Goal: Task Accomplishment & Management: Manage account settings

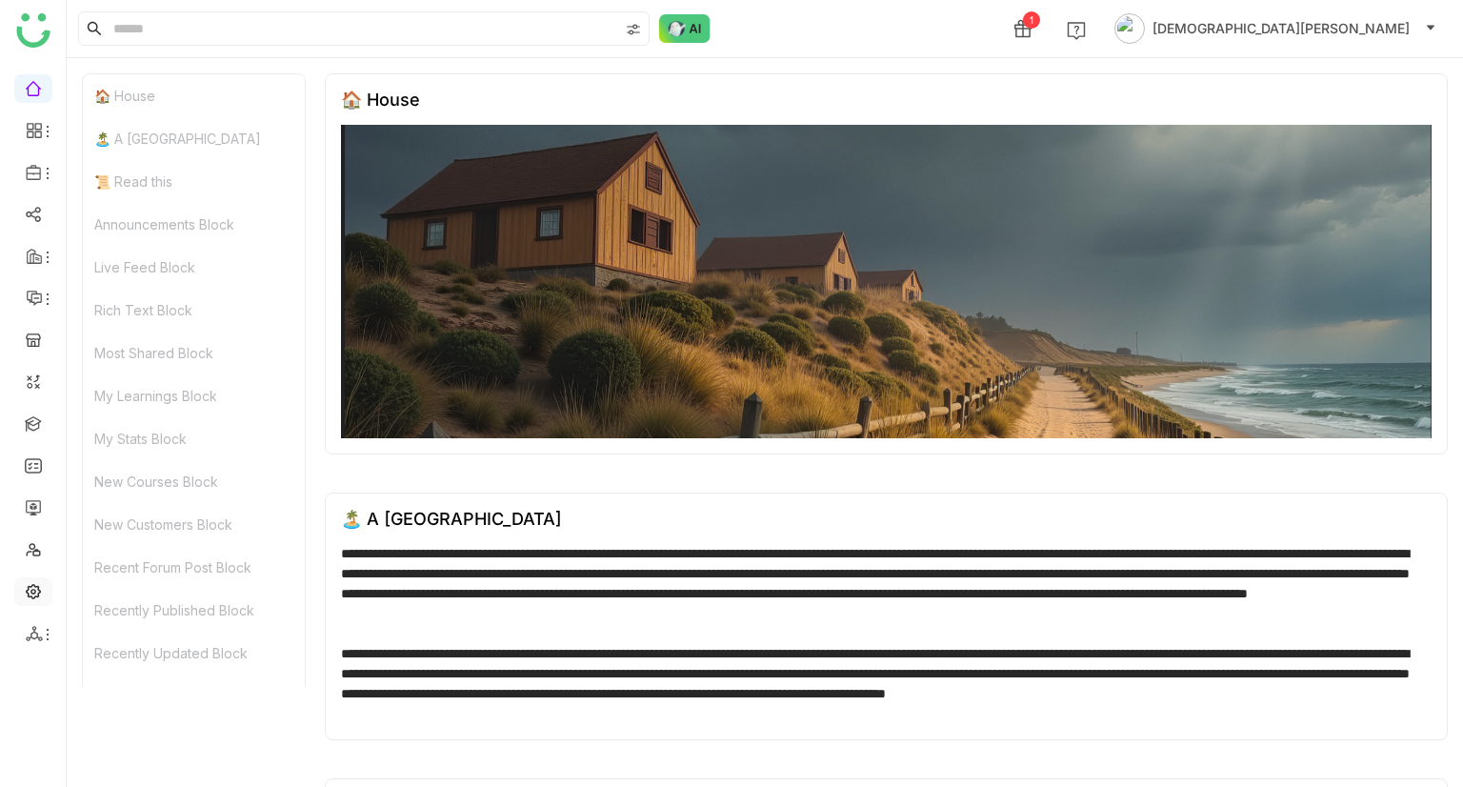
click at [36, 591] on link at bounding box center [33, 590] width 17 height 16
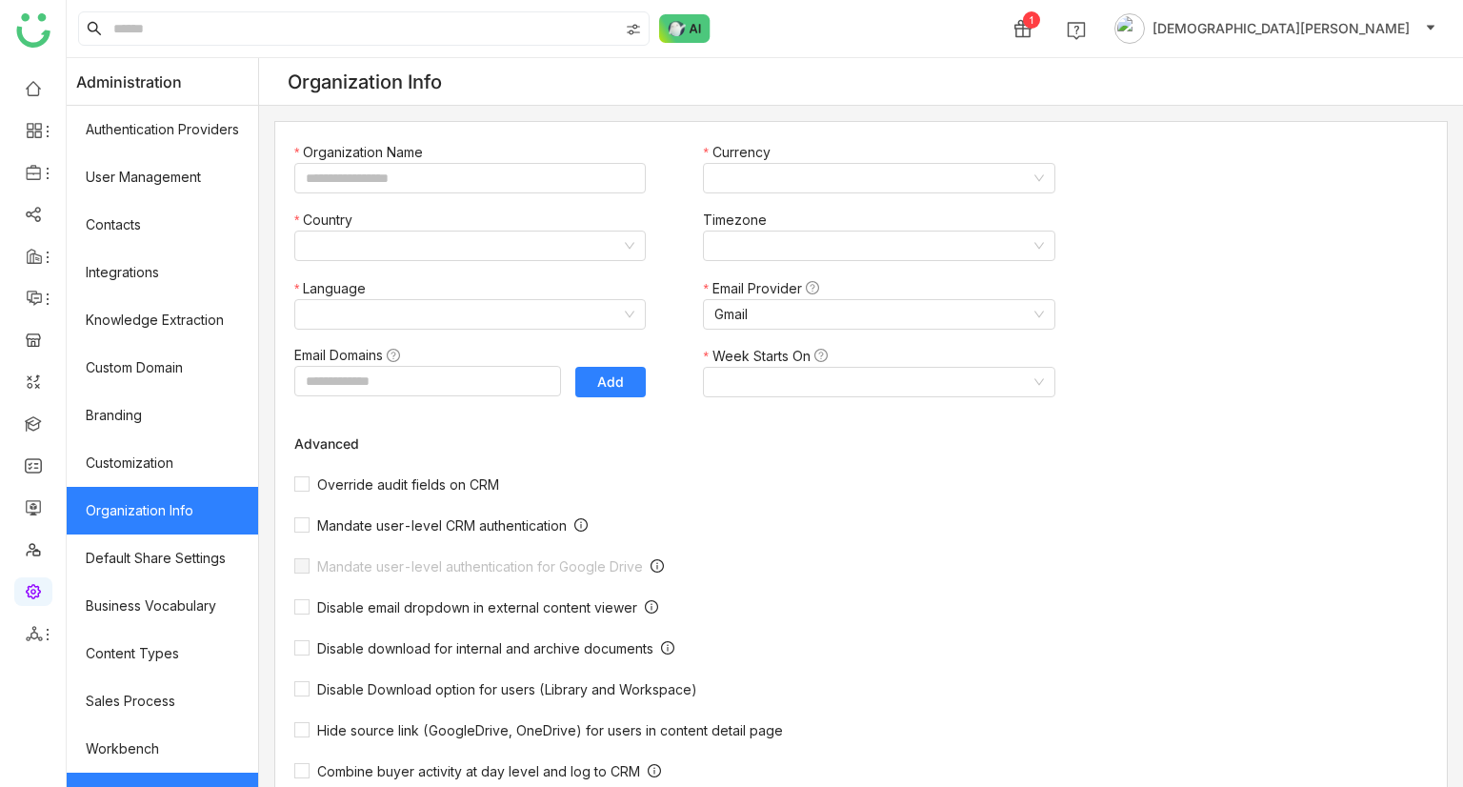
type input "*******"
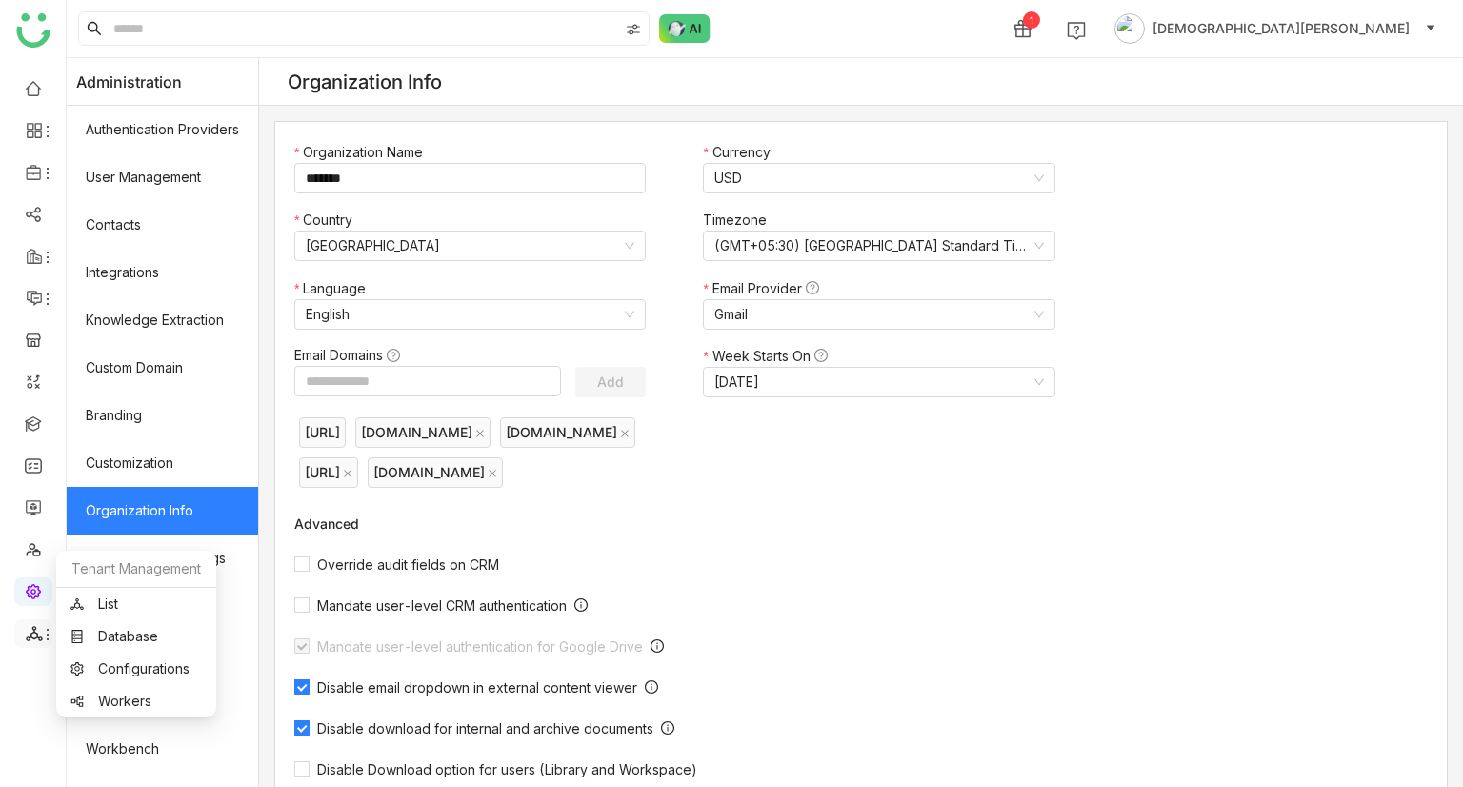
click at [27, 629] on icon at bounding box center [34, 633] width 17 height 17
click at [129, 597] on link "List" at bounding box center [135, 603] width 131 height 13
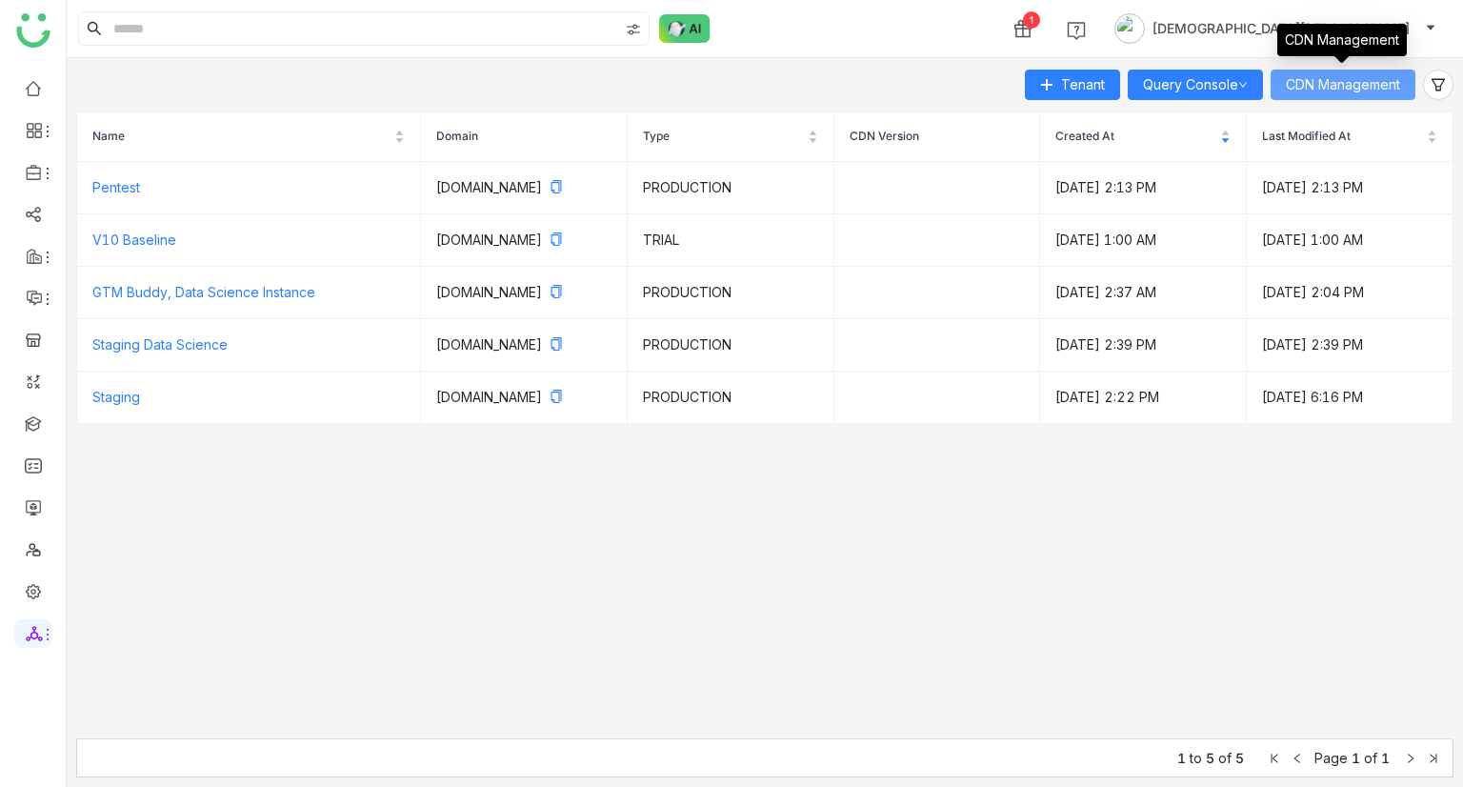
click at [1363, 91] on span "CDN Management" at bounding box center [1343, 84] width 114 height 21
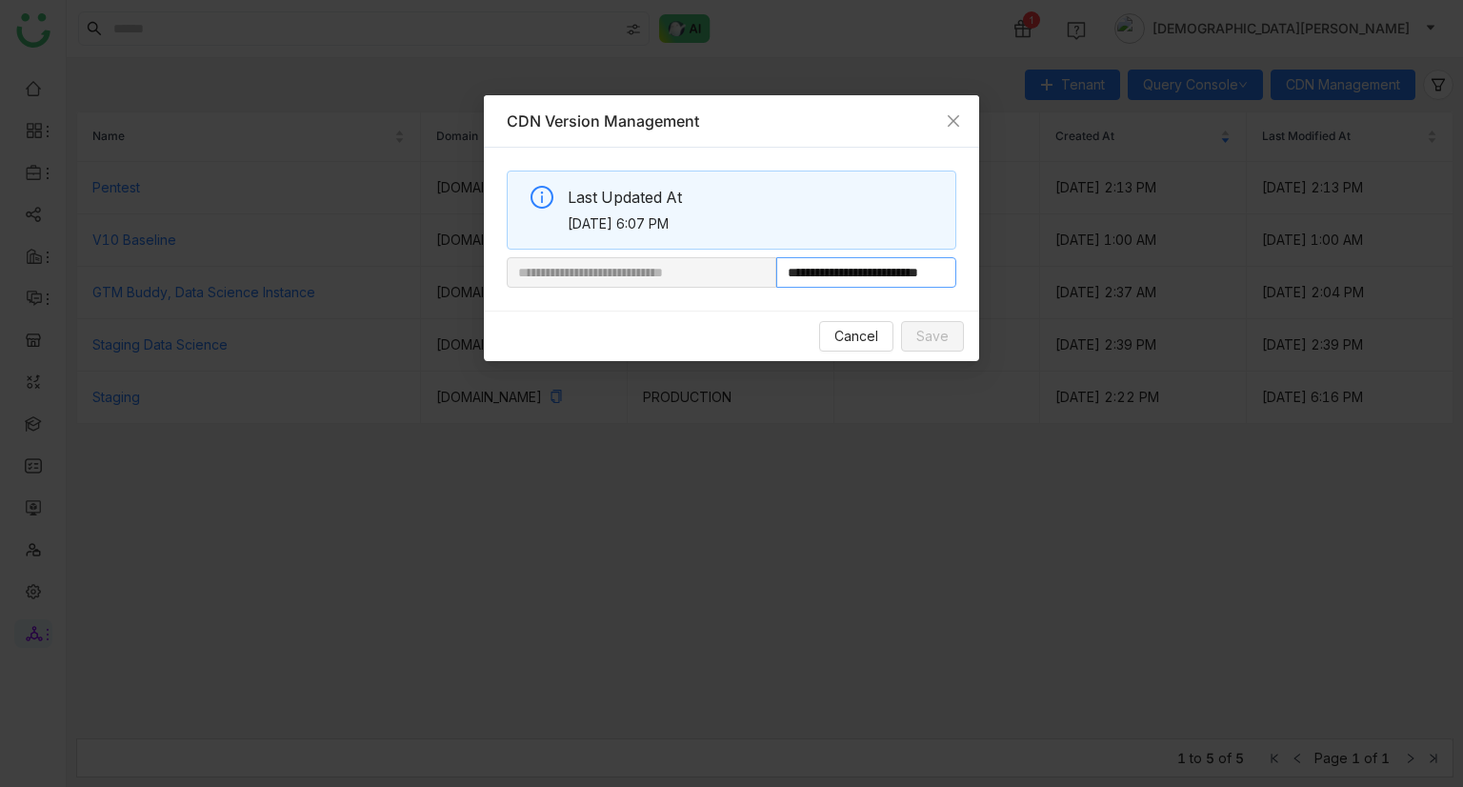
scroll to position [0, 34]
drag, startPoint x: 841, startPoint y: 271, endPoint x: 1160, endPoint y: 274, distance: 319.1
click at [1160, 274] on nz-modal-container "**********" at bounding box center [731, 393] width 1463 height 787
paste input "***"
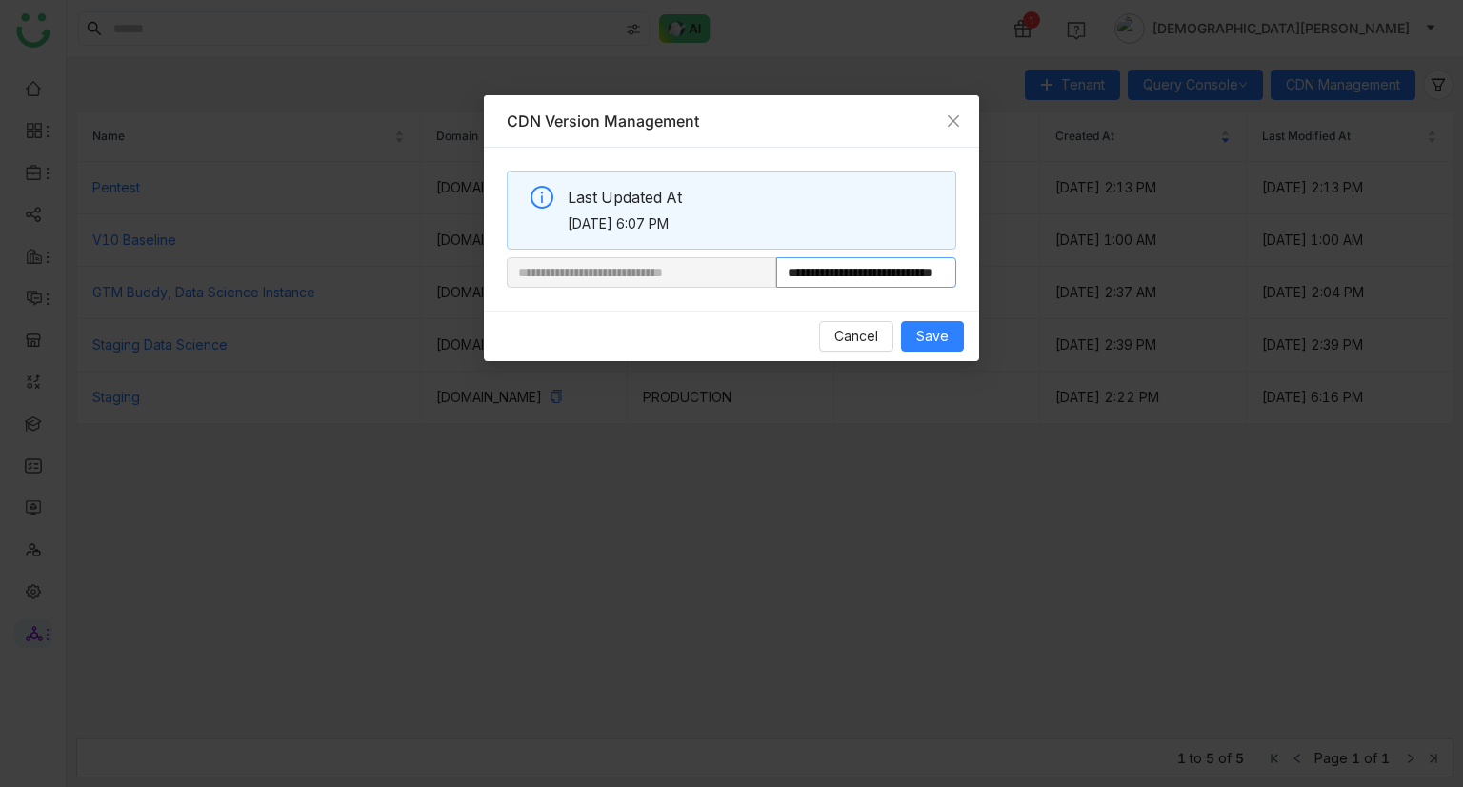
click at [763, 271] on nz-input-group "**********" at bounding box center [732, 272] width 450 height 30
click at [853, 271] on input "**********" at bounding box center [866, 272] width 180 height 30
type input "**********"
drag, startPoint x: 838, startPoint y: 276, endPoint x: 1184, endPoint y: 290, distance: 346.0
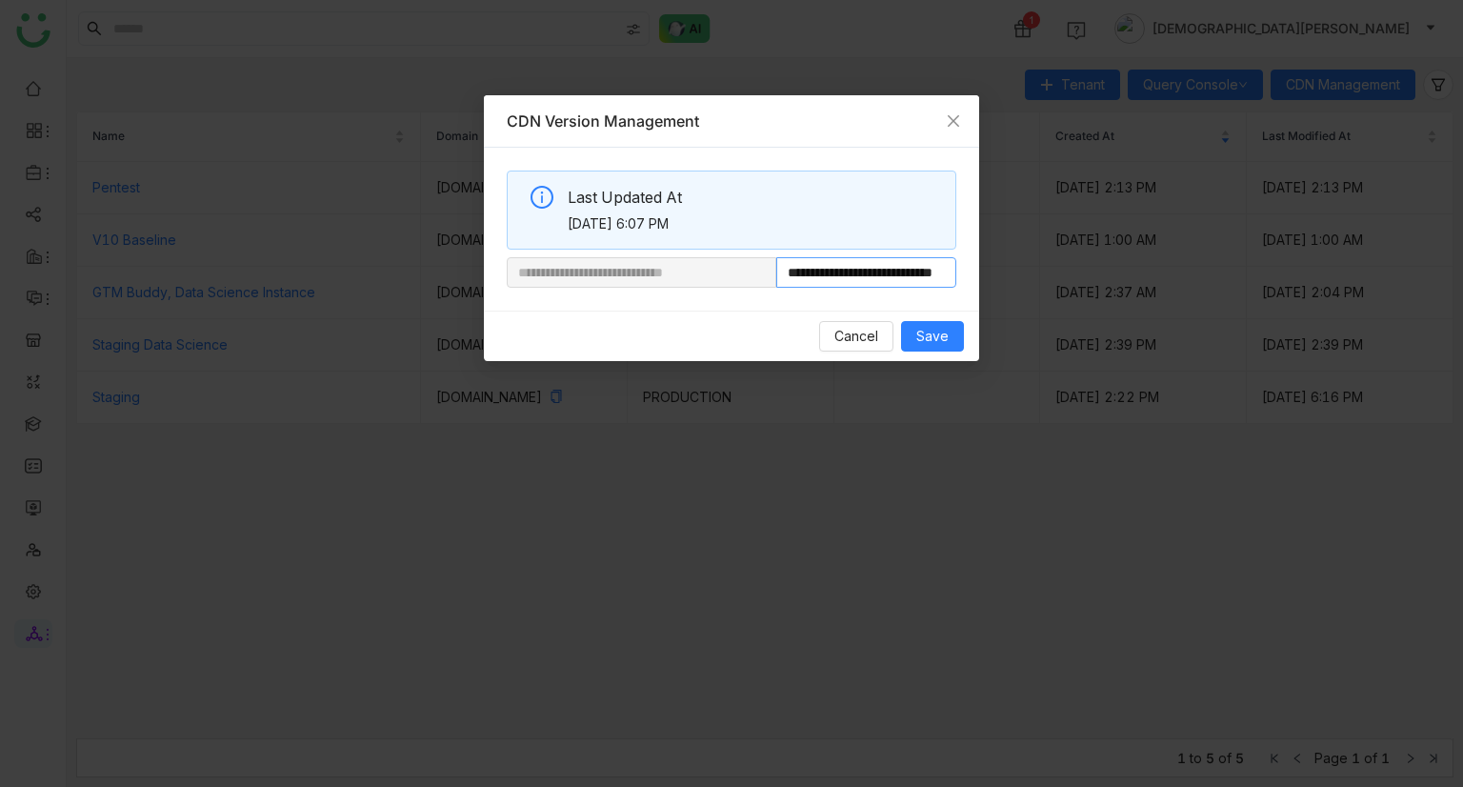
click at [1184, 290] on nz-modal-container "**********" at bounding box center [731, 393] width 1463 height 787
click at [915, 329] on button "Save" at bounding box center [932, 336] width 63 height 30
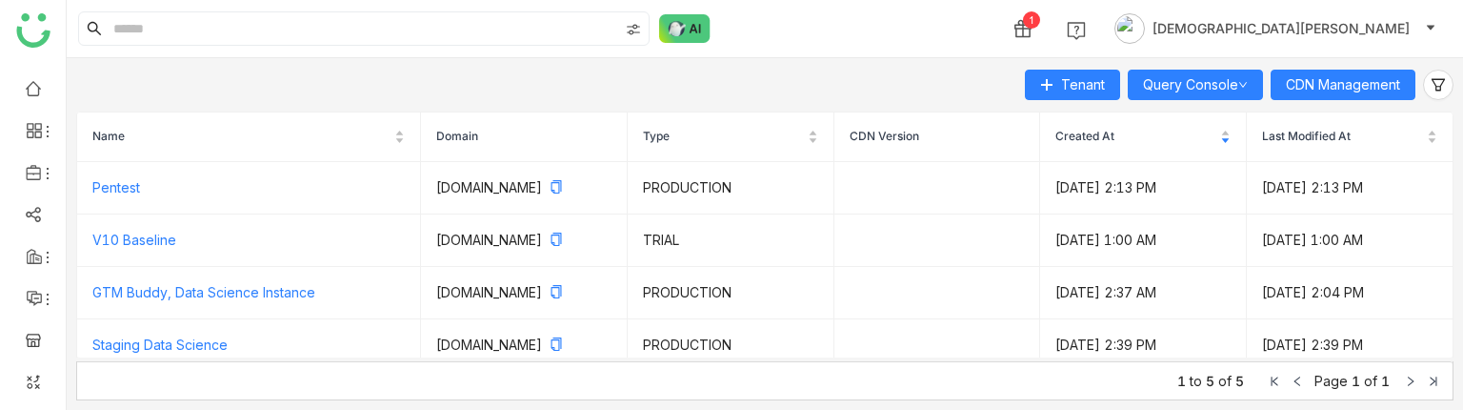
click at [481, 408] on div "Tenant Query Console CDN Management Name Domain Type CDN Version Created At Las…" at bounding box center [765, 233] width 1396 height 351
click at [38, 89] on link at bounding box center [33, 87] width 17 height 16
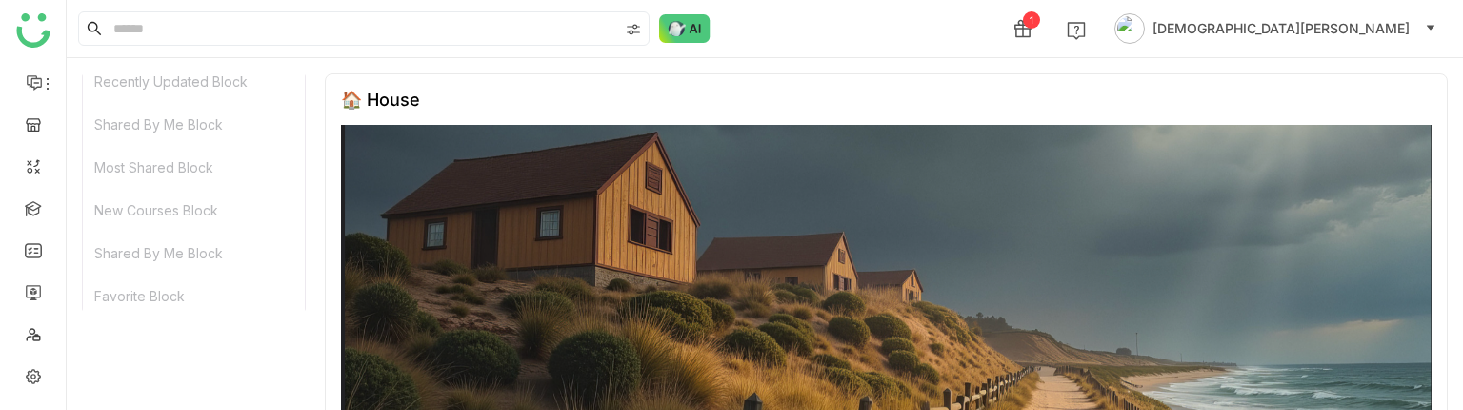
scroll to position [251, 0]
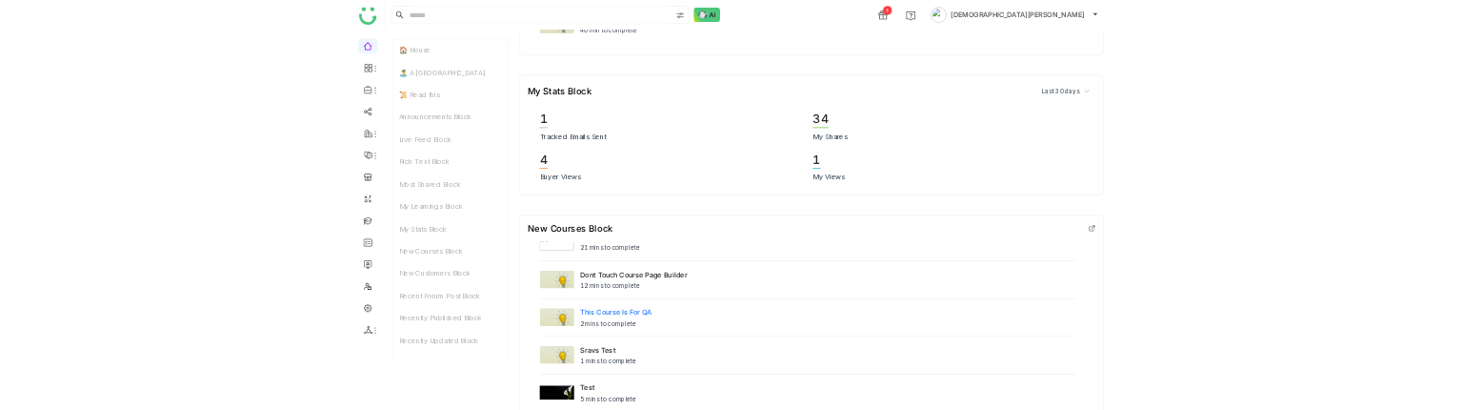
scroll to position [67, 0]
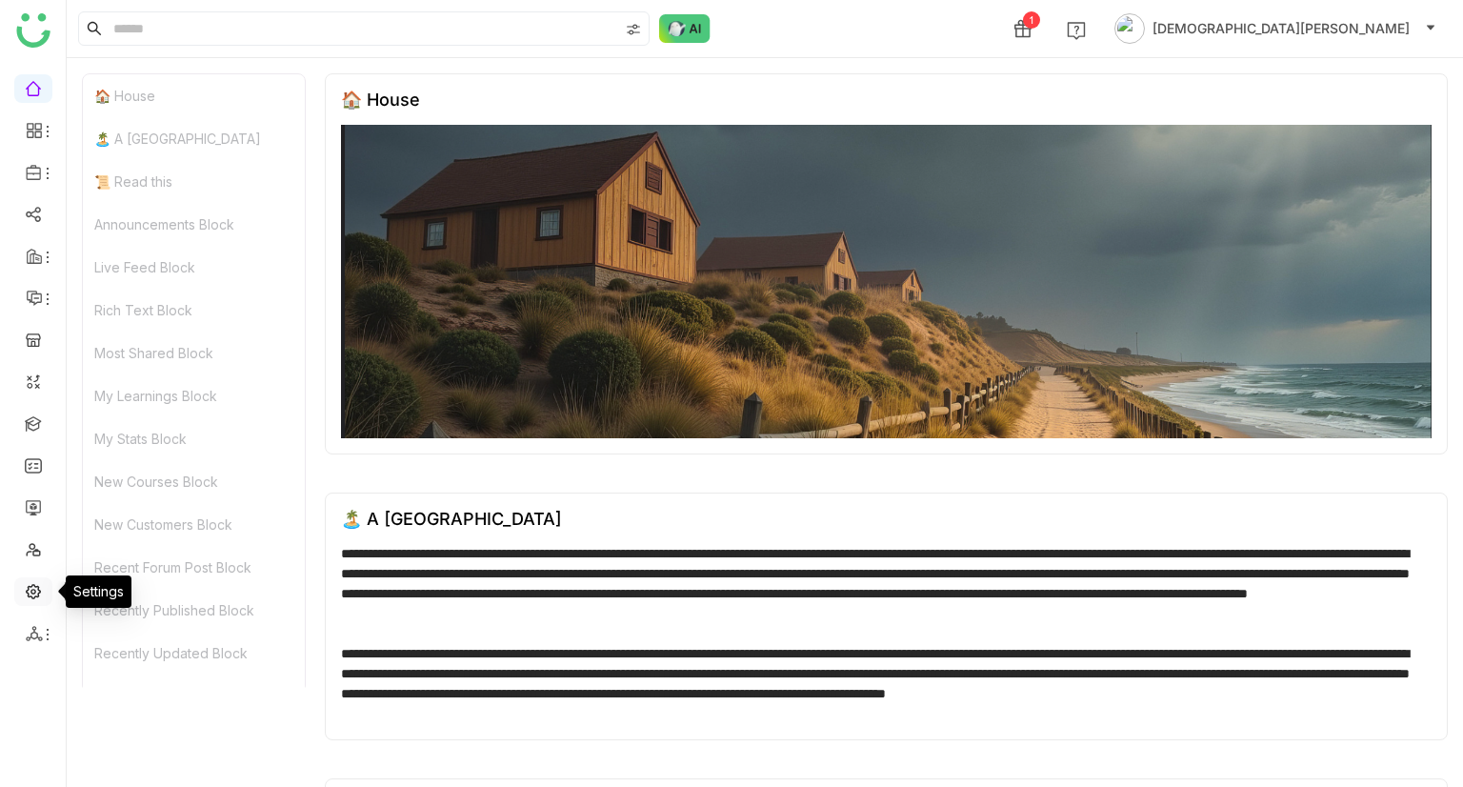
click at [29, 409] on link at bounding box center [33, 590] width 17 height 16
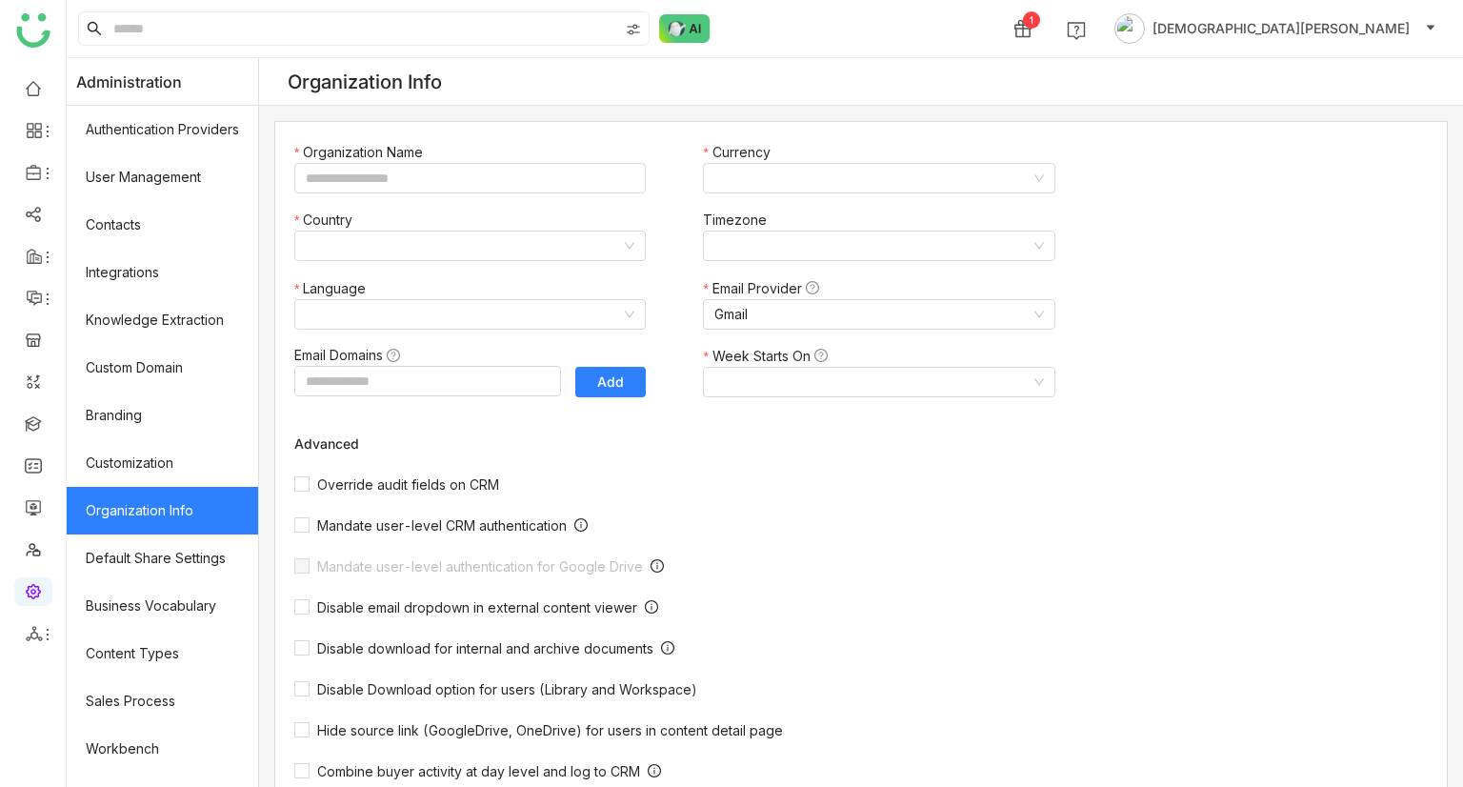
type input "*******"
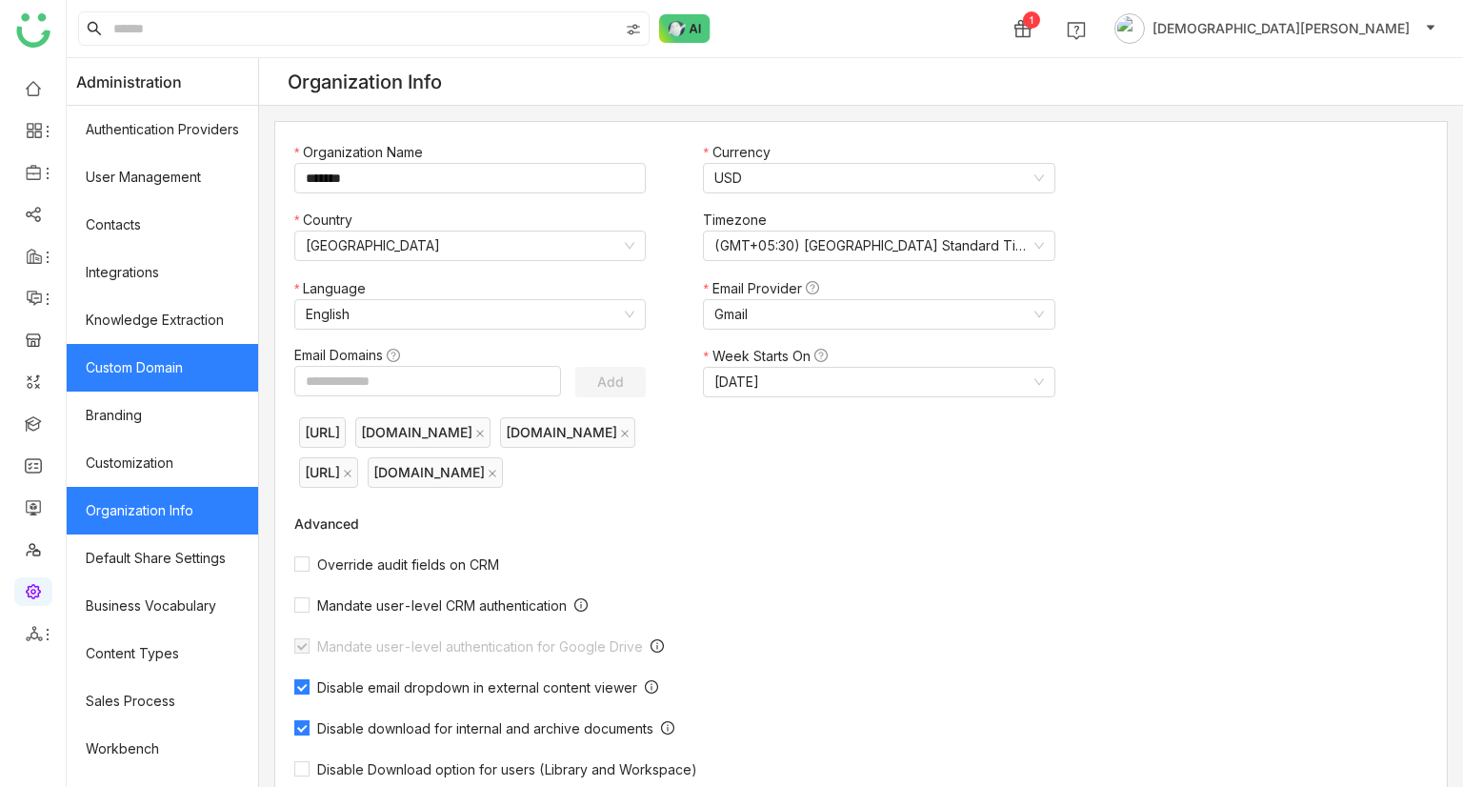
scroll to position [224, 0]
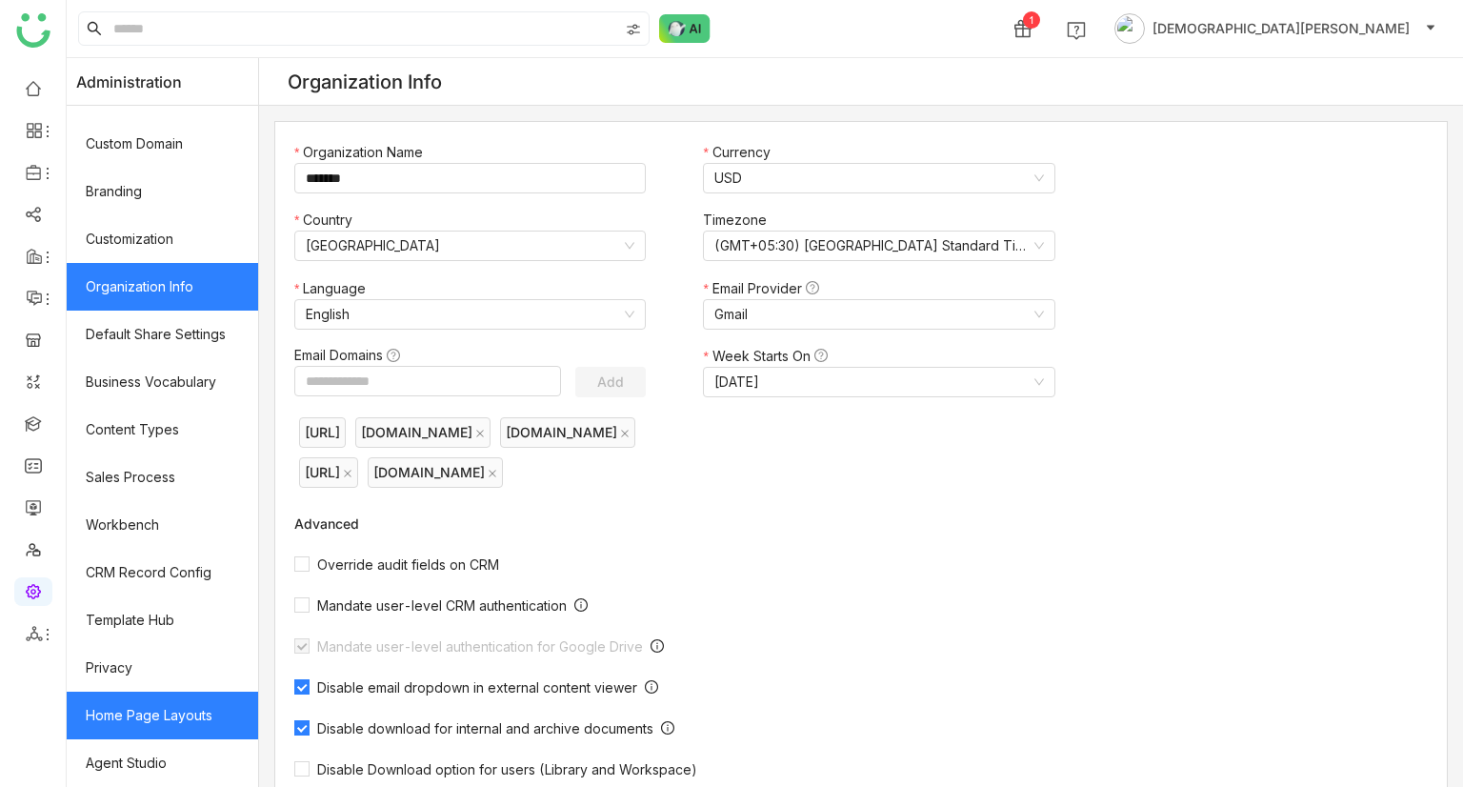
click at [170, 409] on link "Home Page Layouts" at bounding box center [162, 716] width 191 height 48
click at [161, 409] on link "Home Page Layouts" at bounding box center [162, 716] width 191 height 48
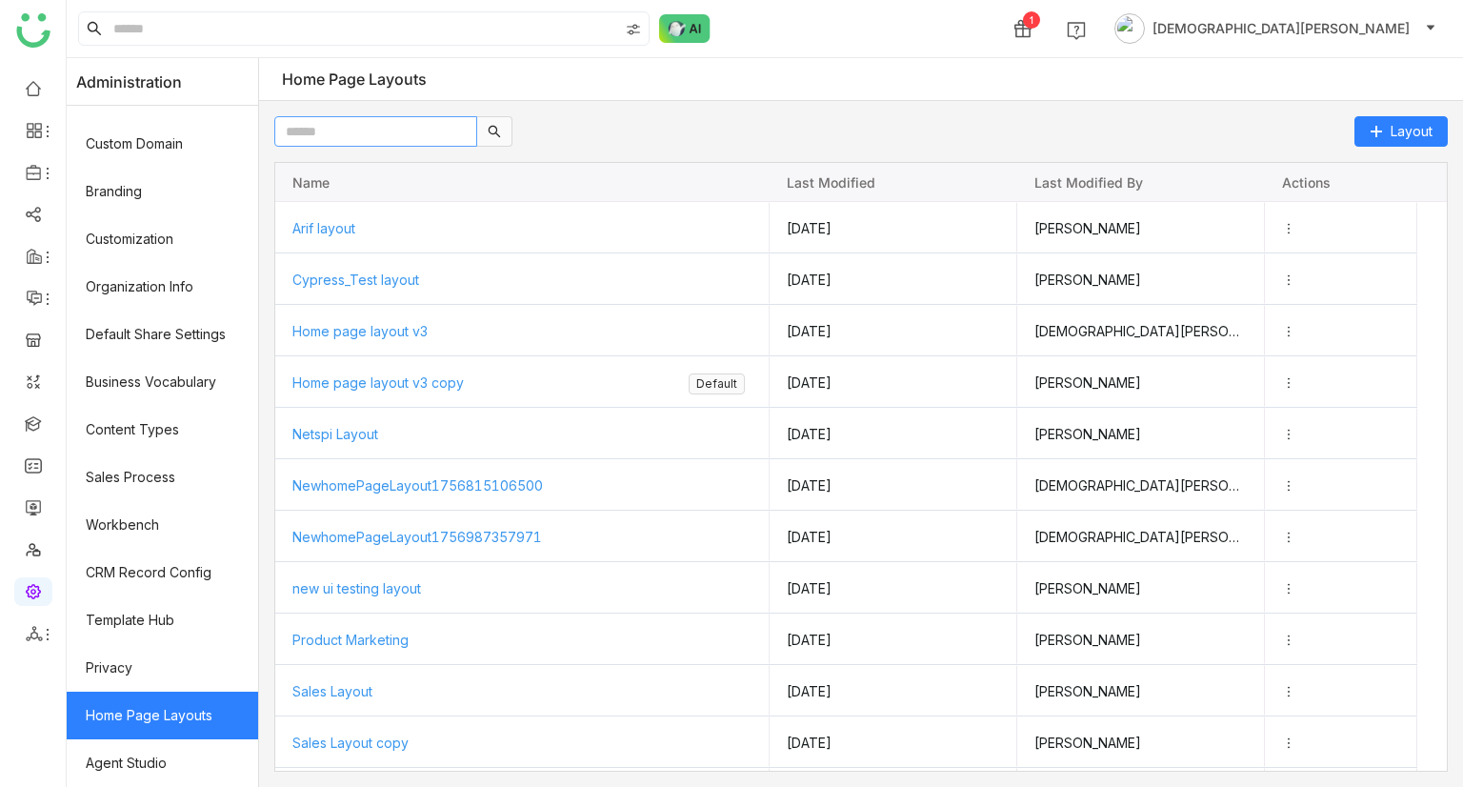
click at [441, 123] on input "text" at bounding box center [375, 131] width 203 height 30
paste input "**********"
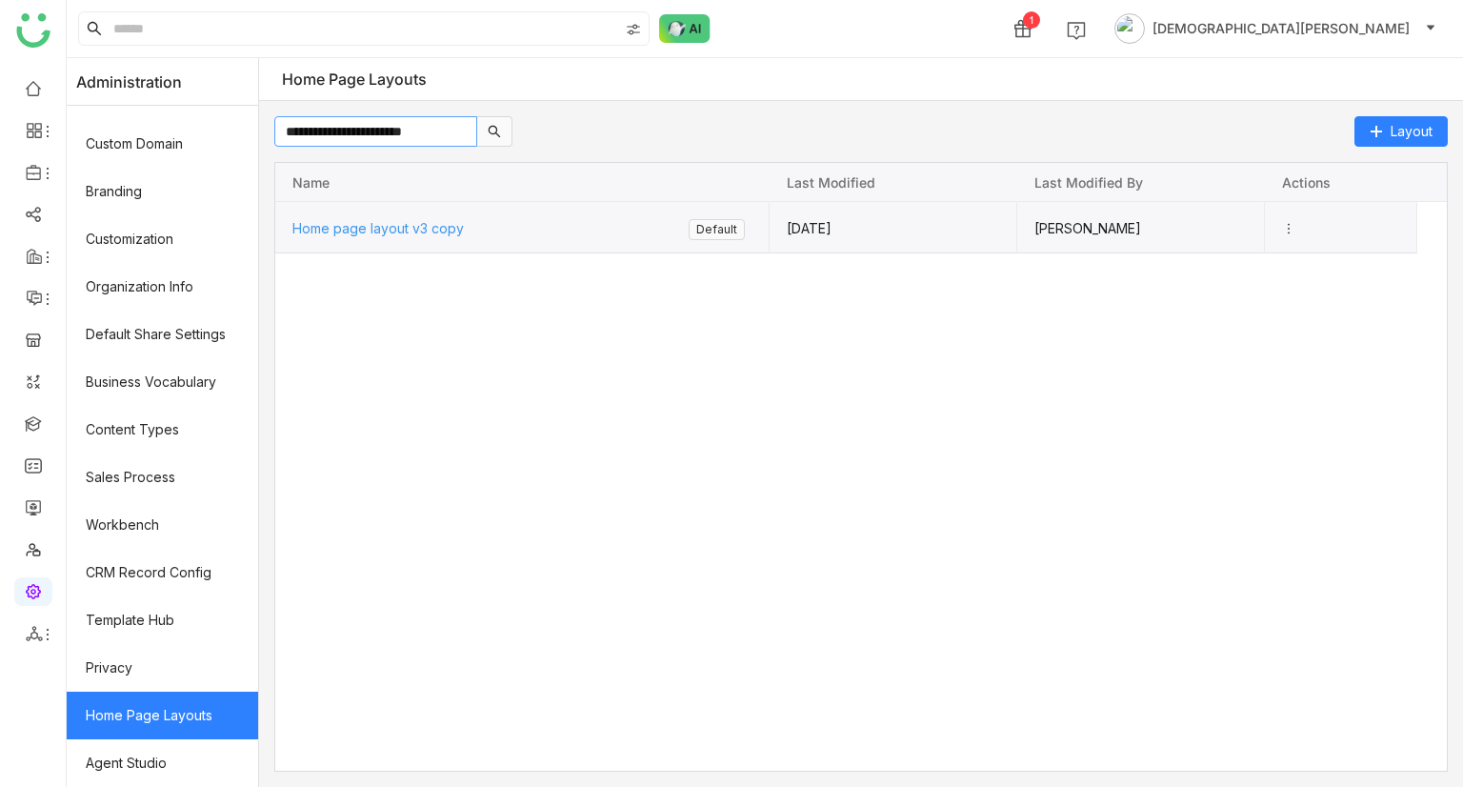
type input "**********"
click at [431, 222] on span "Home page layout v3 copy" at bounding box center [377, 228] width 171 height 16
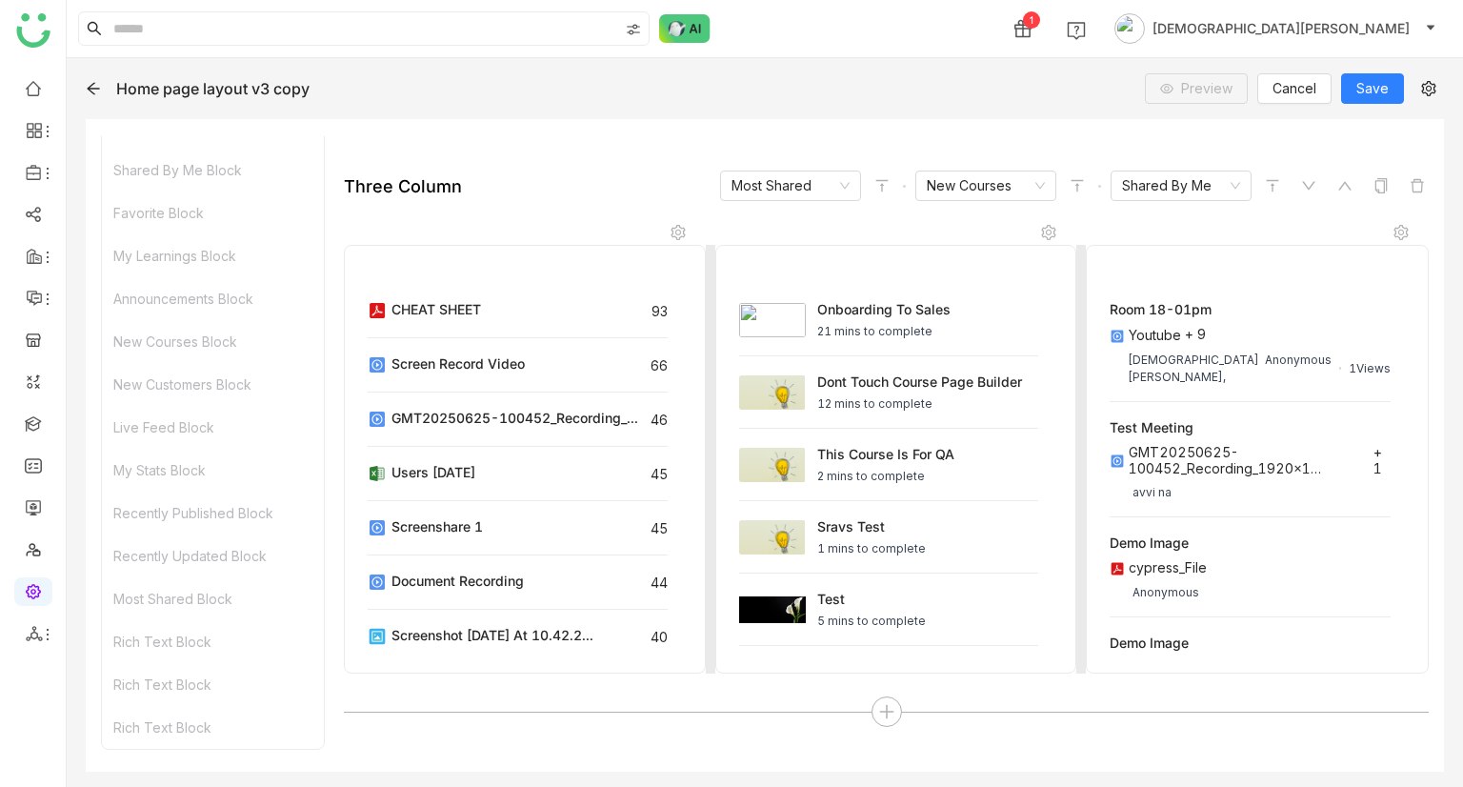
scroll to position [7811, 0]
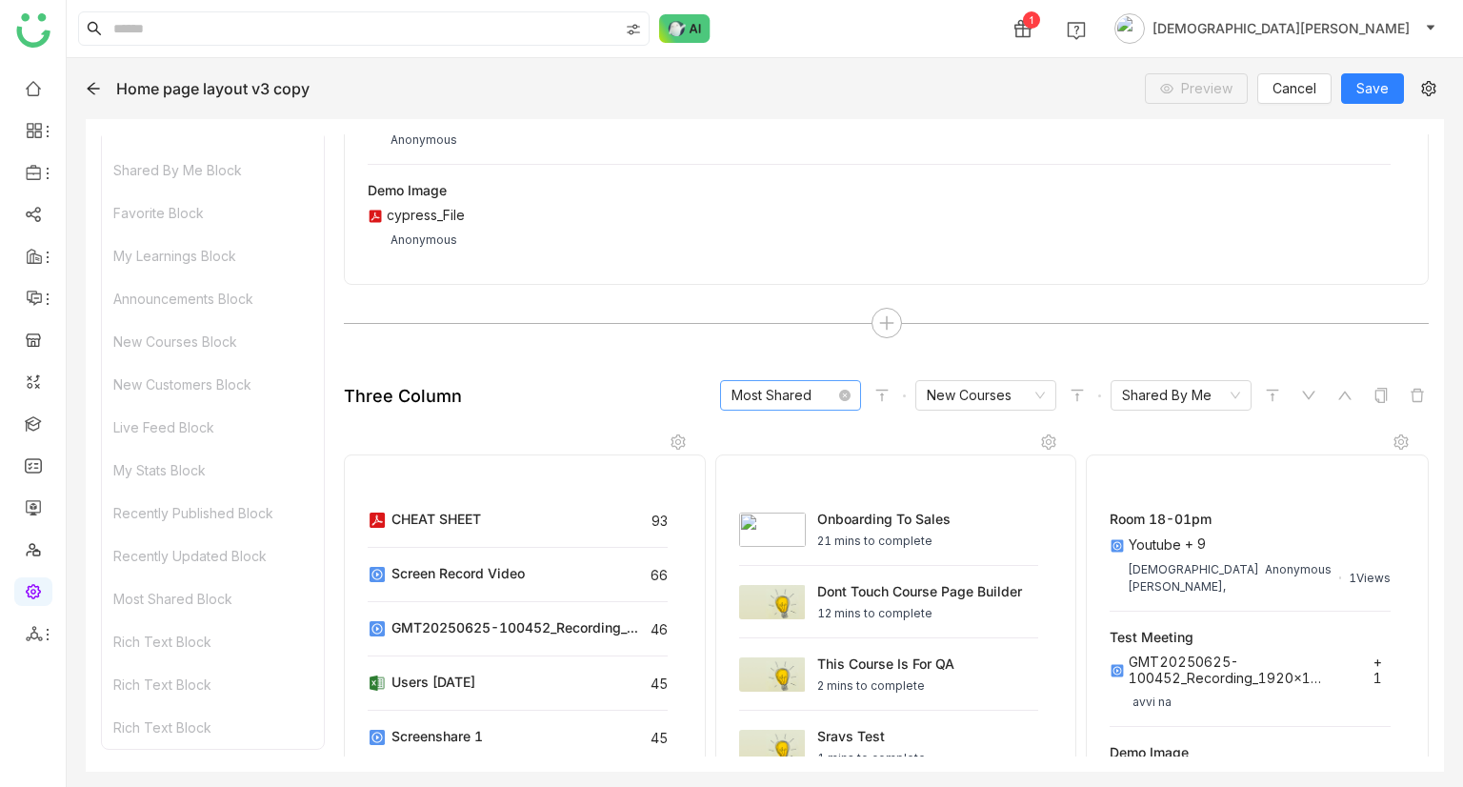
click at [741, 381] on nz-select-item "Most Shared" at bounding box center [791, 395] width 118 height 29
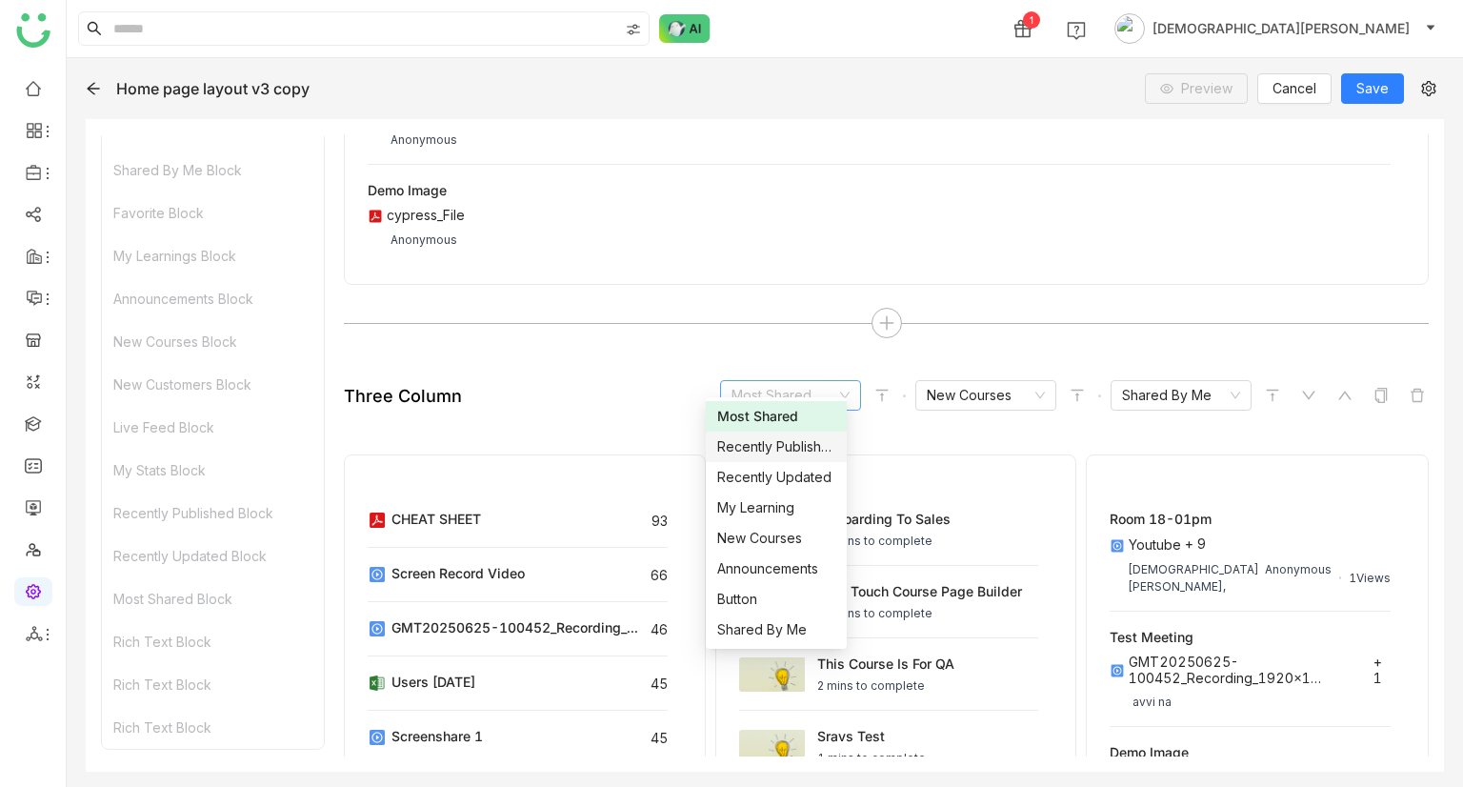
click at [756, 409] on div "Recently Published" at bounding box center [776, 446] width 118 height 21
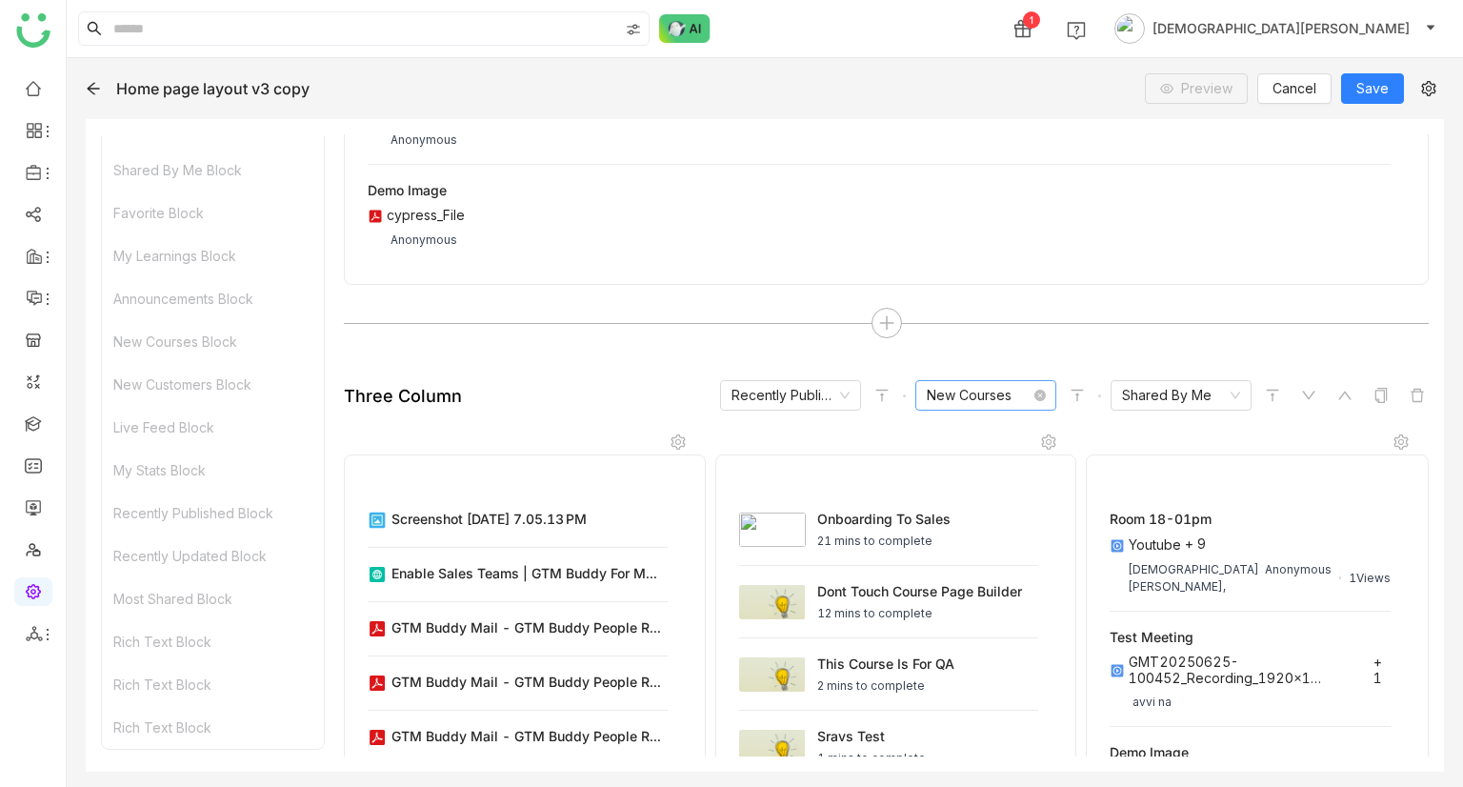
click at [964, 386] on nz-select-item "New Courses" at bounding box center [986, 395] width 118 height 29
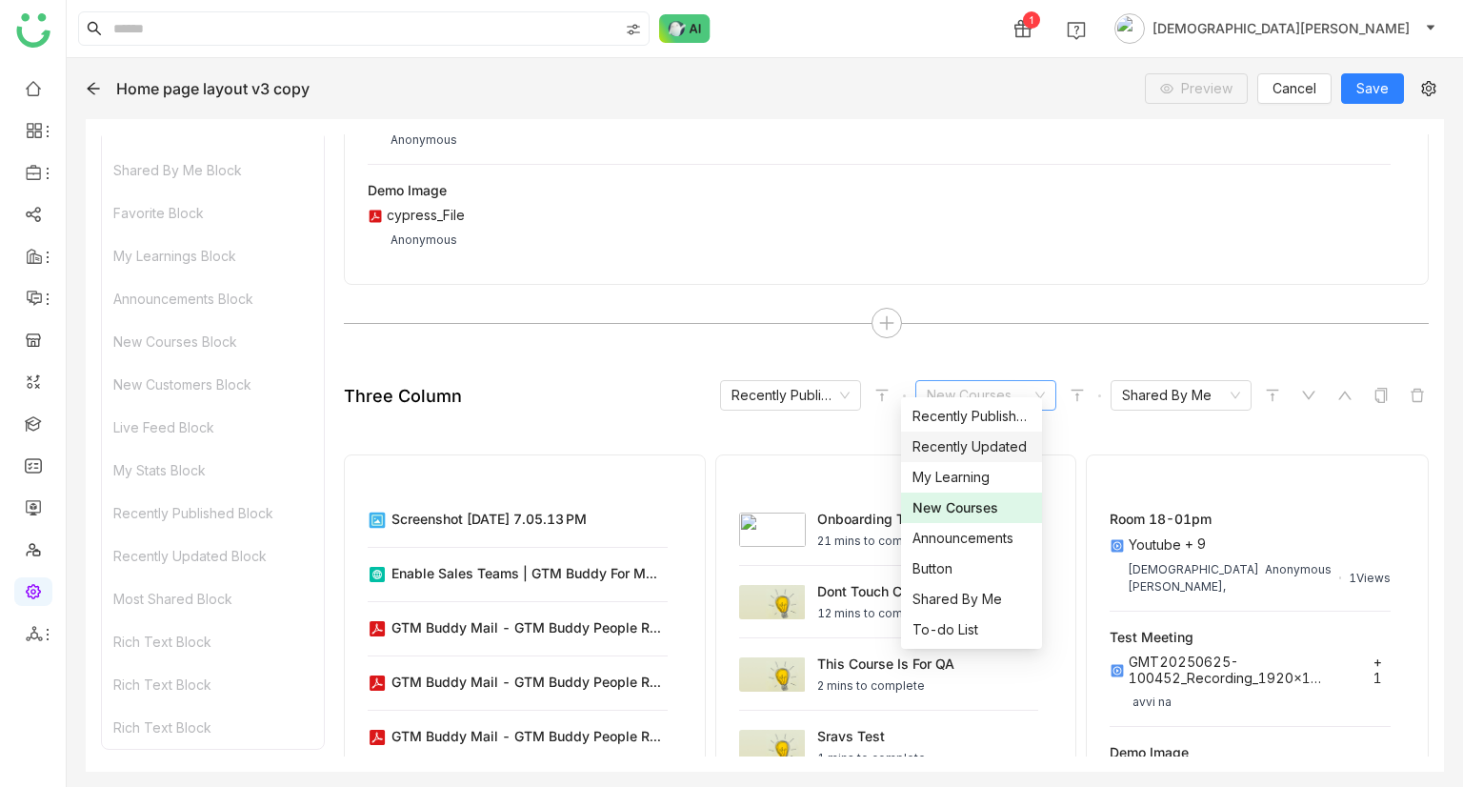
click at [963, 409] on div "Recently Updated" at bounding box center [972, 446] width 118 height 21
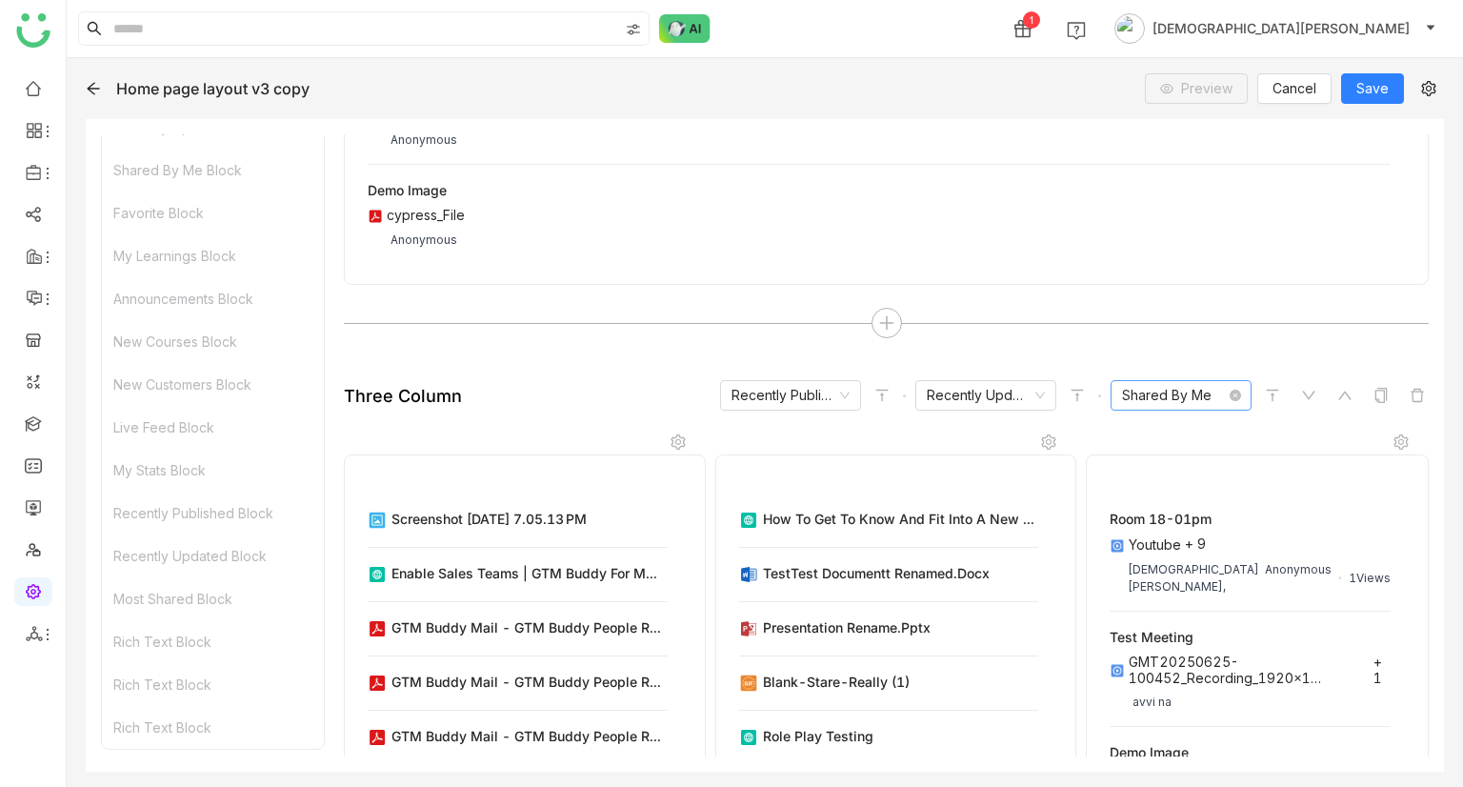
click at [1171, 381] on nz-select-item "Shared By Me" at bounding box center [1181, 395] width 118 height 29
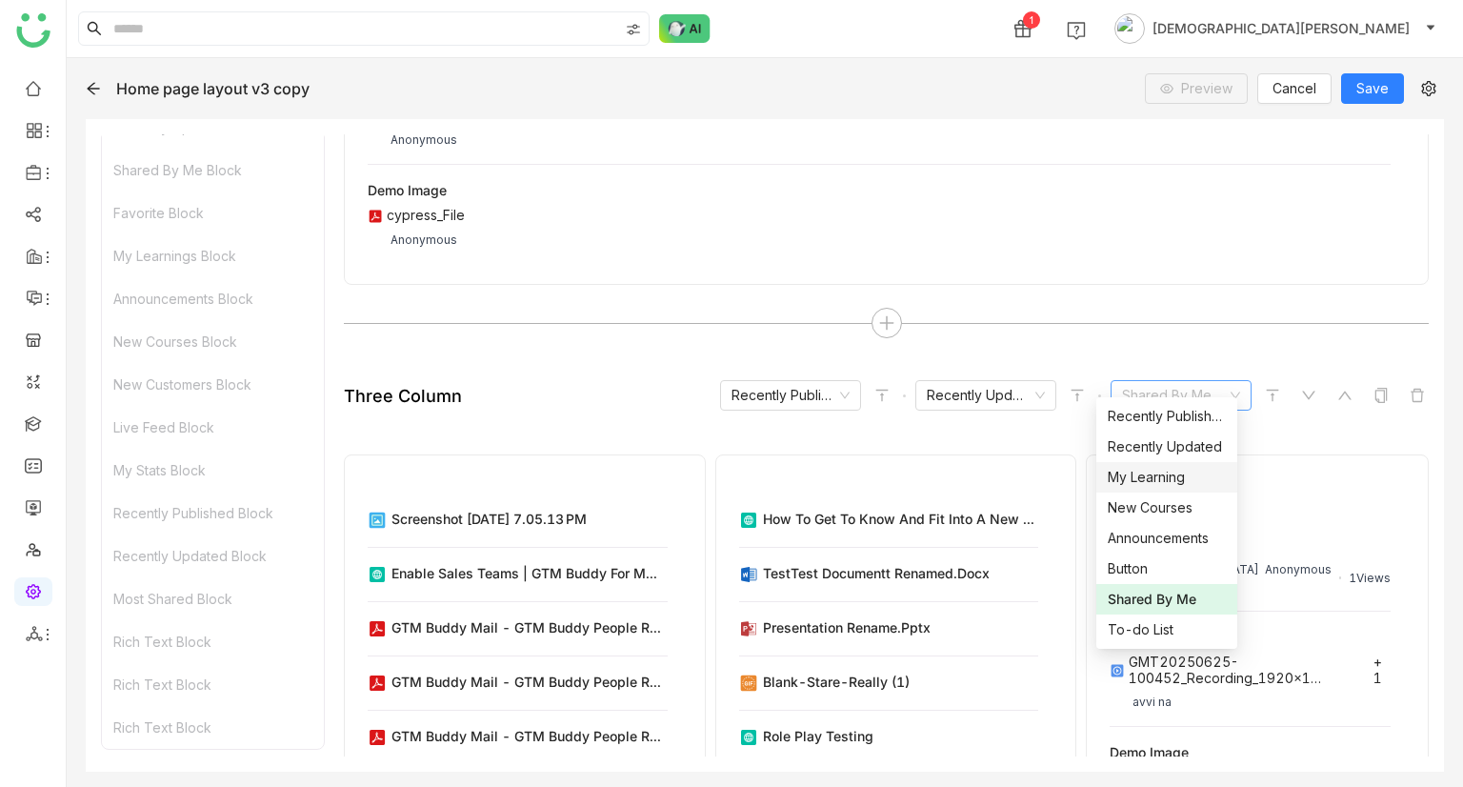
click at [1161, 409] on div "My Learning" at bounding box center [1167, 477] width 118 height 21
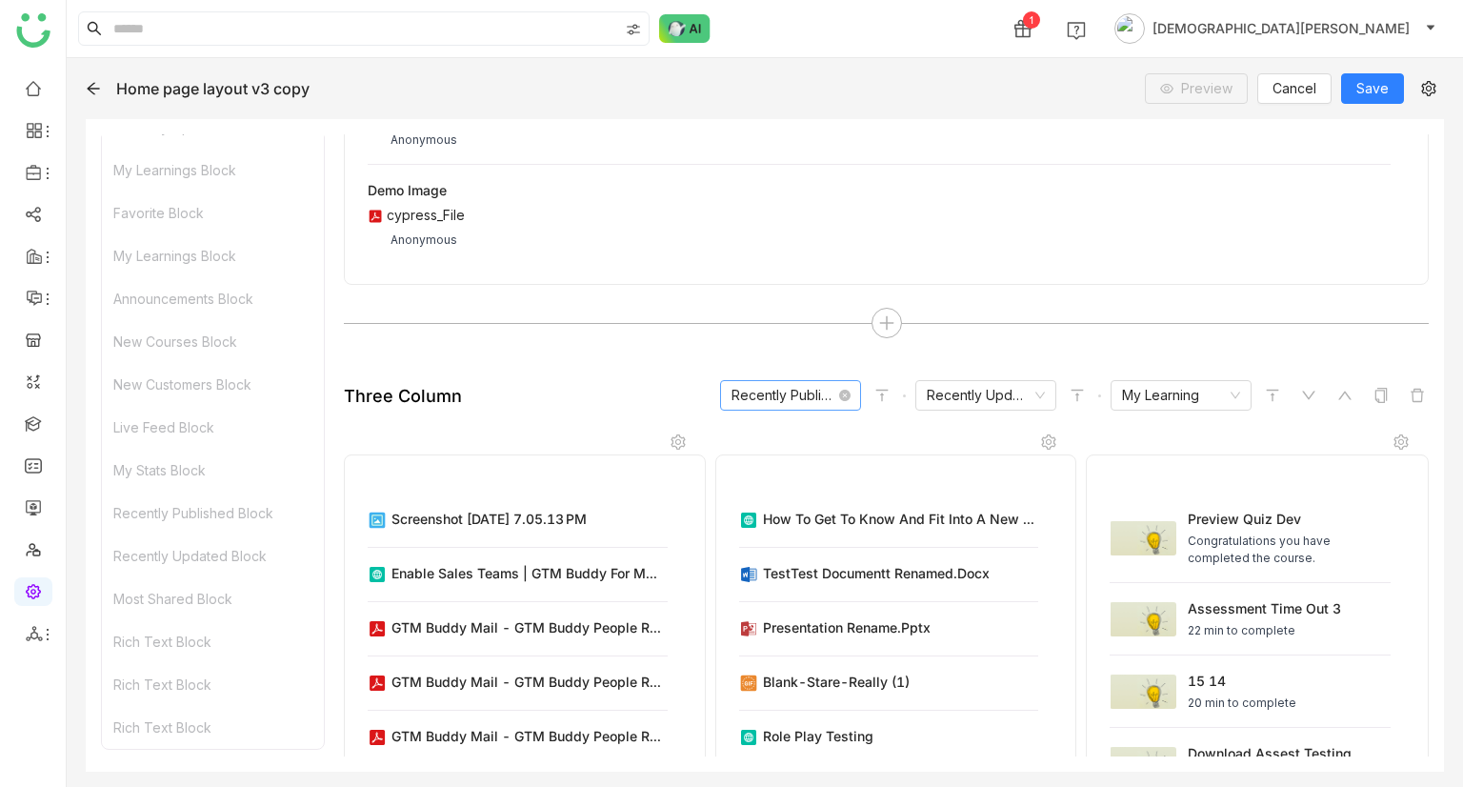
click at [785, 381] on nz-select-item "Recently Published" at bounding box center [791, 395] width 118 height 29
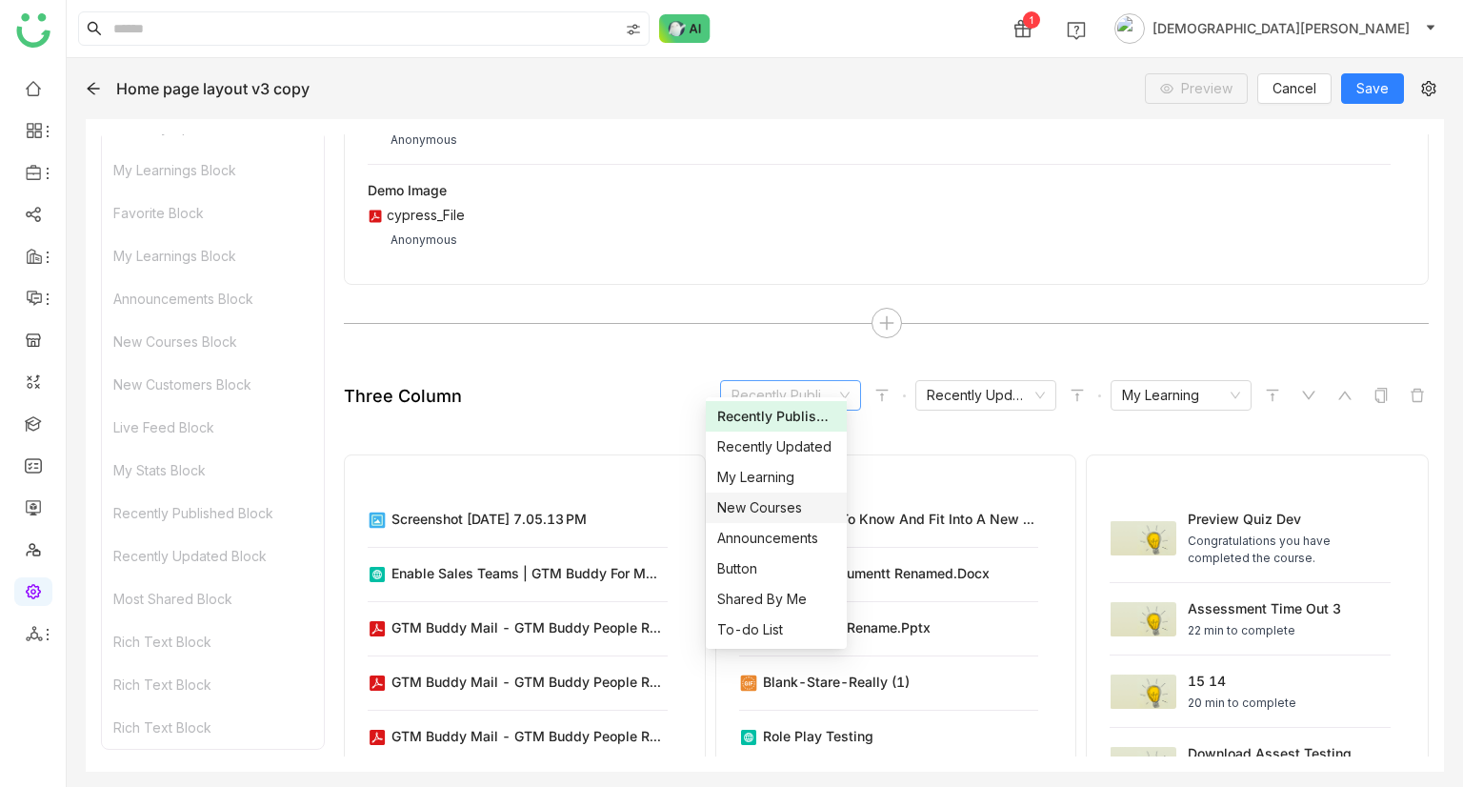
click at [754, 409] on div "New Courses" at bounding box center [776, 507] width 118 height 21
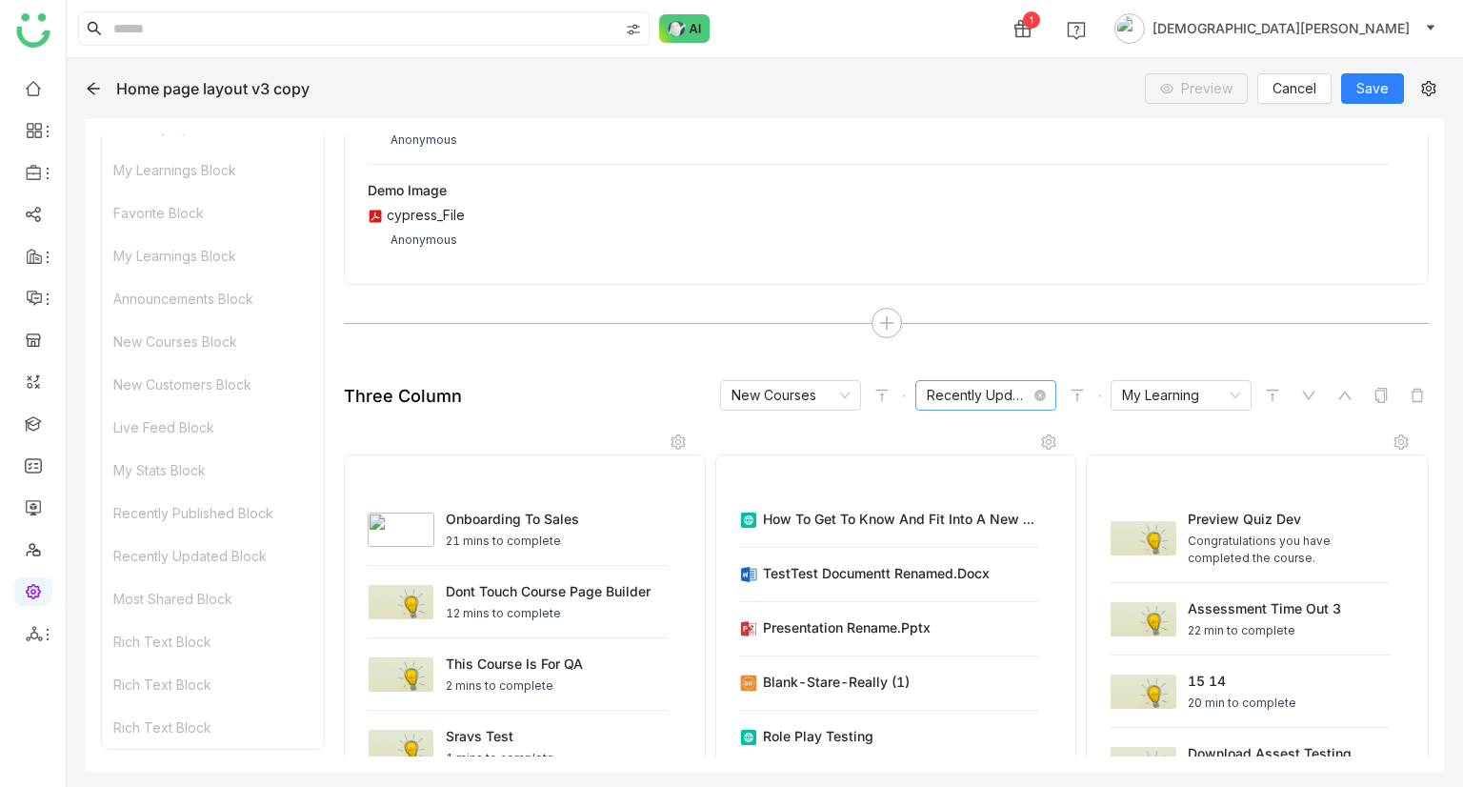
click at [949, 381] on nz-select-item "Recently Updated" at bounding box center [986, 395] width 118 height 29
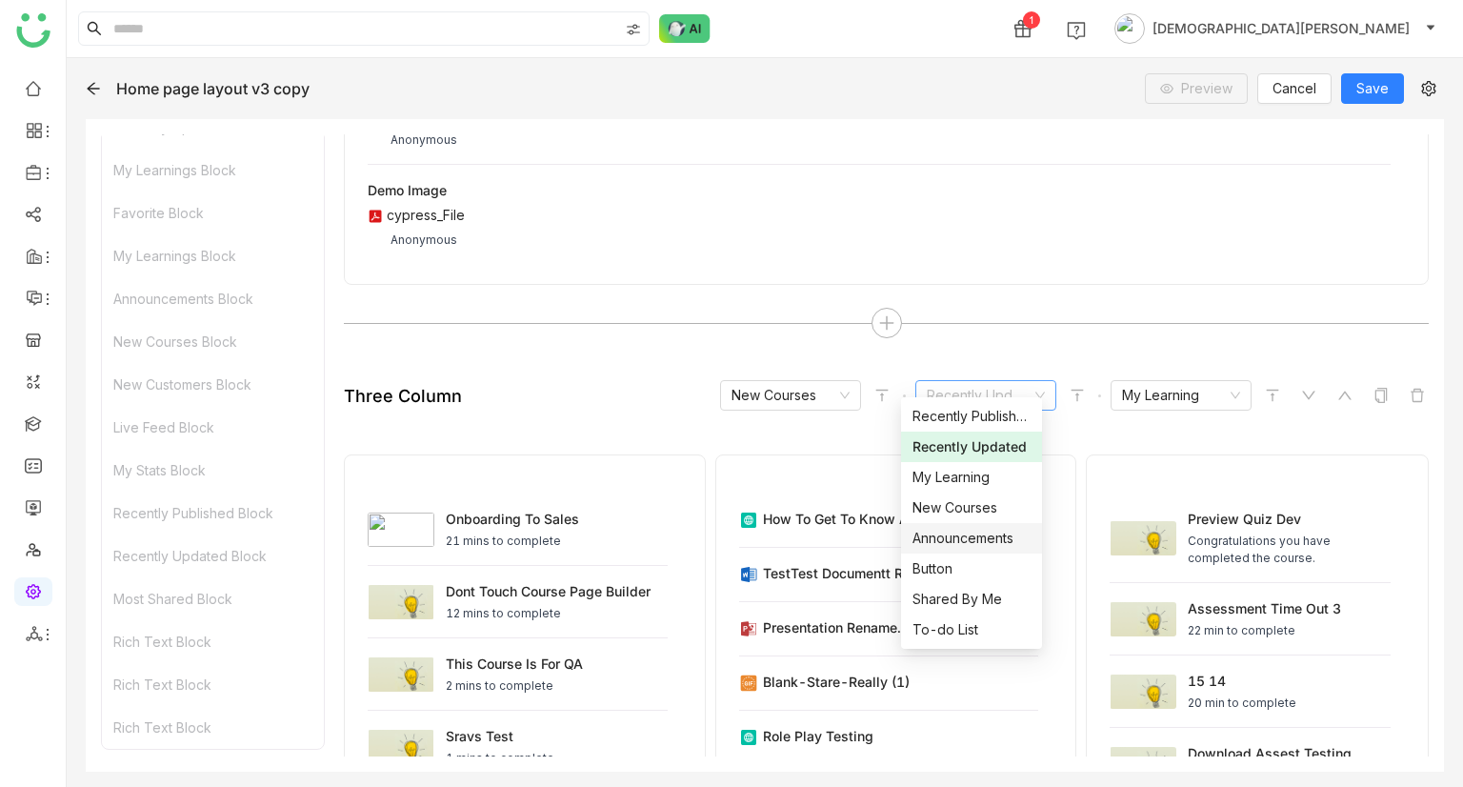
click at [955, 409] on div "Announcements" at bounding box center [972, 538] width 118 height 21
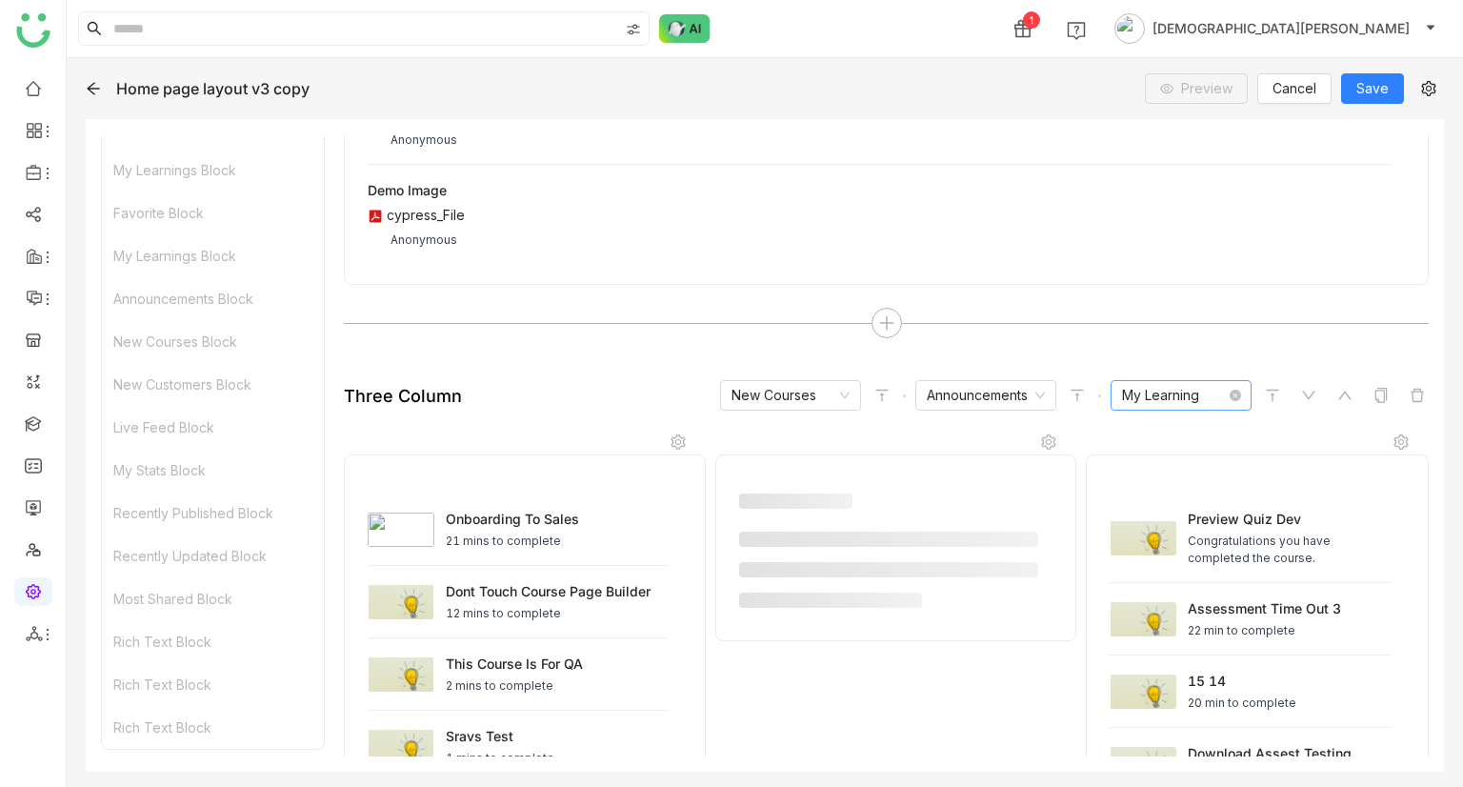
click at [1153, 381] on nz-select-item "My Learning" at bounding box center [1181, 395] width 118 height 29
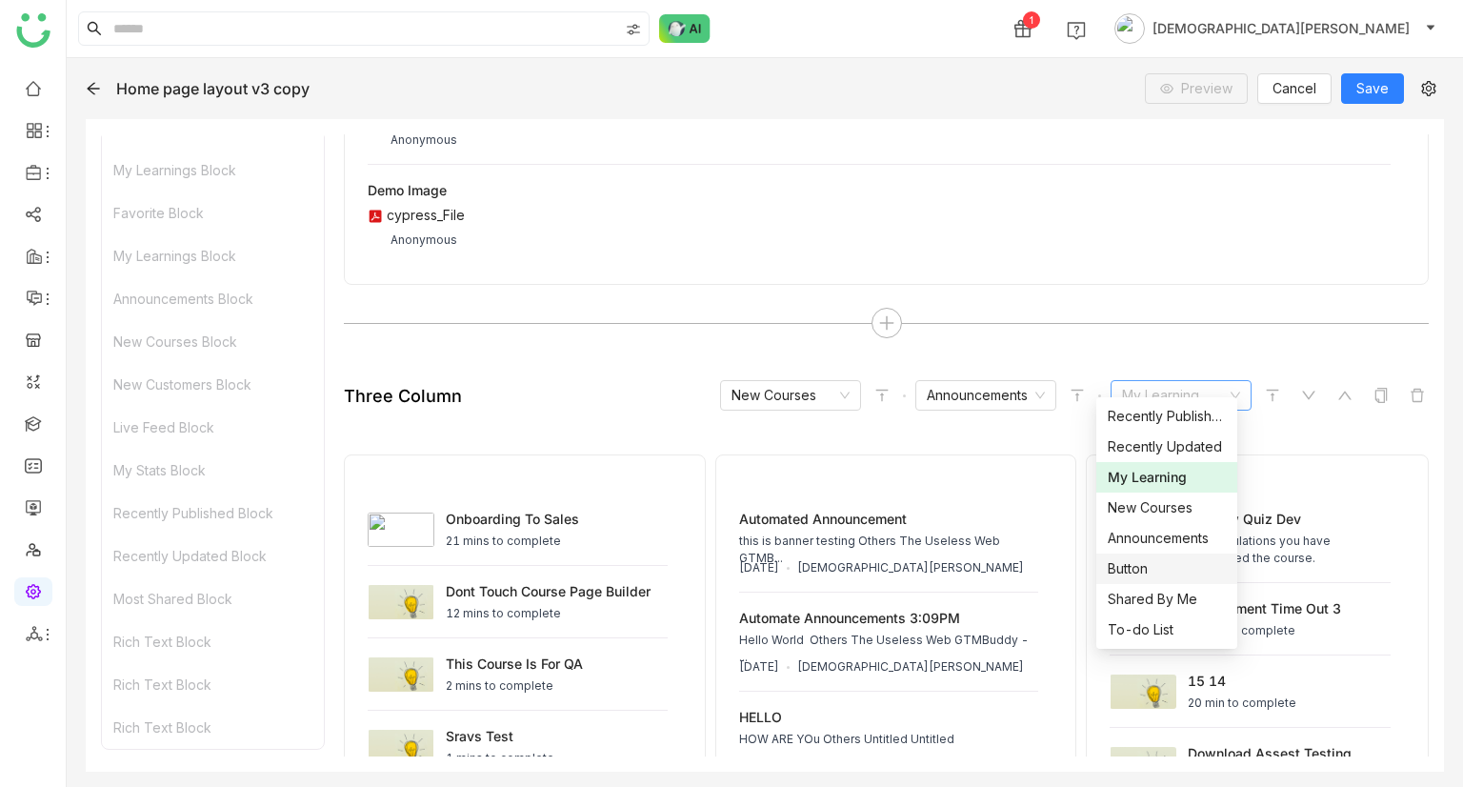
click at [1159, 409] on div "Button" at bounding box center [1167, 568] width 118 height 21
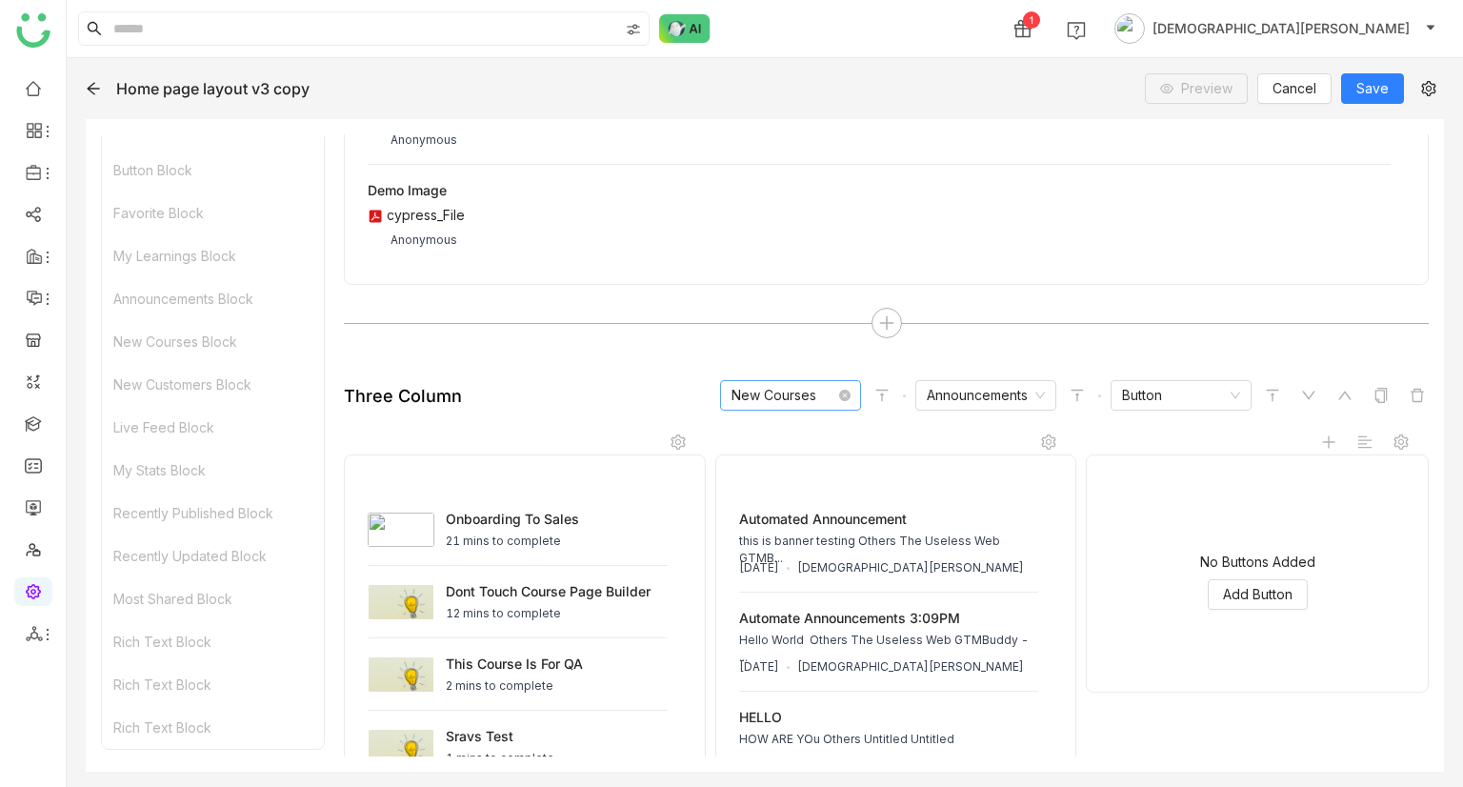
click at [766, 382] on nz-select-item "New Courses" at bounding box center [791, 395] width 118 height 29
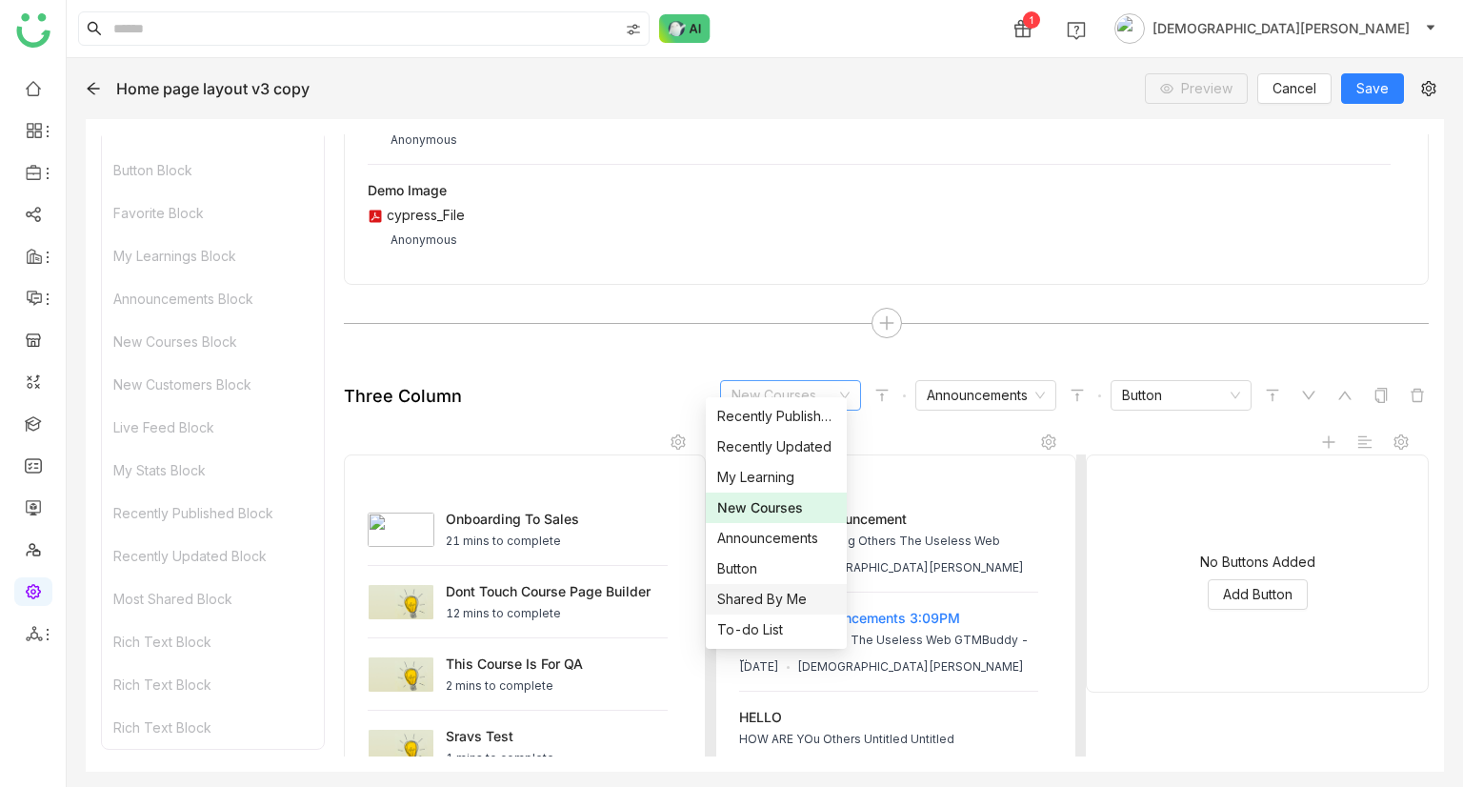
click at [765, 409] on div "Shared By Me" at bounding box center [776, 599] width 118 height 21
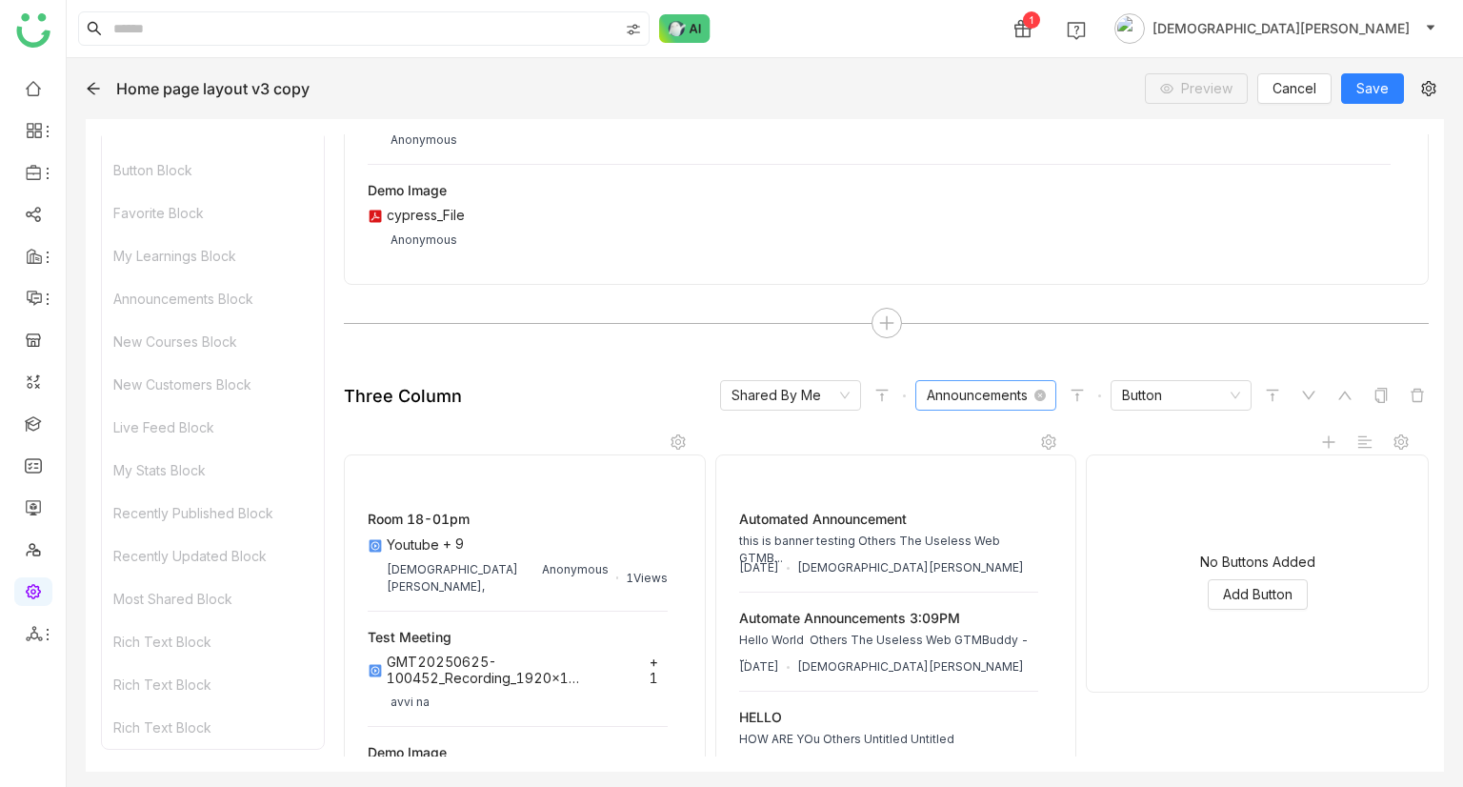
click at [944, 381] on nz-select-item "Announcements" at bounding box center [986, 395] width 118 height 29
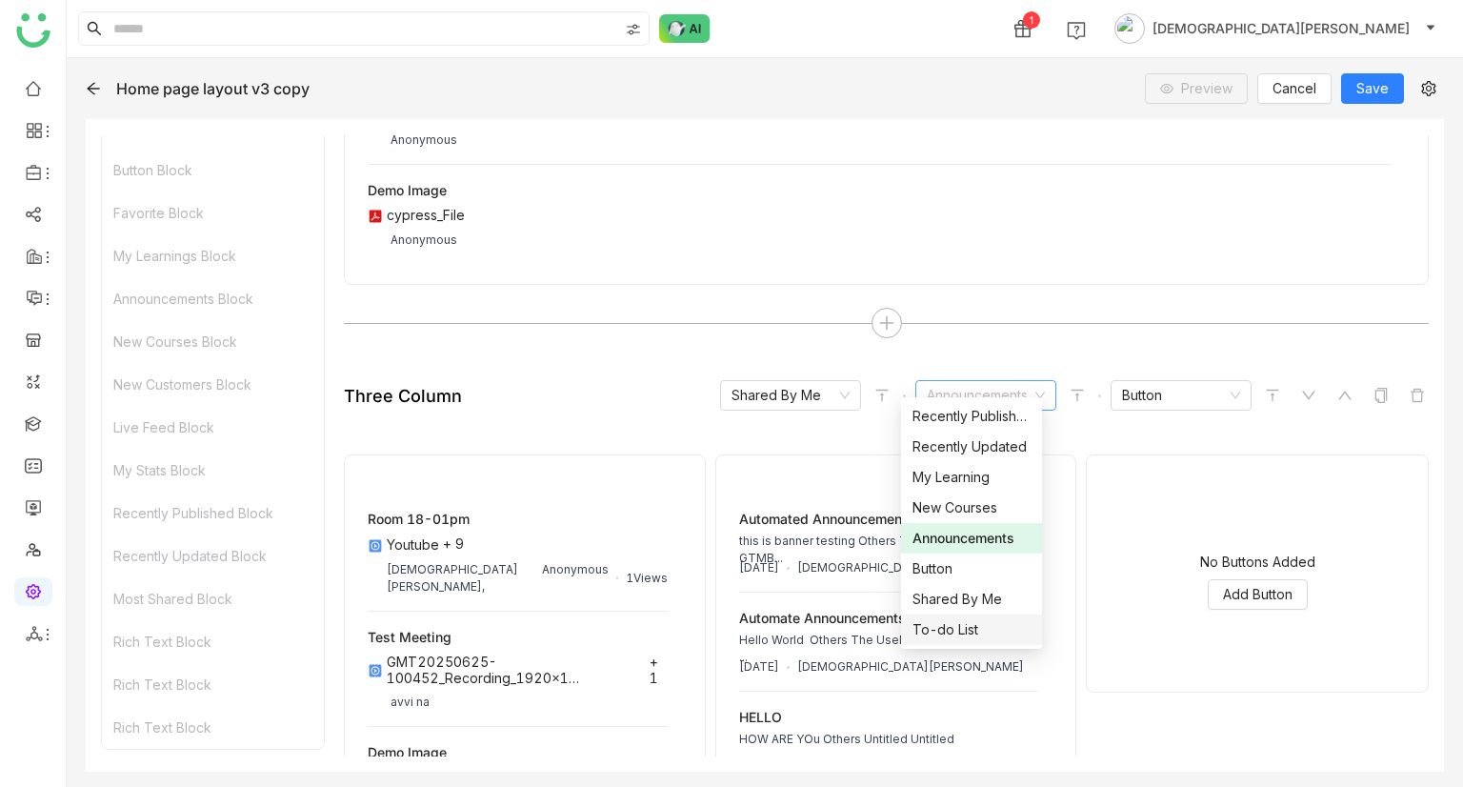
click at [959, 409] on div "To-do List" at bounding box center [972, 629] width 118 height 21
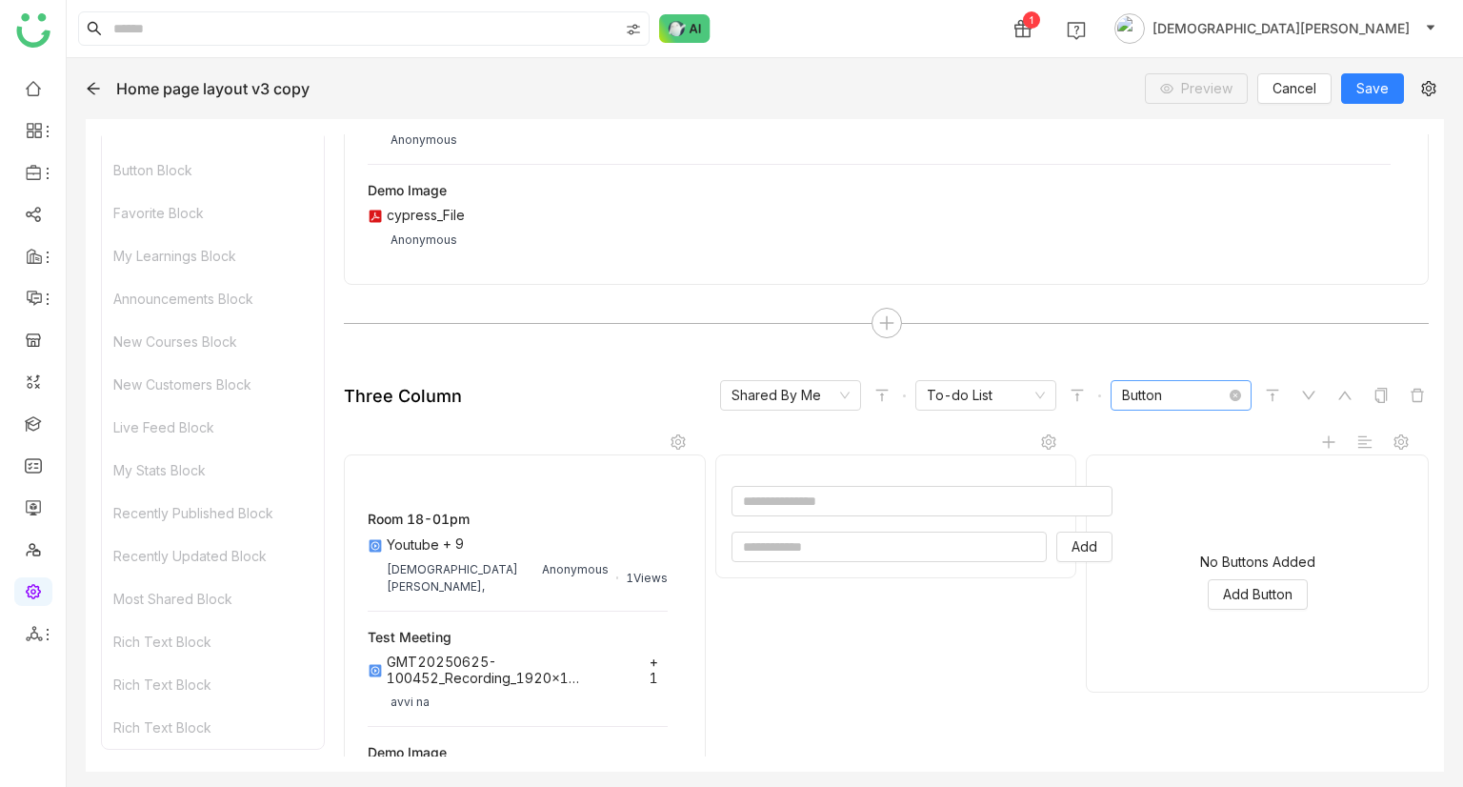
click at [1151, 381] on nz-select-item "Button" at bounding box center [1181, 395] width 118 height 29
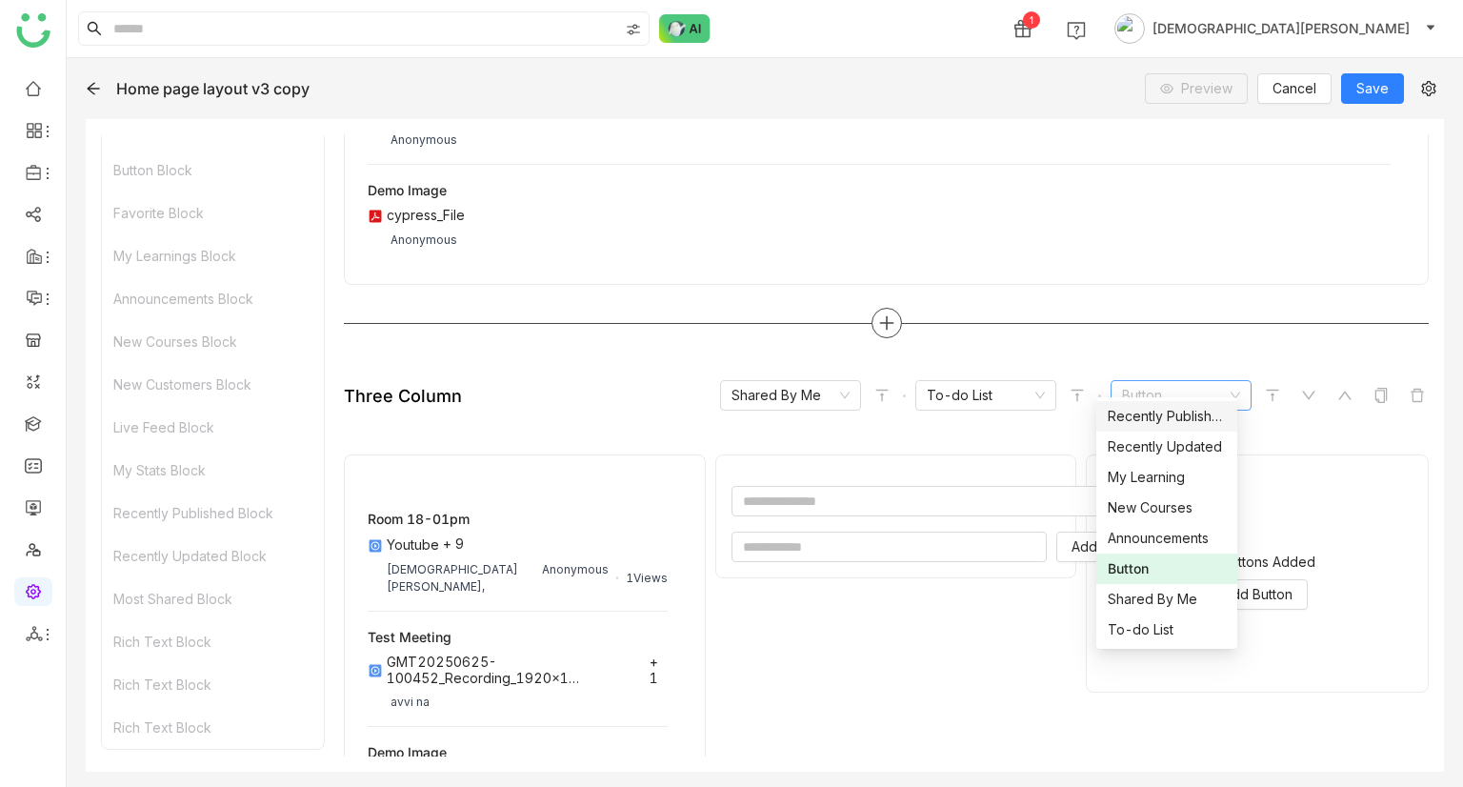
click at [1006, 310] on div at bounding box center [886, 323] width 1085 height 30
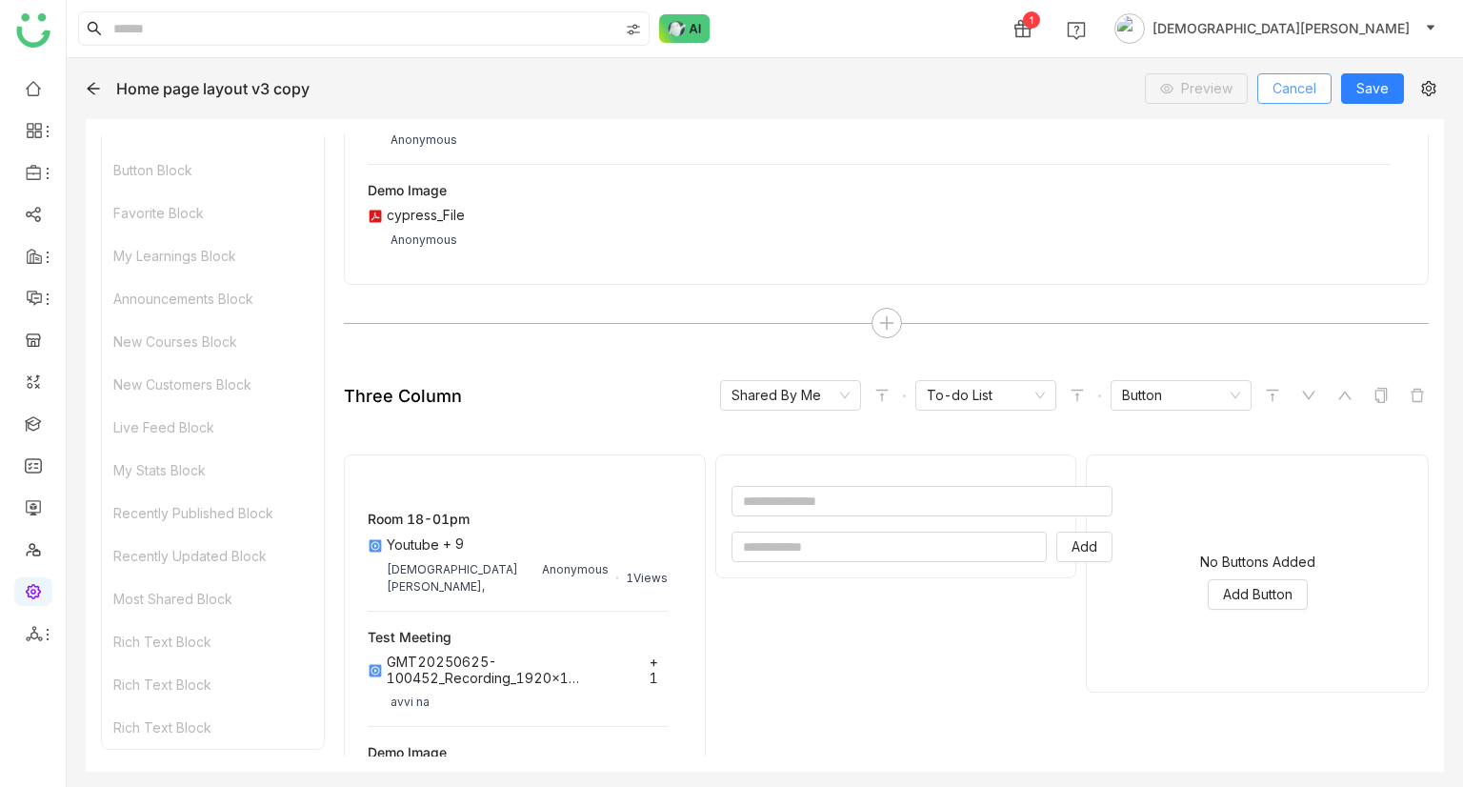
click at [1297, 80] on span "Cancel" at bounding box center [1295, 88] width 44 height 21
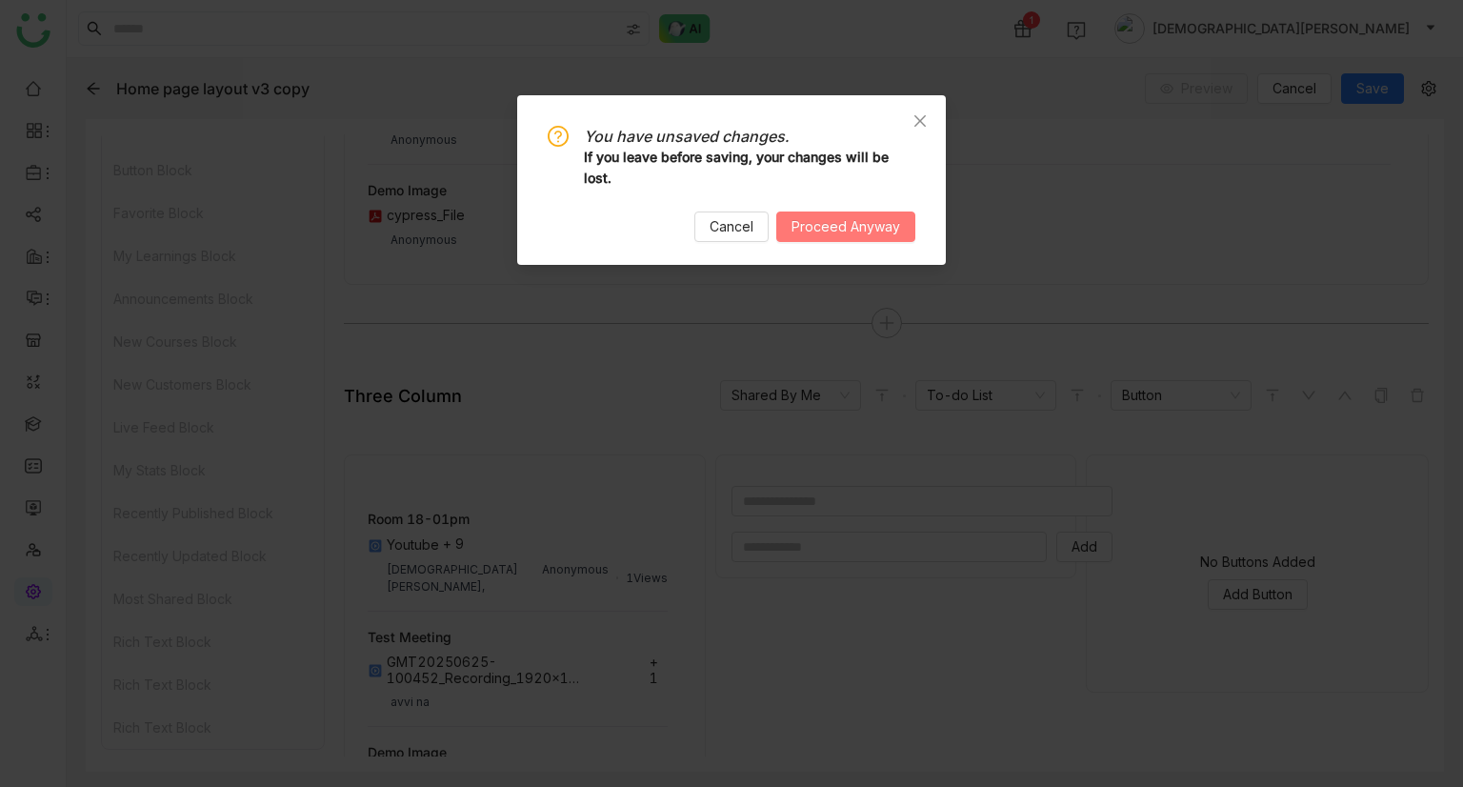
click at [808, 224] on span "Proceed Anyway" at bounding box center [846, 226] width 109 height 21
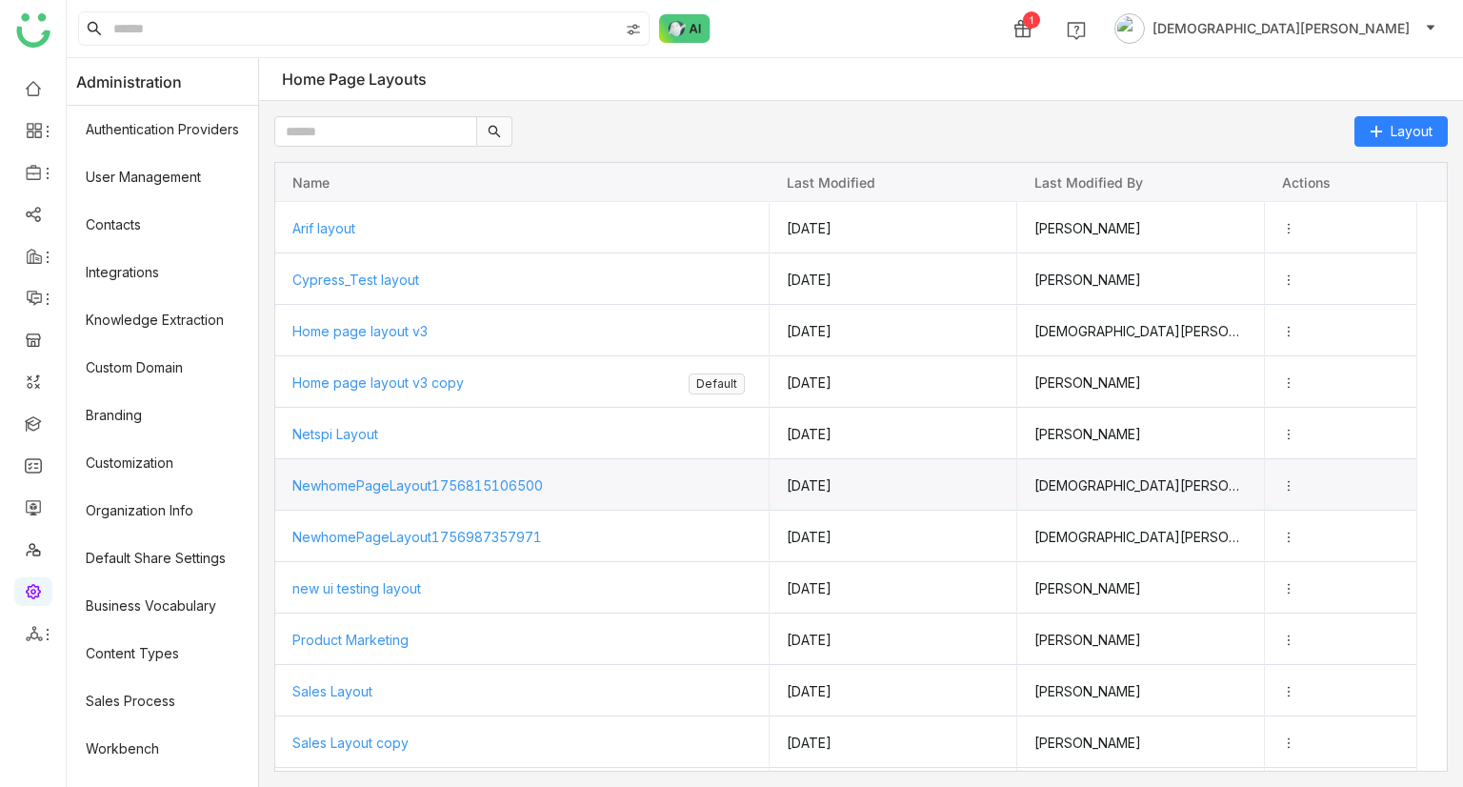
click at [1298, 409] on div "Press SPACE to select this row." at bounding box center [1341, 484] width 118 height 49
click at [1294, 409] on icon "Press SPACE to select this row." at bounding box center [1287, 484] width 13 height 13
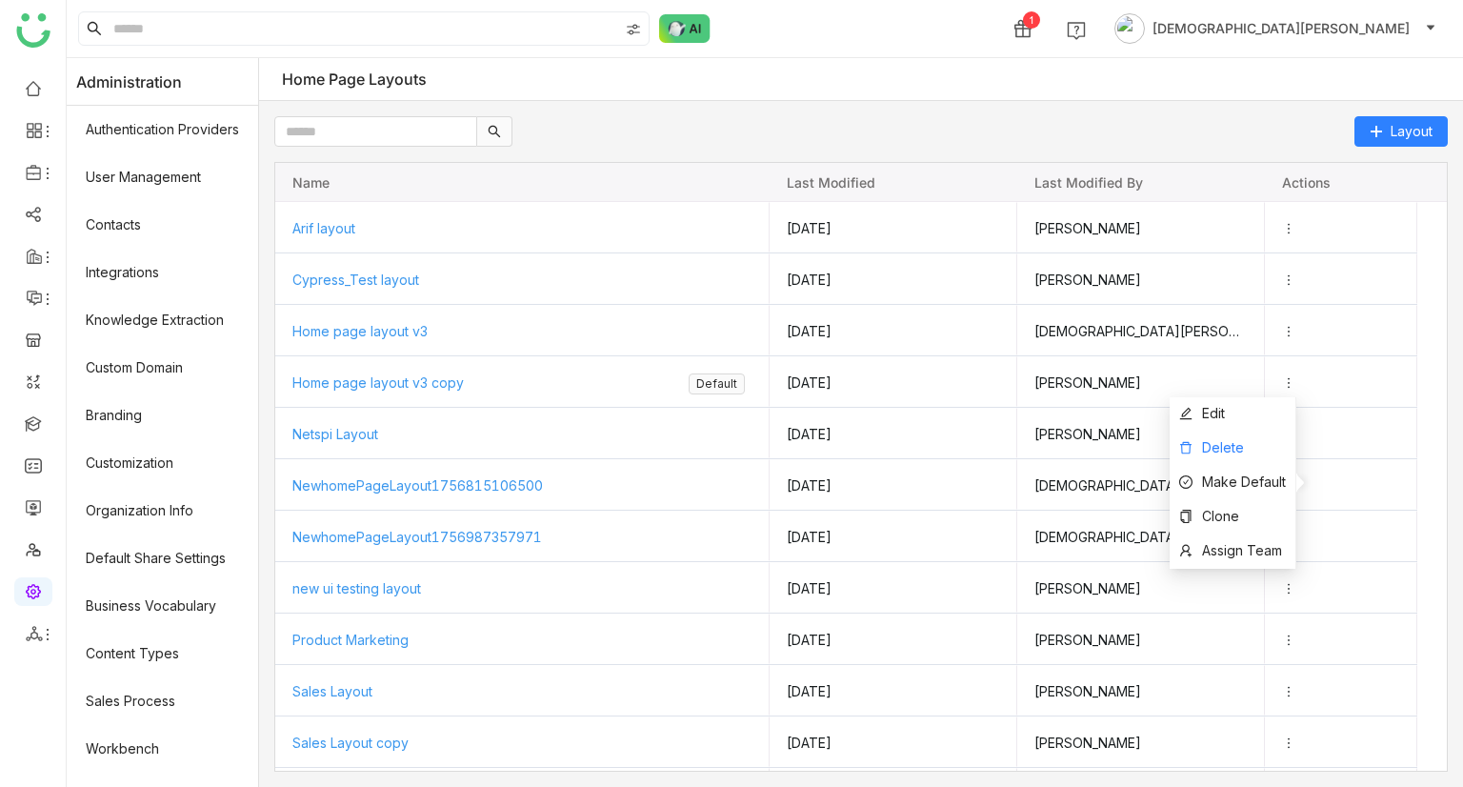
click at [1213, 409] on span "Delete" at bounding box center [1223, 447] width 42 height 16
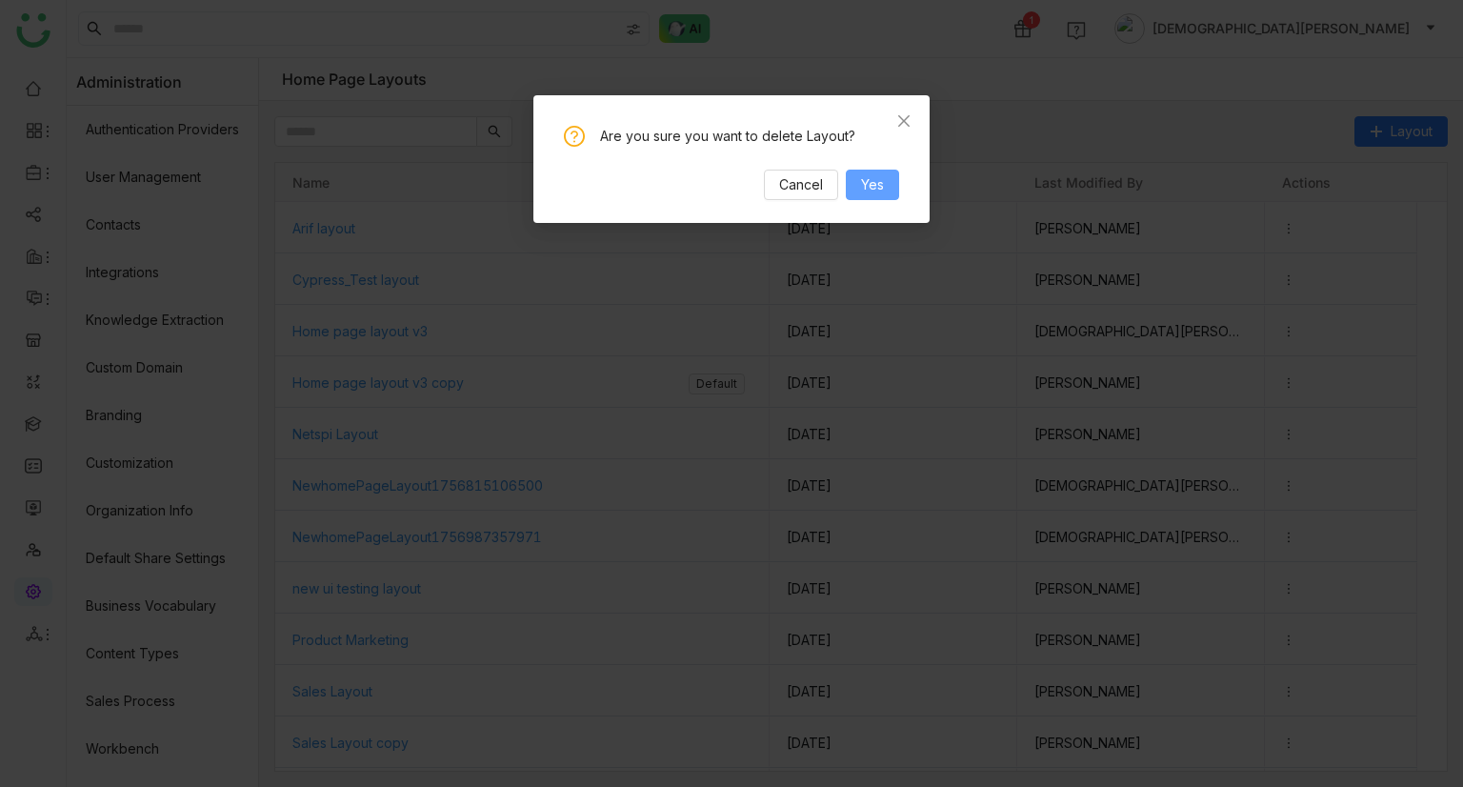
click at [879, 183] on span "Yes" at bounding box center [872, 184] width 23 height 21
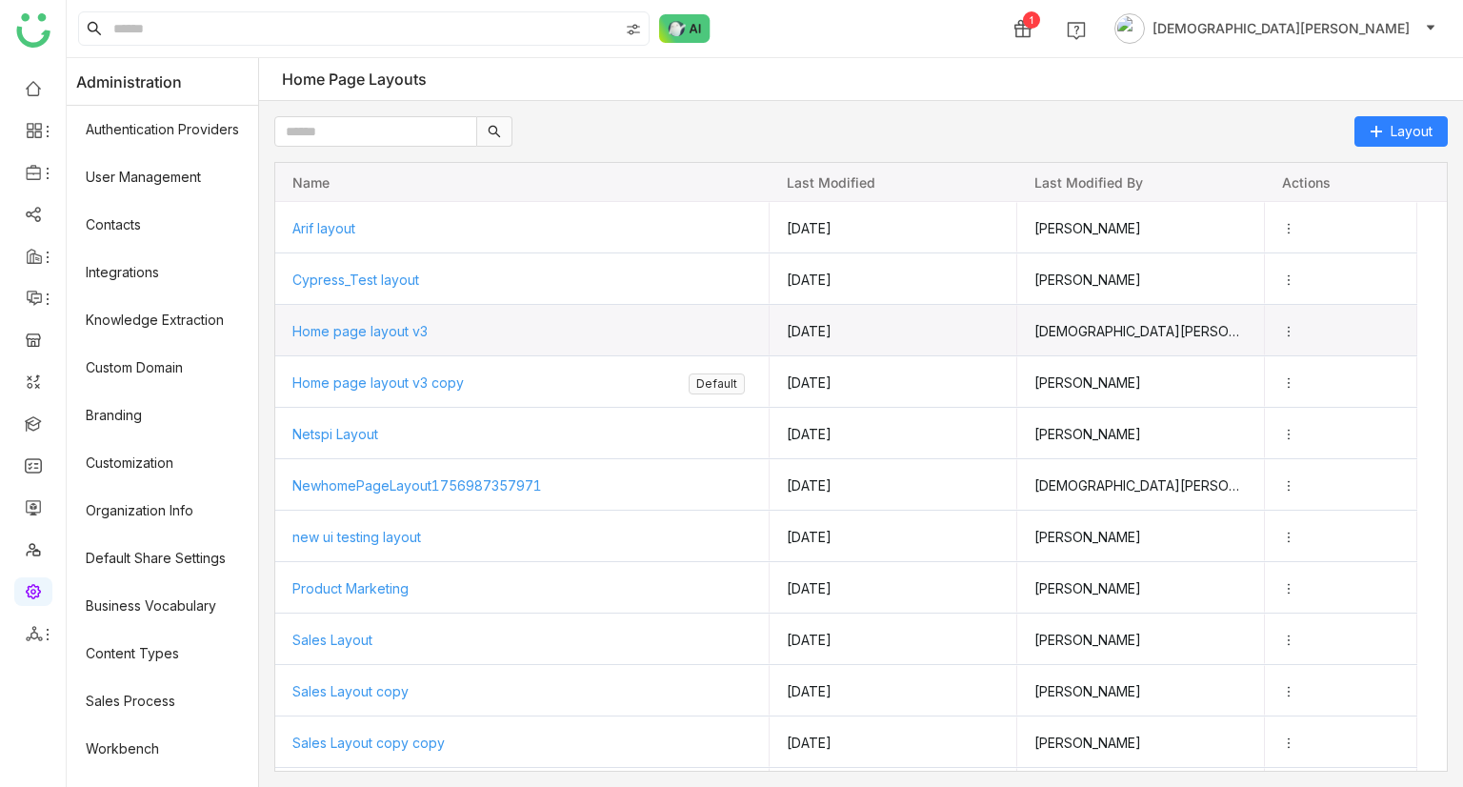
click at [398, 338] on div "Home page layout v3" at bounding box center [522, 331] width 460 height 50
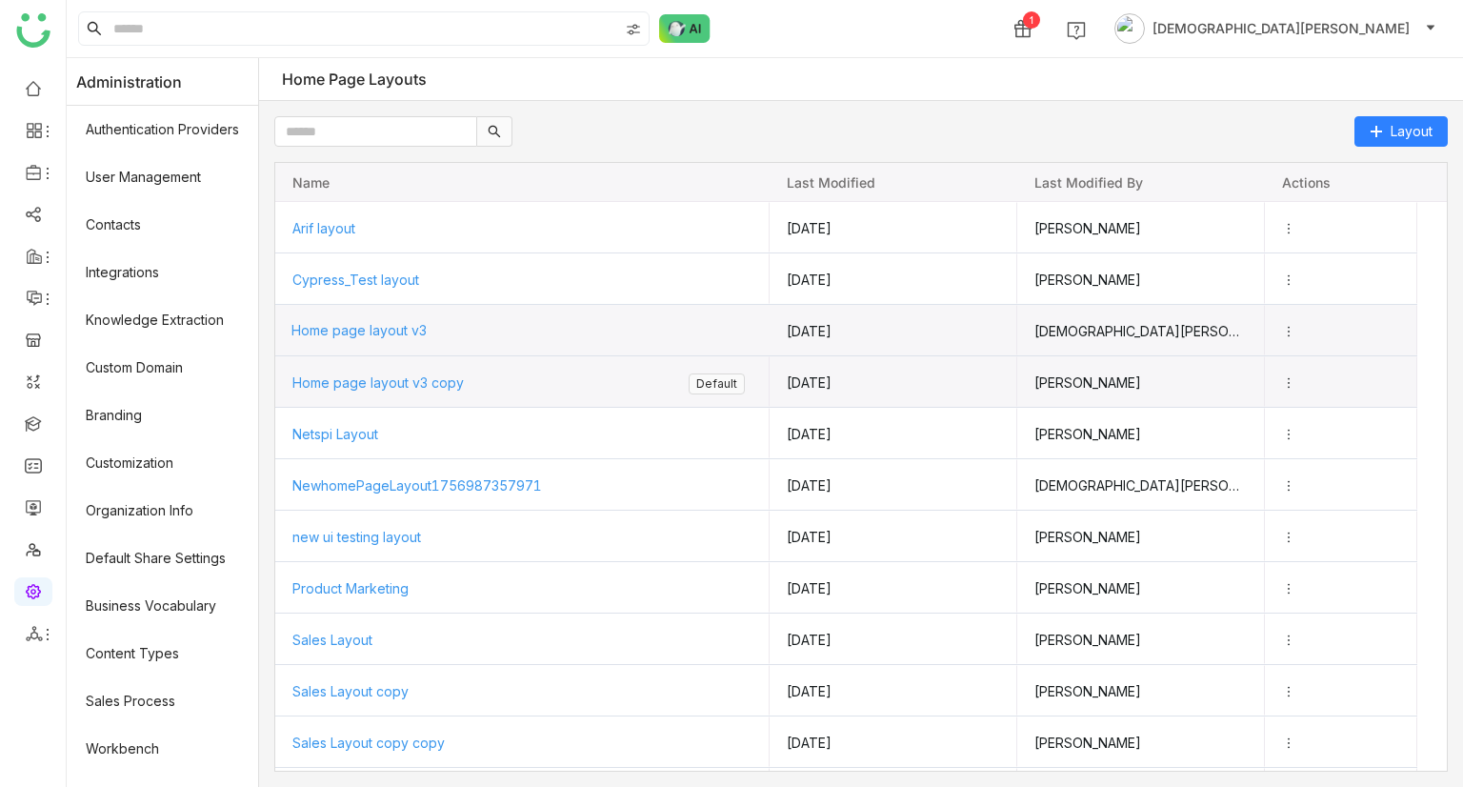
click at [398, 379] on span "Home page layout v3 copy" at bounding box center [377, 382] width 171 height 16
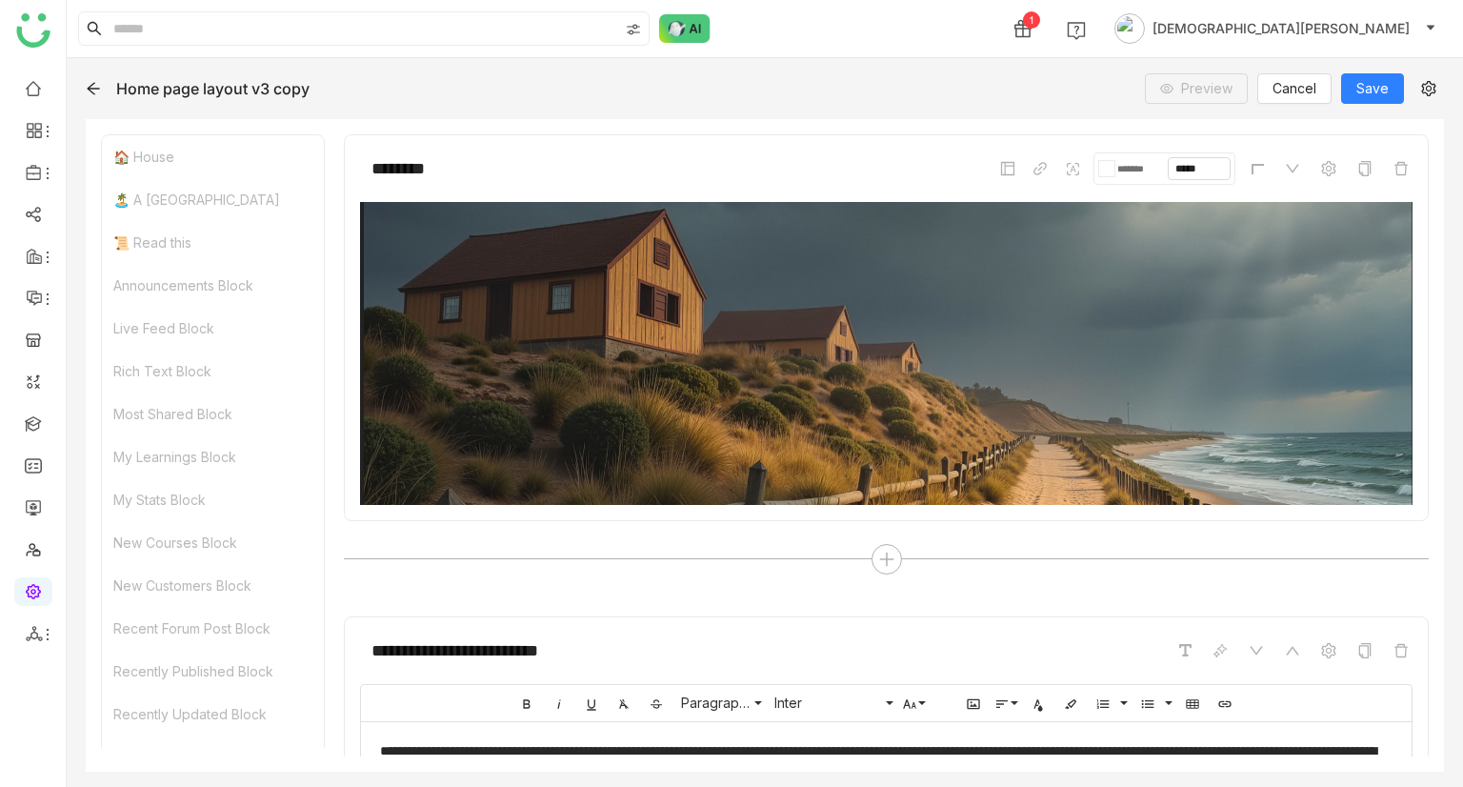
drag, startPoint x: 167, startPoint y: 697, endPoint x: 284, endPoint y: 695, distance: 117.2
click at [166, 409] on div "Recently Updated Block" at bounding box center [213, 713] width 222 height 43
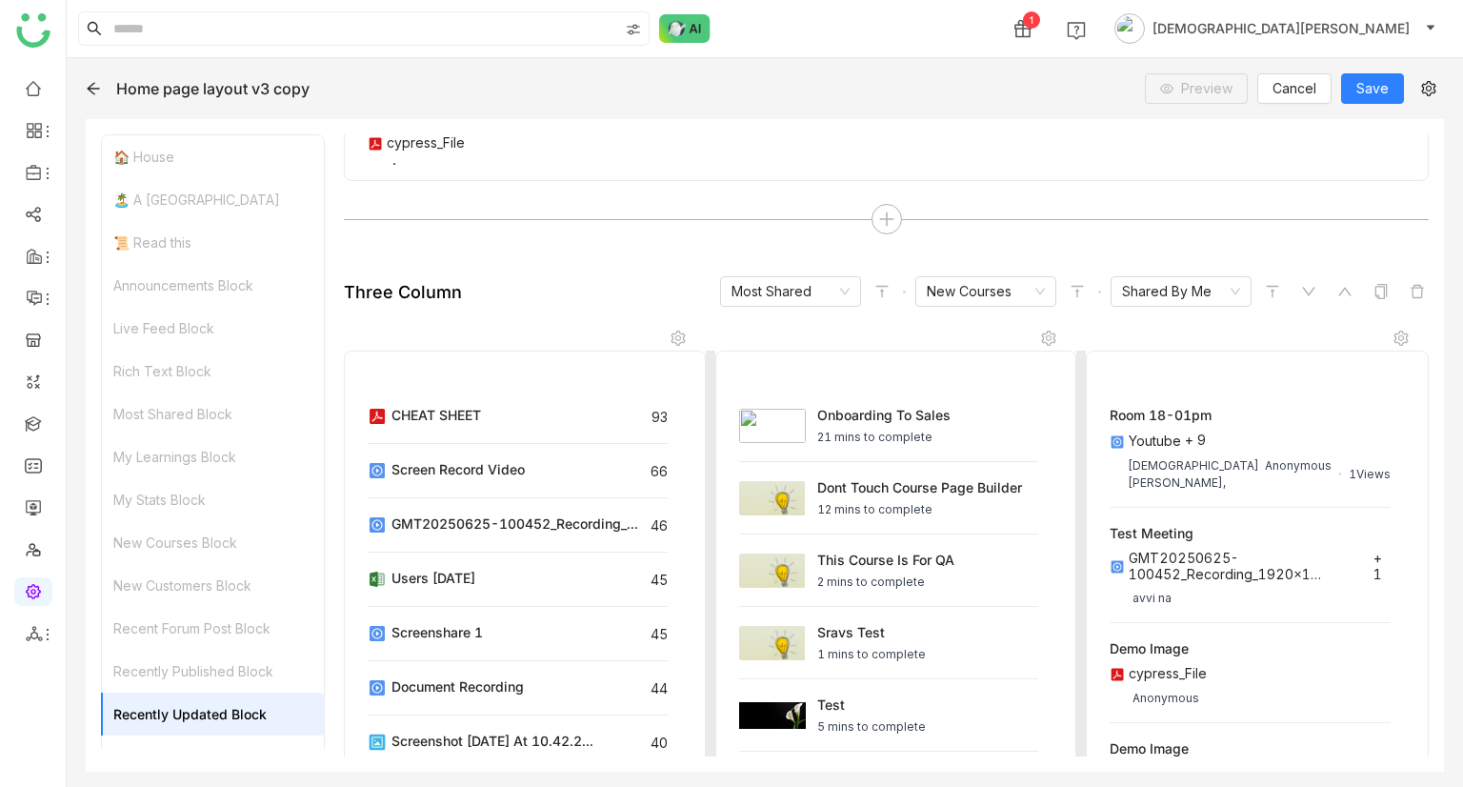
scroll to position [7899, 0]
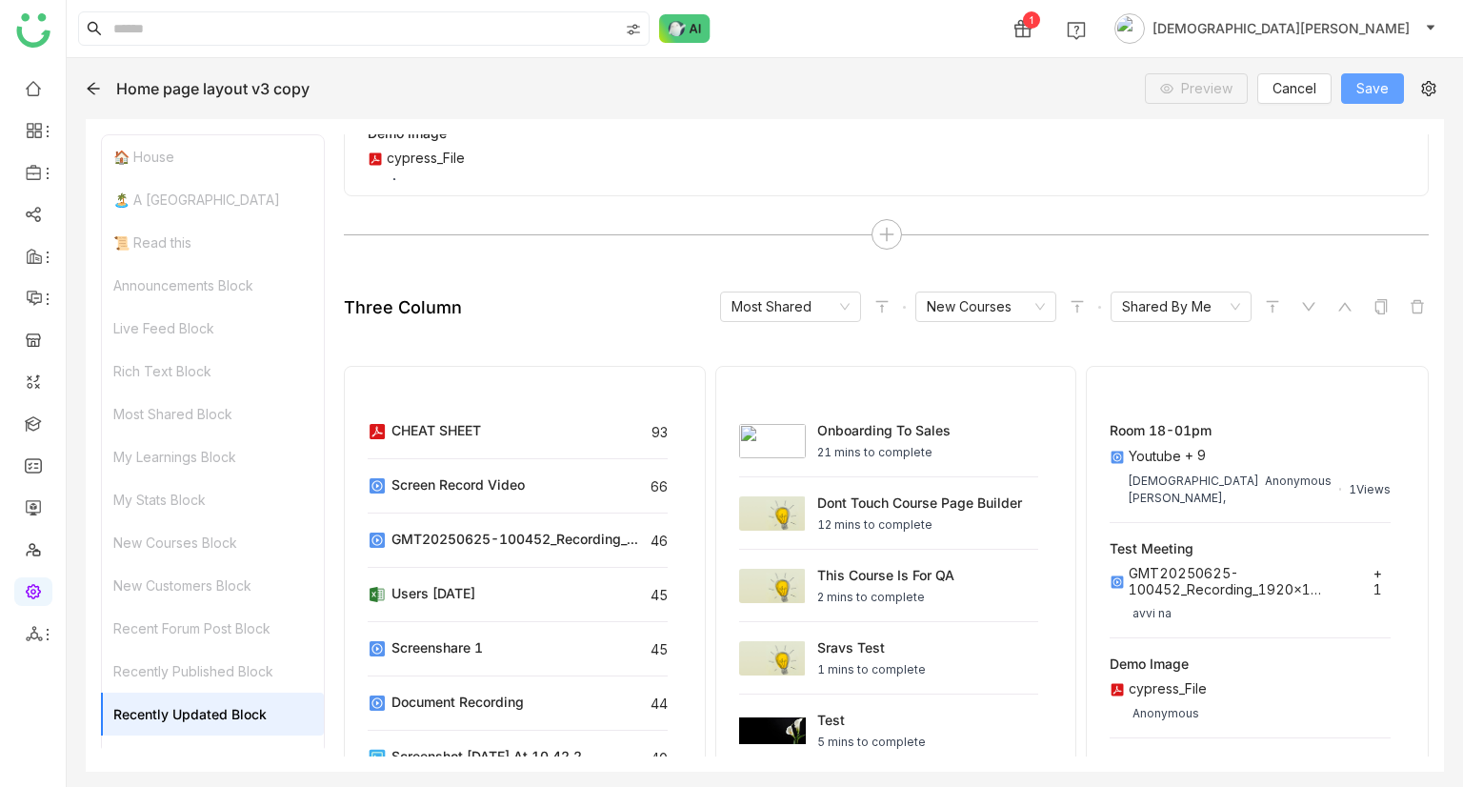
click at [1375, 87] on span "Save" at bounding box center [1372, 88] width 32 height 21
click at [32, 71] on ul at bounding box center [33, 361] width 66 height 600
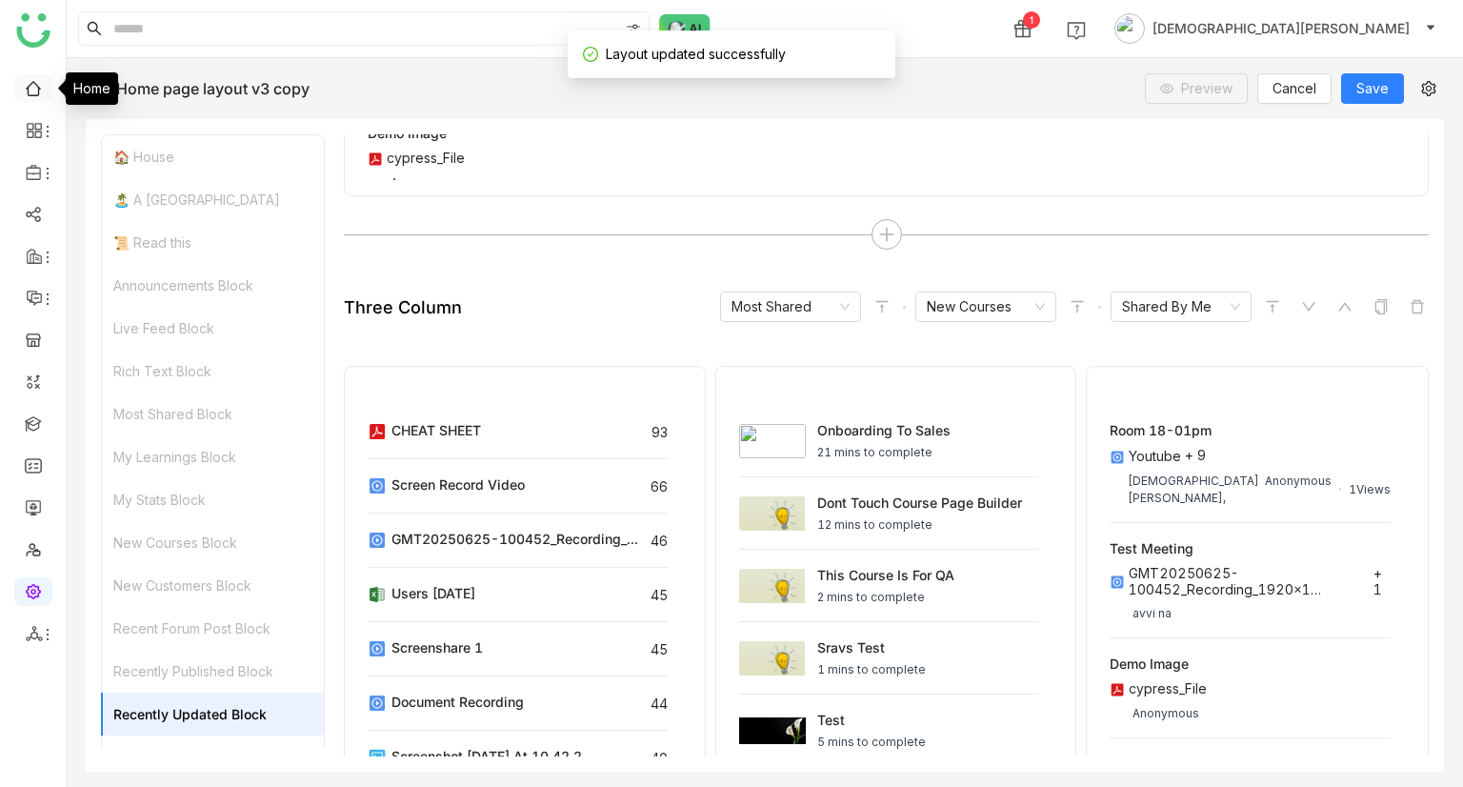
click at [27, 86] on link at bounding box center [33, 87] width 17 height 16
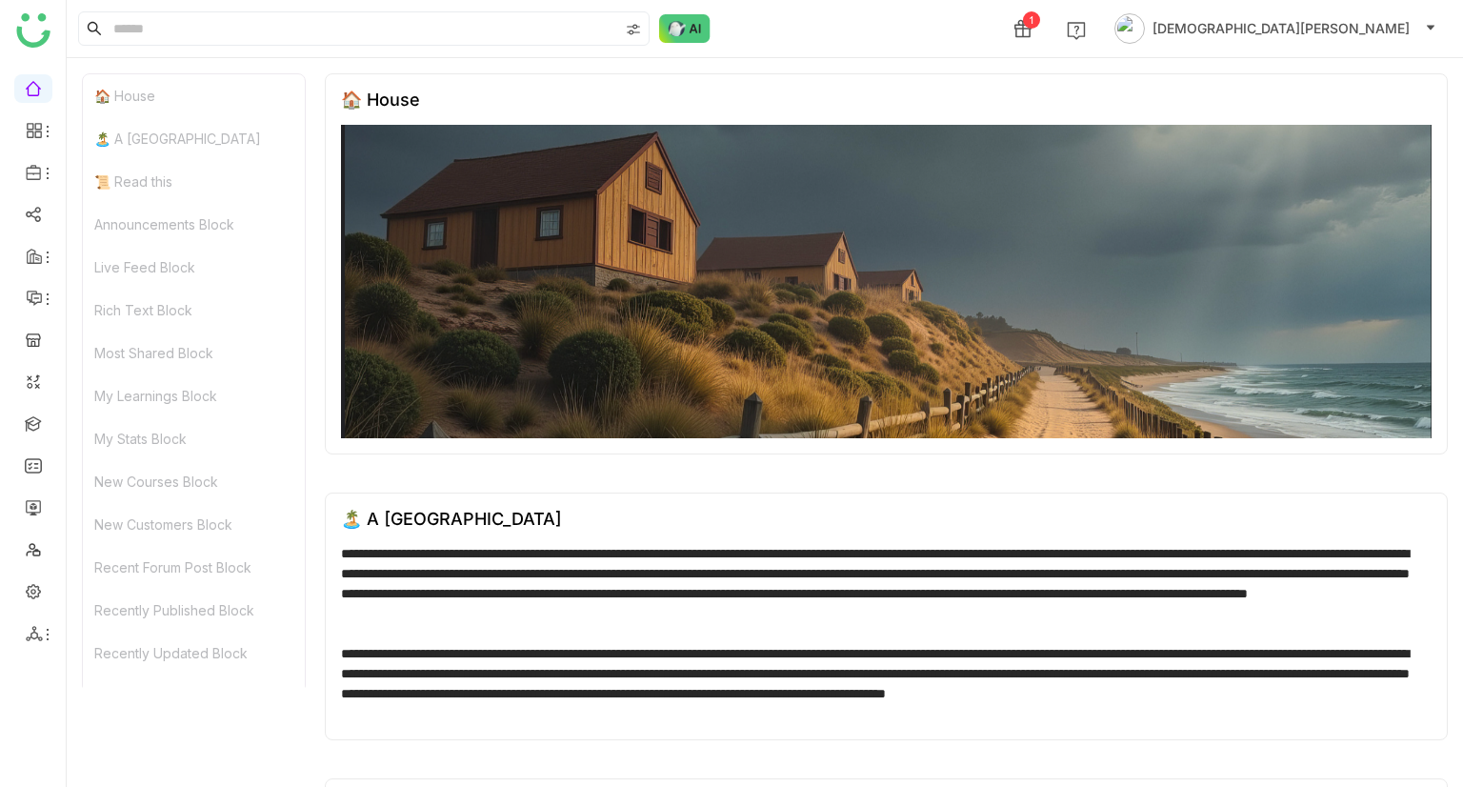
click at [194, 409] on div "Recently Updated Block" at bounding box center [194, 653] width 222 height 43
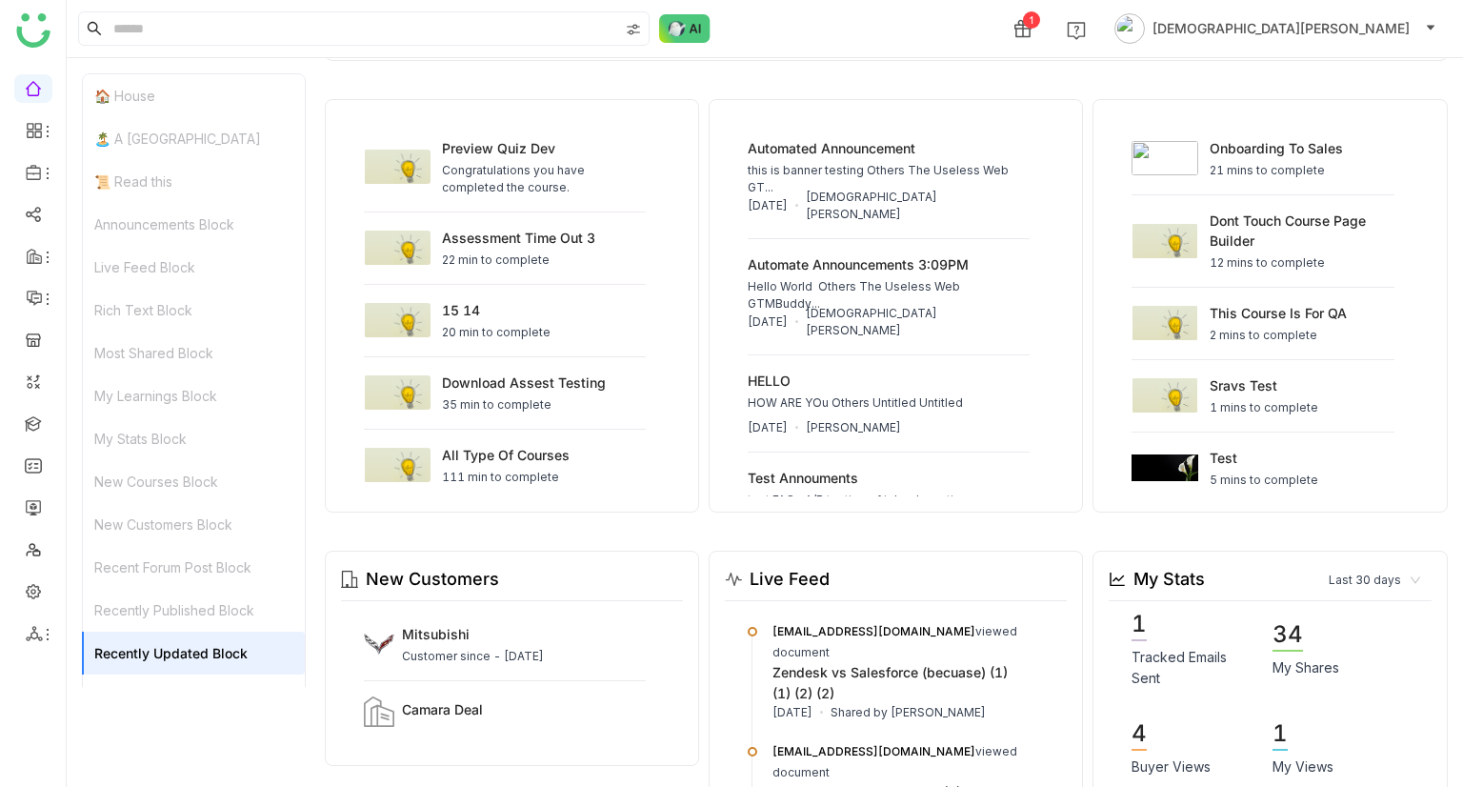
scroll to position [7046, 0]
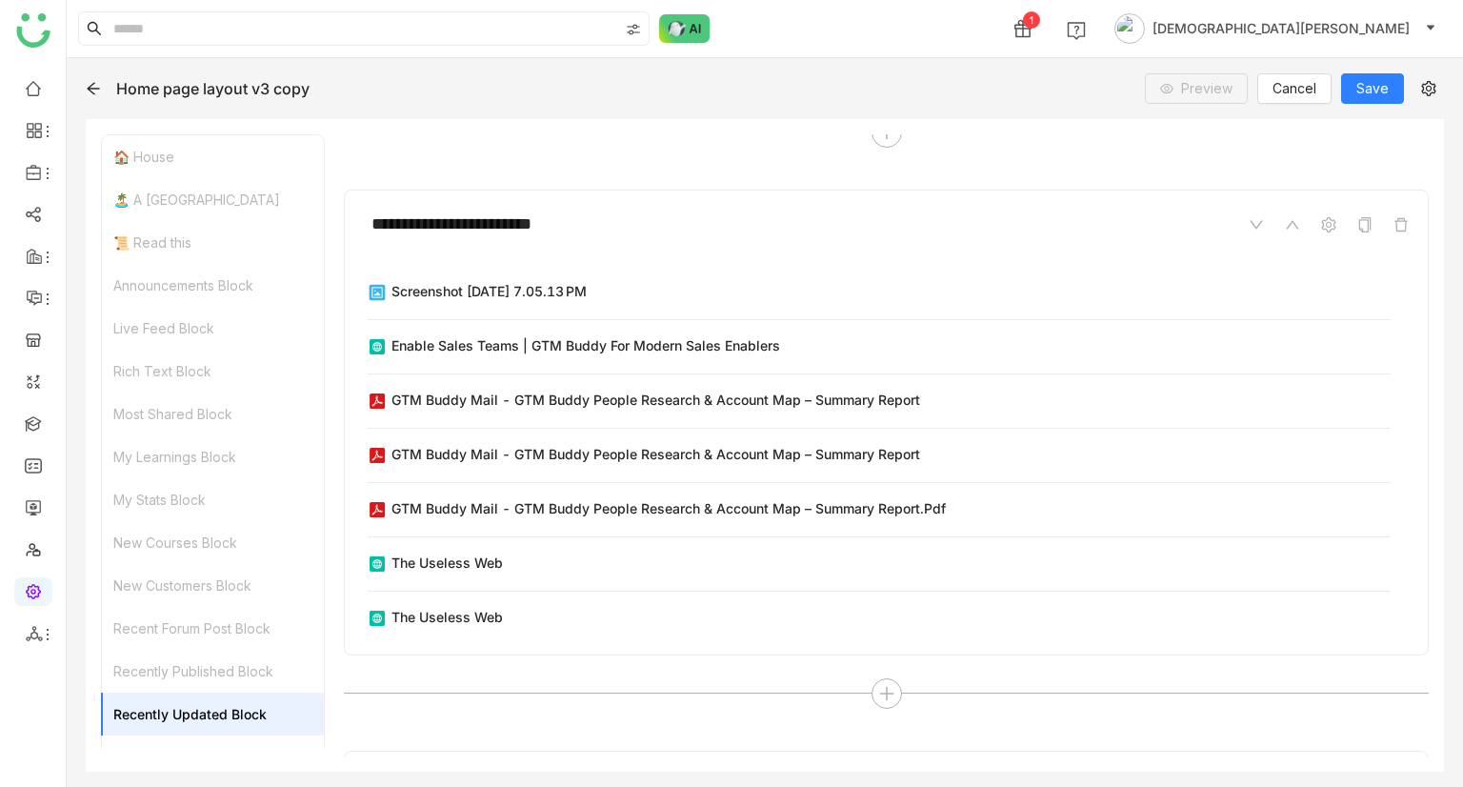
click at [183, 409] on div "Recent Forum Post Block" at bounding box center [213, 628] width 222 height 43
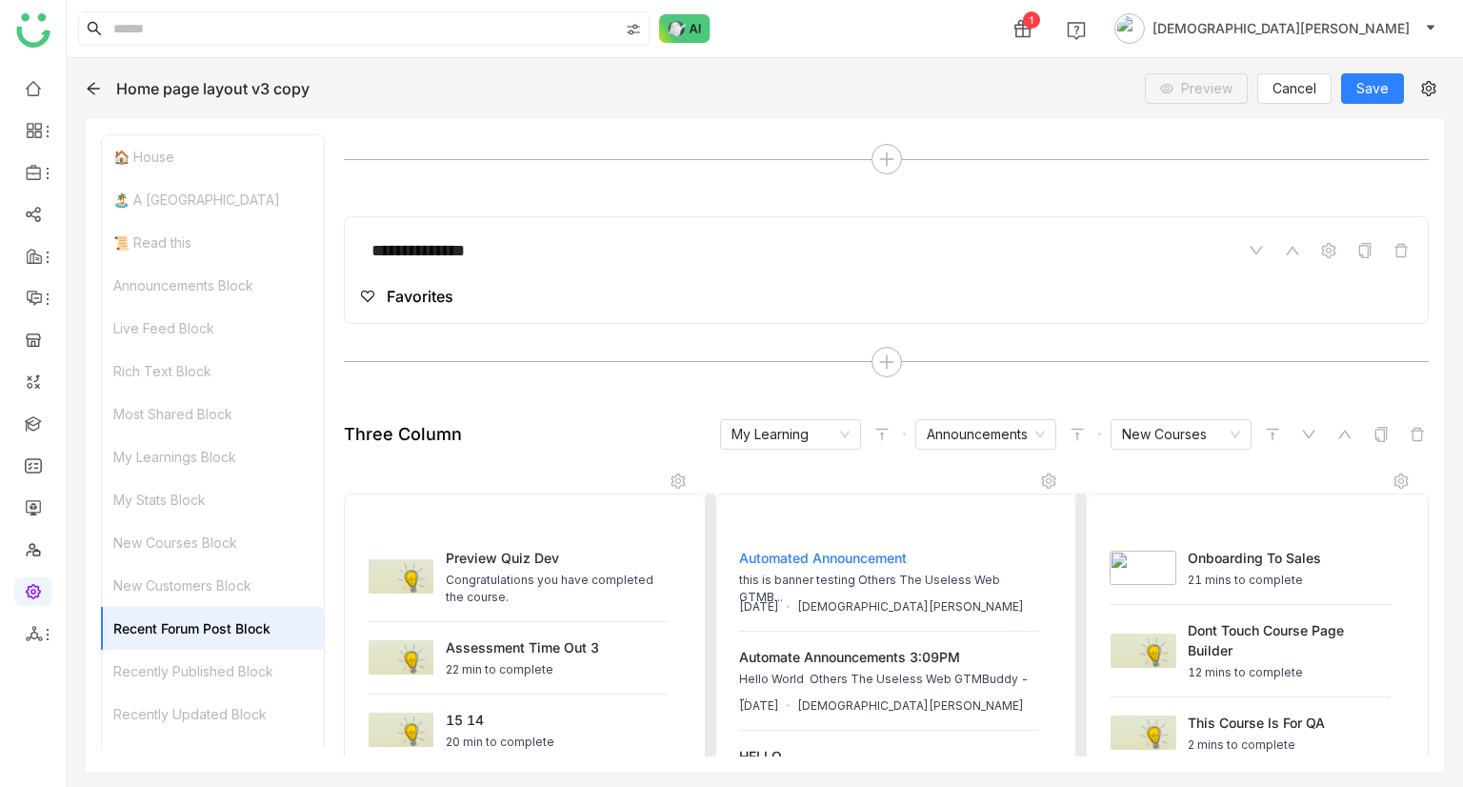
scroll to position [8607, 0]
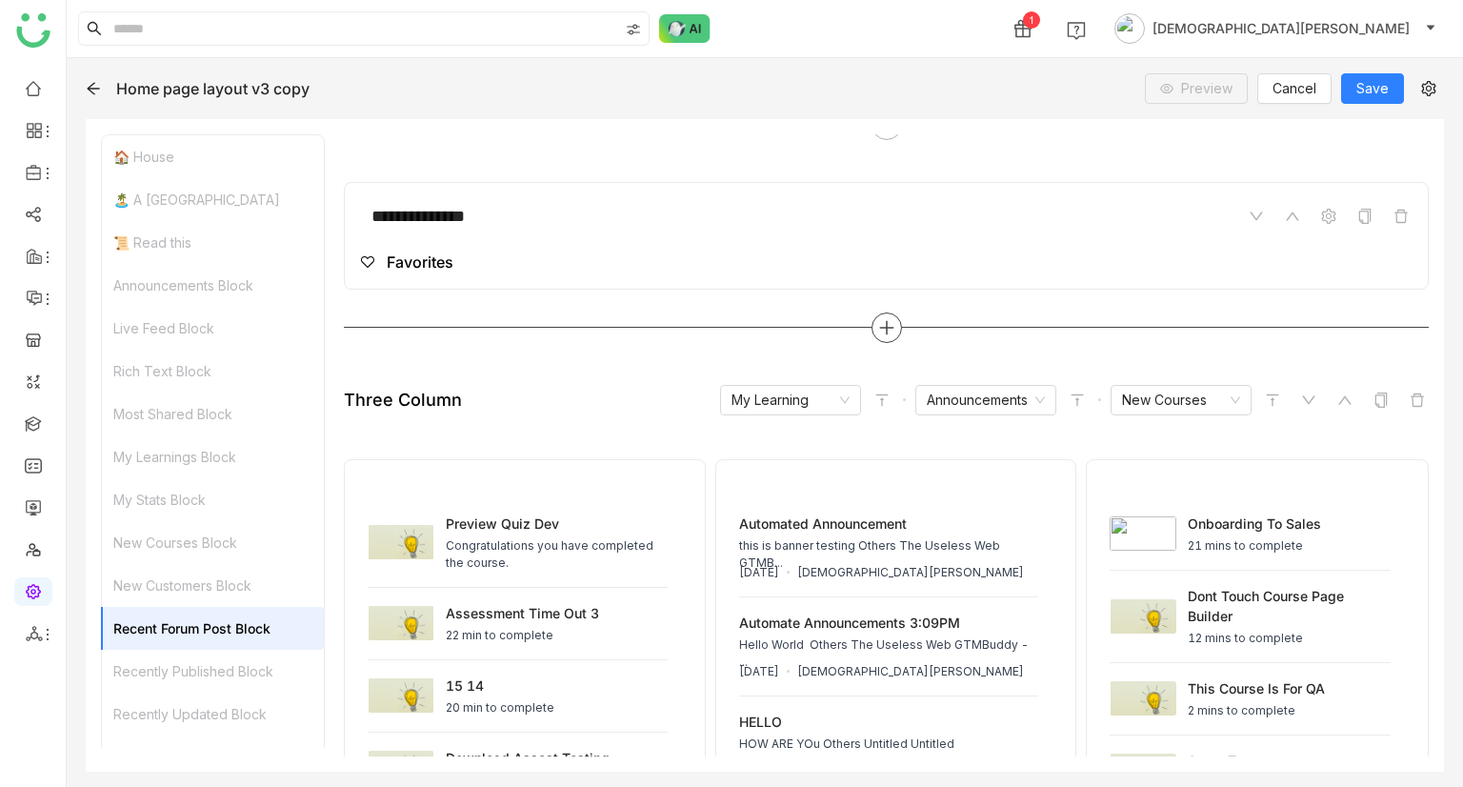
click at [874, 317] on div at bounding box center [887, 327] width 30 height 30
type input "***"
drag, startPoint x: 1013, startPoint y: 224, endPoint x: 1010, endPoint y: 233, distance: 9.9
click at [1010, 231] on span "Most Shared" at bounding box center [991, 235] width 80 height 20
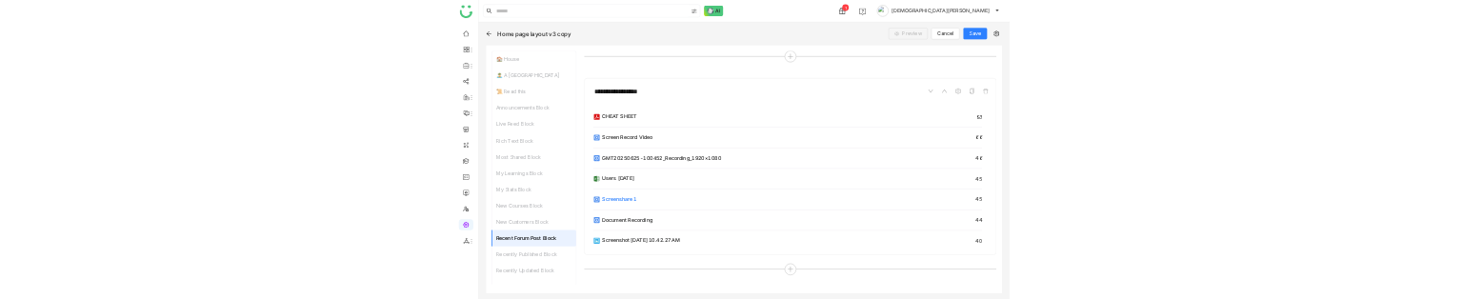
scroll to position [8491, 0]
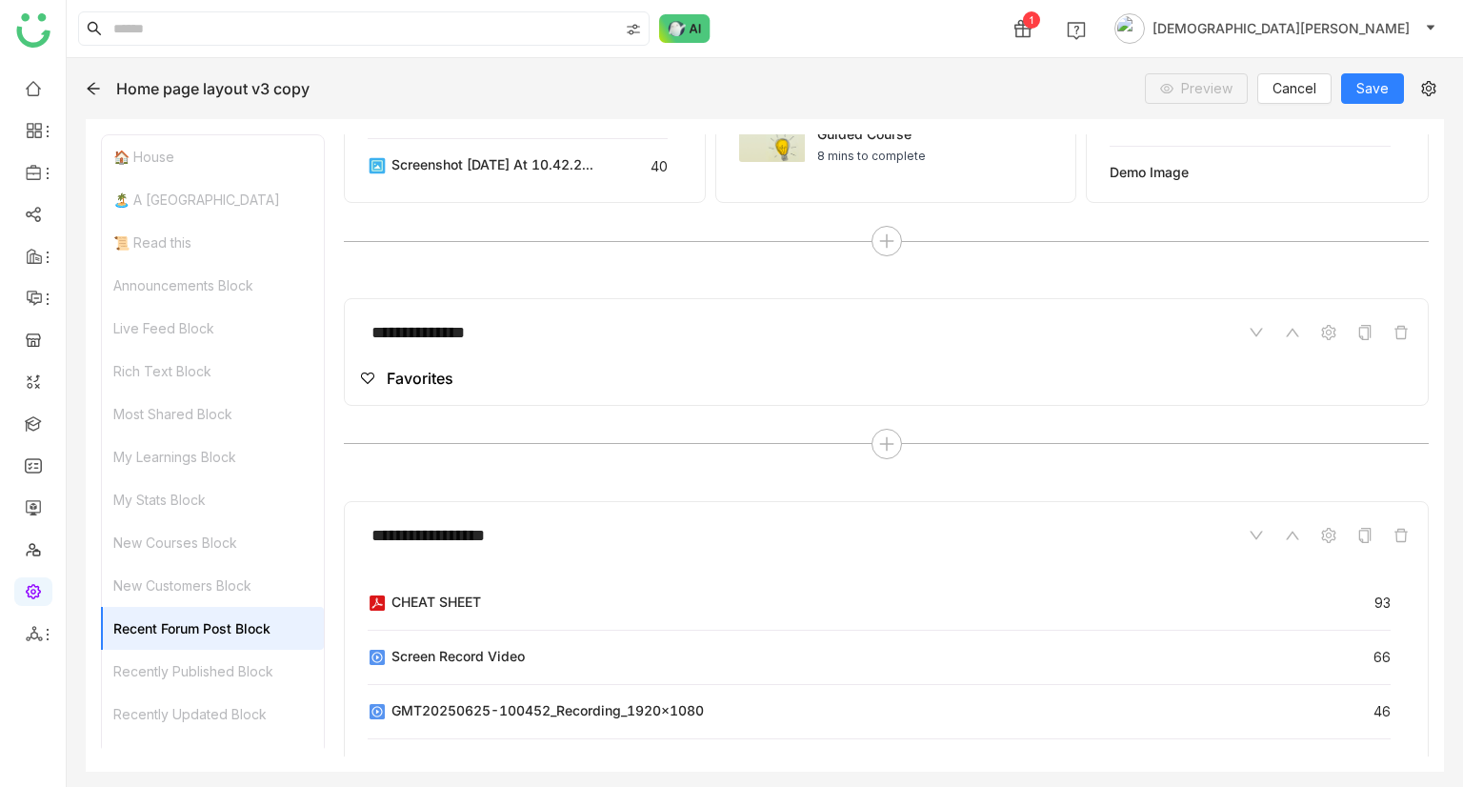
drag, startPoint x: 52, startPoint y: 85, endPoint x: 40, endPoint y: 85, distance: 12.4
click at [51, 84] on ul at bounding box center [33, 361] width 66 height 600
click at [40, 85] on link at bounding box center [33, 87] width 17 height 16
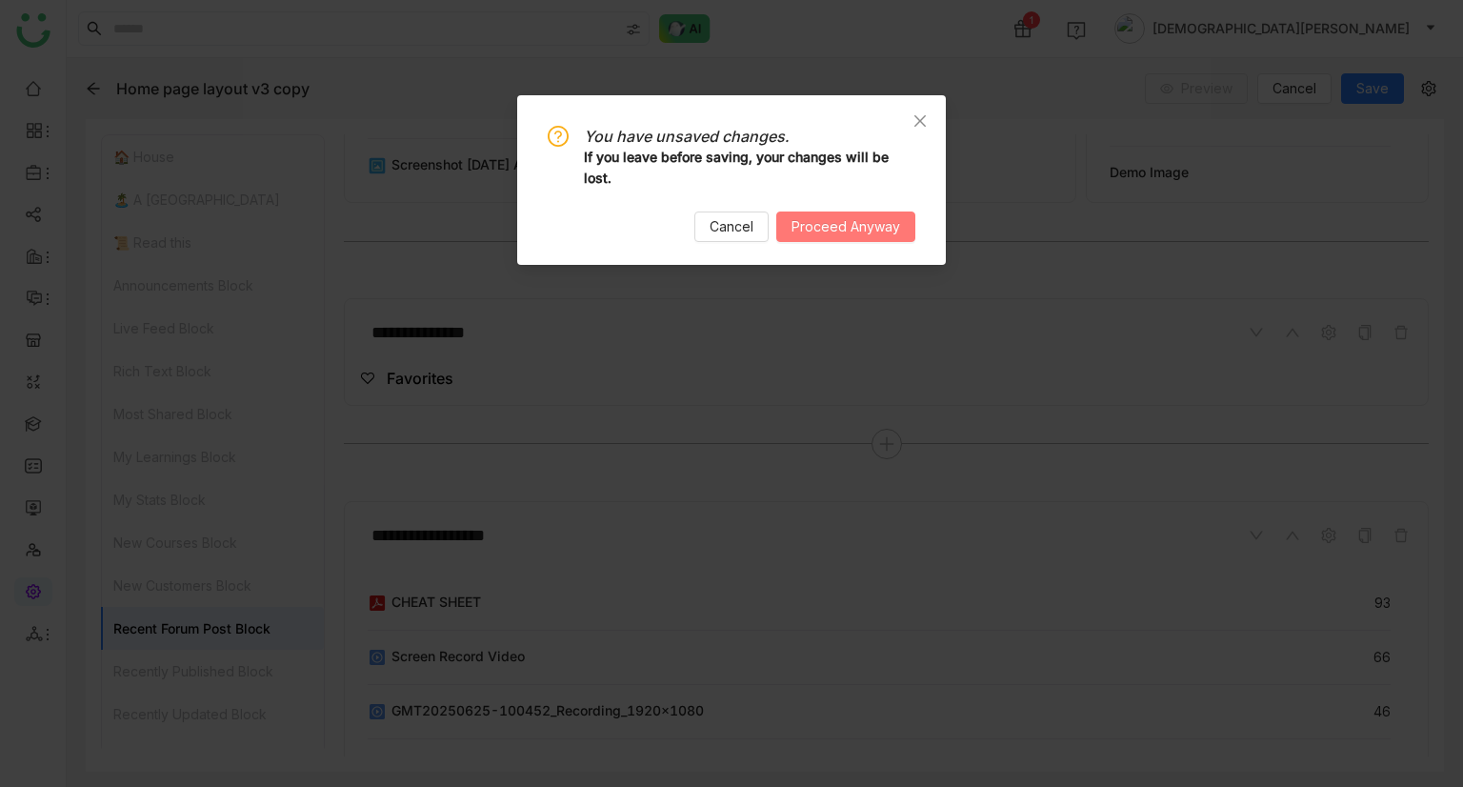
click at [868, 237] on span "Proceed Anyway" at bounding box center [846, 226] width 109 height 21
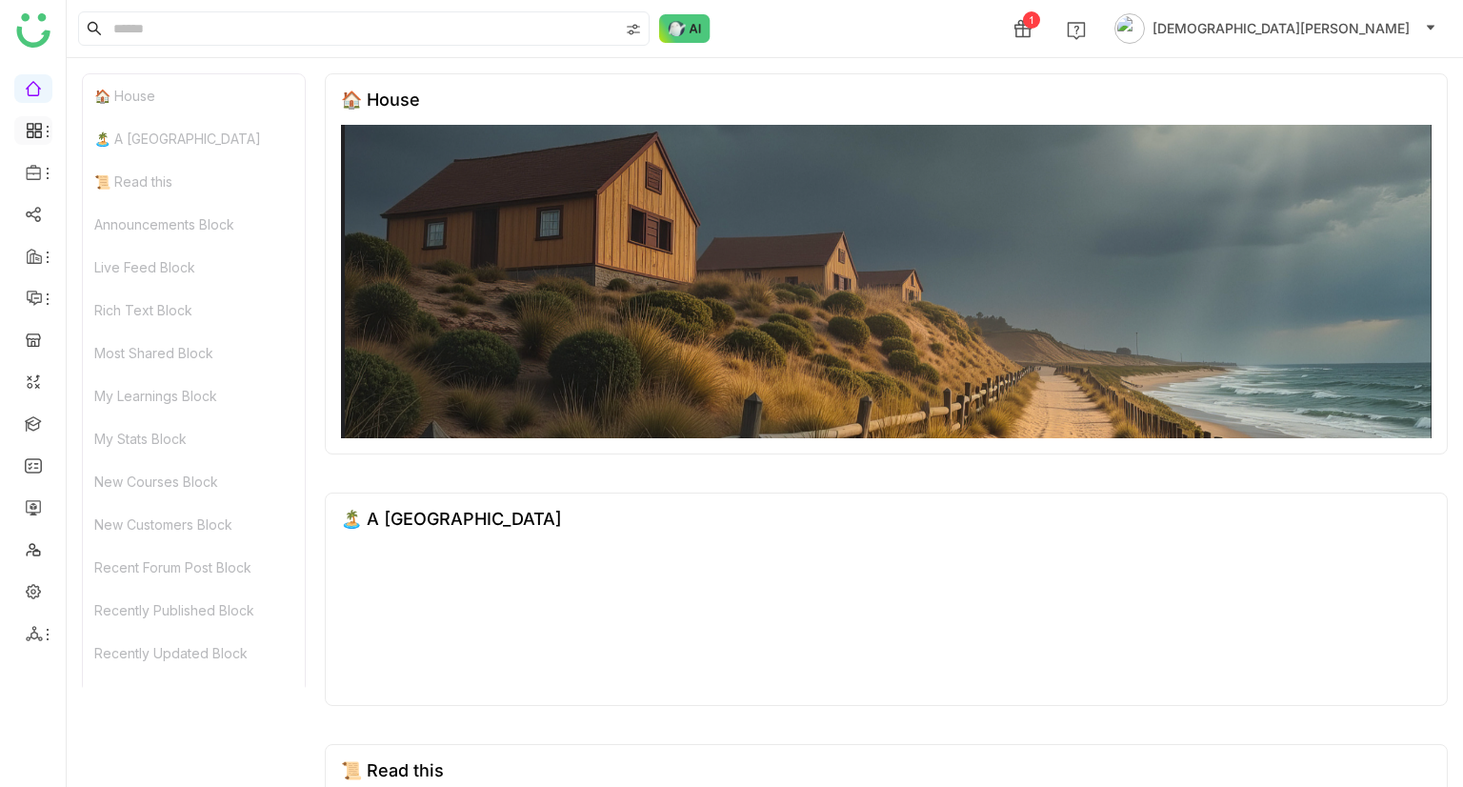
click at [29, 135] on icon at bounding box center [34, 130] width 17 height 17
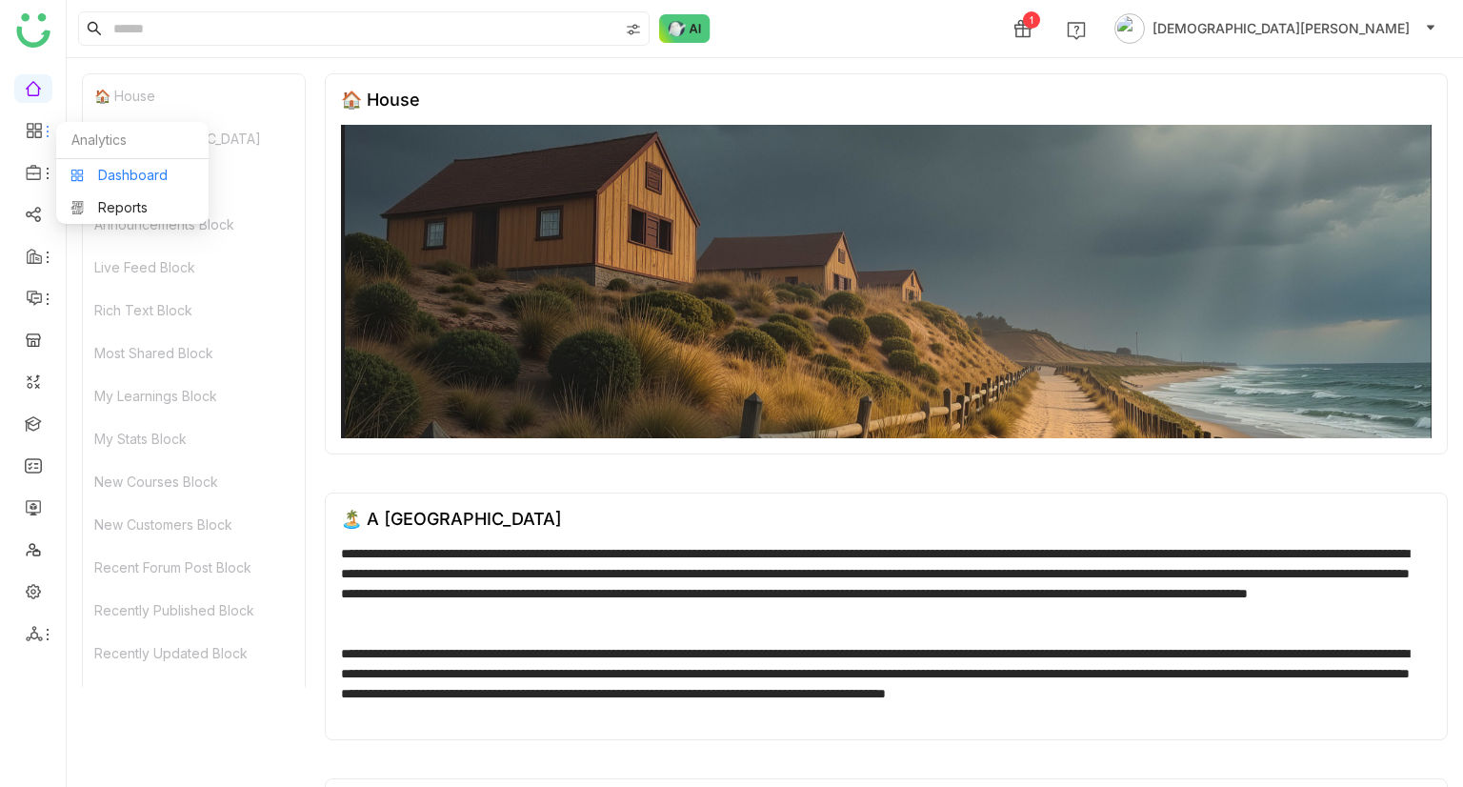
click at [88, 169] on link "Dashboard" at bounding box center [132, 175] width 124 height 13
click at [95, 169] on link "Dashboard" at bounding box center [132, 175] width 124 height 13
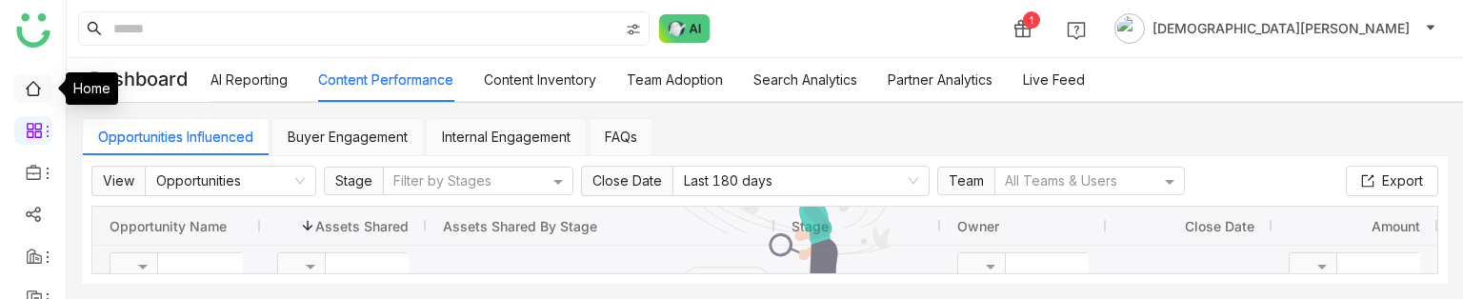
click at [31, 95] on link at bounding box center [33, 87] width 17 height 16
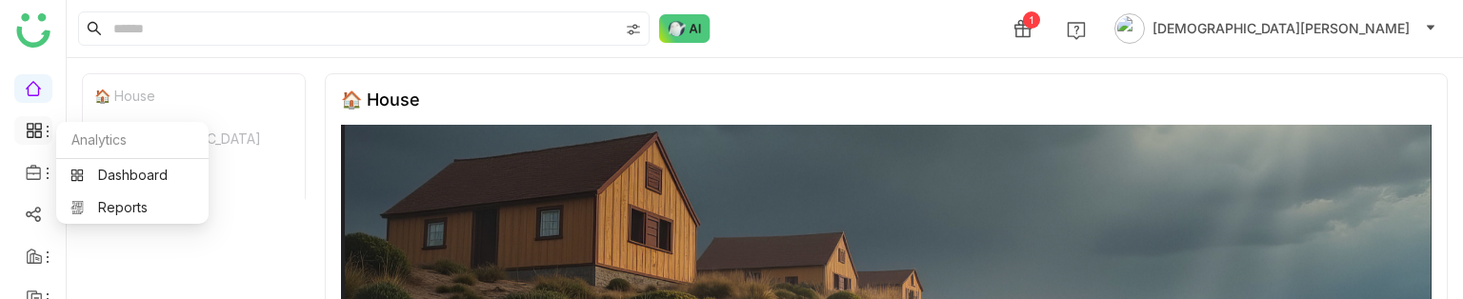
click at [27, 124] on icon at bounding box center [30, 126] width 7 height 7
click at [99, 171] on link "Dashboard" at bounding box center [132, 175] width 124 height 13
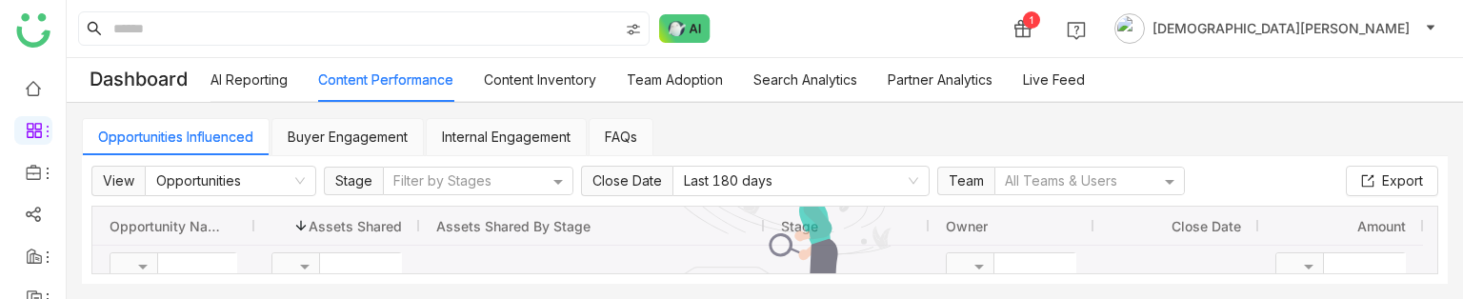
click at [390, 129] on link "Buyer Engagement" at bounding box center [348, 137] width 120 height 16
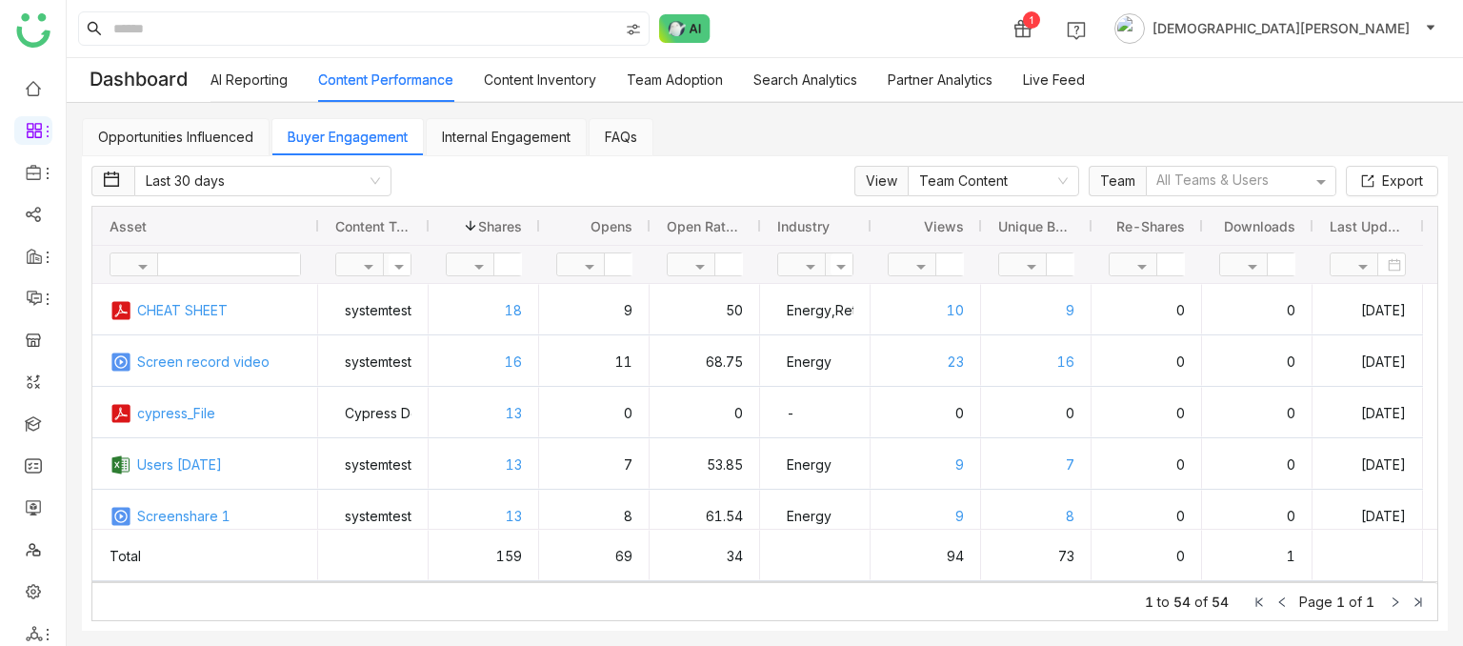
click at [559, 145] on link "Internal Engagement" at bounding box center [506, 137] width 129 height 16
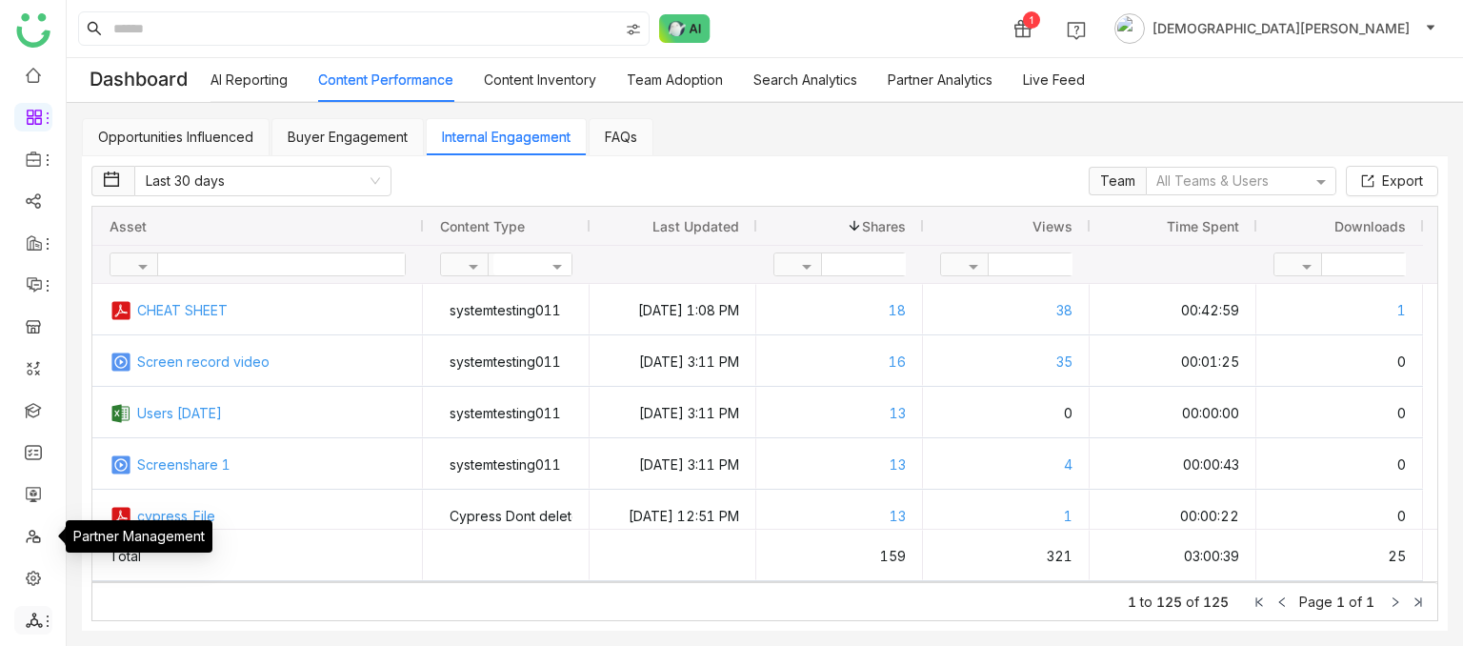
scroll to position [15, 0]
click at [35, 298] on link at bounding box center [33, 575] width 17 height 16
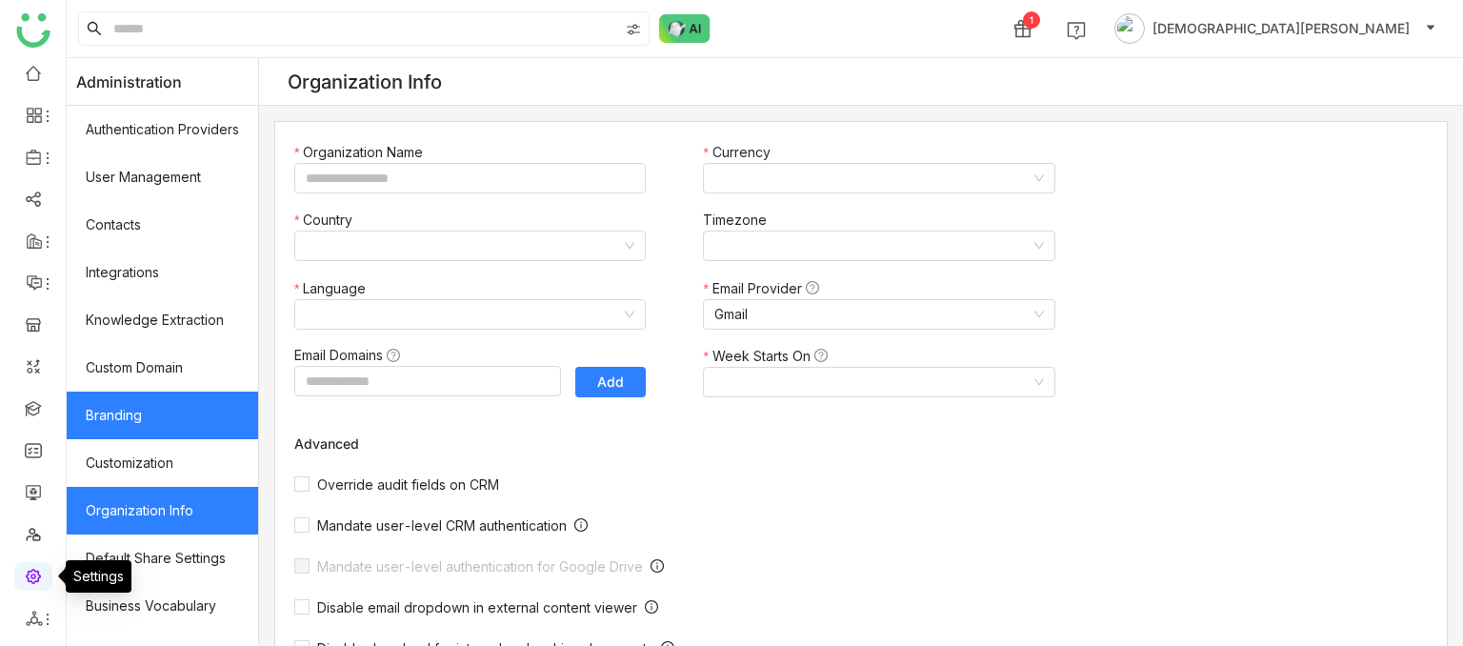
type input "*******"
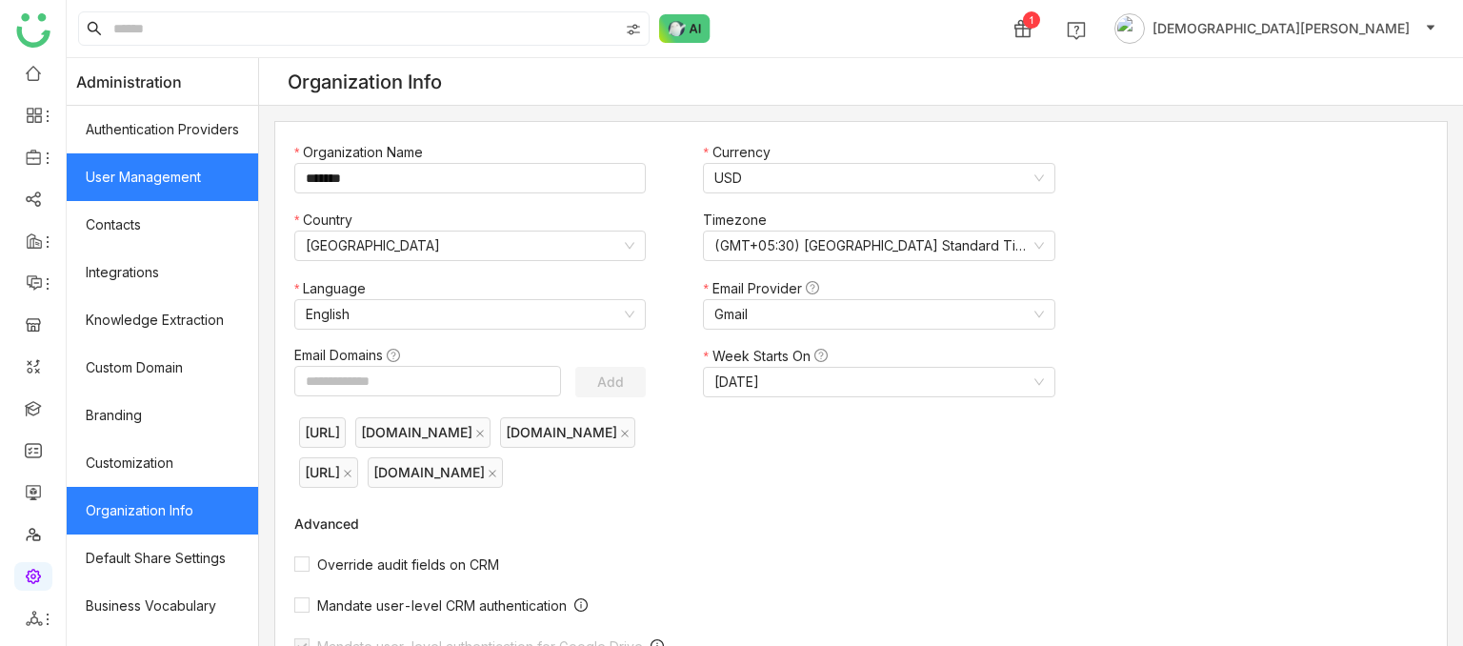
click at [193, 190] on link "User Management" at bounding box center [162, 177] width 191 height 48
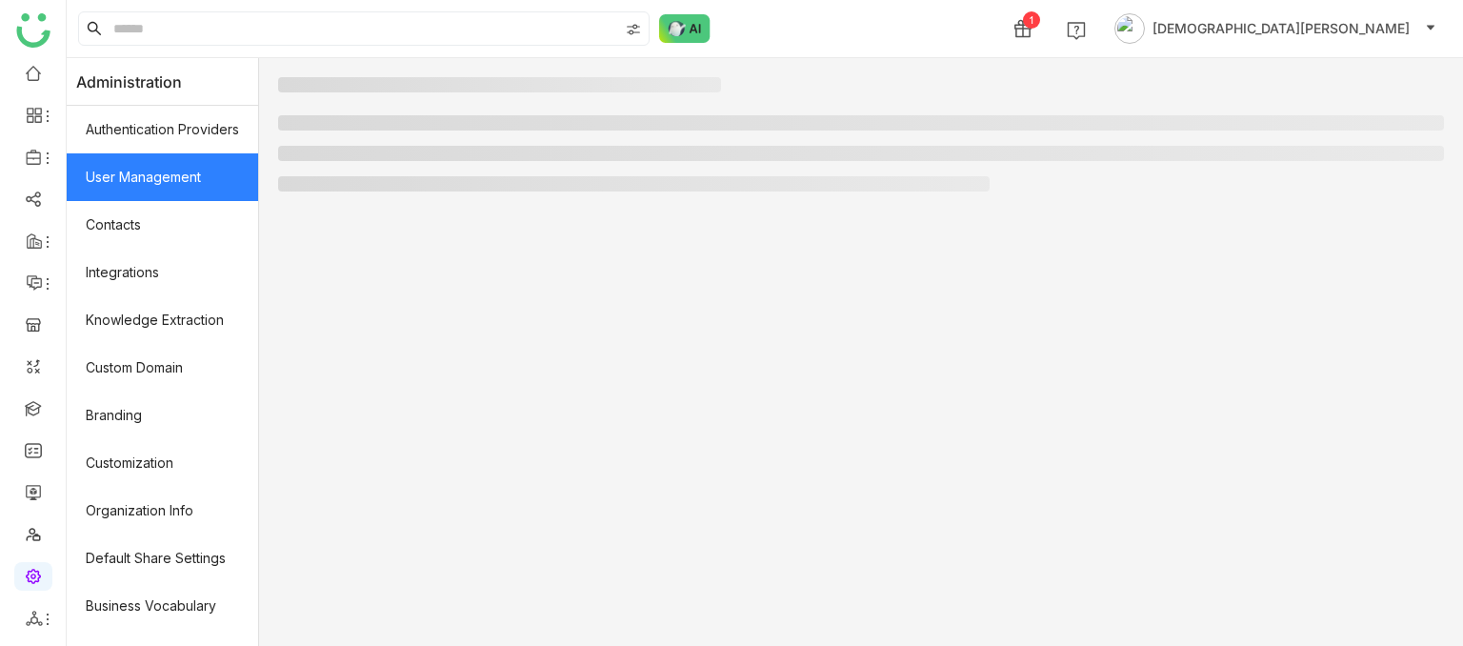
click at [202, 183] on link "User Management" at bounding box center [162, 177] width 191 height 48
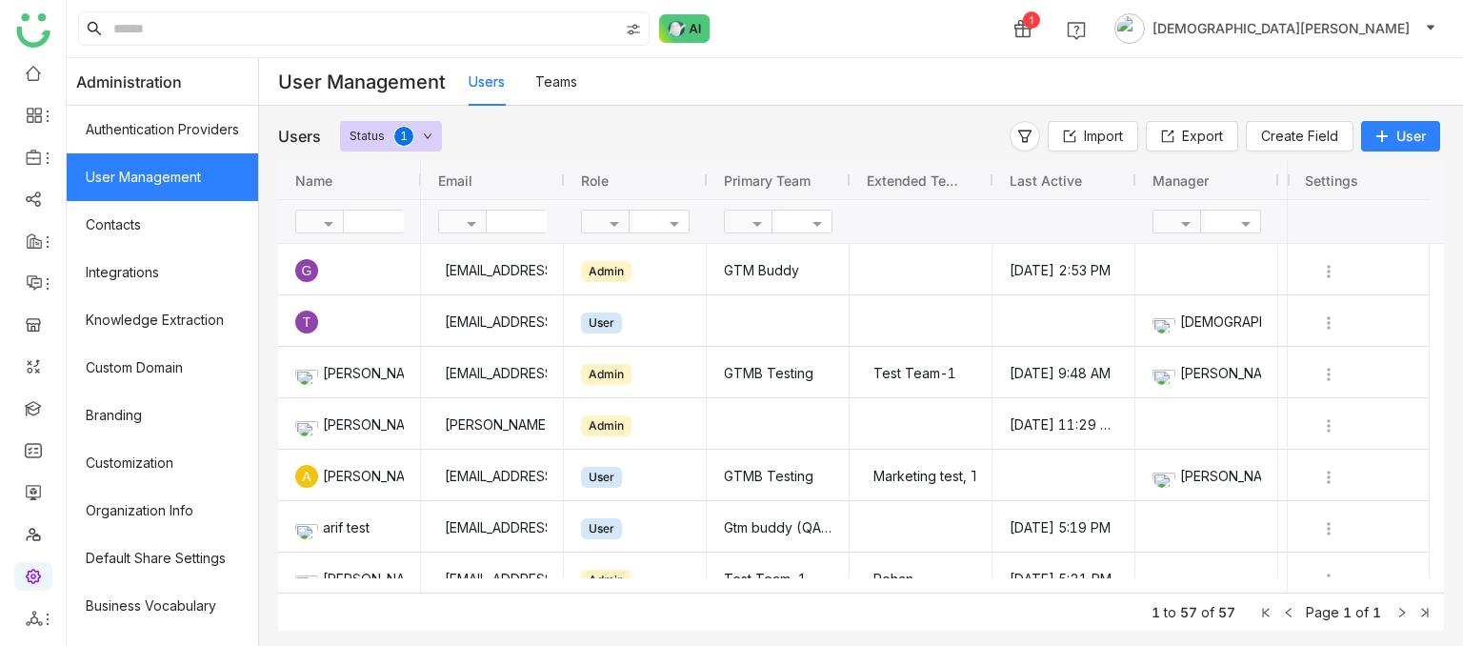
click at [515, 228] on input "text" at bounding box center [556, 222] width 138 height 22
type input "*****"
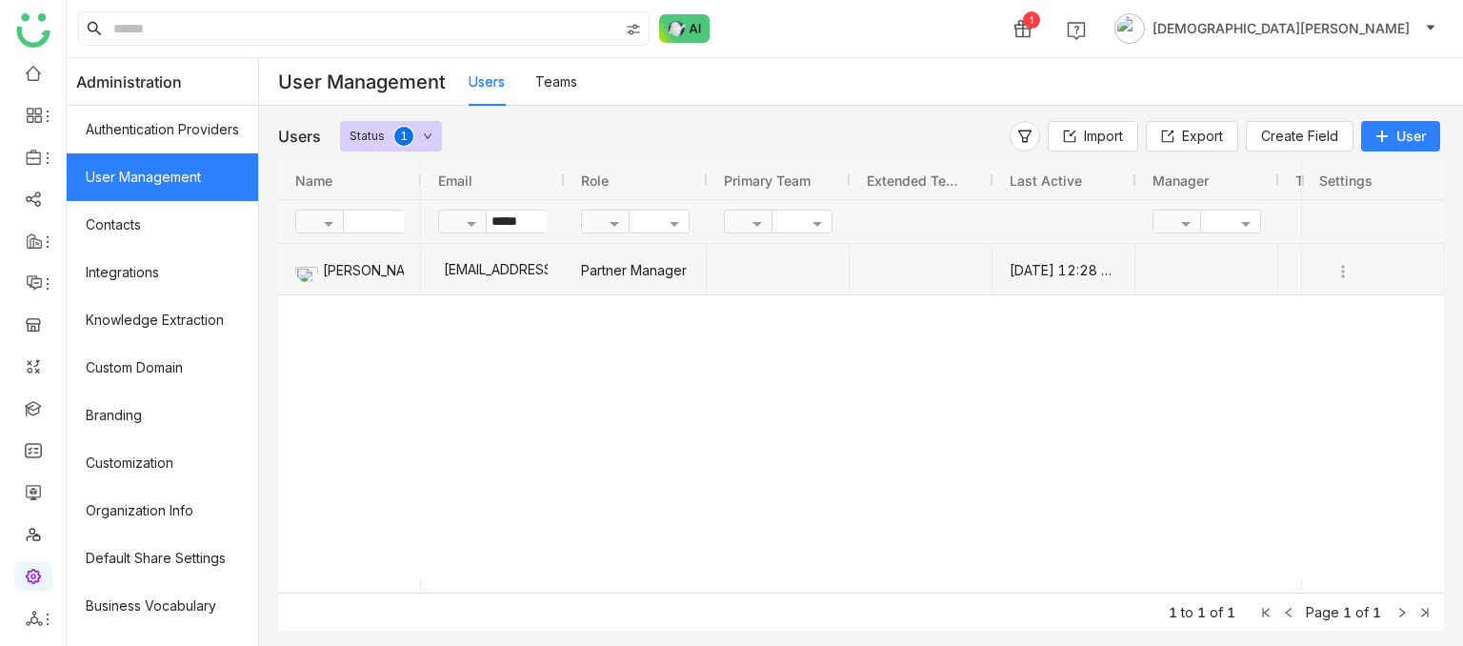
click at [522, 286] on div "chirubalaya216@gmail.com" at bounding box center [492, 269] width 110 height 50
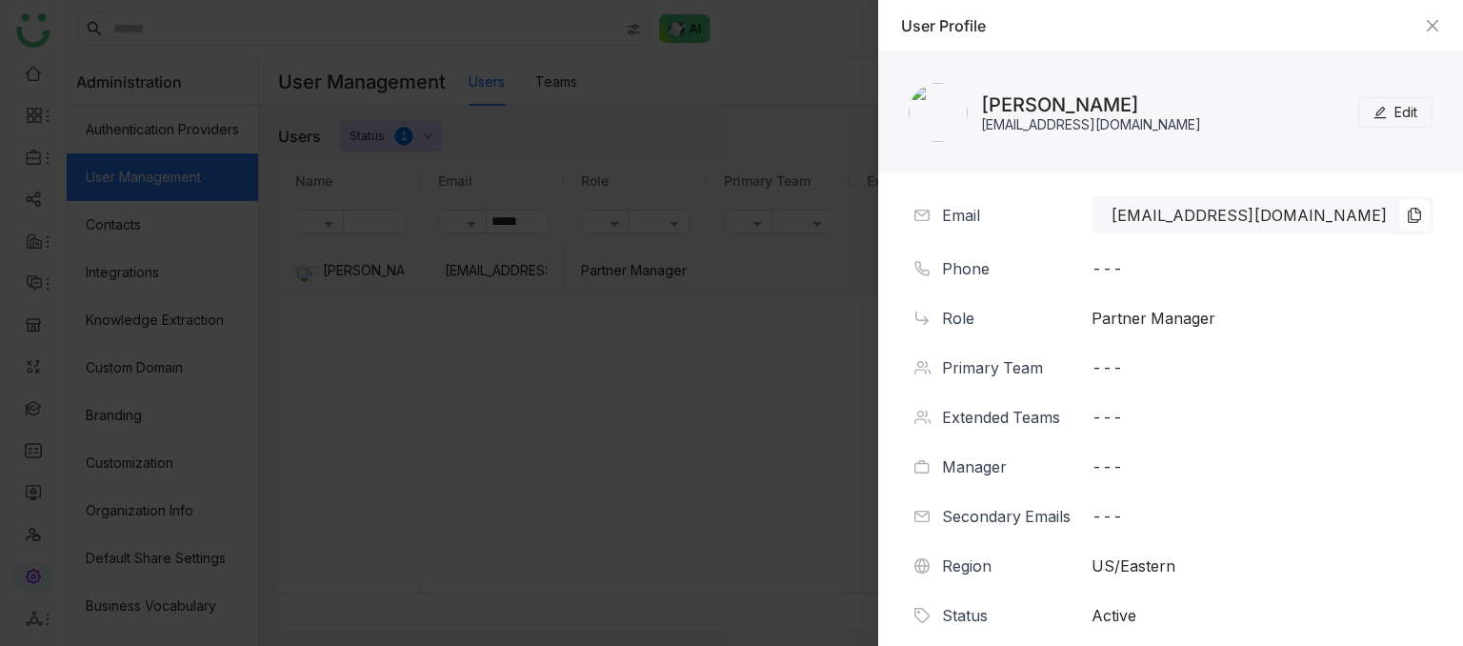
click at [1421, 114] on div "chiru balaya chirubalaya216@gmail.com Edit" at bounding box center [1170, 112] width 585 height 120
click at [1395, 118] on span "Edit" at bounding box center [1405, 112] width 23 height 21
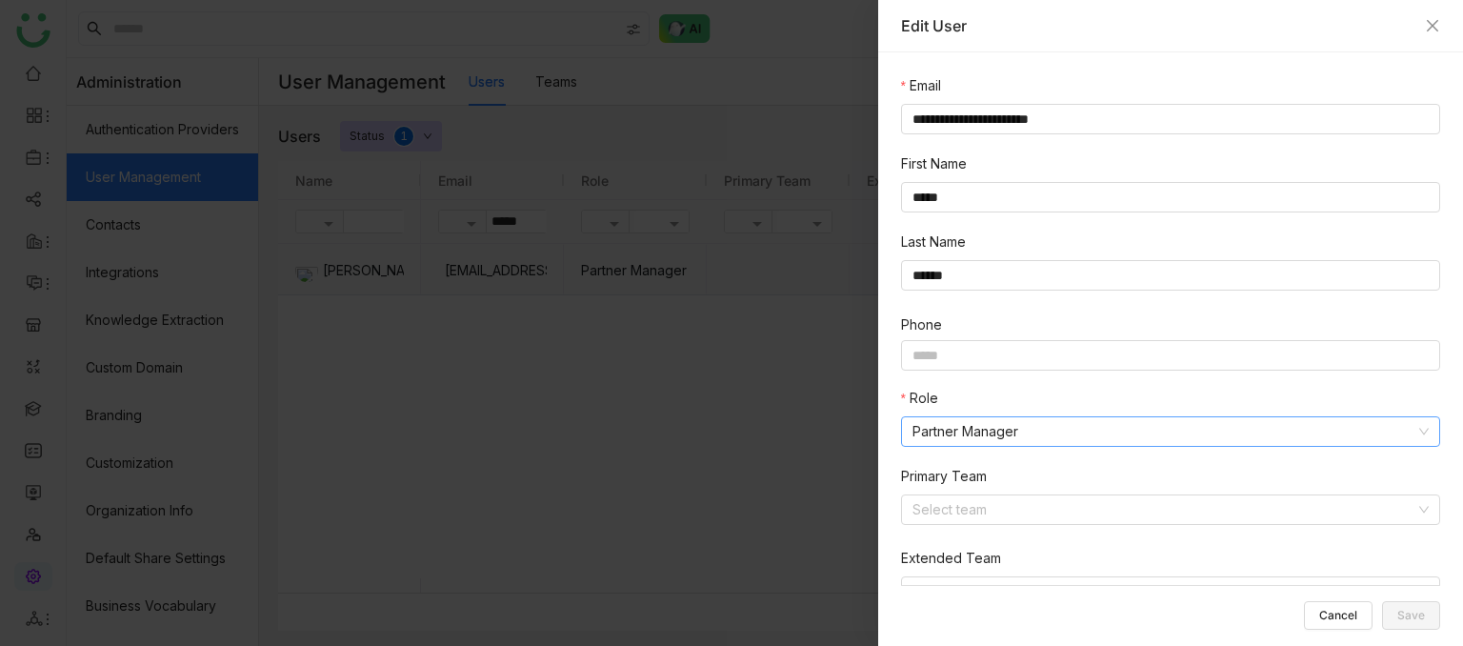
click at [1007, 298] on nz-select-item "Partner Manager" at bounding box center [1171, 431] width 516 height 29
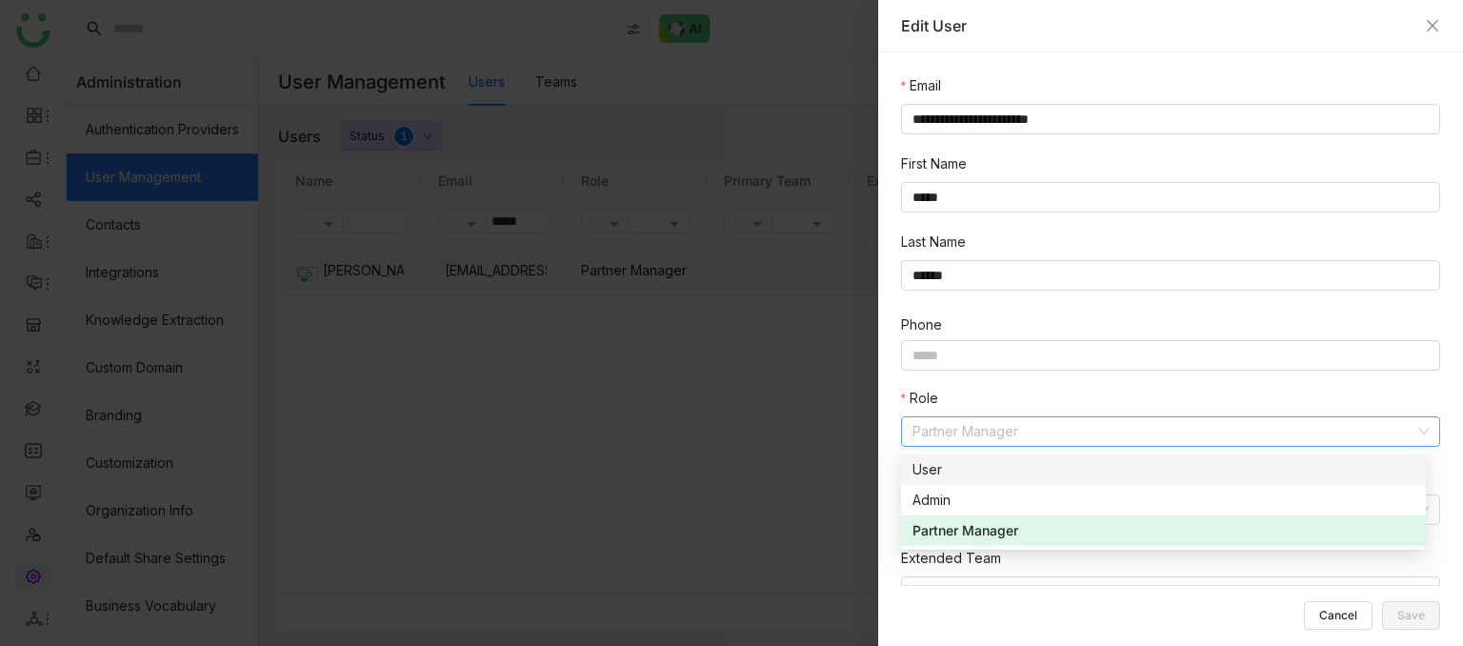
click at [990, 298] on div "User" at bounding box center [1164, 469] width 502 height 21
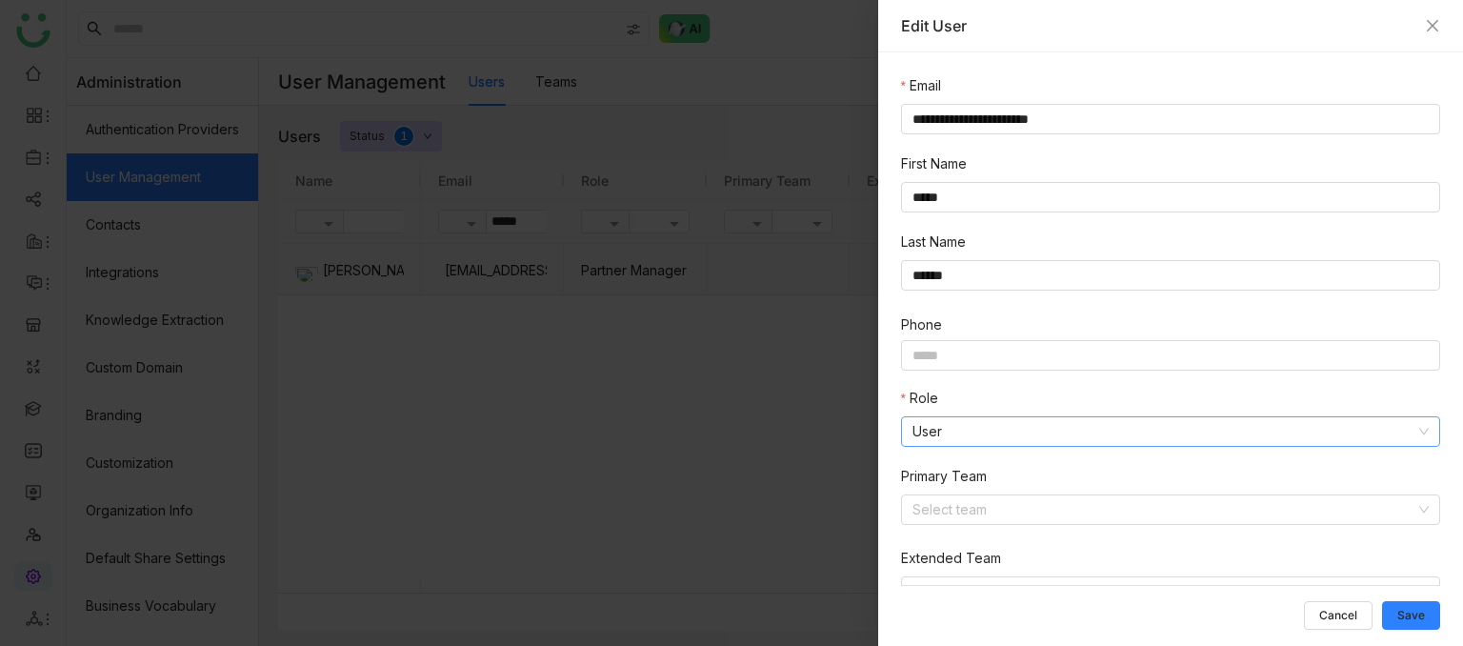
click at [1029, 298] on nz-select-item "User" at bounding box center [1171, 431] width 516 height 29
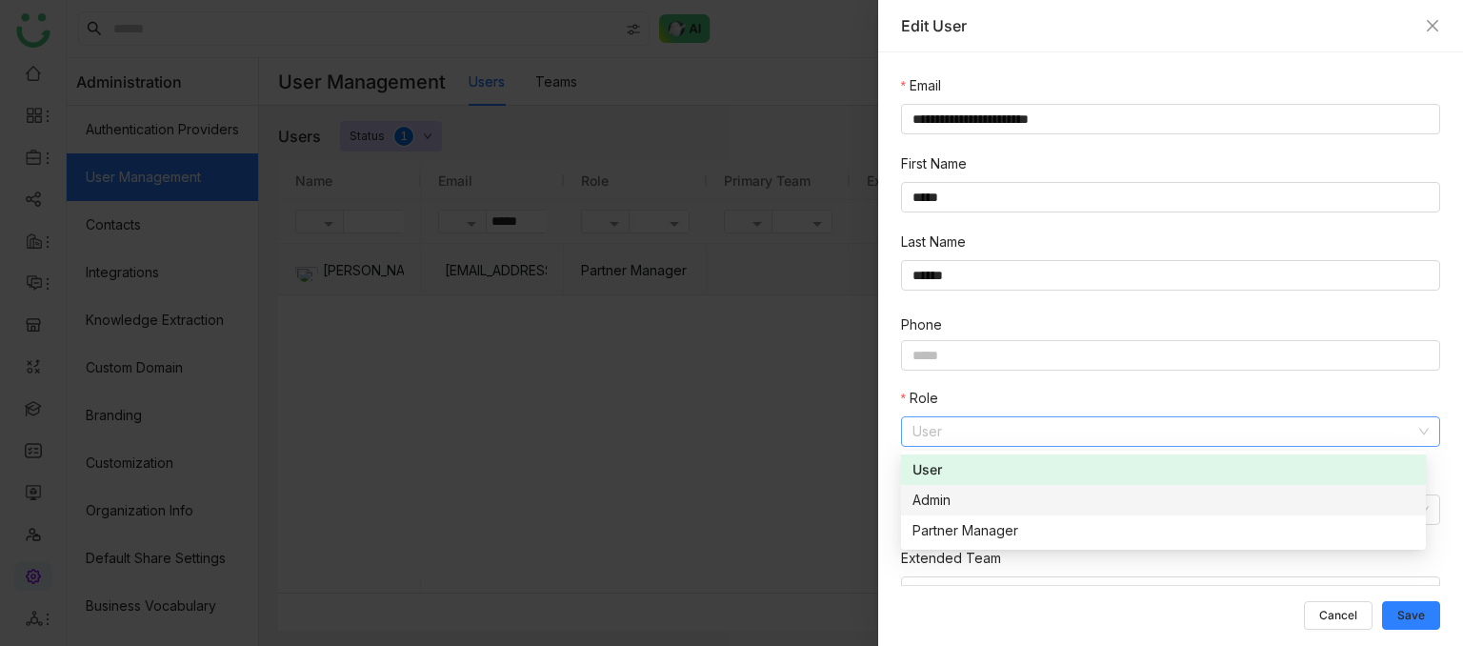
click at [1028, 298] on div "Admin" at bounding box center [1164, 500] width 502 height 21
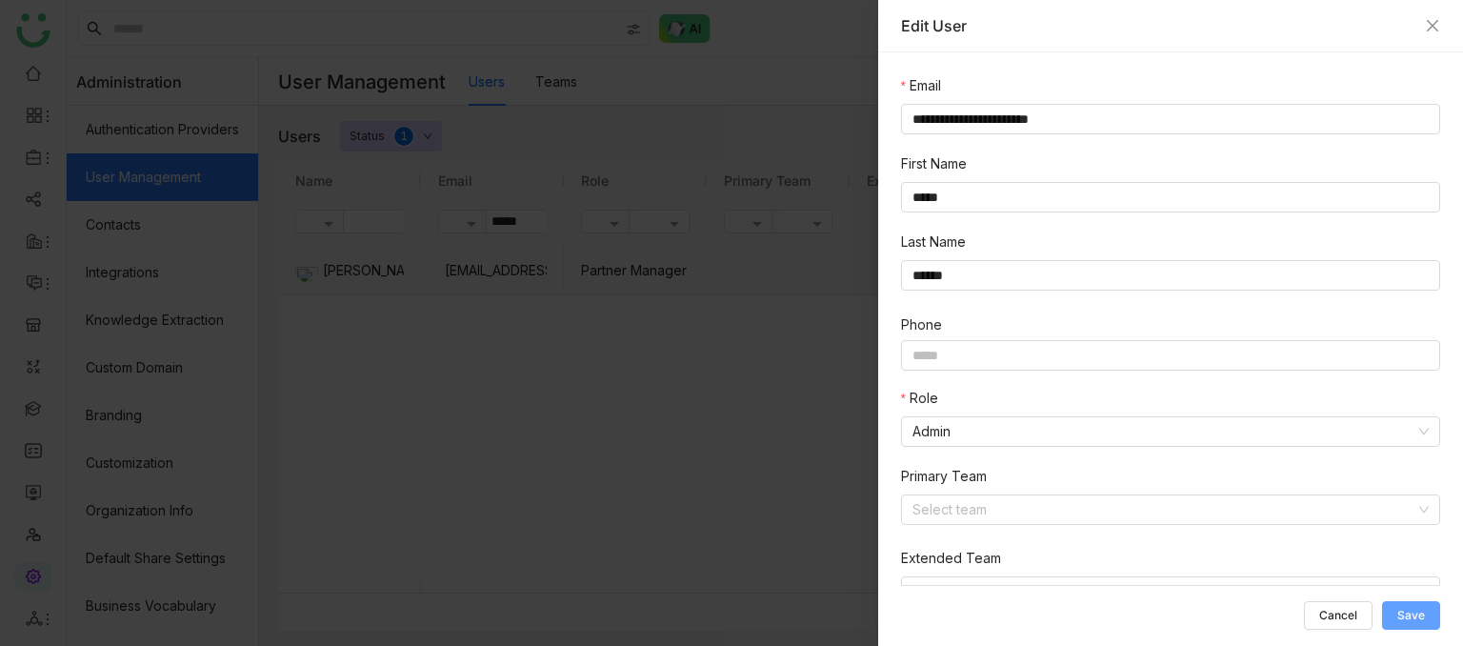
click at [1398, 298] on span "Save" at bounding box center [1411, 615] width 28 height 0
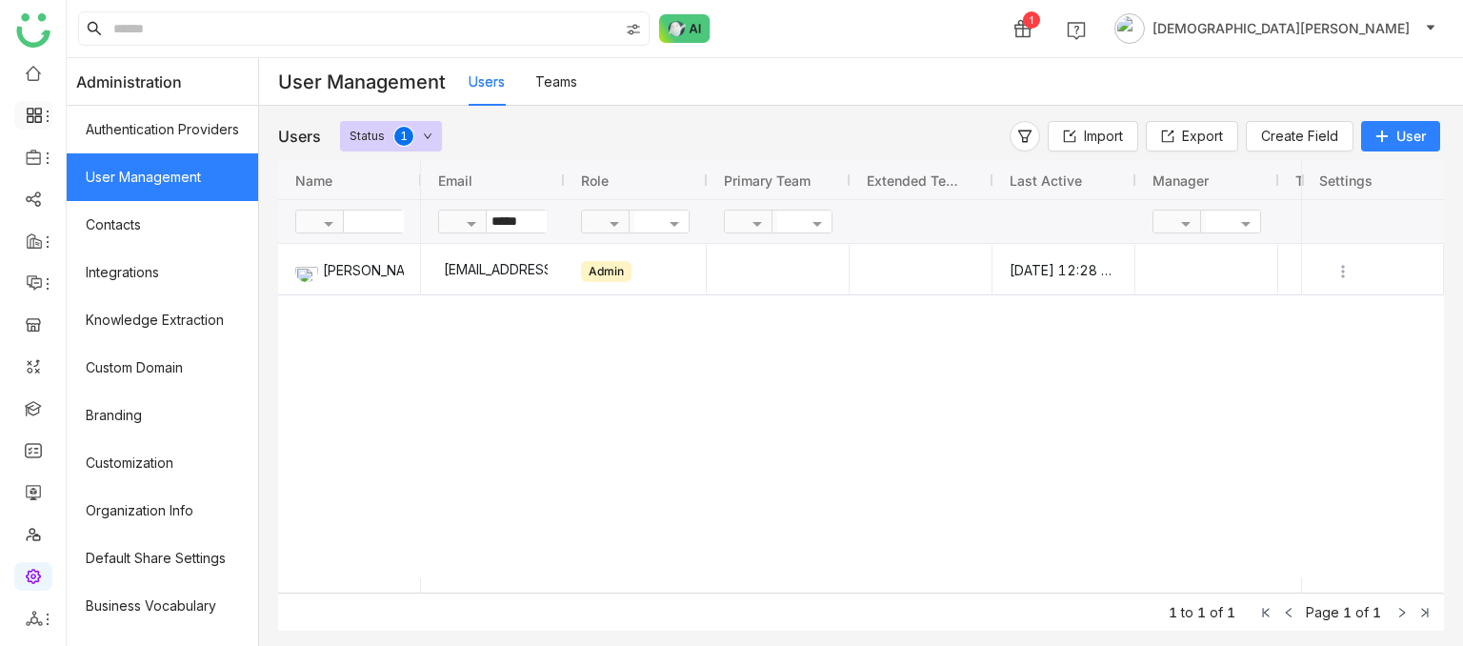
click at [27, 125] on li at bounding box center [33, 115] width 38 height 29
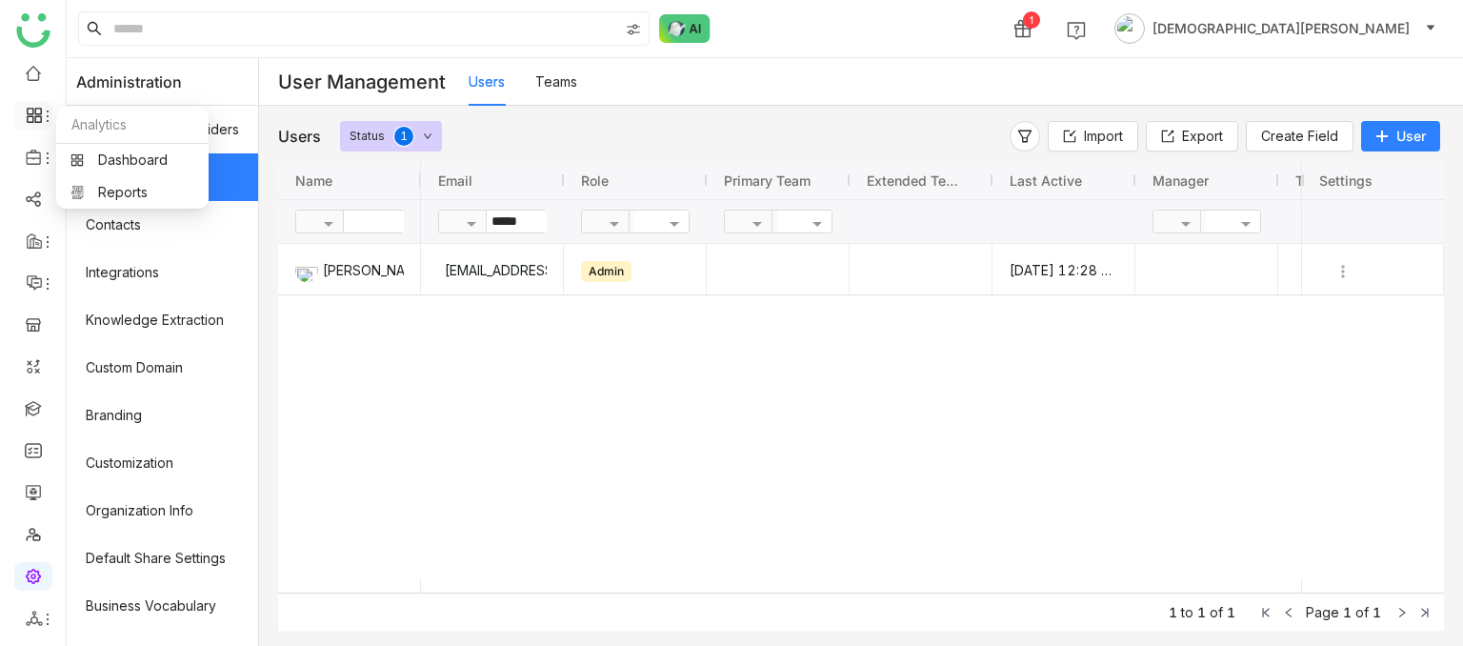
click at [47, 119] on icon at bounding box center [47, 116] width 15 height 15
click at [137, 167] on link "Dashboard" at bounding box center [132, 159] width 124 height 13
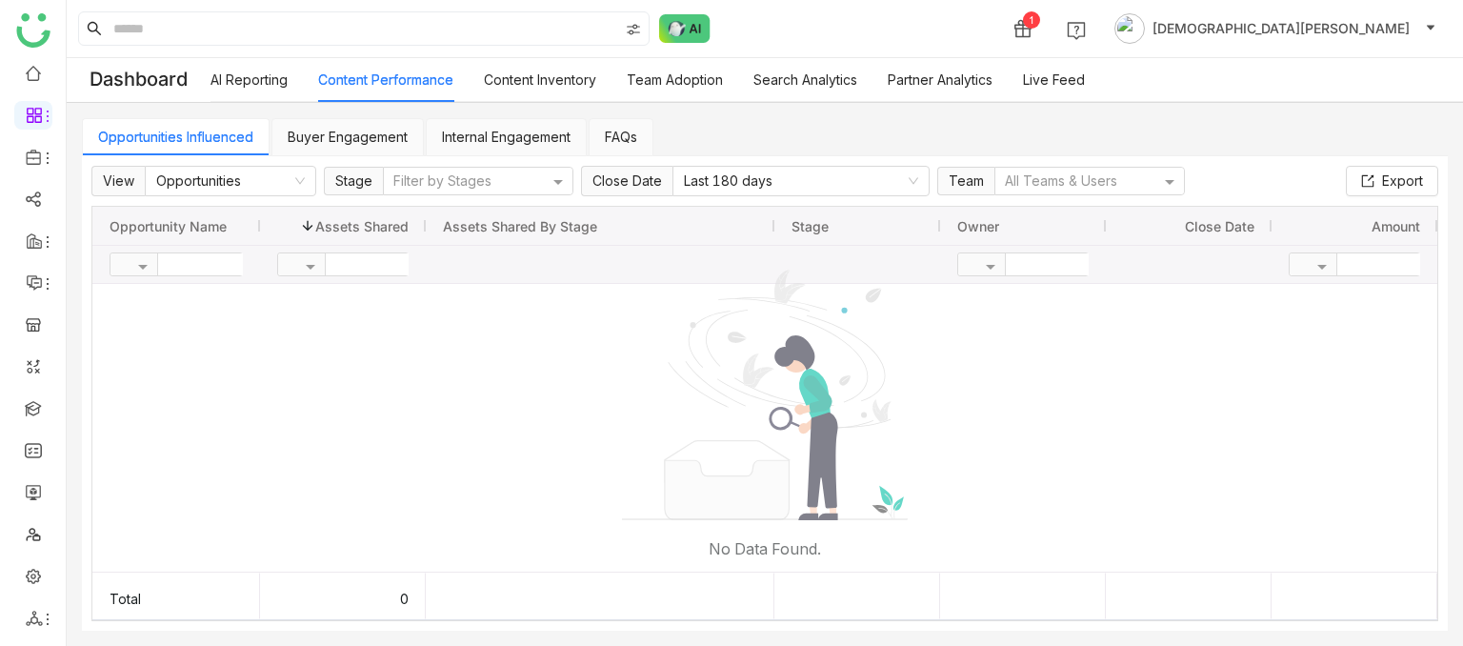
click at [321, 129] on link "Buyer Engagement" at bounding box center [348, 137] width 120 height 16
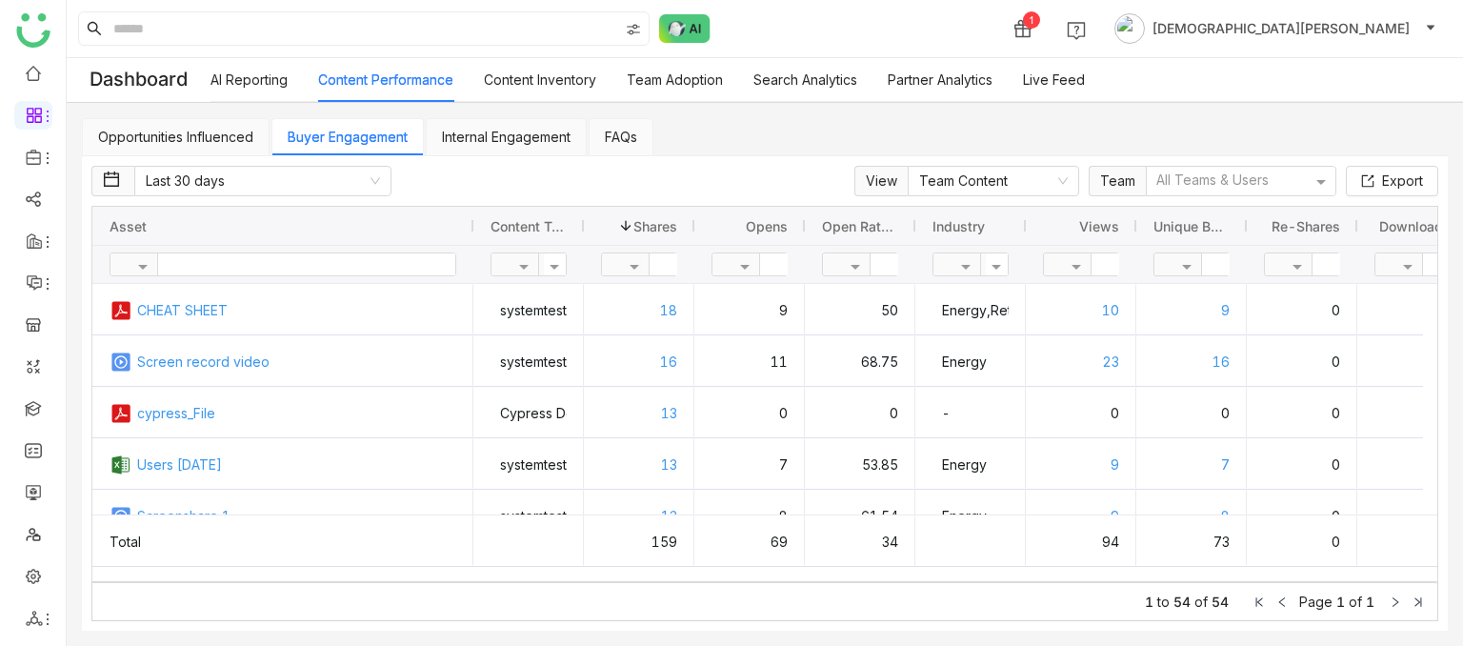
click at [457, 131] on link "Internal Engagement" at bounding box center [506, 137] width 129 height 16
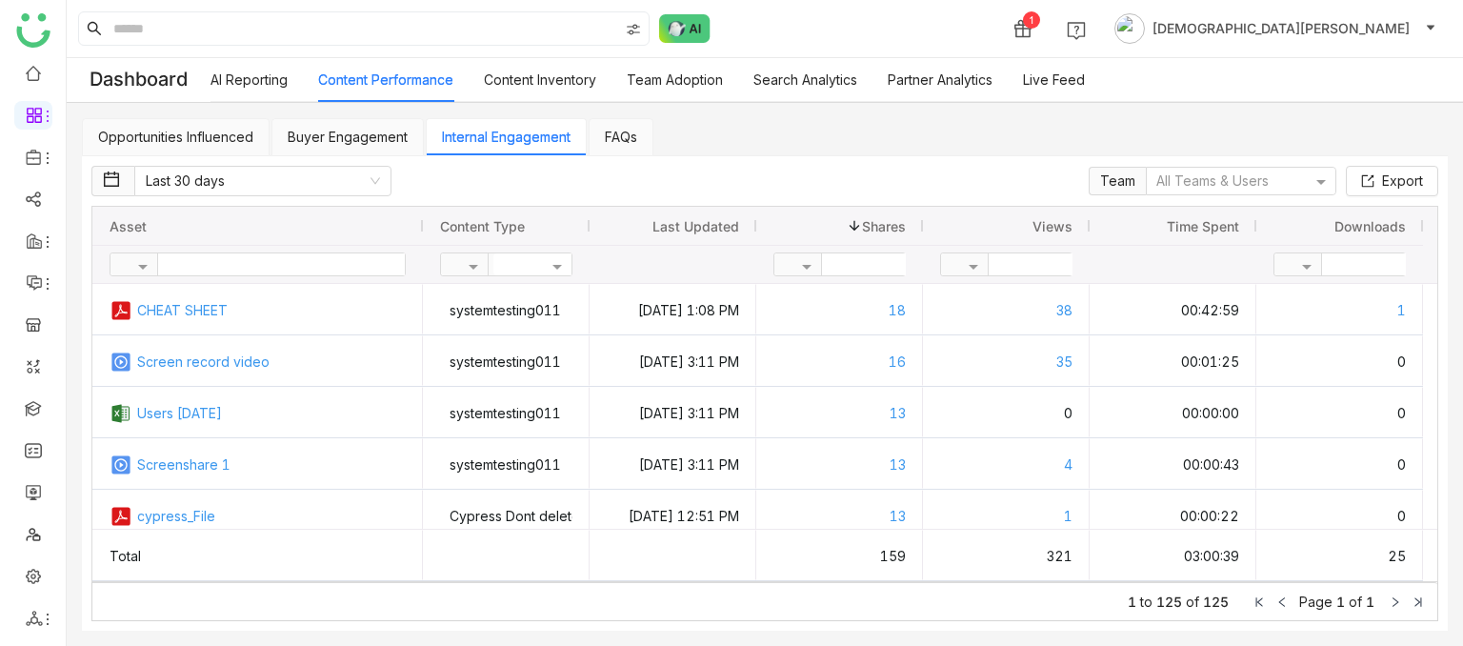
click at [193, 142] on link "Opportunities Influenced" at bounding box center [175, 137] width 155 height 16
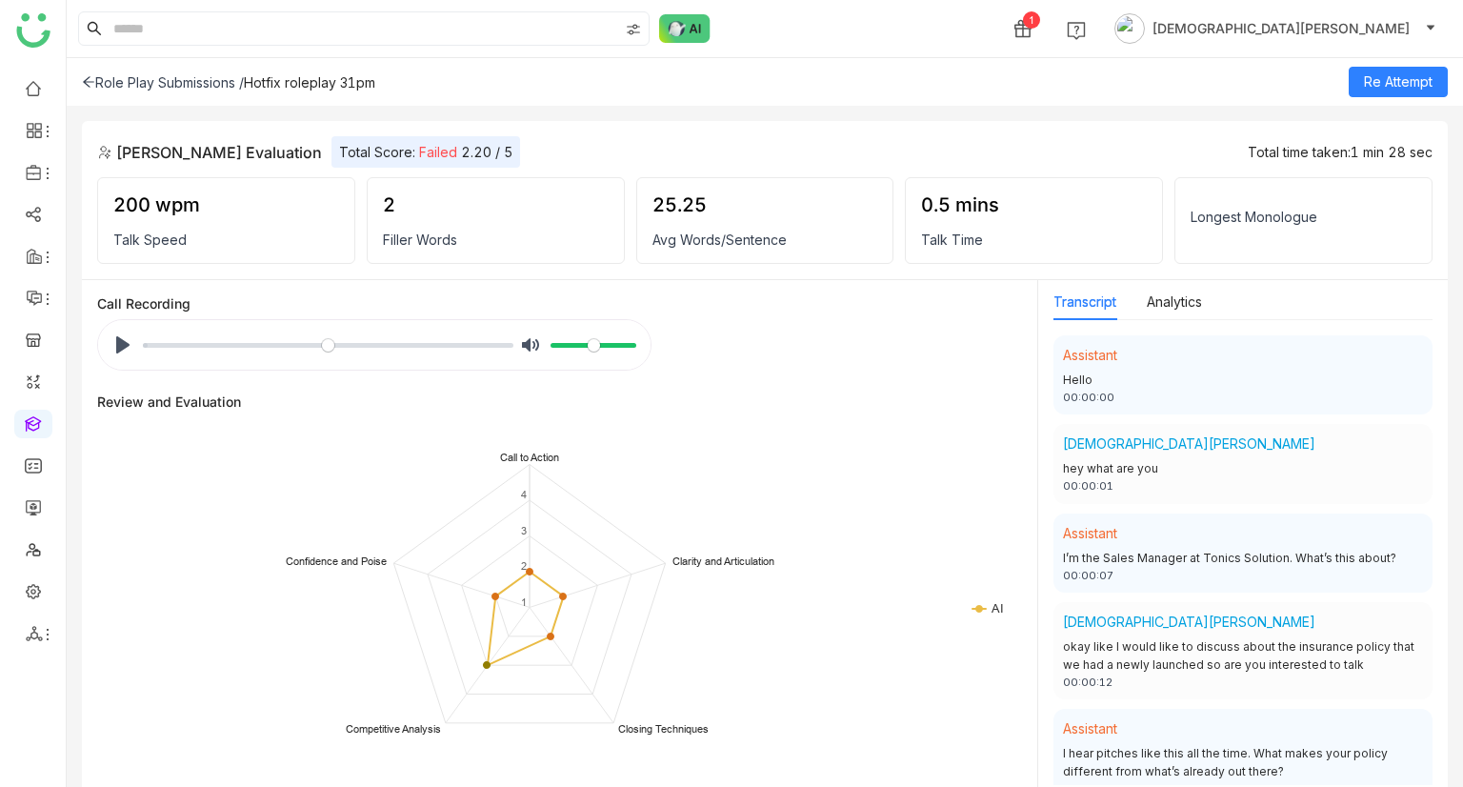
drag, startPoint x: 255, startPoint y: 74, endPoint x: 432, endPoint y: 96, distance: 178.5
click at [432, 96] on div "Role Play Submissions / Hotfix roleplay 31pm Re Attempt" at bounding box center [765, 82] width 1396 height 48
copy div "Hotfix roleplay 31pm"
click at [95, 82] on div "Role Play Submissions /" at bounding box center [163, 82] width 162 height 16
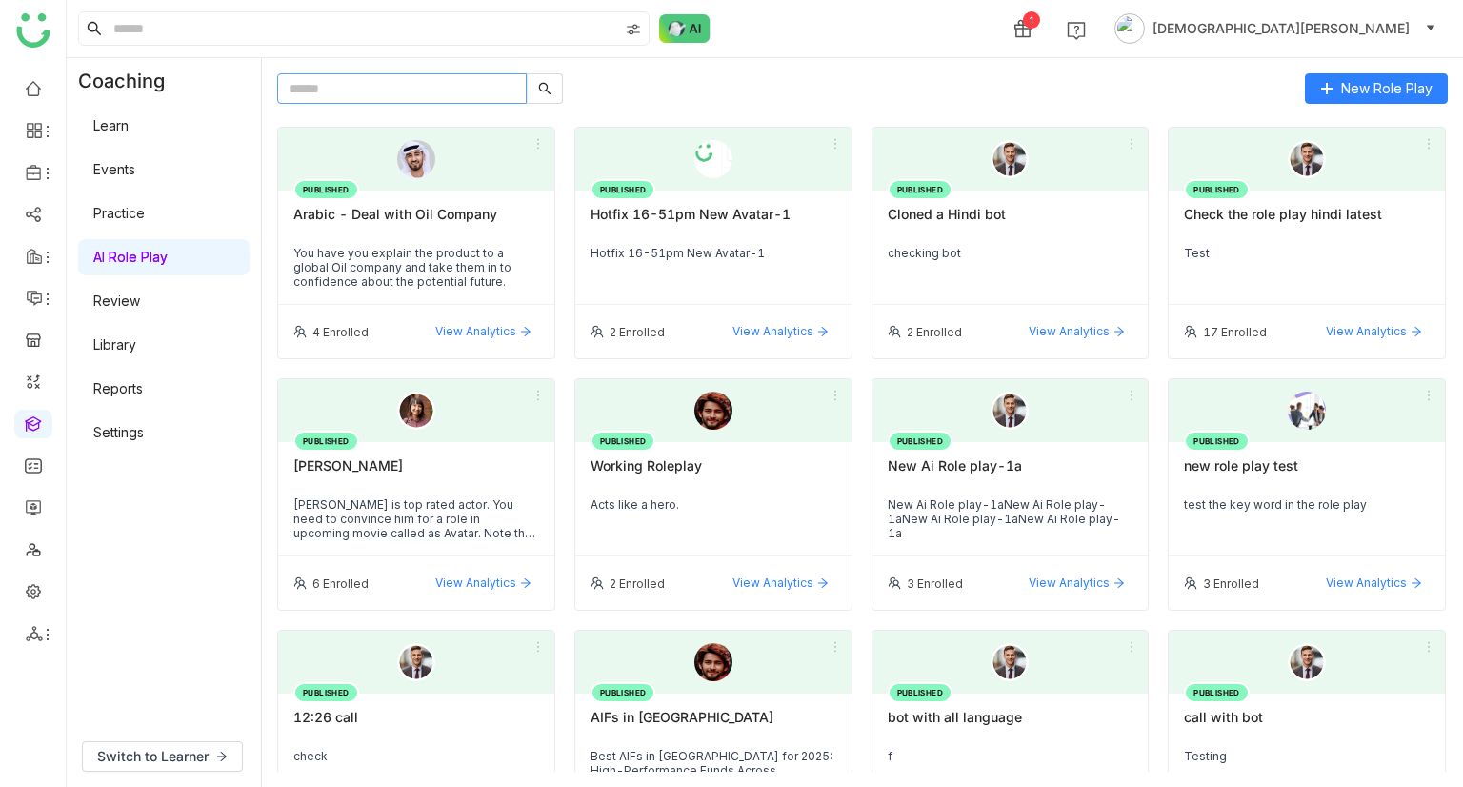
click at [456, 80] on input "text" at bounding box center [402, 88] width 250 height 30
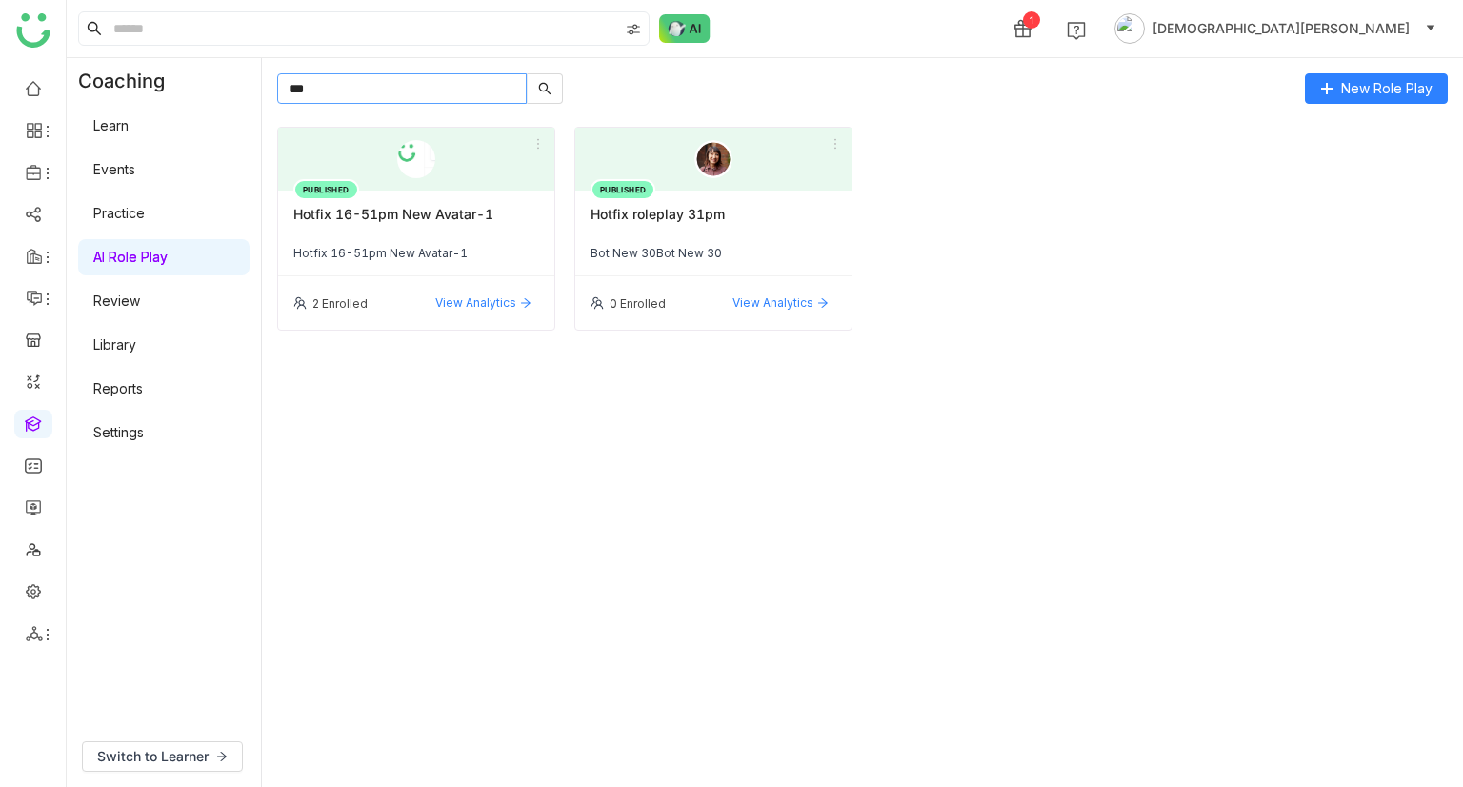
type input "***"
click at [652, 206] on div "Hotfix roleplay 31pm" at bounding box center [714, 222] width 246 height 32
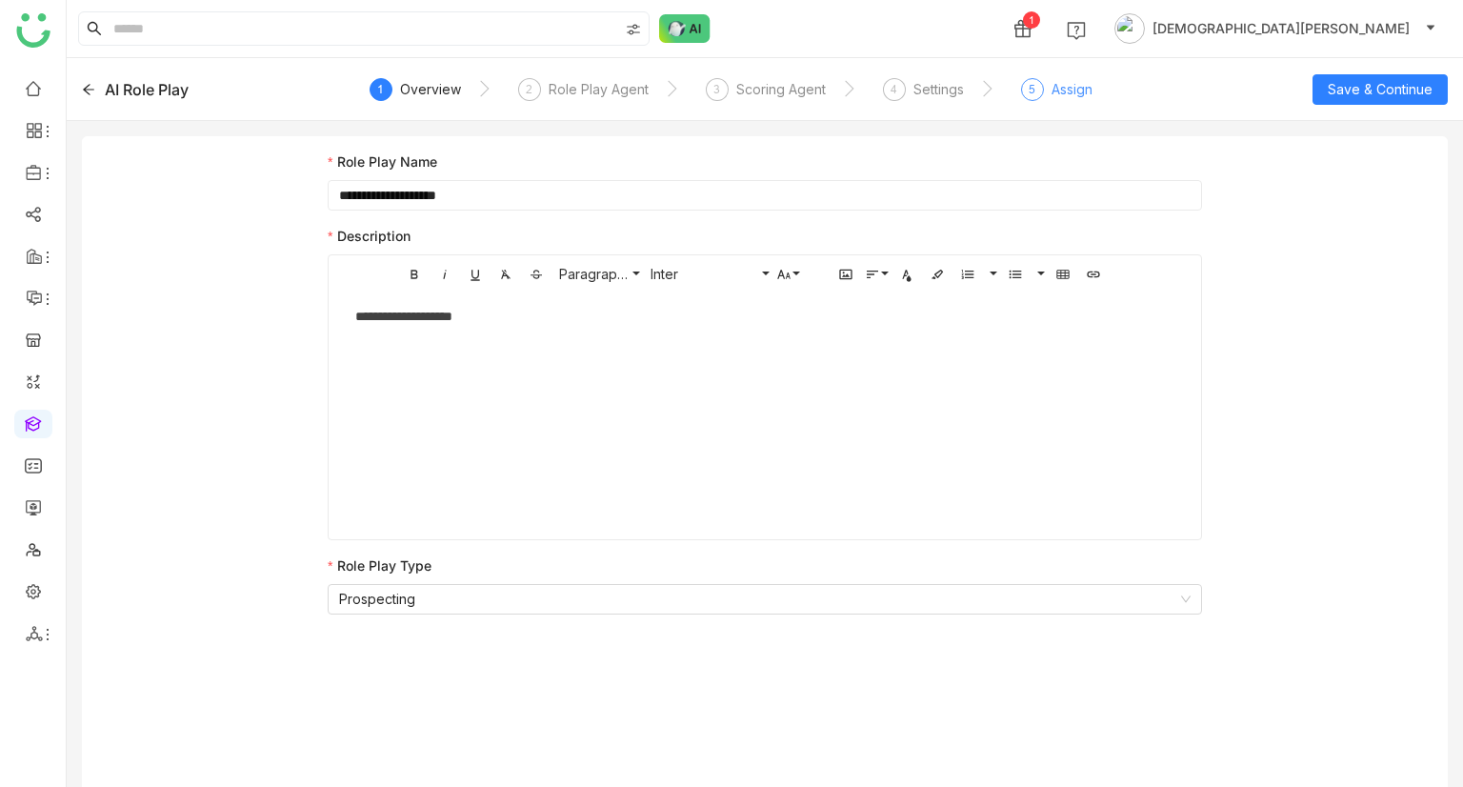
click at [1053, 84] on div "Assign" at bounding box center [1072, 89] width 41 height 23
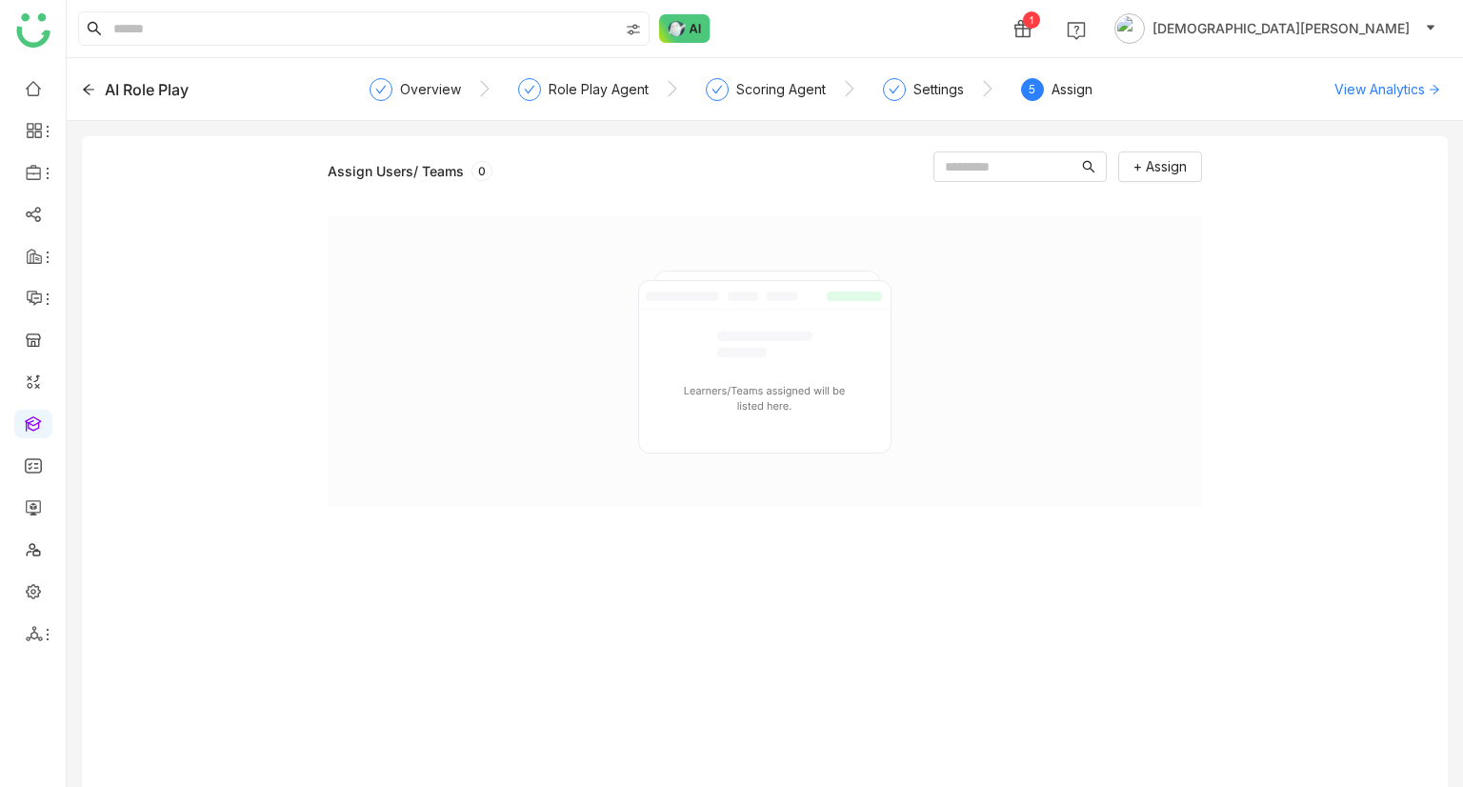
click at [1159, 183] on div "+ Assign" at bounding box center [1067, 170] width 269 height 38
click at [1151, 175] on span "+ Assign" at bounding box center [1159, 166] width 53 height 21
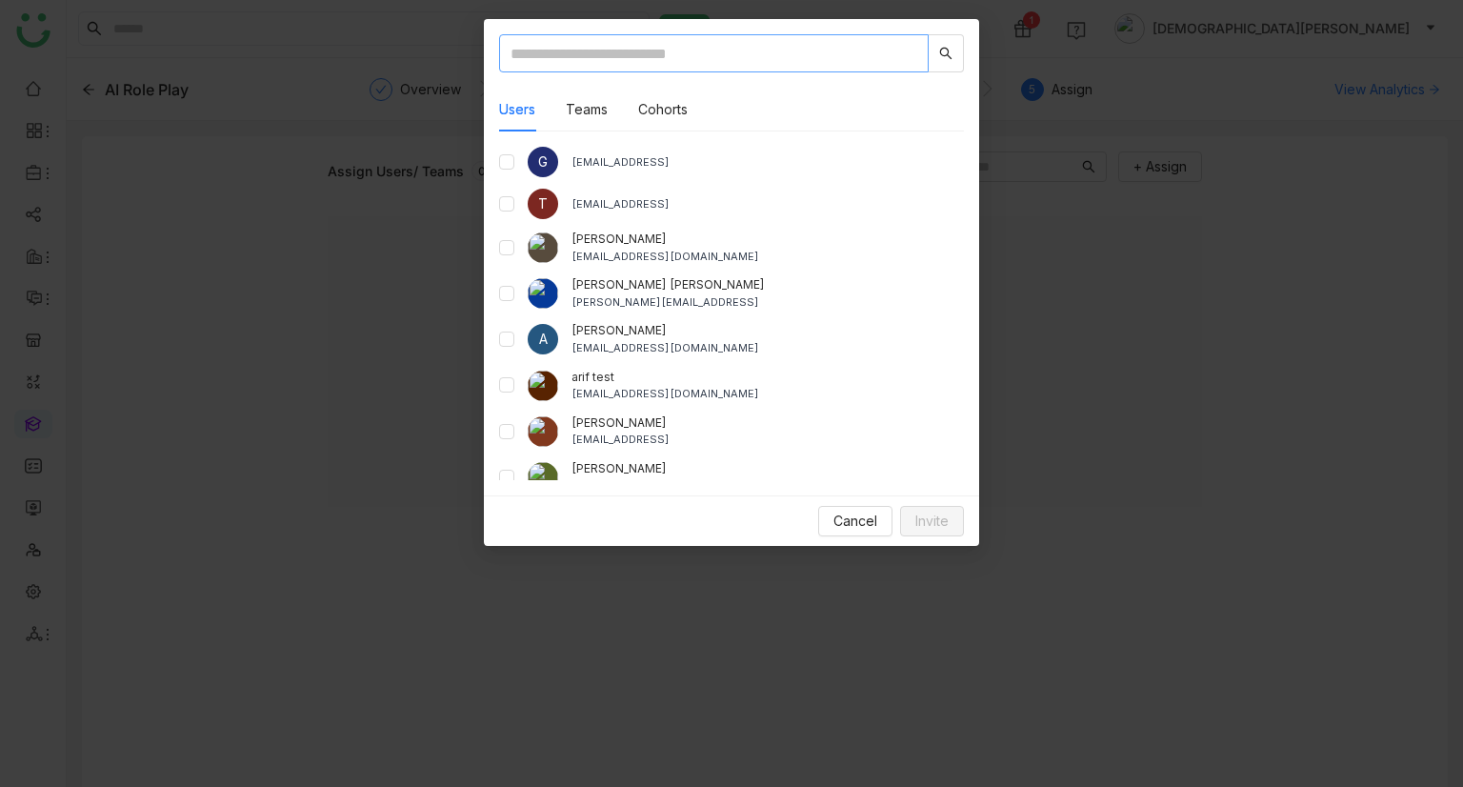
click at [624, 68] on input "text" at bounding box center [714, 53] width 430 height 38
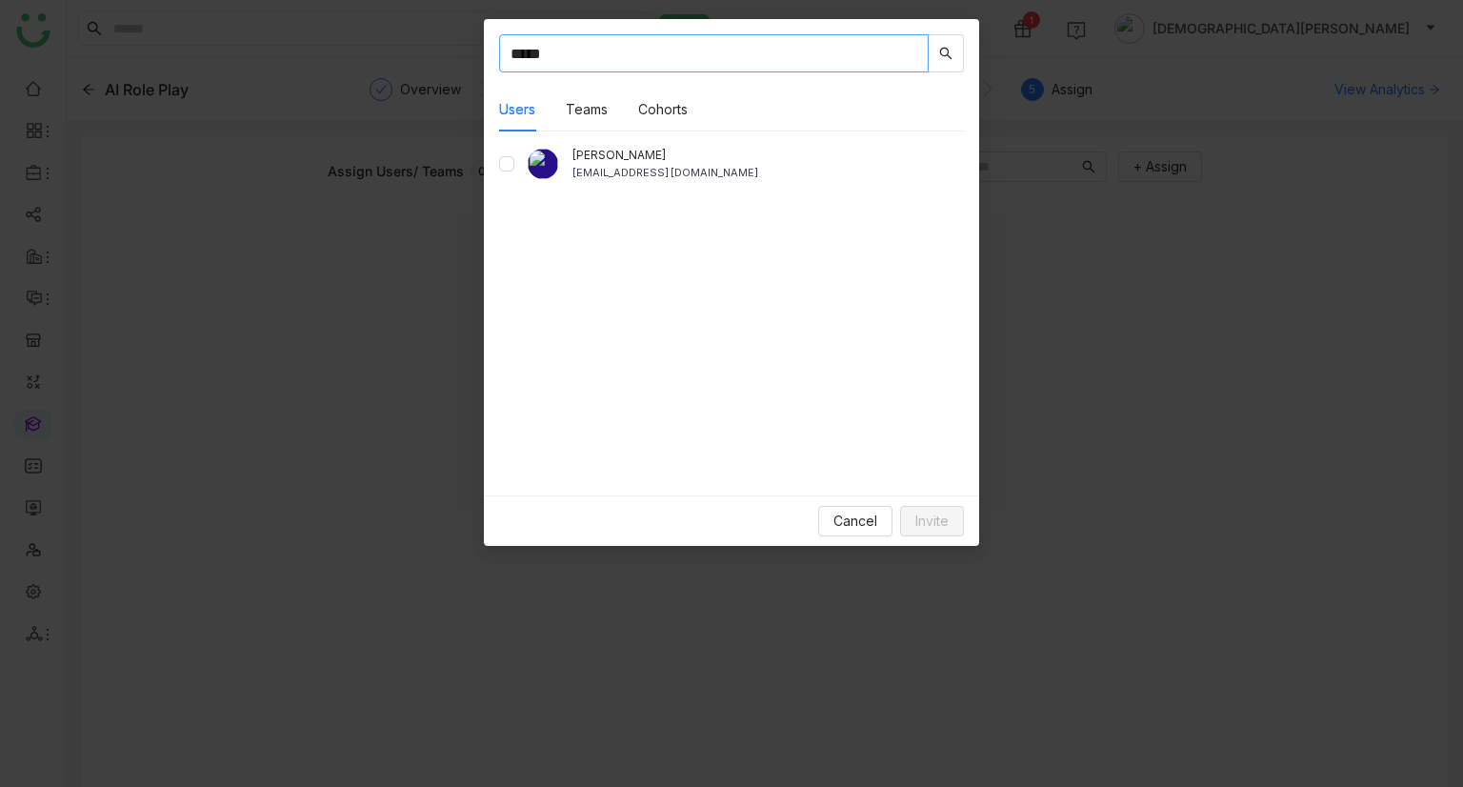
type input "*****"
click at [497, 165] on div "***** Users Teams Cohorts chiru balaya chirubalaya216@gmail.com" at bounding box center [731, 257] width 495 height 476
click at [913, 538] on div "Cancel Invite" at bounding box center [731, 520] width 495 height 50
click at [915, 523] on span "Invite" at bounding box center [931, 521] width 33 height 21
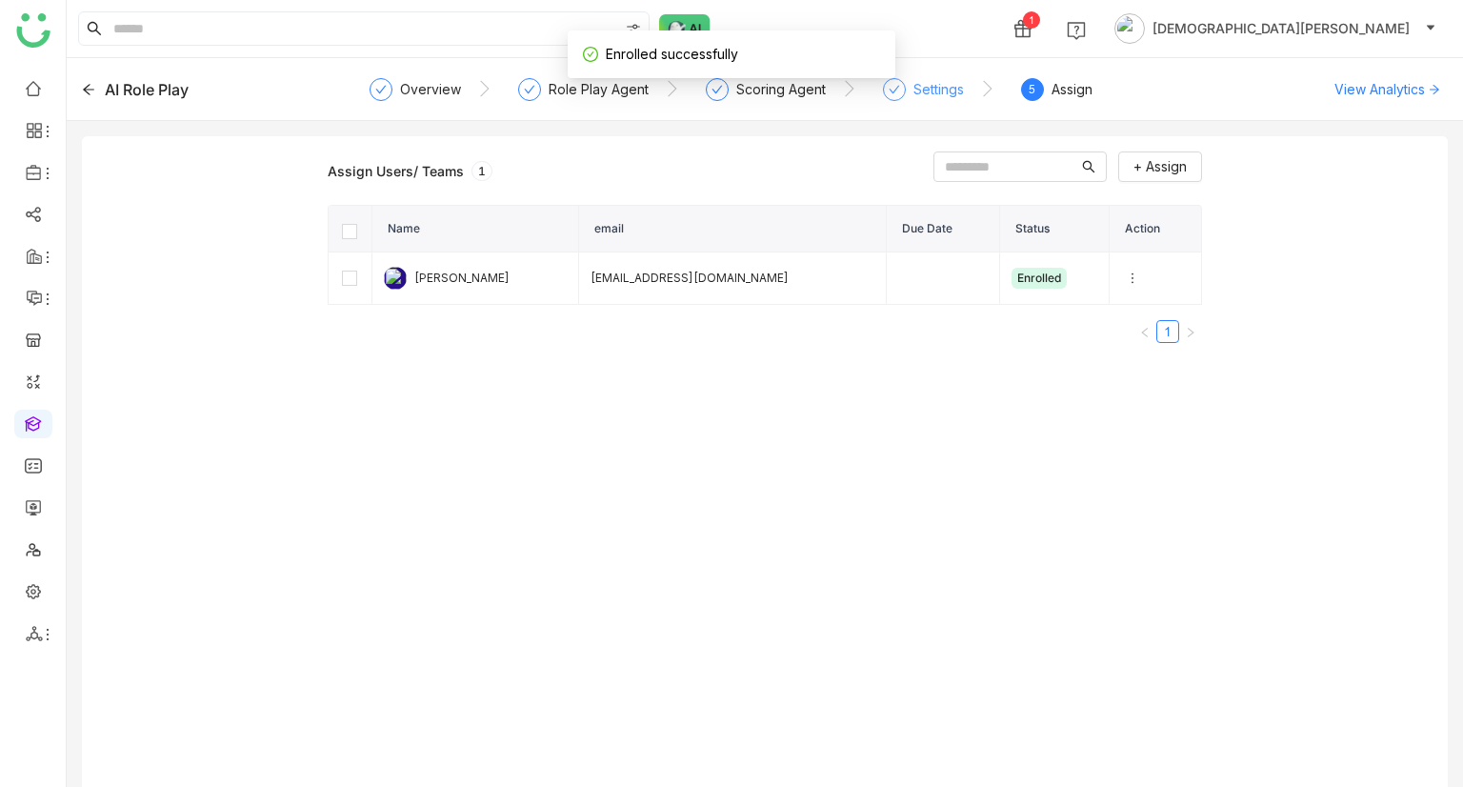
click at [915, 96] on div "Settings" at bounding box center [938, 89] width 50 height 23
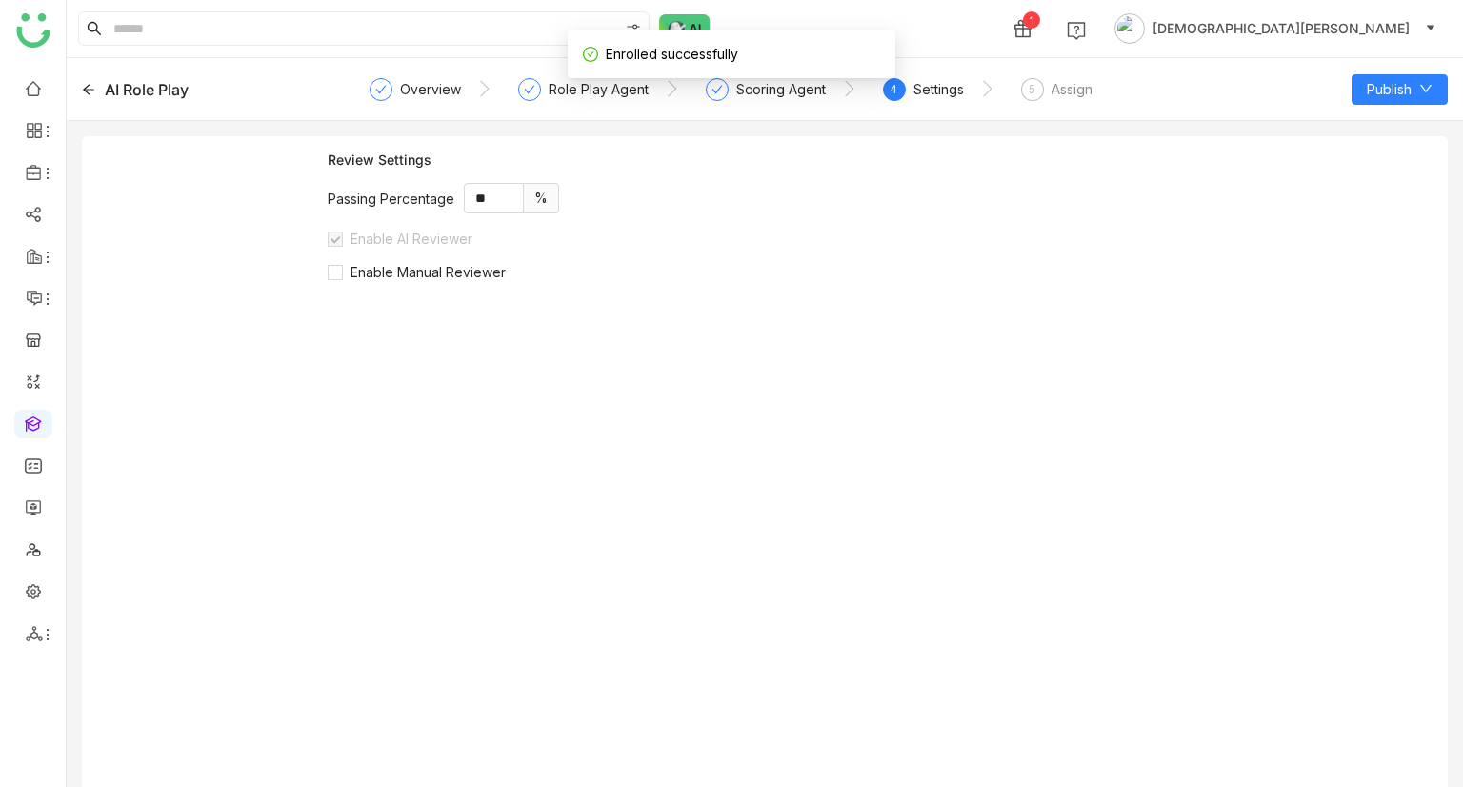
click at [326, 265] on div "Review Settings Passing Percentage ** % Enable AI Reviewer Enable Manual Review…" at bounding box center [765, 469] width 1366 height 666
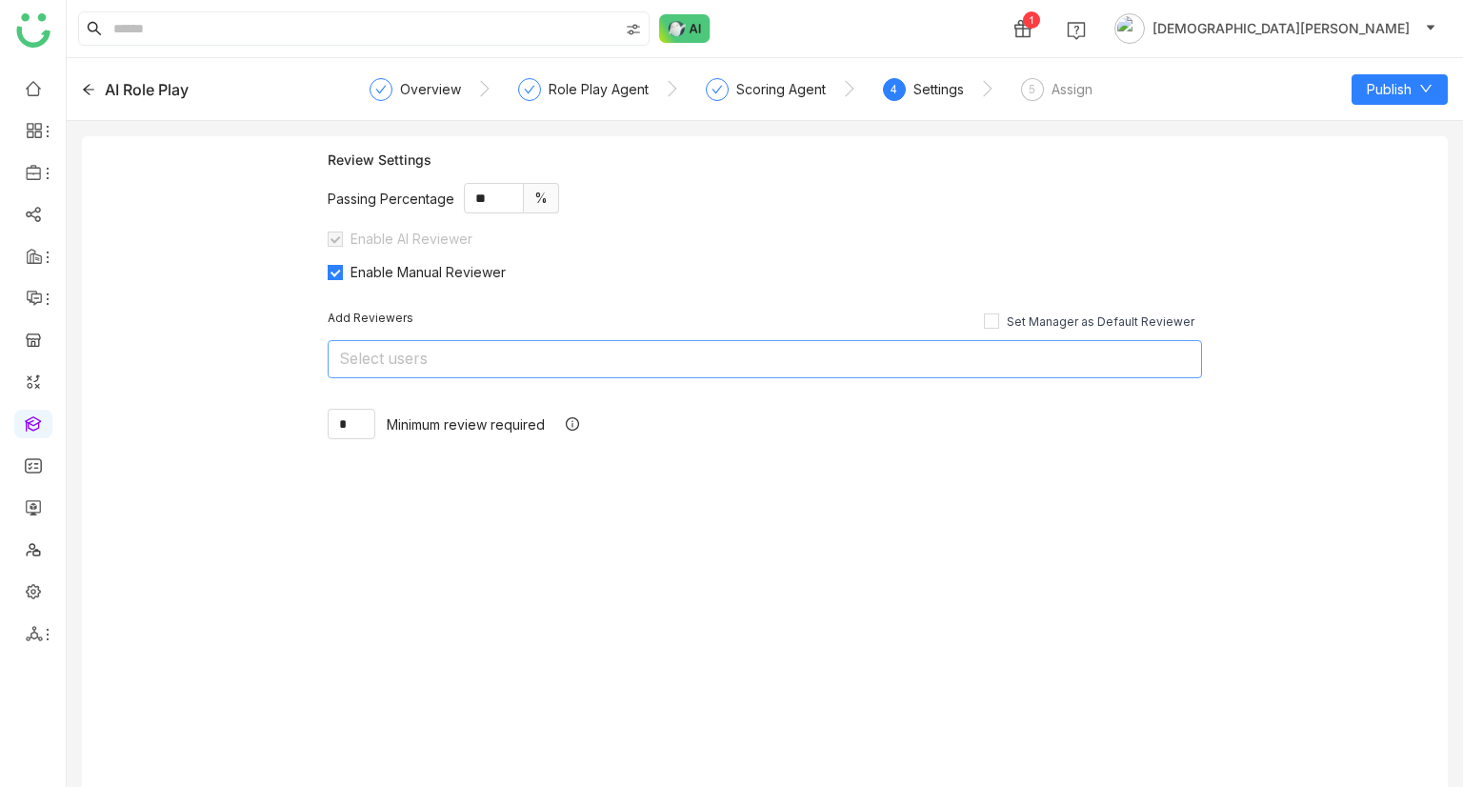
click at [373, 358] on nz-select-top-control "Select users" at bounding box center [765, 359] width 874 height 38
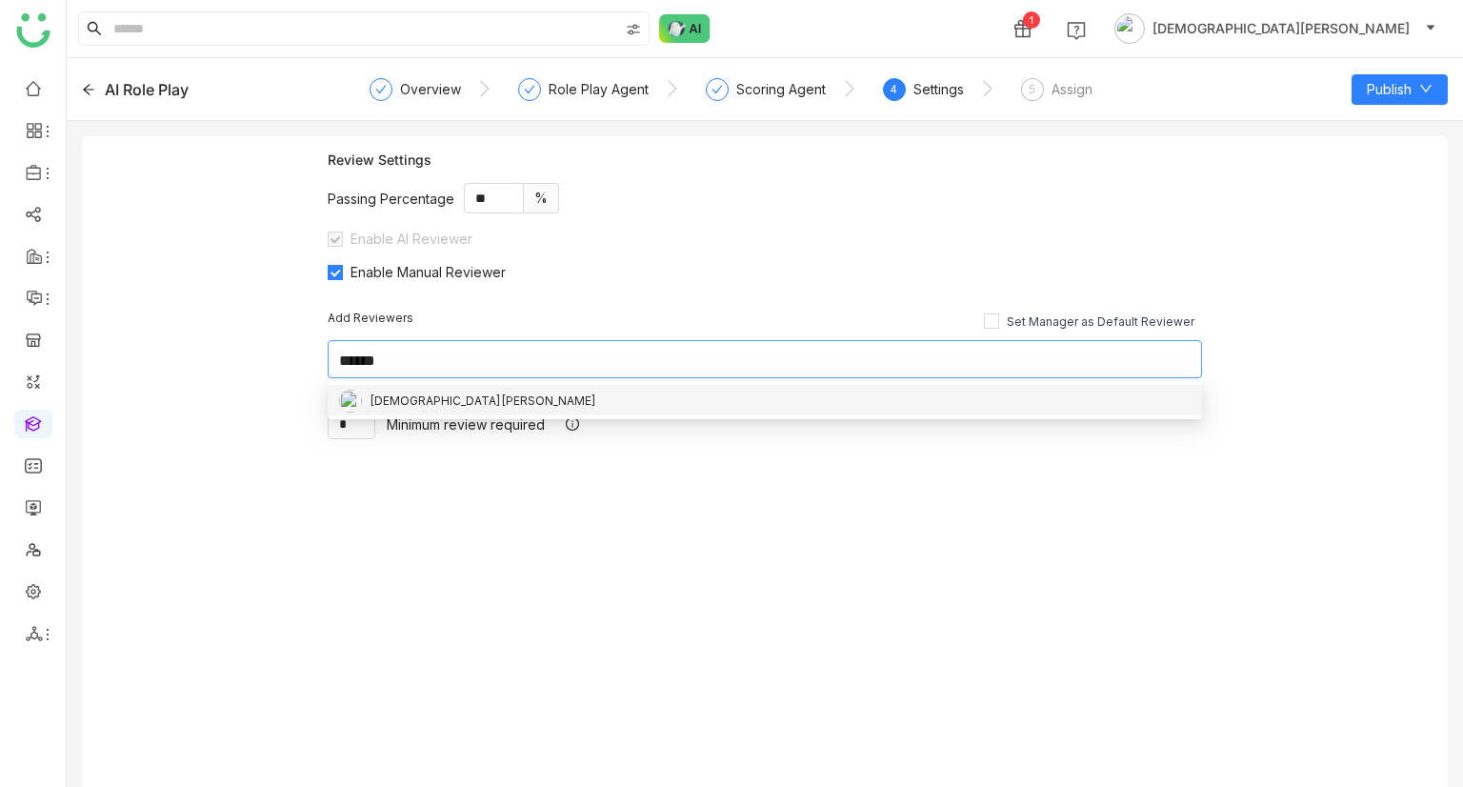
type input "******"
click at [399, 401] on div "[DEMOGRAPHIC_DATA][PERSON_NAME]" at bounding box center [483, 401] width 227 height 21
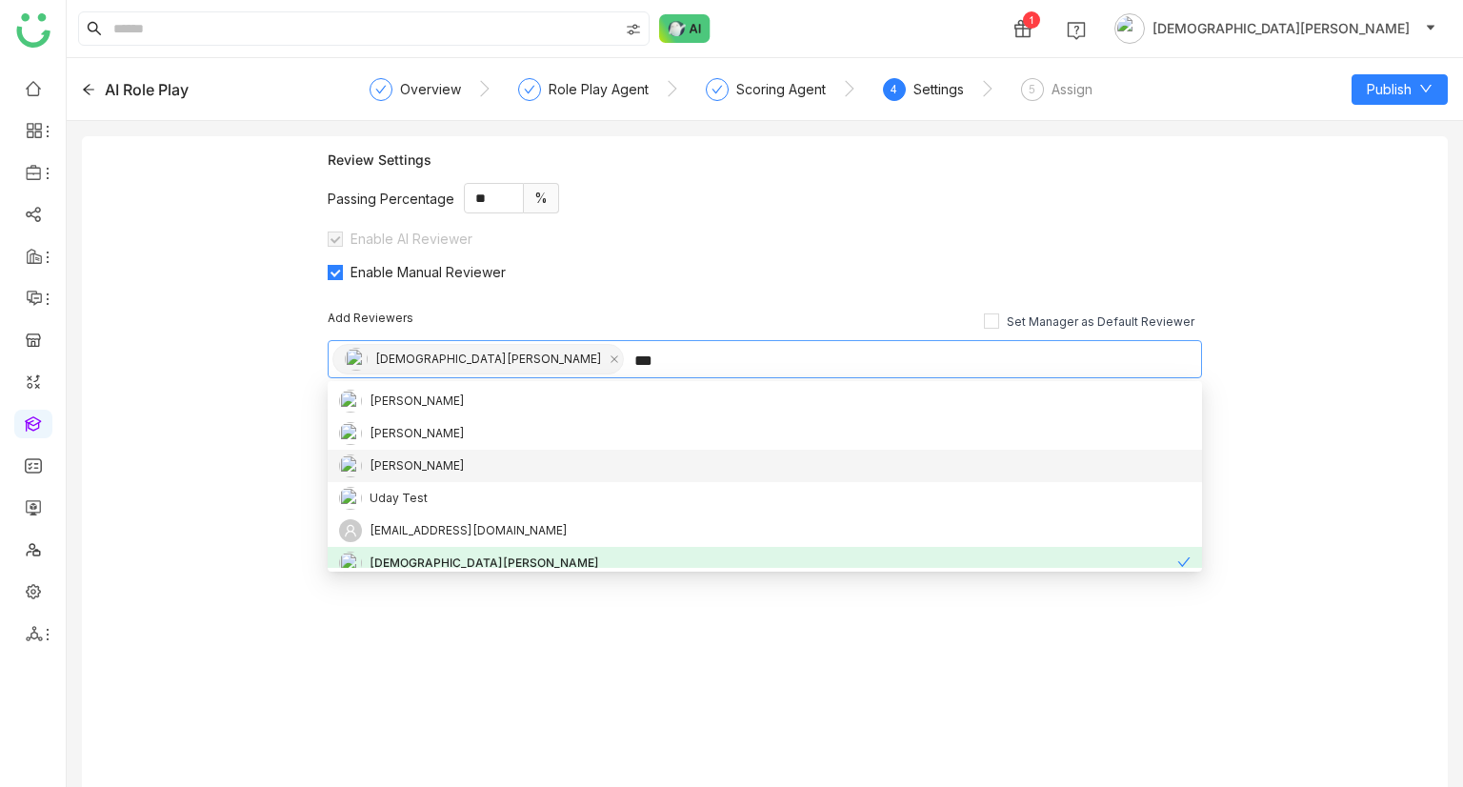
type input "***"
click at [423, 467] on div "[PERSON_NAME]" at bounding box center [417, 465] width 95 height 21
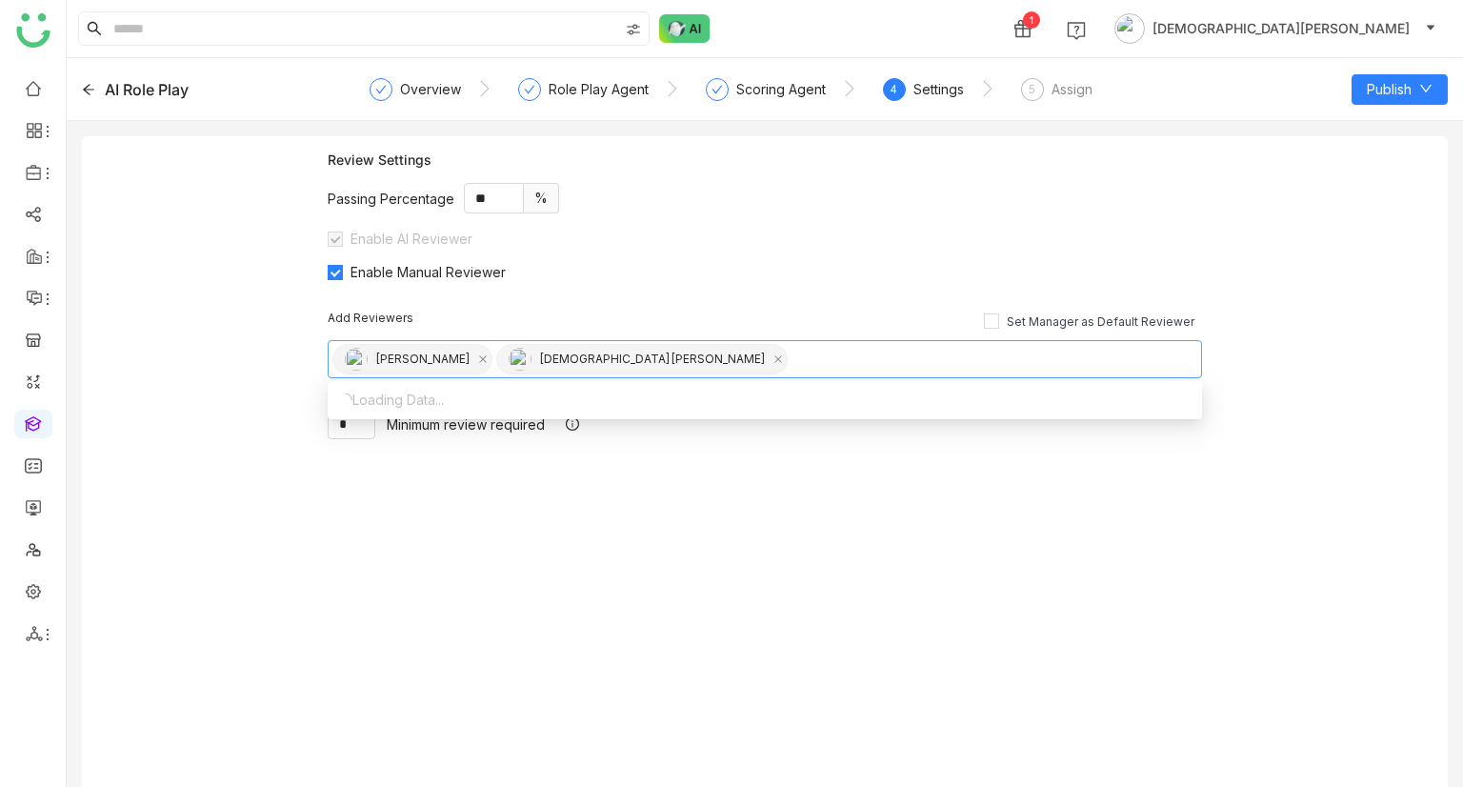
click at [159, 491] on div "Review Settings Passing Percentage ** % Enable AI Reviewer Enable Manual Review…" at bounding box center [765, 469] width 1366 height 666
click at [351, 410] on input "*" at bounding box center [352, 424] width 46 height 29
type input "*"
click at [583, 576] on gtmb-practice-settings "Add Reviewers Set Manager as Default Reviewer Uday Pulasetti Vishnu Vardhan * M…" at bounding box center [765, 439] width 874 height 318
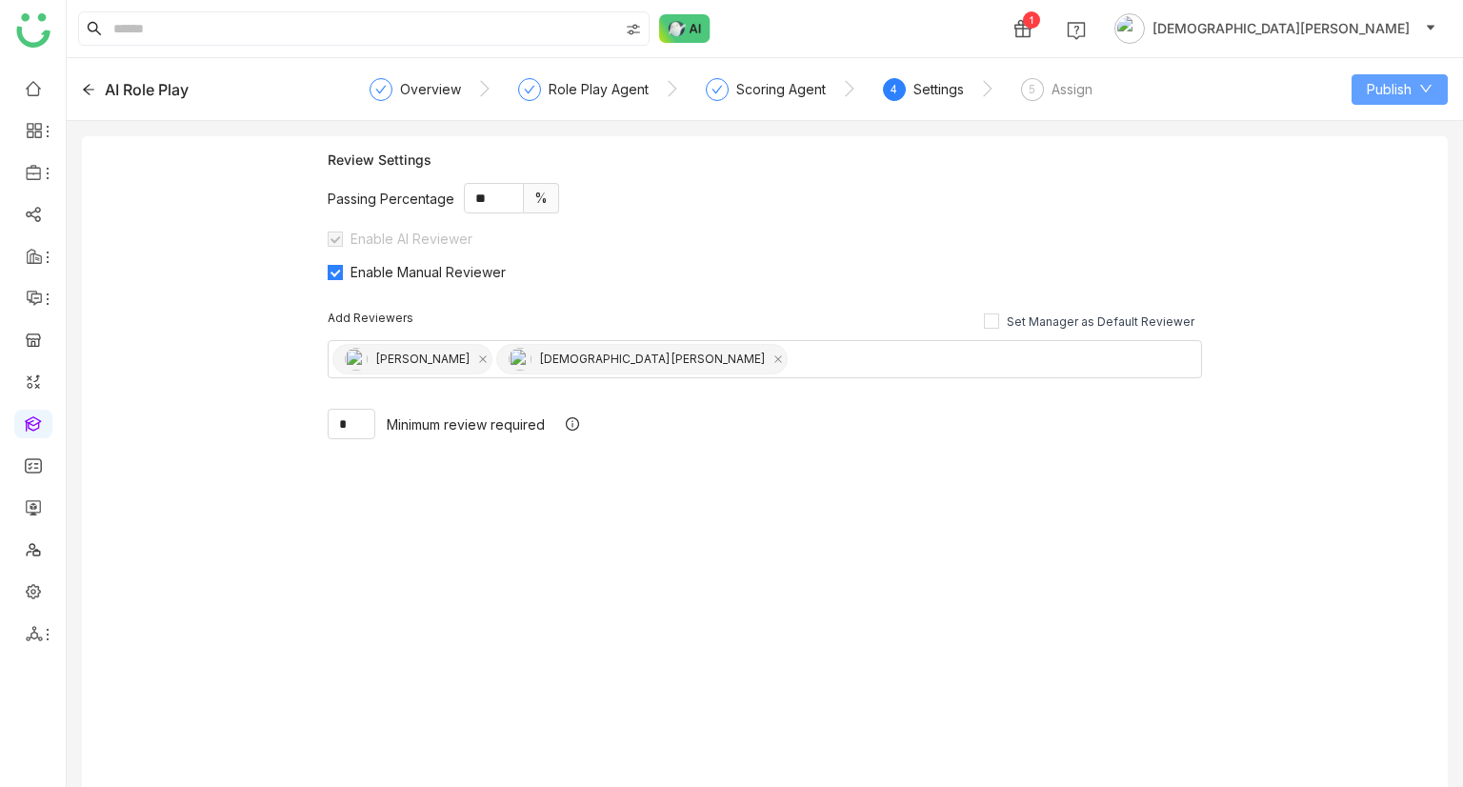
click at [1368, 92] on span "Publish" at bounding box center [1389, 89] width 45 height 21
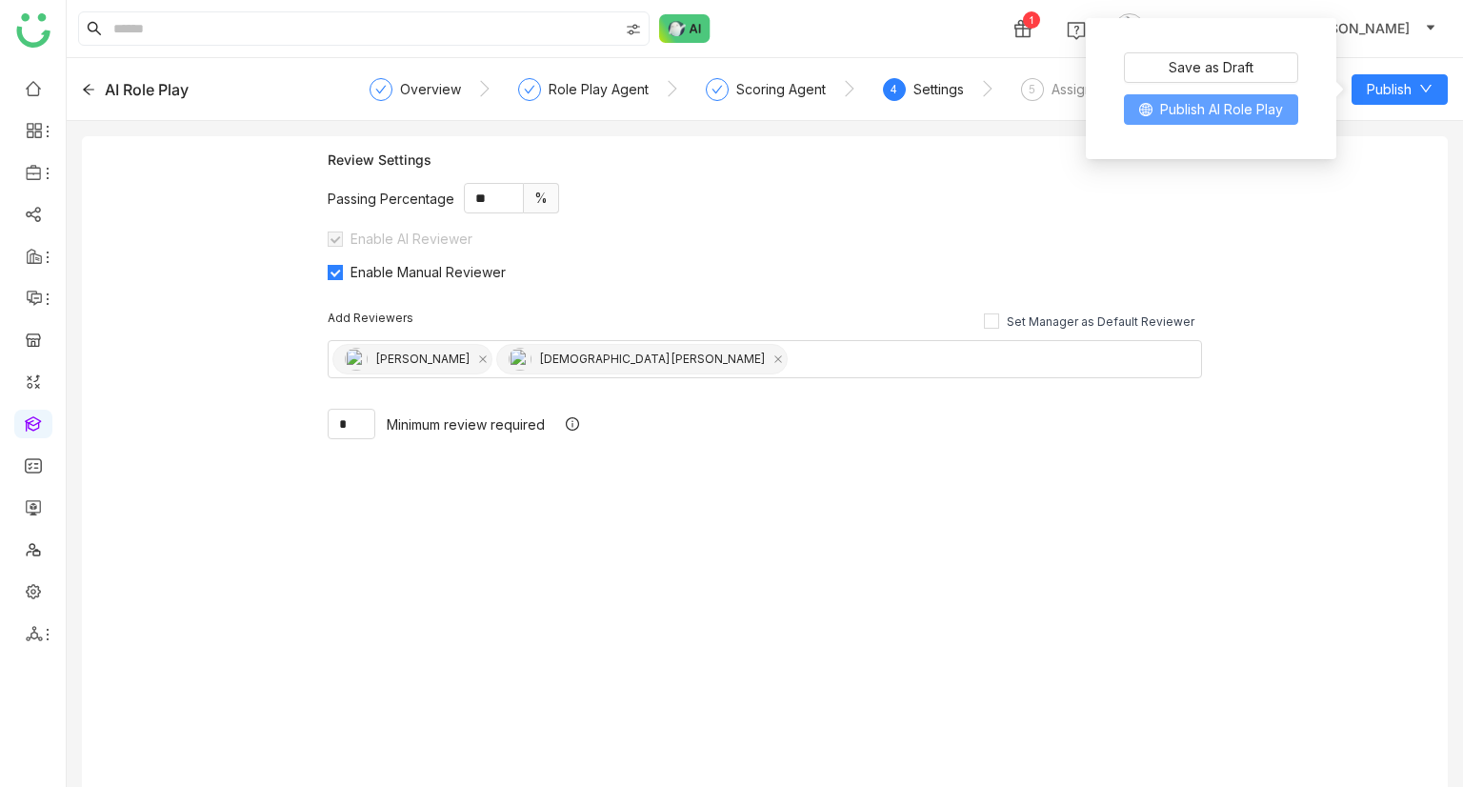
click at [1232, 110] on span "Publish AI Role Play" at bounding box center [1221, 109] width 123 height 21
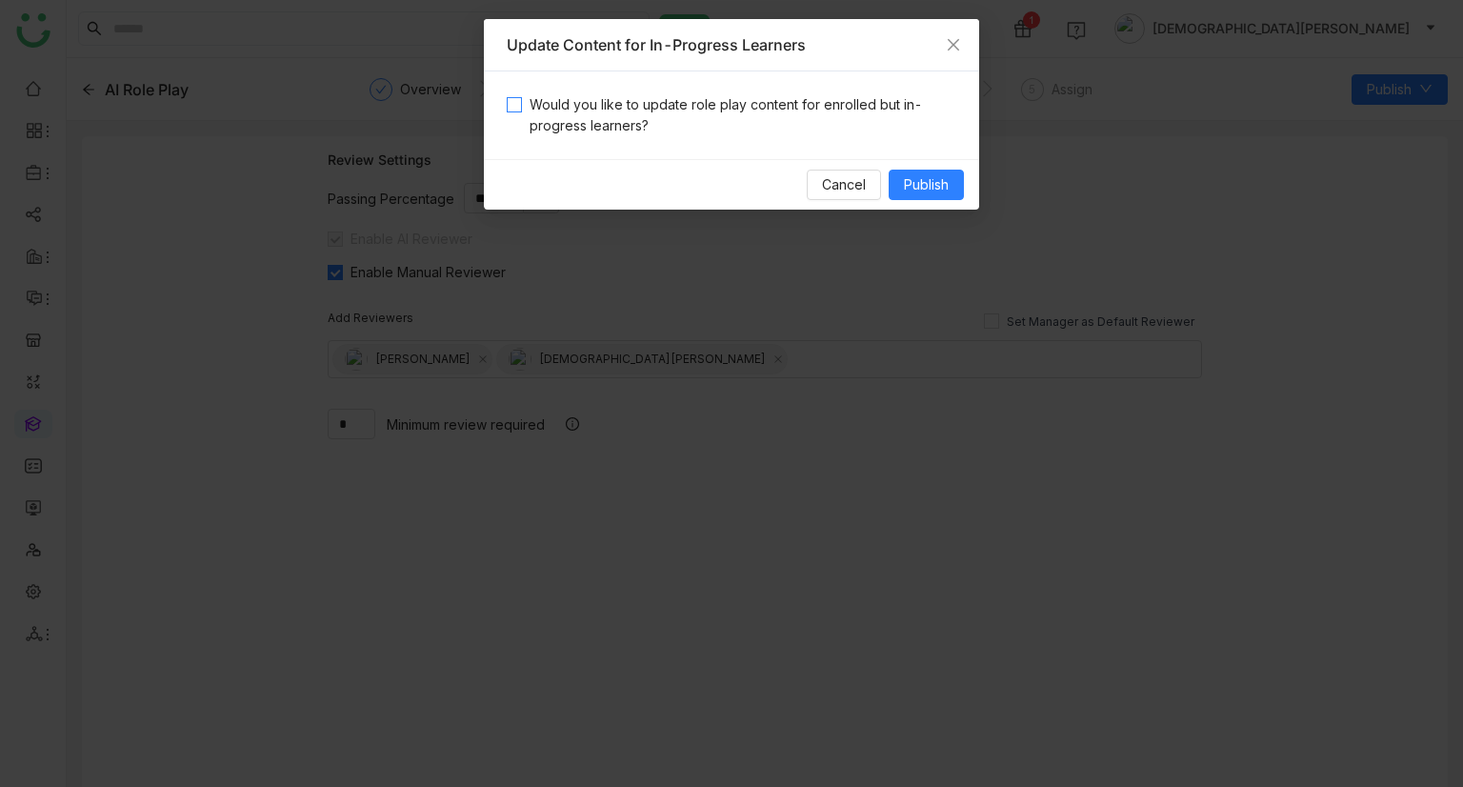
click at [732, 123] on span "Would you like to update role play content for enrolled but in-progress learner…" at bounding box center [739, 115] width 434 height 42
click at [919, 191] on span "Publish" at bounding box center [926, 184] width 45 height 21
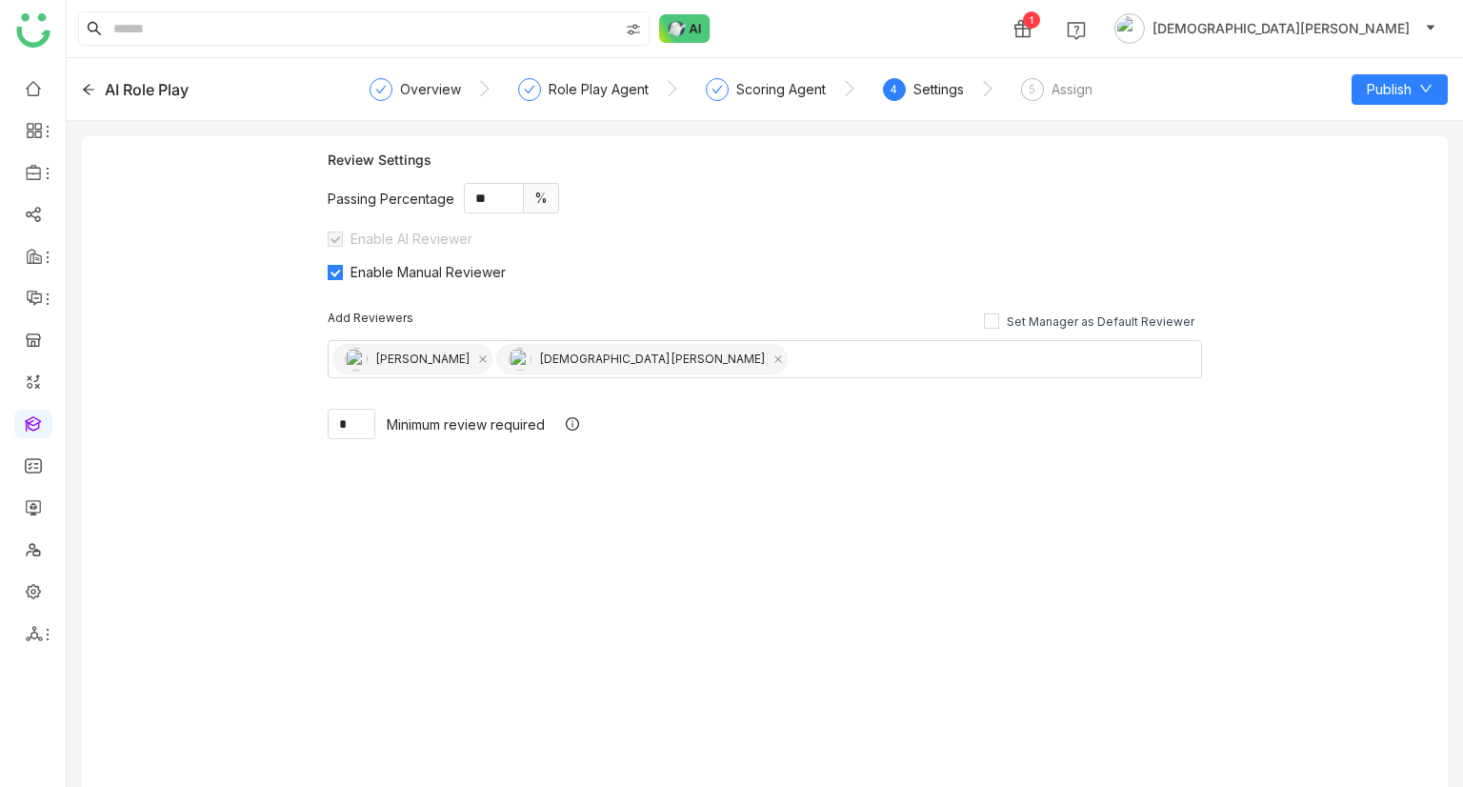
drag, startPoint x: 78, startPoint y: 85, endPoint x: 91, endPoint y: 85, distance: 13.3
click at [78, 85] on div "AI Role Play Overview Role Play Agent Scoring Agent 4 Settings 5 Assign Publish" at bounding box center [765, 89] width 1396 height 63
click at [91, 85] on icon at bounding box center [88, 89] width 13 height 13
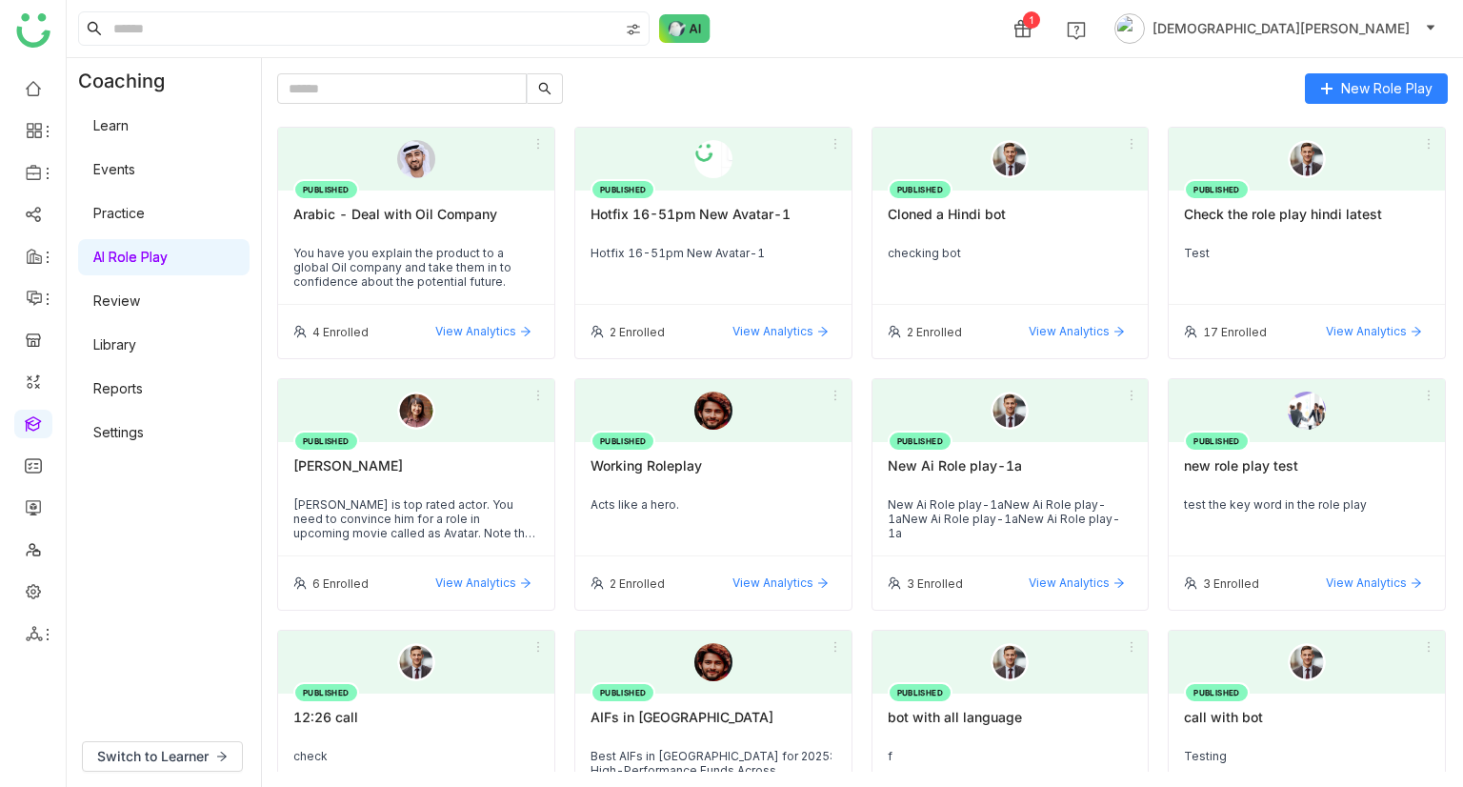
click at [132, 300] on link "Review" at bounding box center [116, 300] width 47 height 16
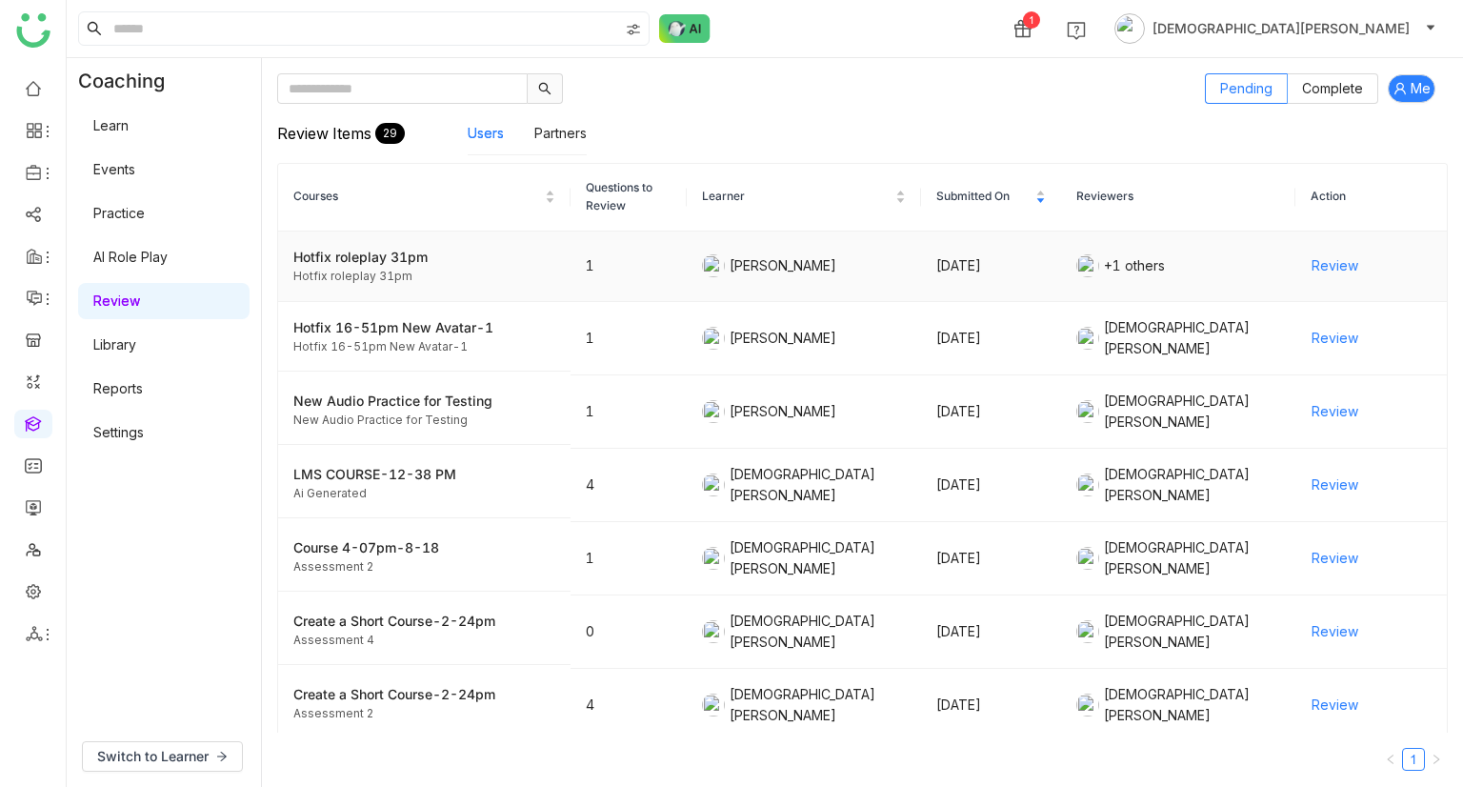
click at [1321, 256] on span "Review" at bounding box center [1335, 265] width 47 height 21
click at [1332, 266] on span "Review" at bounding box center [1335, 265] width 47 height 21
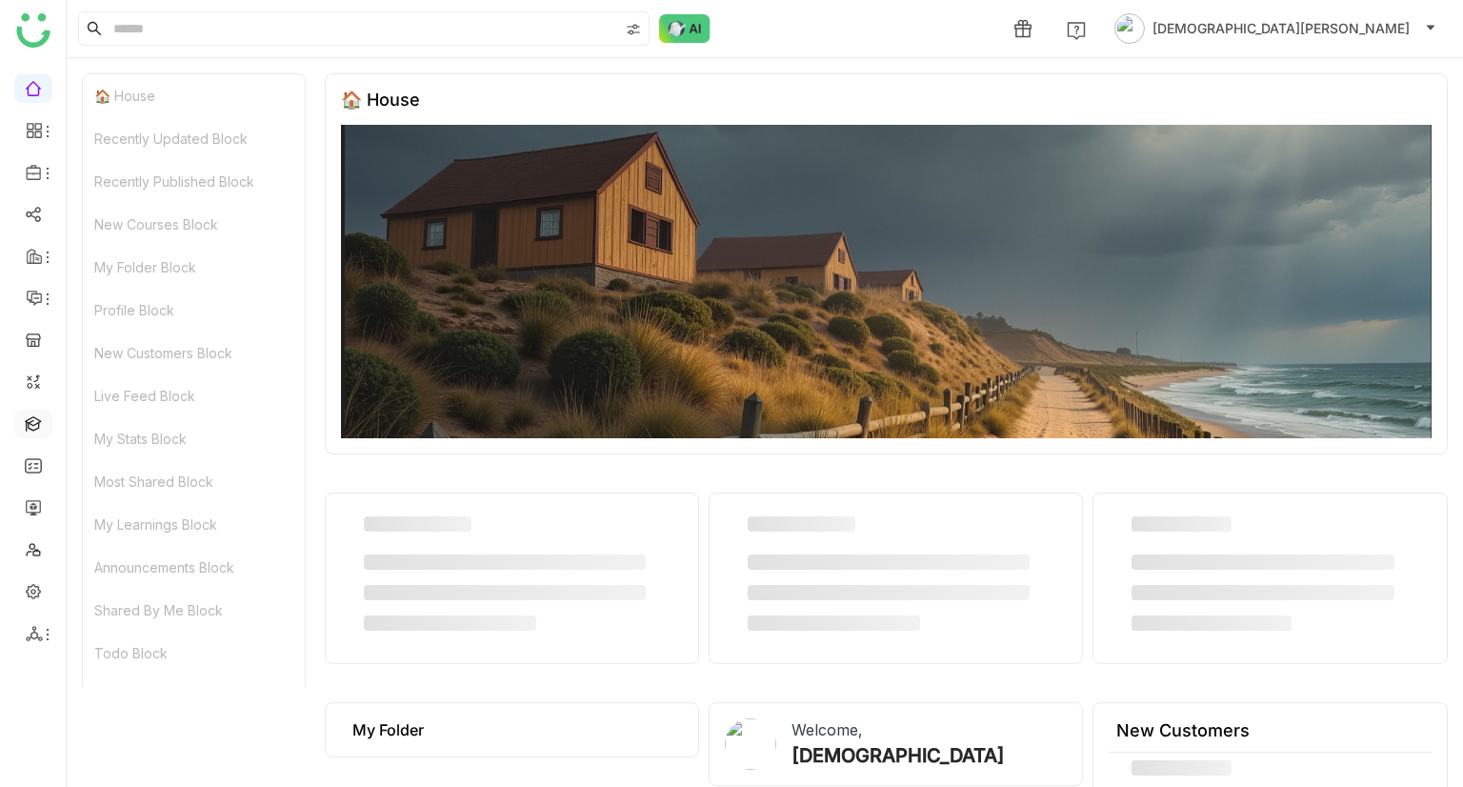
click at [30, 424] on link at bounding box center [33, 422] width 17 height 16
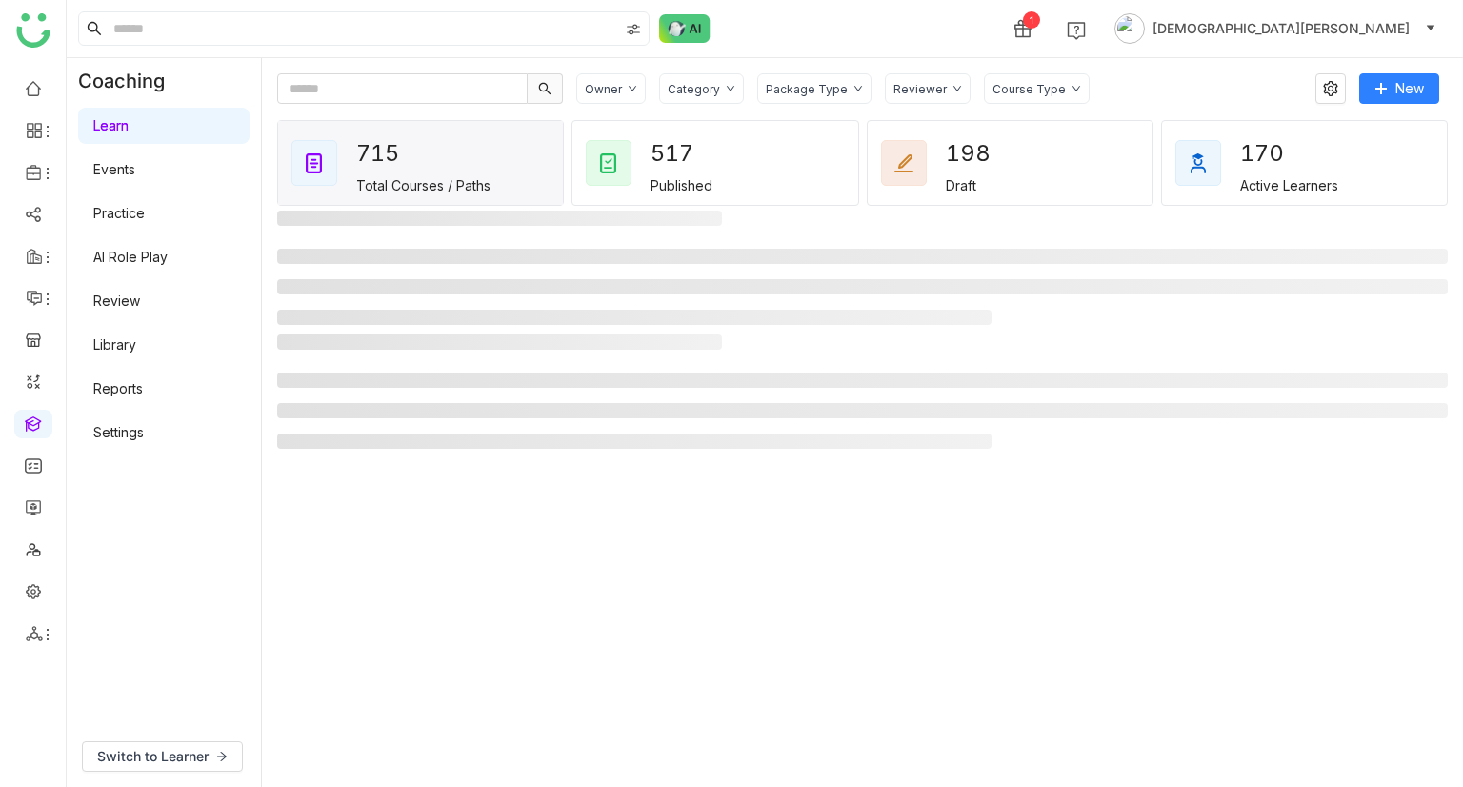
click at [152, 265] on link "AI Role Play" at bounding box center [130, 257] width 74 height 16
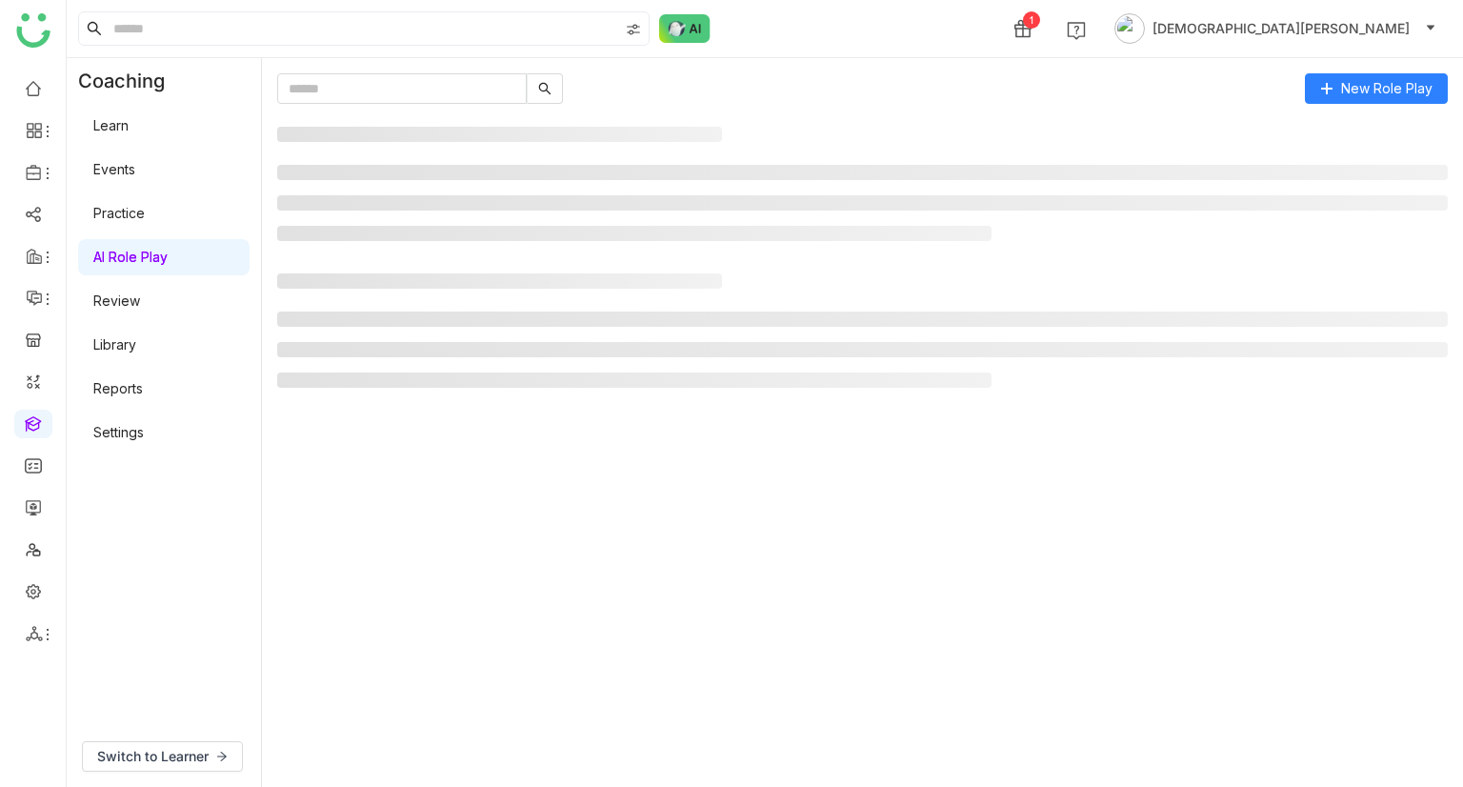
click at [168, 263] on link "AI Role Play" at bounding box center [130, 257] width 74 height 16
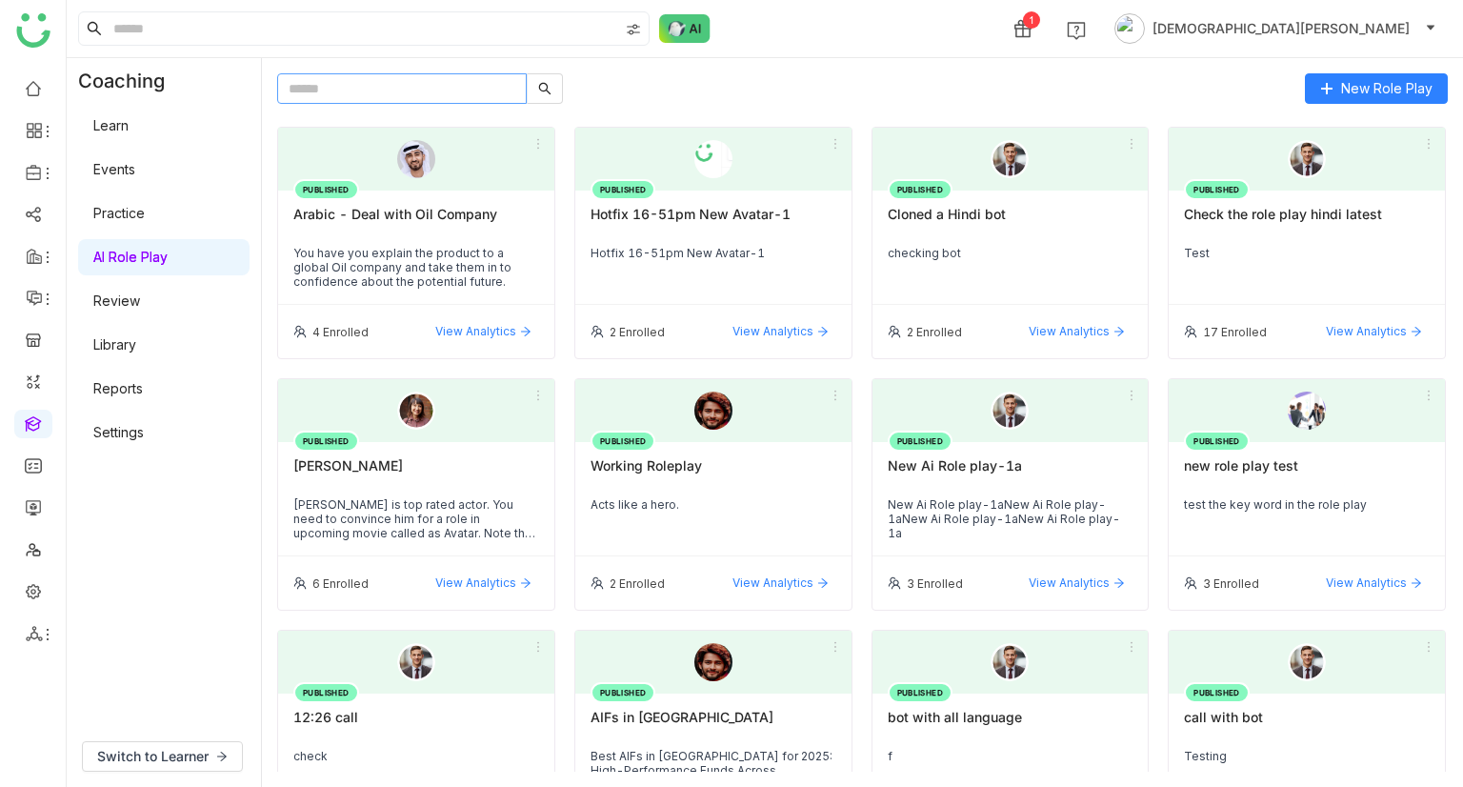
click at [461, 81] on input "text" at bounding box center [402, 88] width 250 height 30
click at [413, 77] on input "text" at bounding box center [402, 88] width 250 height 30
paste input "**********"
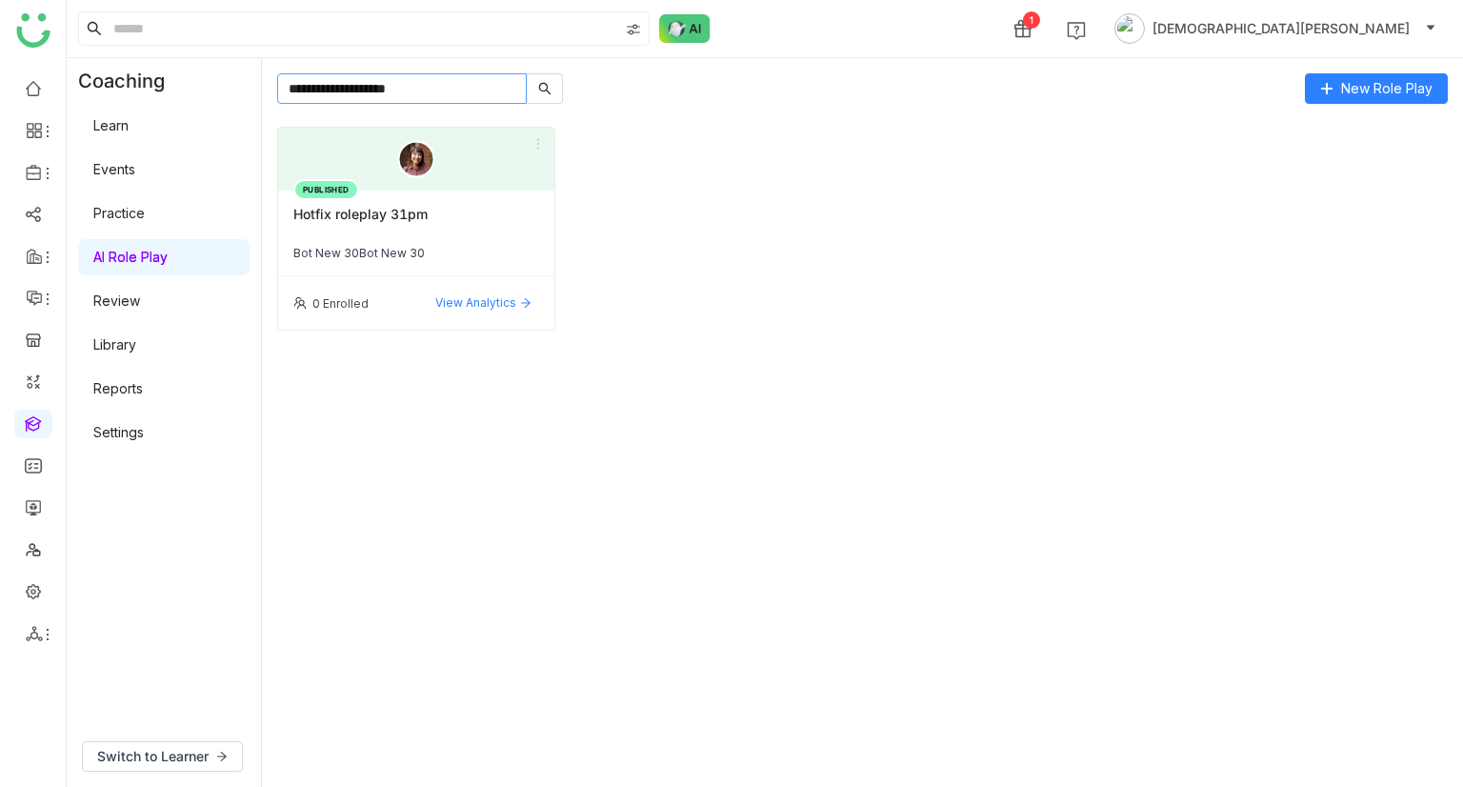
type input "**********"
click at [470, 211] on div "Hotfix roleplay 31pm" at bounding box center [416, 222] width 246 height 32
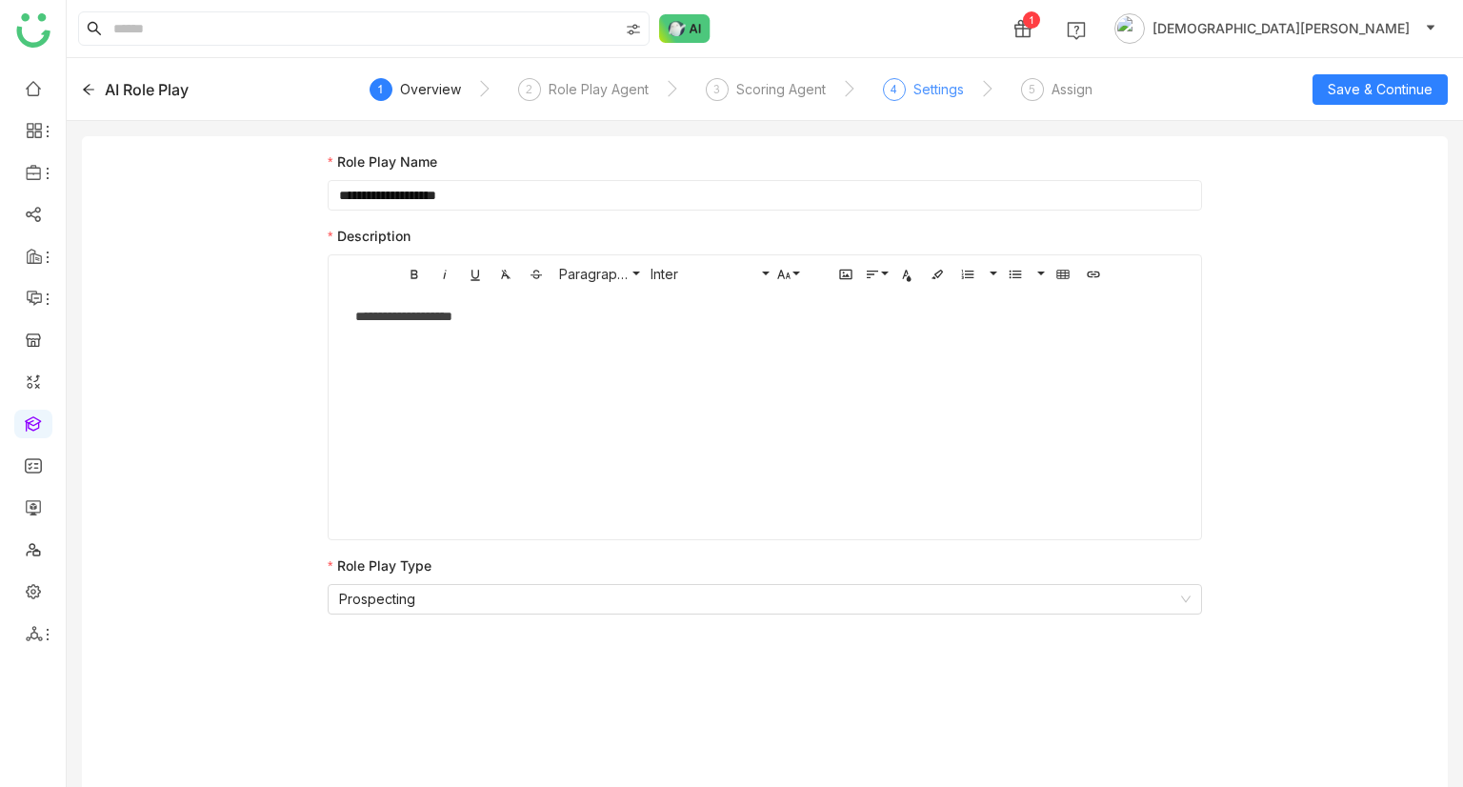
click at [933, 93] on div "Settings" at bounding box center [938, 89] width 50 height 23
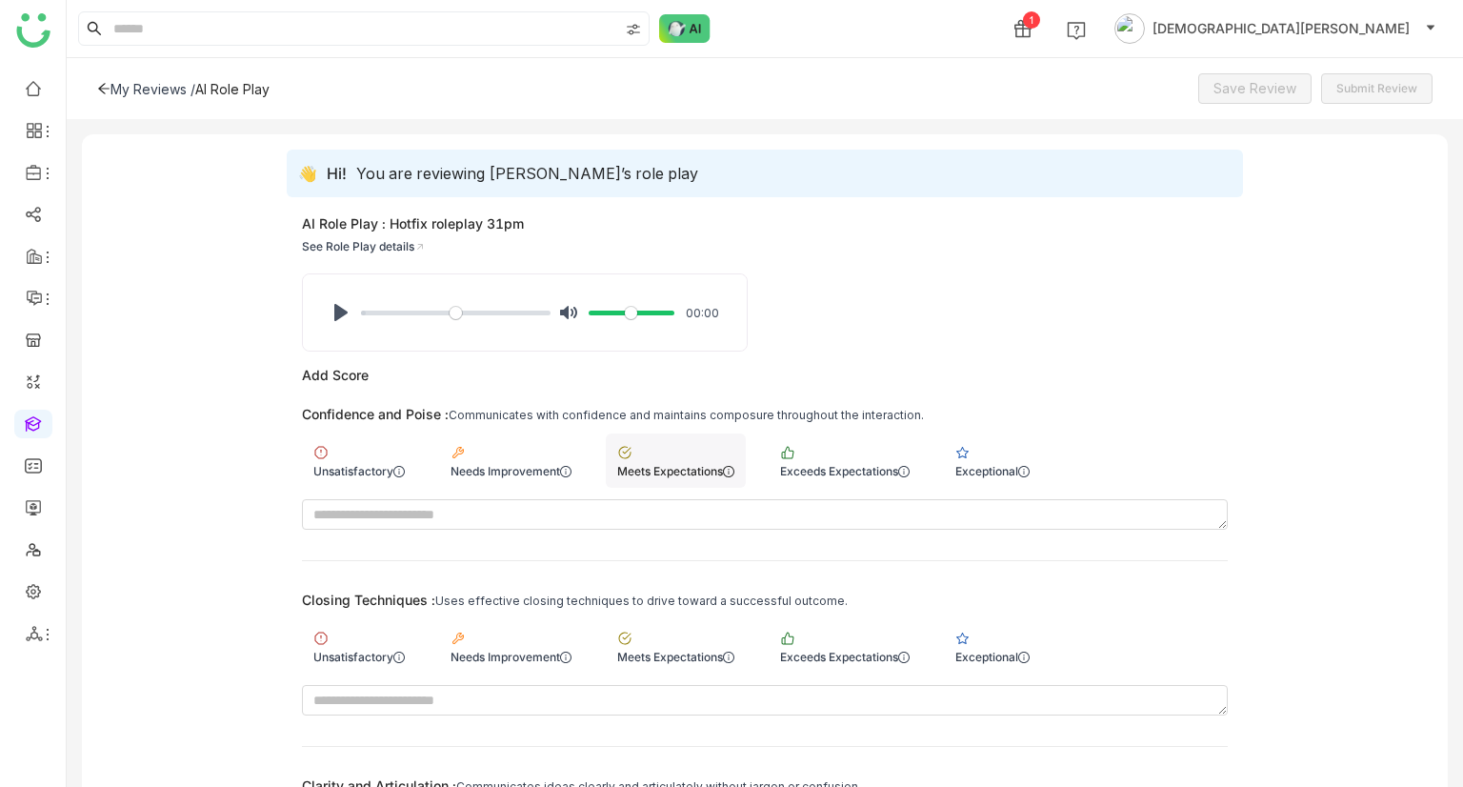
click at [734, 464] on div "Meets Expectations" at bounding box center [675, 471] width 117 height 14
click at [838, 628] on div "Exceeds Expectations" at bounding box center [845, 646] width 152 height 54
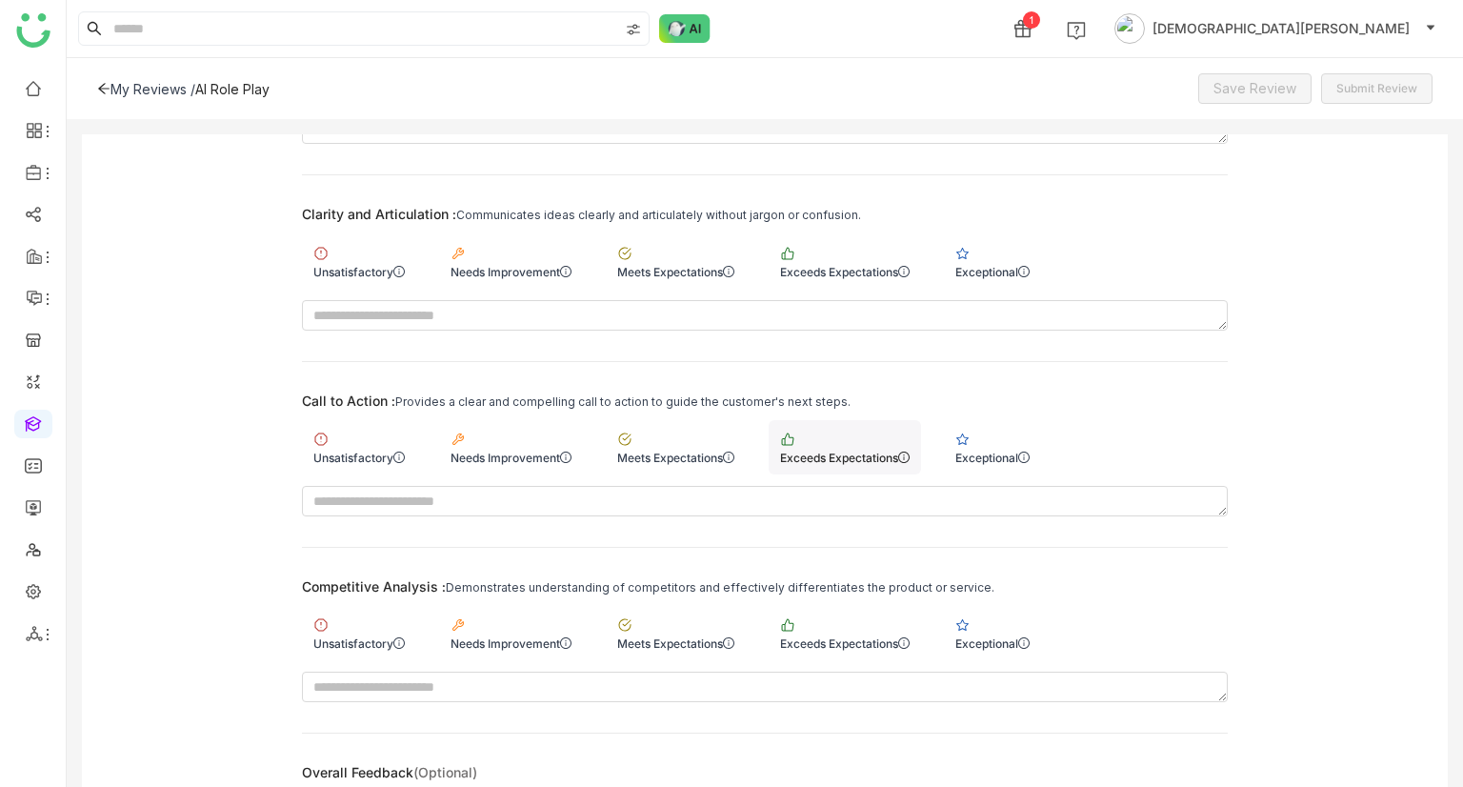
click at [864, 429] on div "Exceeds Expectations" at bounding box center [845, 447] width 152 height 54
click at [849, 258] on div "Exceeds Expectations" at bounding box center [845, 260] width 152 height 54
click at [872, 602] on div "Competitive Analysis : Demonstrates understanding of competitors and effectivel…" at bounding box center [765, 640] width 926 height 124
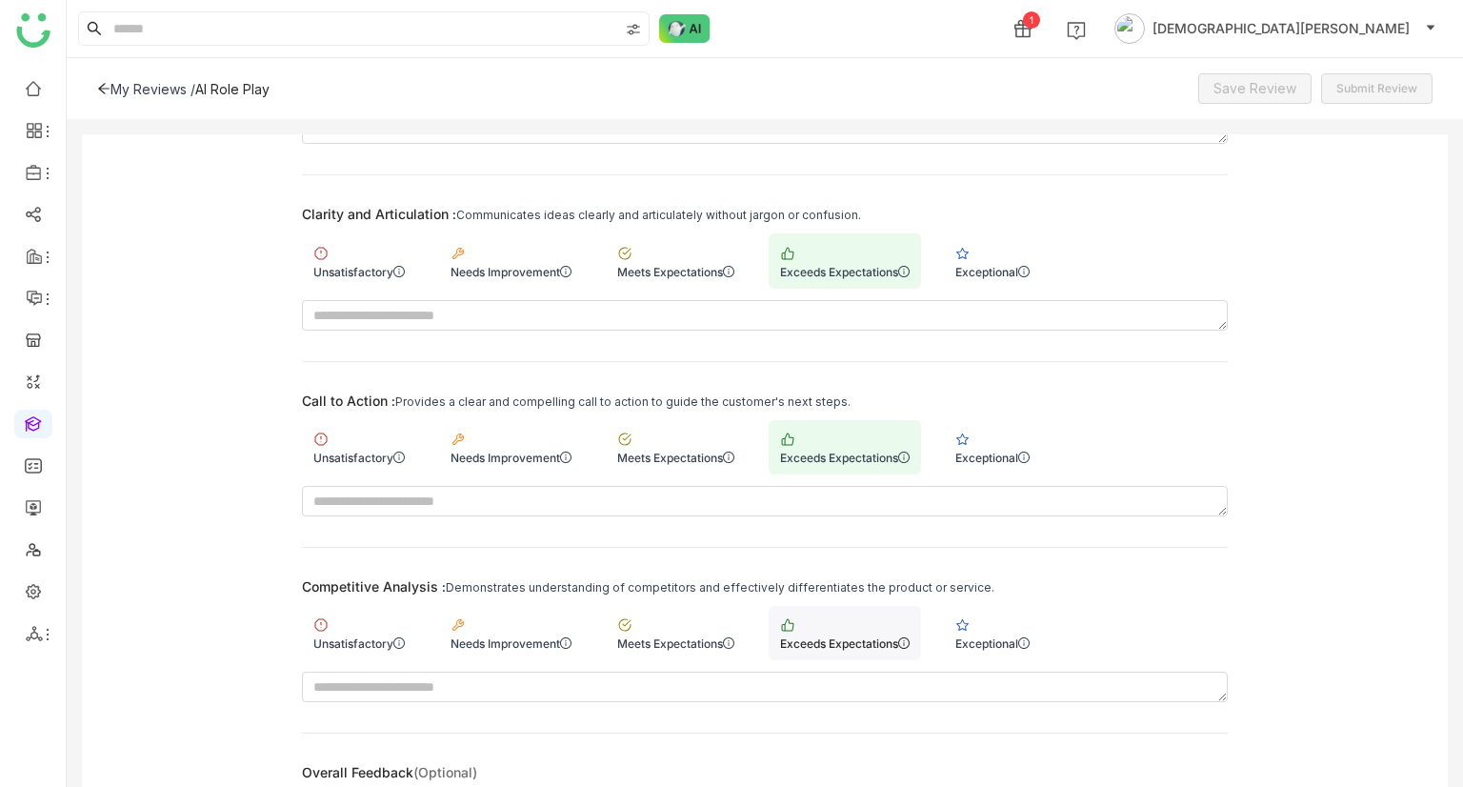
click at [862, 636] on div "Exceeds Expectations" at bounding box center [845, 643] width 130 height 14
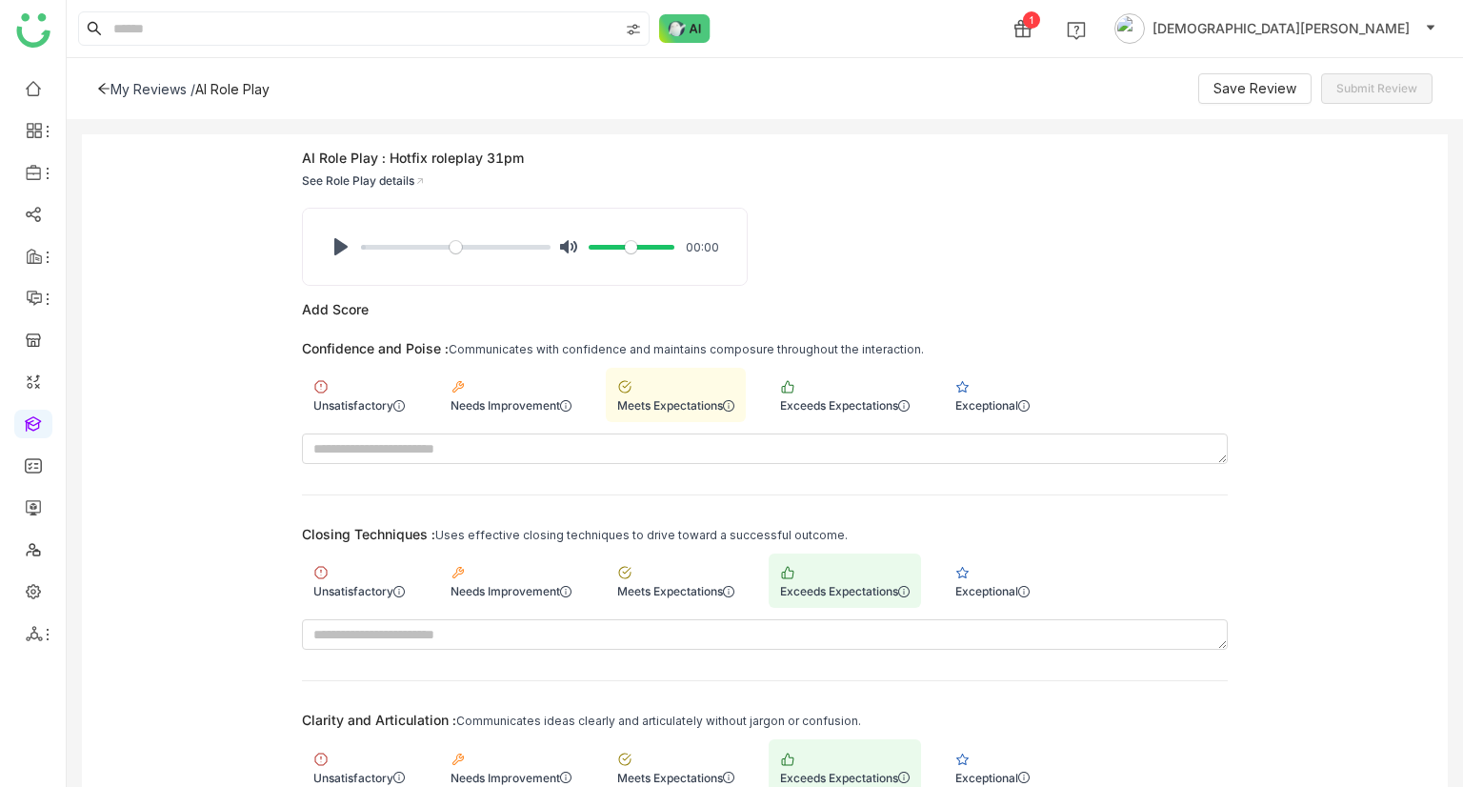
scroll to position [0, 0]
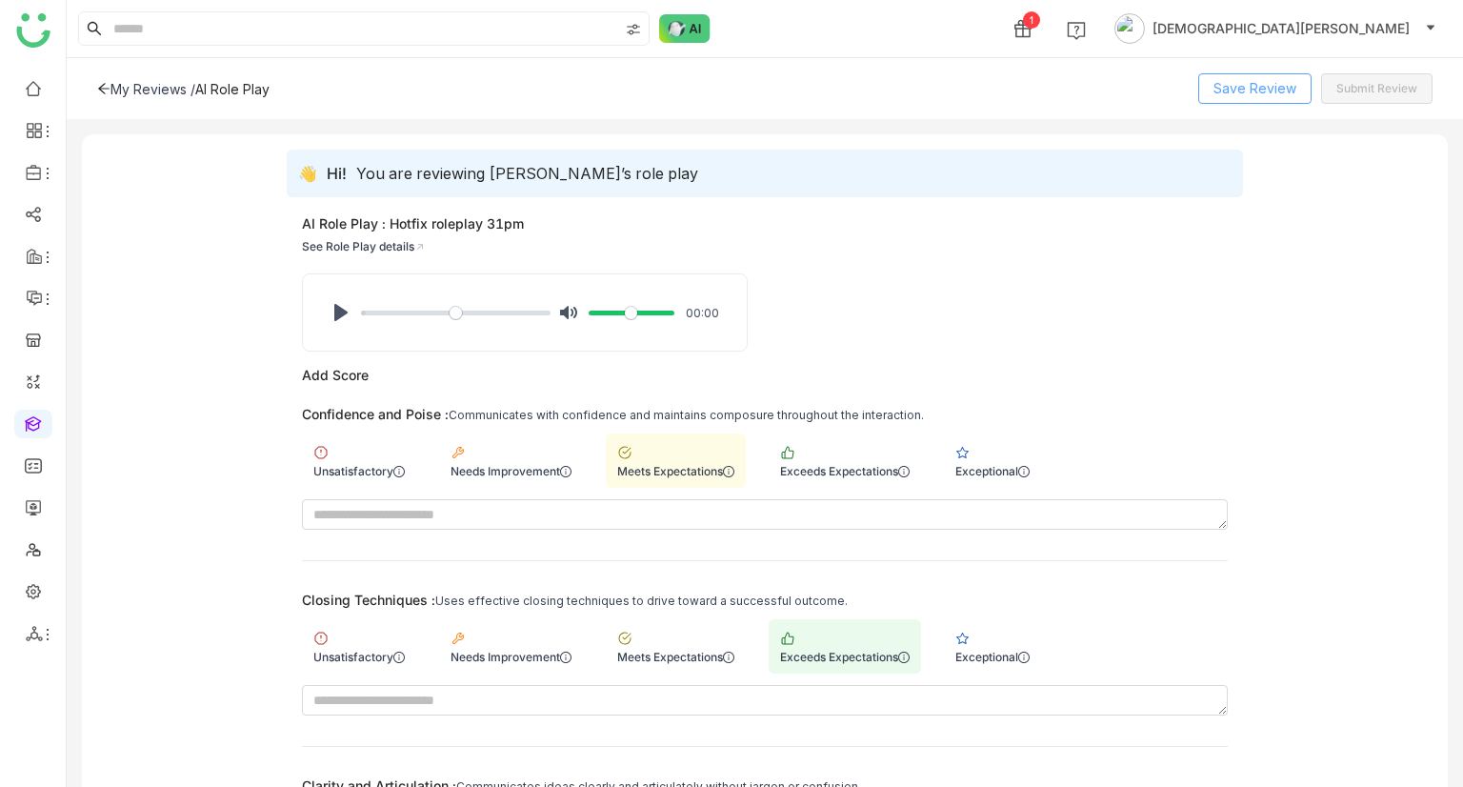
click at [1283, 81] on span "Save Review" at bounding box center [1254, 88] width 83 height 21
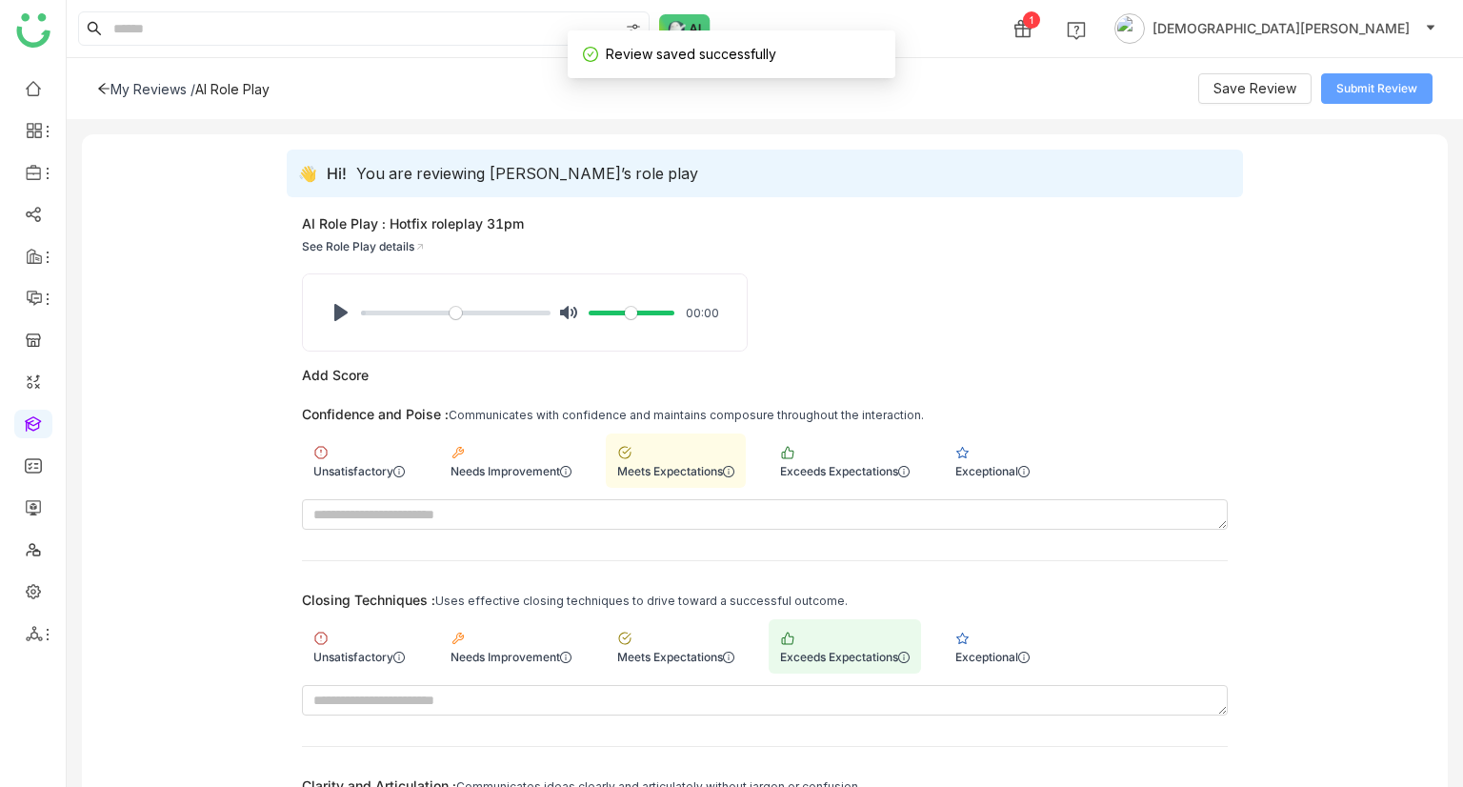
click at [1394, 81] on span "Submit Review" at bounding box center [1376, 89] width 81 height 18
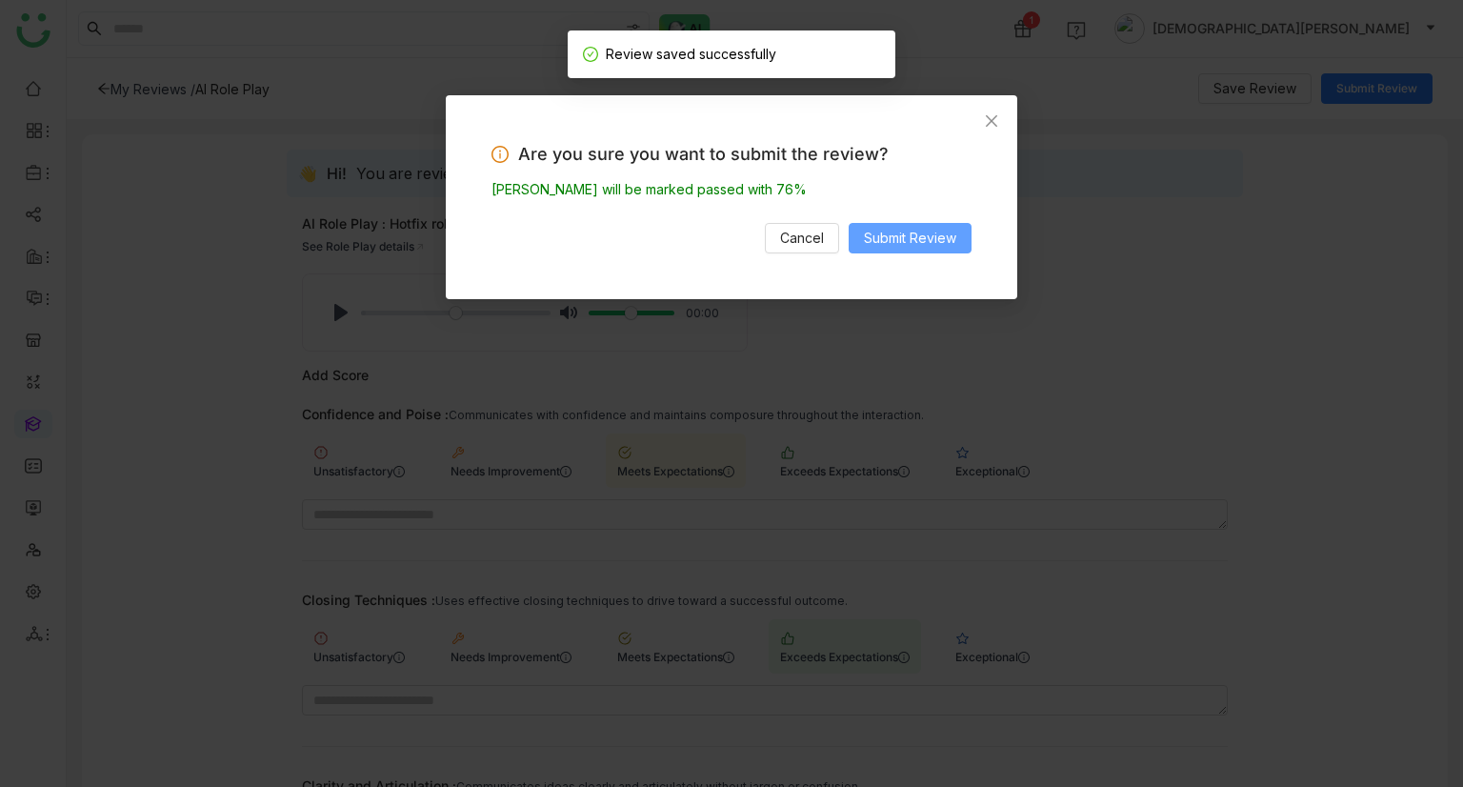
click at [953, 230] on span "Submit Review" at bounding box center [910, 238] width 92 height 21
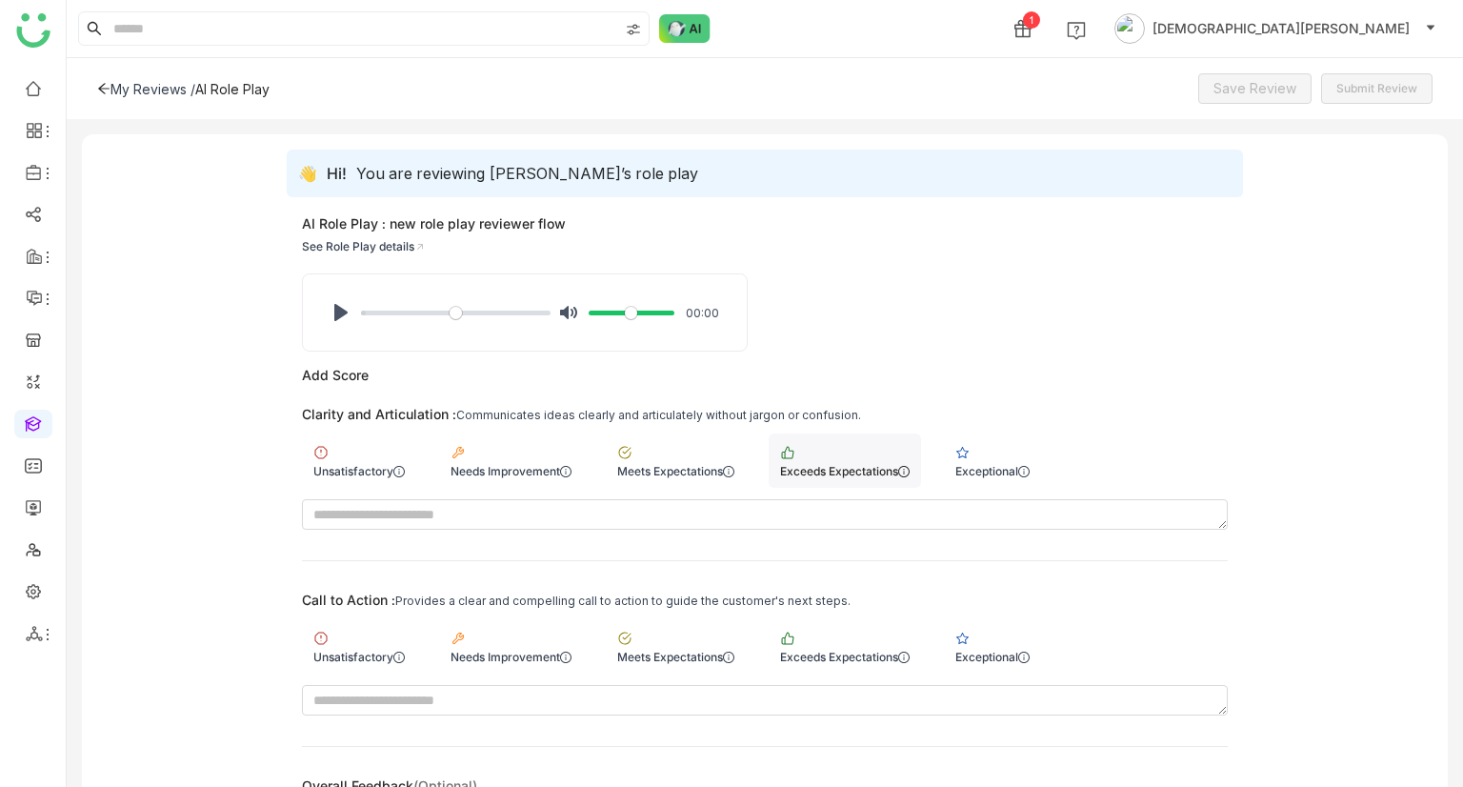
click at [799, 464] on div "Exceeds Expectations" at bounding box center [845, 471] width 130 height 14
click at [820, 633] on div "Exceeds Expectations" at bounding box center [845, 646] width 152 height 54
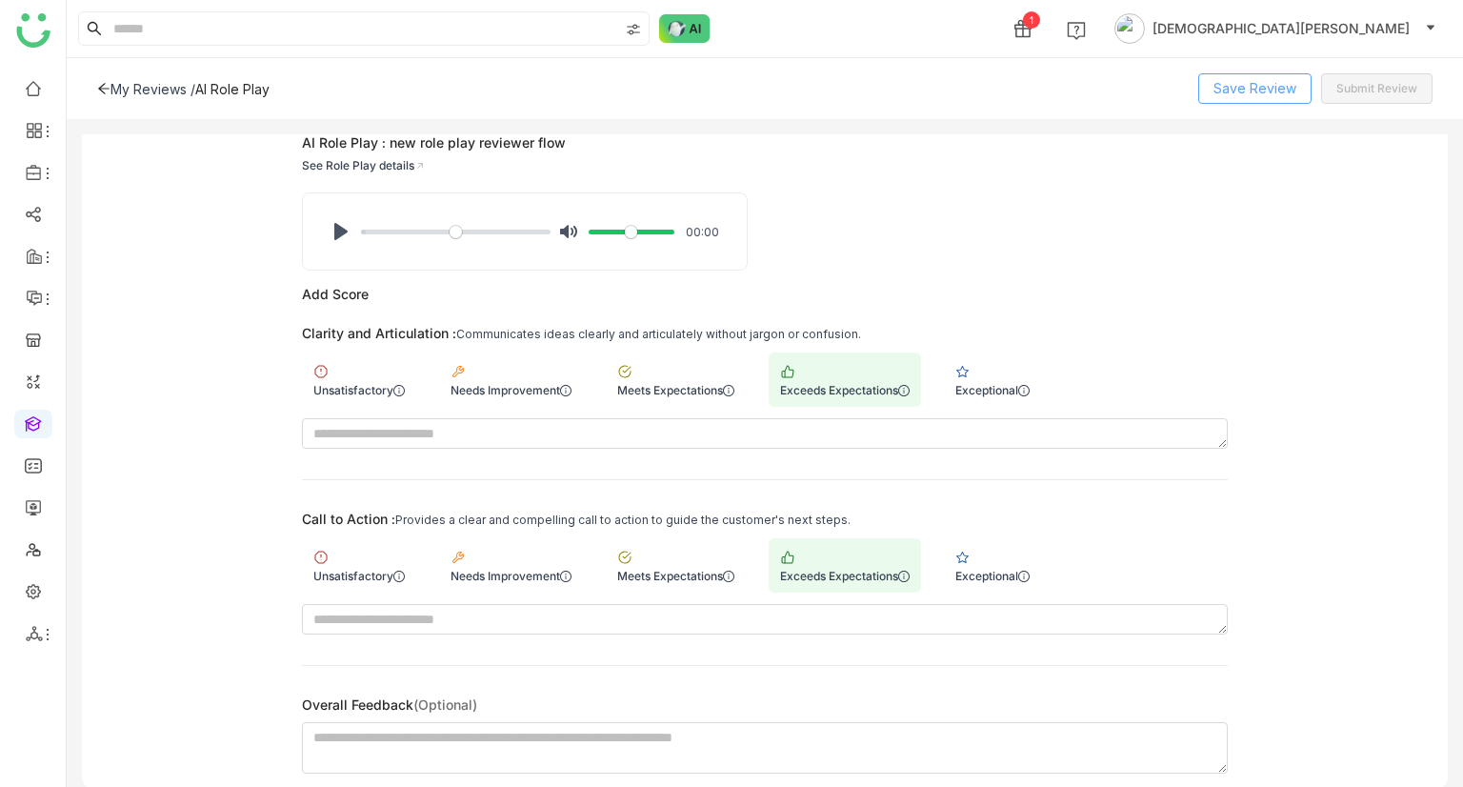
click at [1255, 76] on button "Save Review" at bounding box center [1254, 88] width 113 height 30
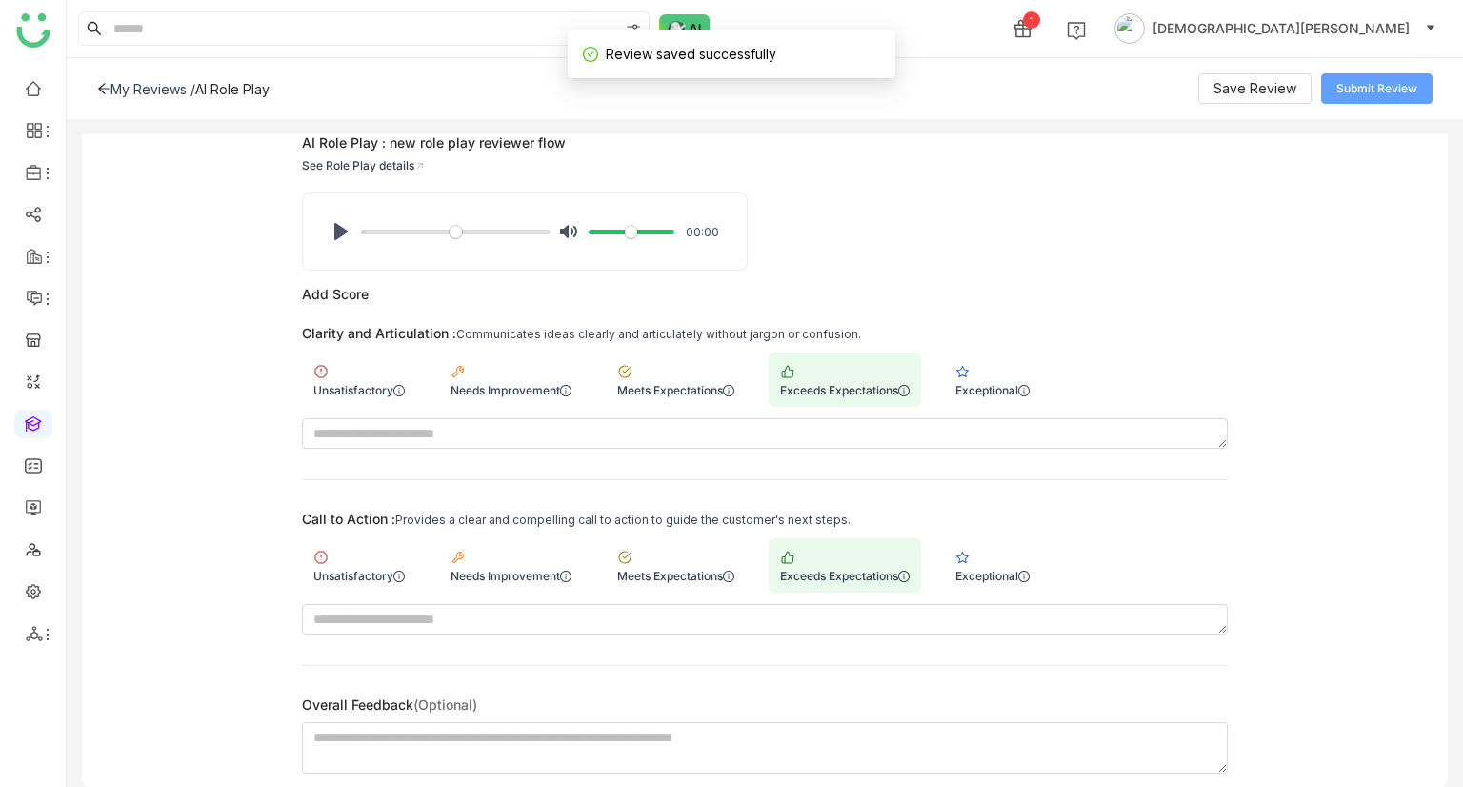
click at [1375, 92] on span "Submit Review" at bounding box center [1376, 89] width 81 height 18
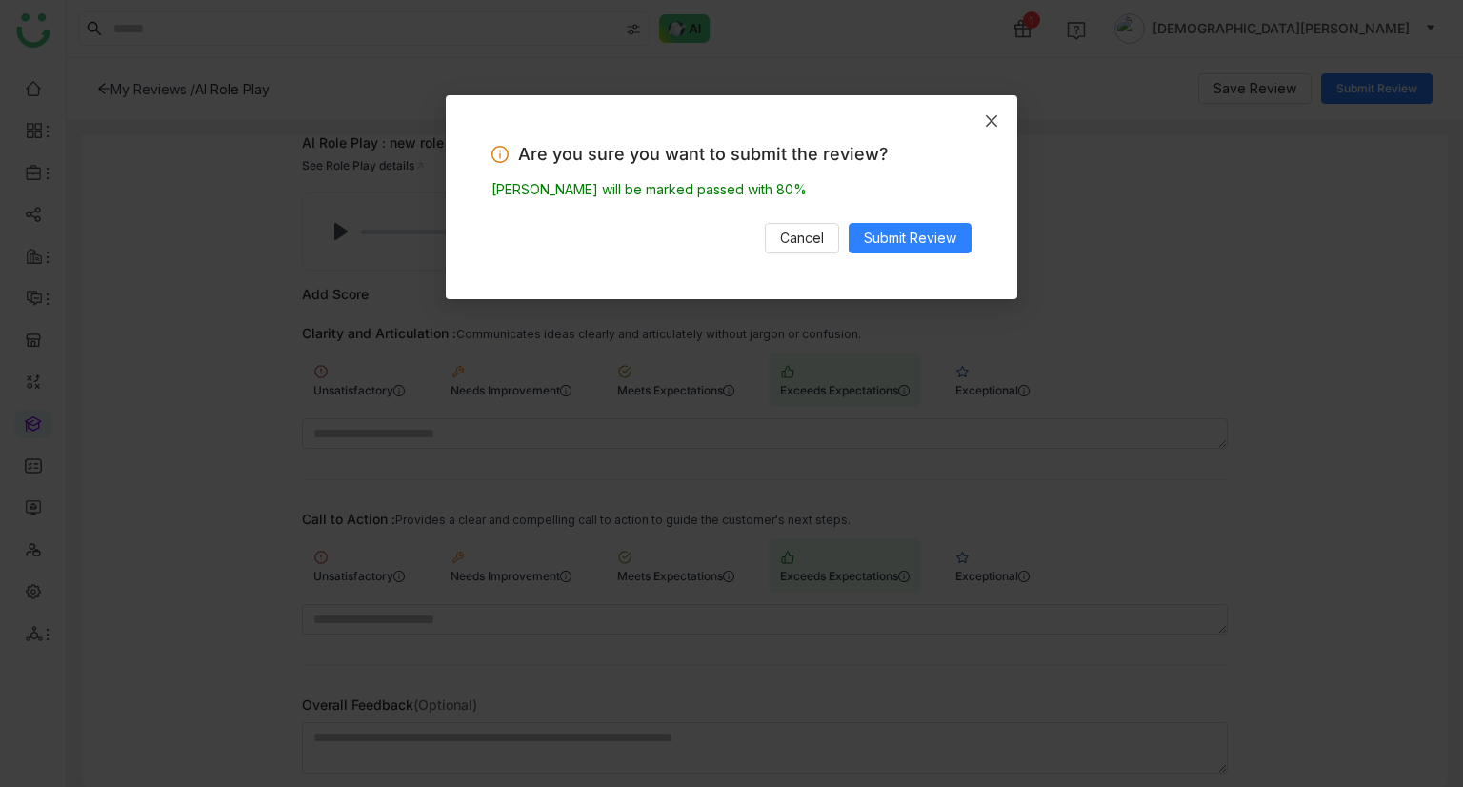
click at [984, 119] on icon "Close" at bounding box center [991, 120] width 15 height 15
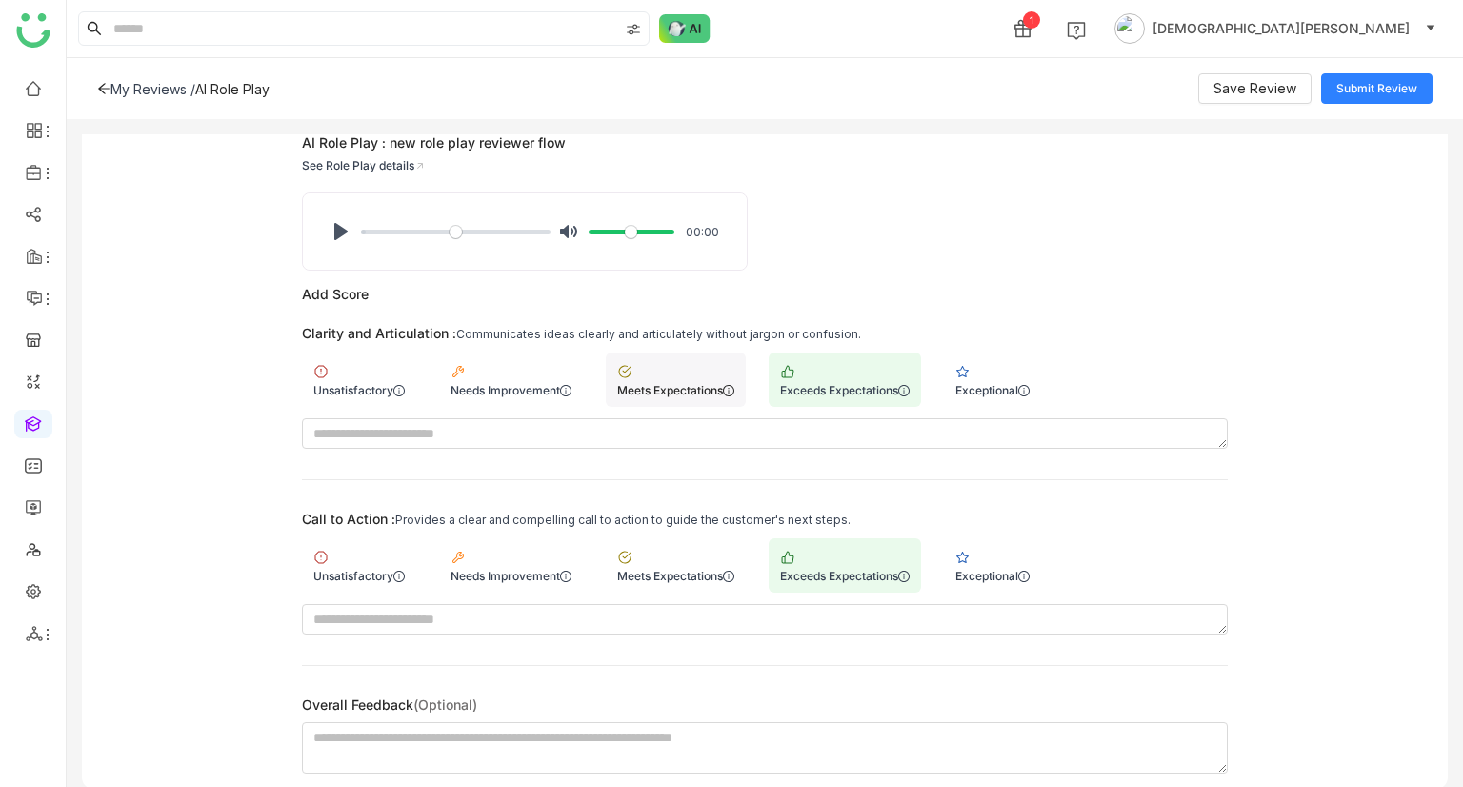
click at [686, 388] on div "Meets Expectations" at bounding box center [675, 390] width 117 height 14
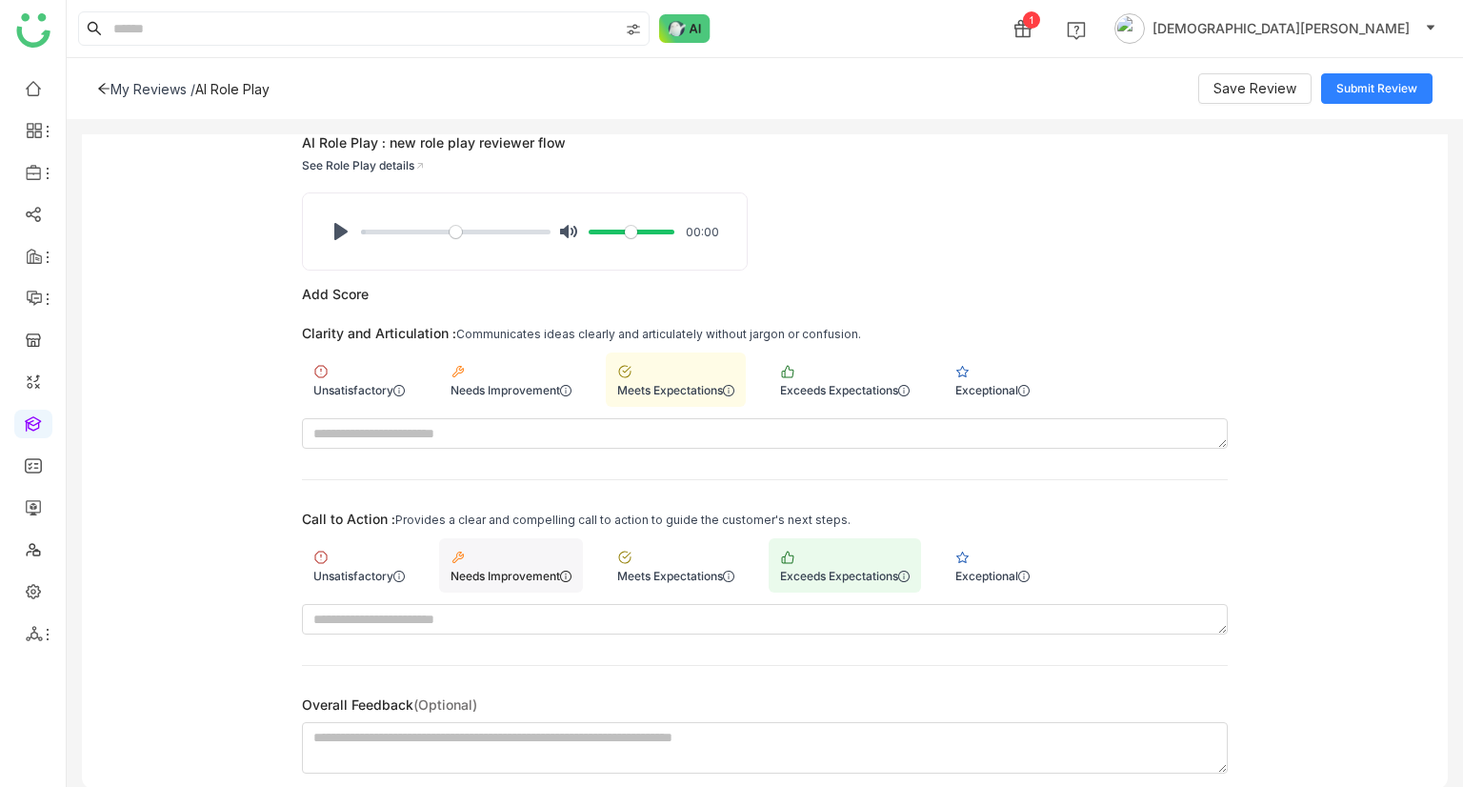
click at [532, 574] on div "Needs Improvement" at bounding box center [511, 576] width 121 height 14
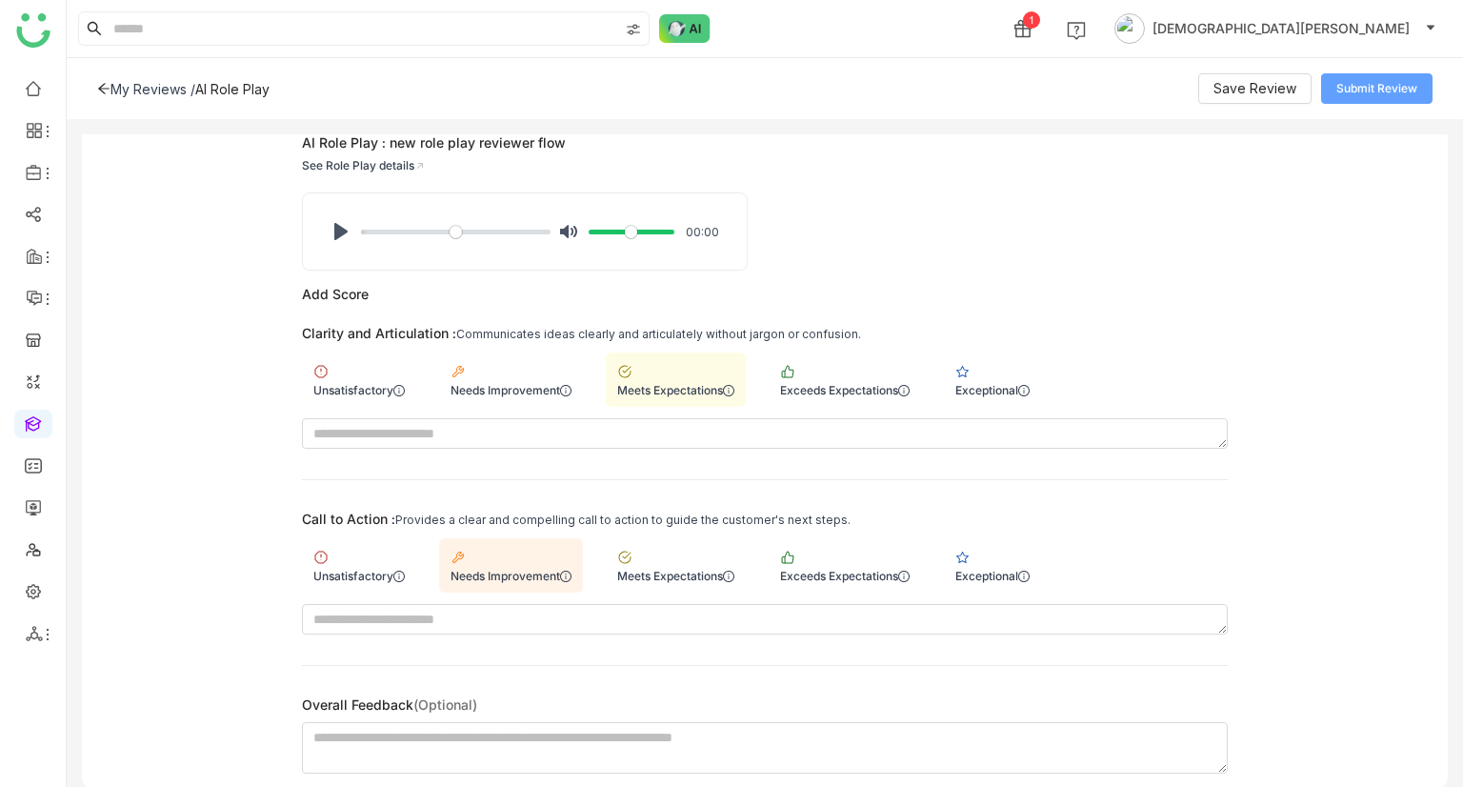
click at [1381, 82] on span "Submit Review" at bounding box center [1376, 89] width 81 height 18
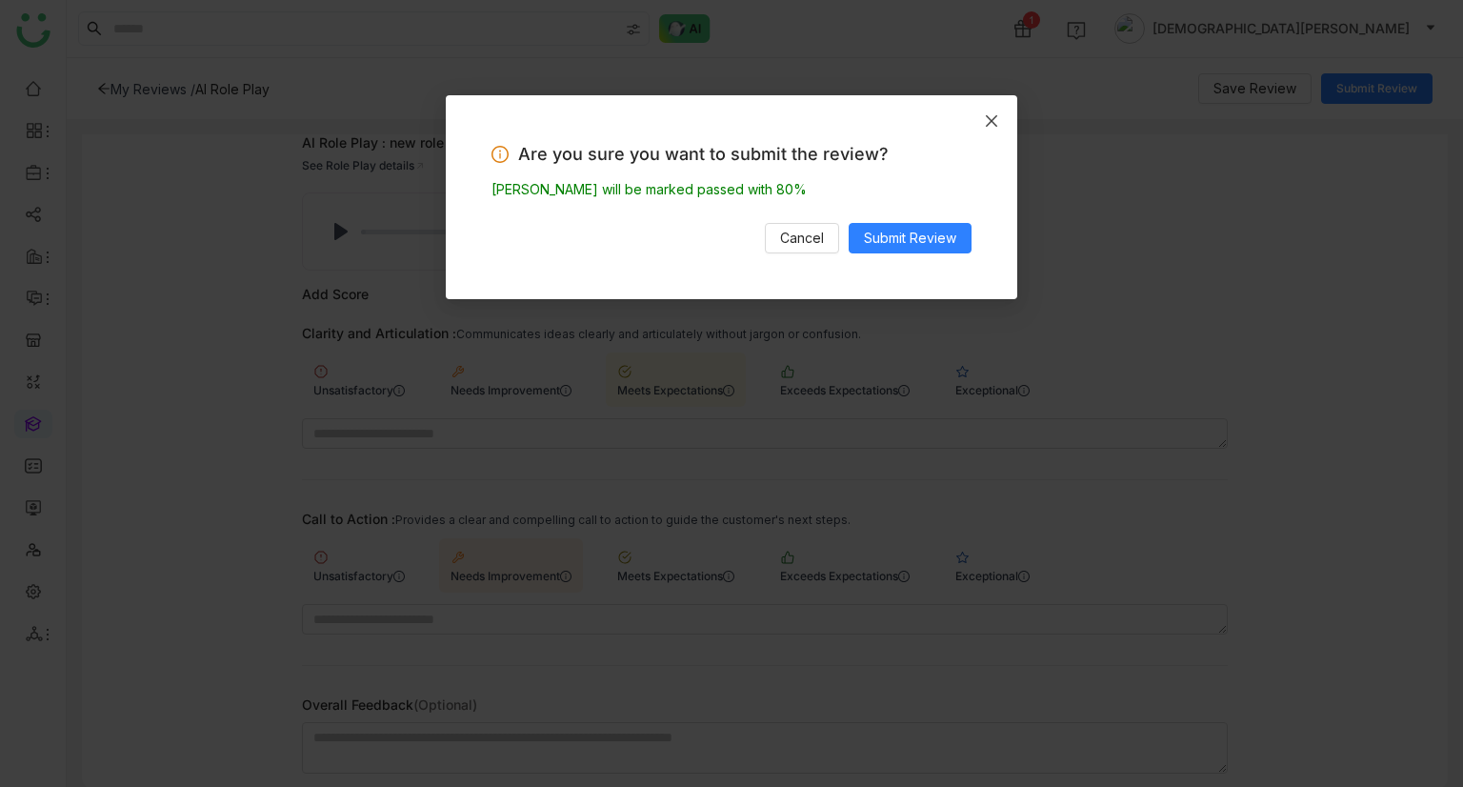
click at [993, 124] on icon "Close" at bounding box center [991, 120] width 15 height 15
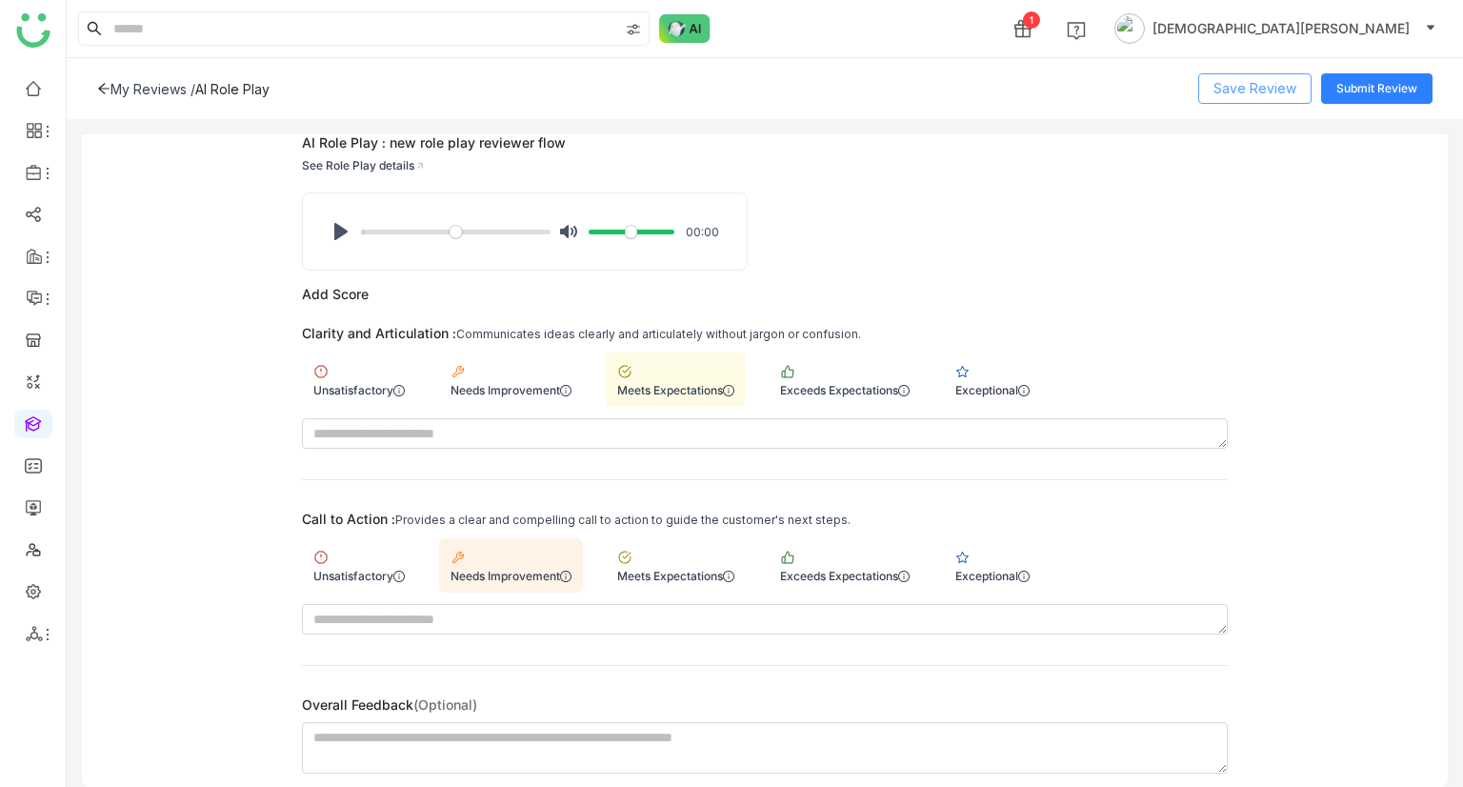
click at [1239, 92] on span "Save Review" at bounding box center [1254, 88] width 83 height 21
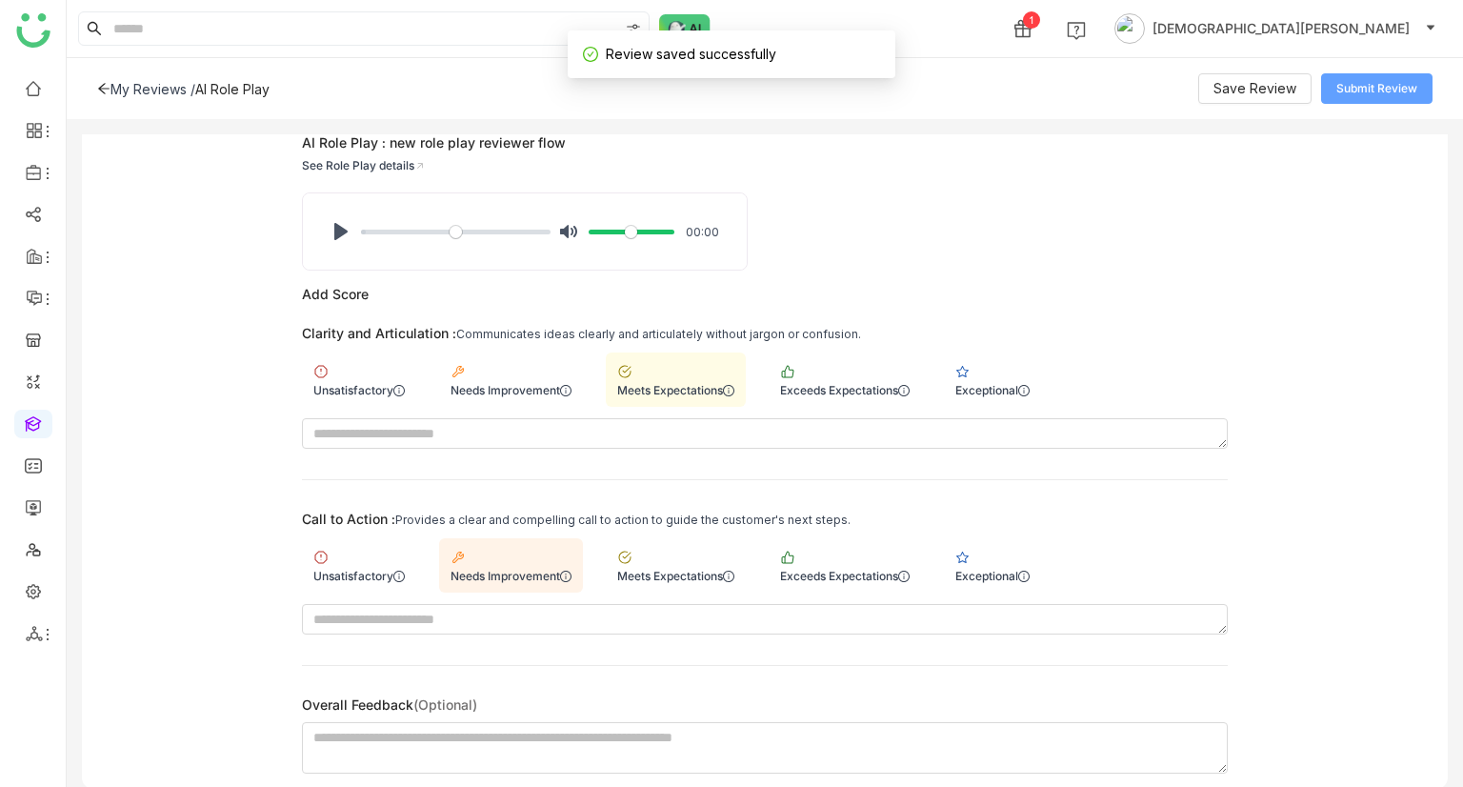
click at [1386, 94] on span "Submit Review" at bounding box center [1376, 89] width 81 height 18
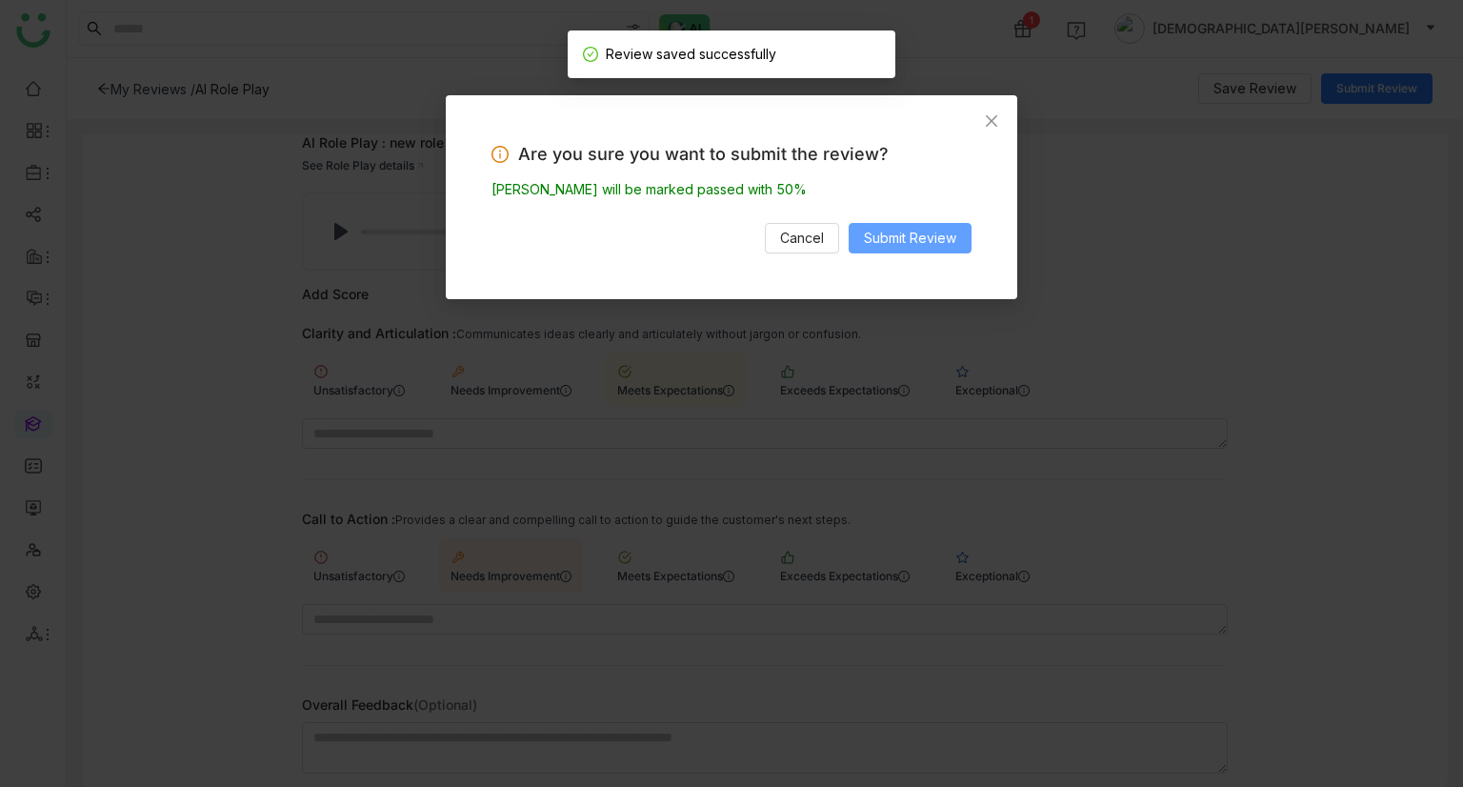
click at [915, 240] on span "Submit Review" at bounding box center [910, 238] width 92 height 21
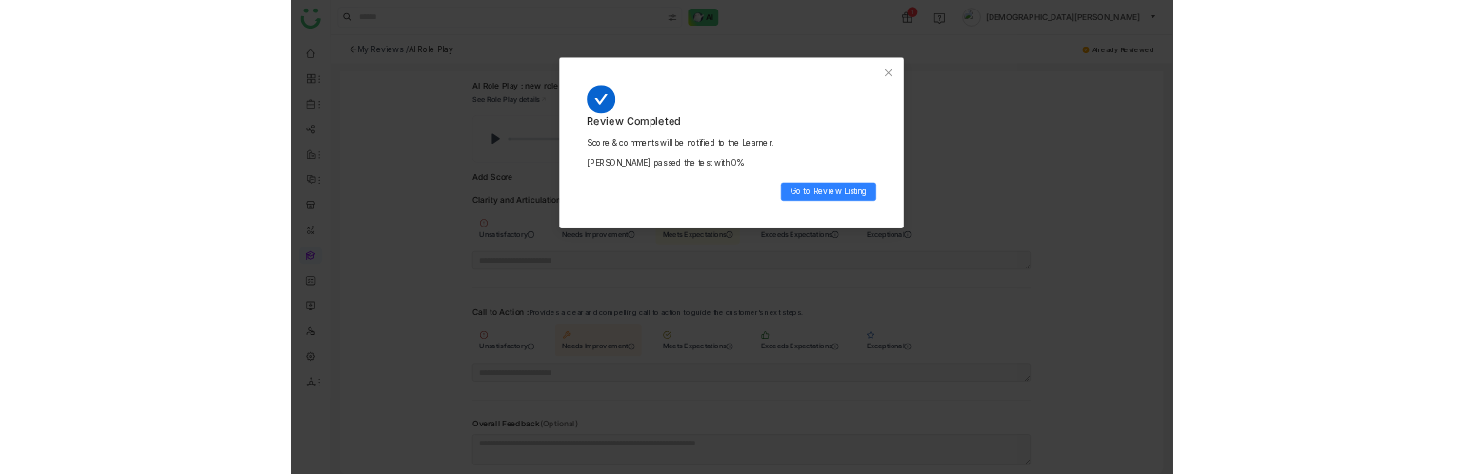
scroll to position [67, 0]
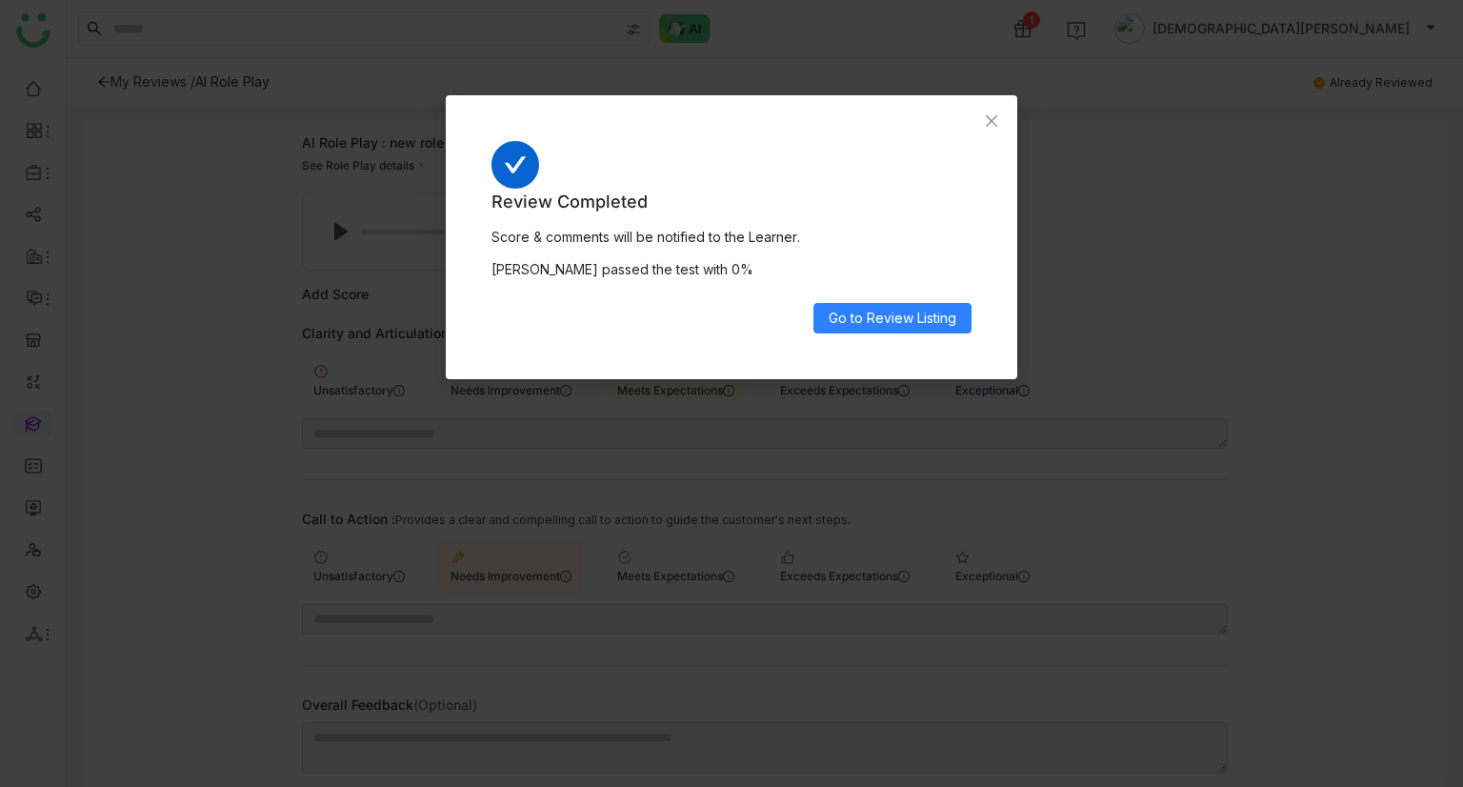
drag, startPoint x: 714, startPoint y: 266, endPoint x: 513, endPoint y: 205, distance: 210.0
click at [513, 205] on div "Review Completed Score & comments will be notified to the Learner. [PERSON_NAME…" at bounding box center [731, 261] width 480 height 145
drag, startPoint x: 849, startPoint y: 237, endPoint x: 865, endPoint y: 241, distance: 16.6
click at [849, 239] on div "Score & comments will be notified to the Learner." at bounding box center [731, 237] width 480 height 21
click at [787, 222] on div "Review Completed Score & comments will be notified to the Learner. Uday Pulaset…" at bounding box center [731, 261] width 480 height 145
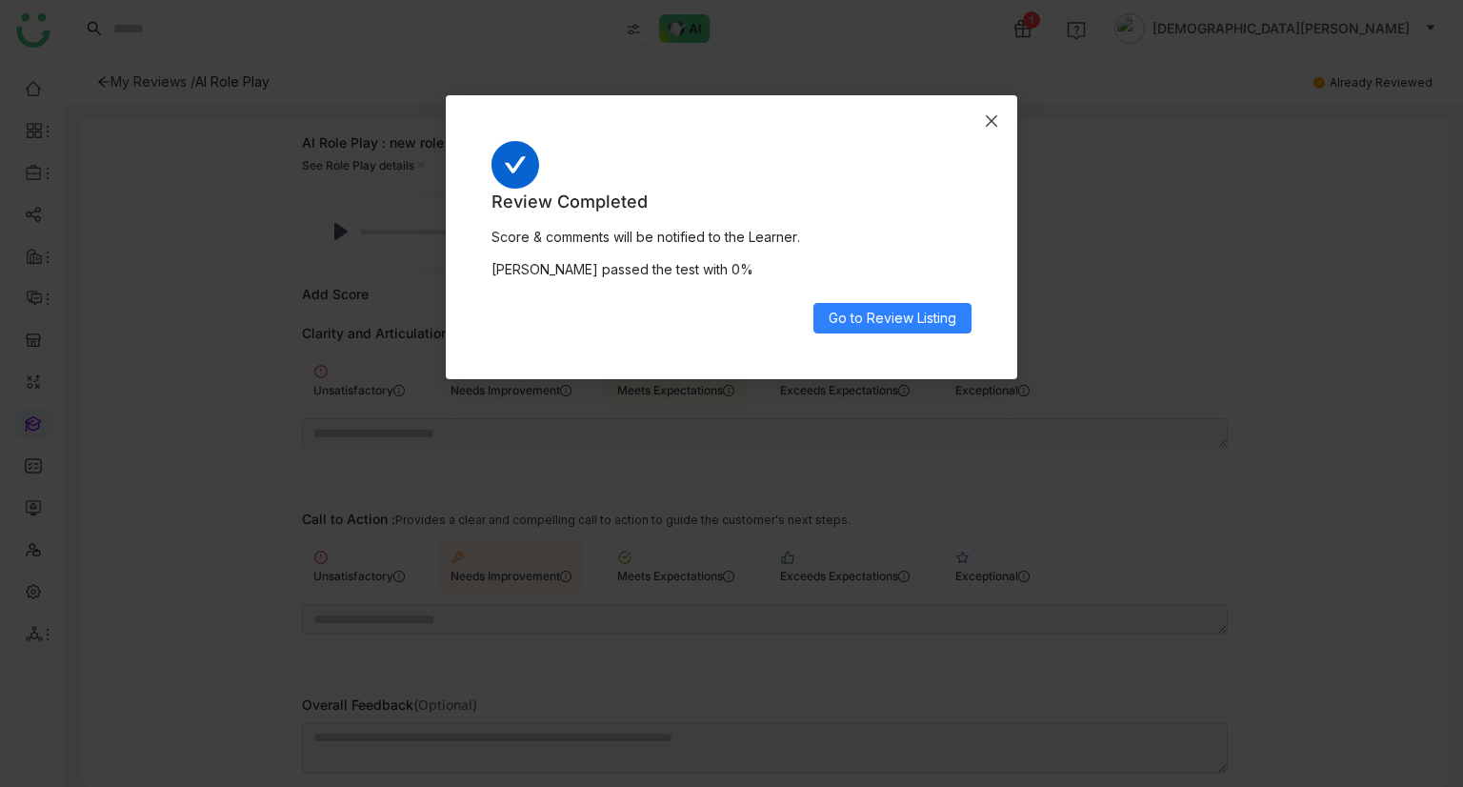
click at [994, 118] on icon "Close" at bounding box center [991, 120] width 15 height 15
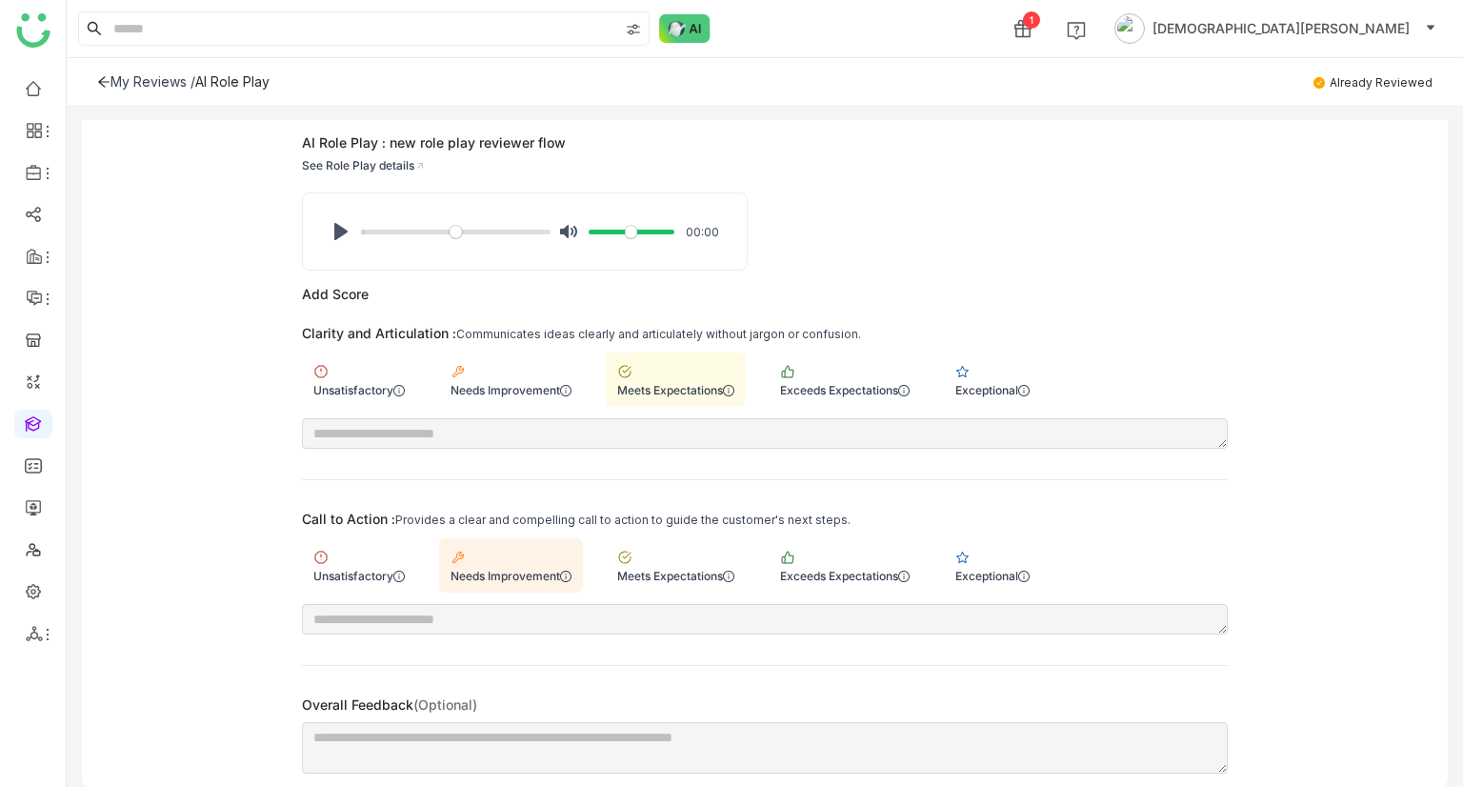
click at [130, 81] on div "My Reviews /" at bounding box center [152, 81] width 85 height 16
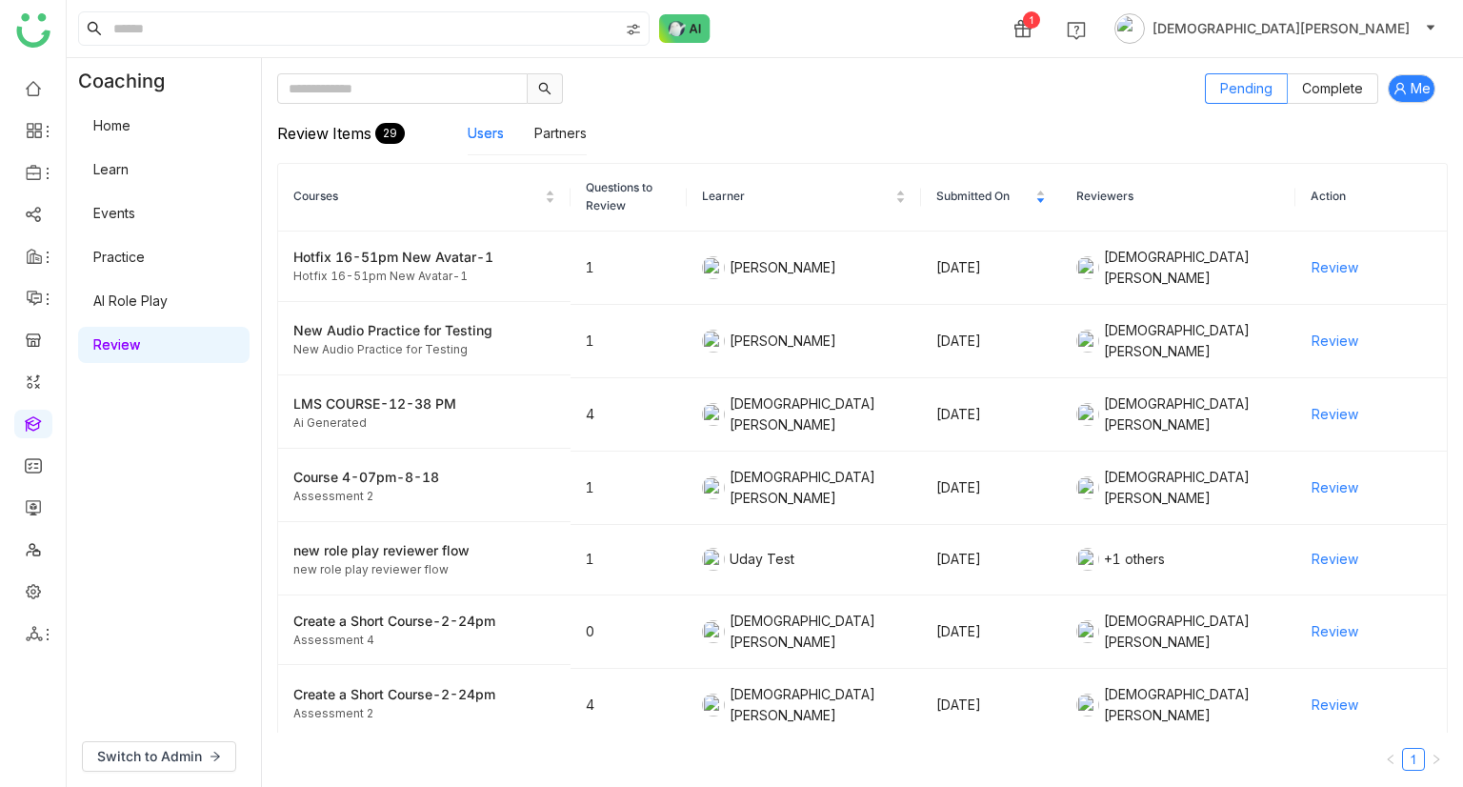
click at [130, 123] on link "Home" at bounding box center [111, 125] width 37 height 16
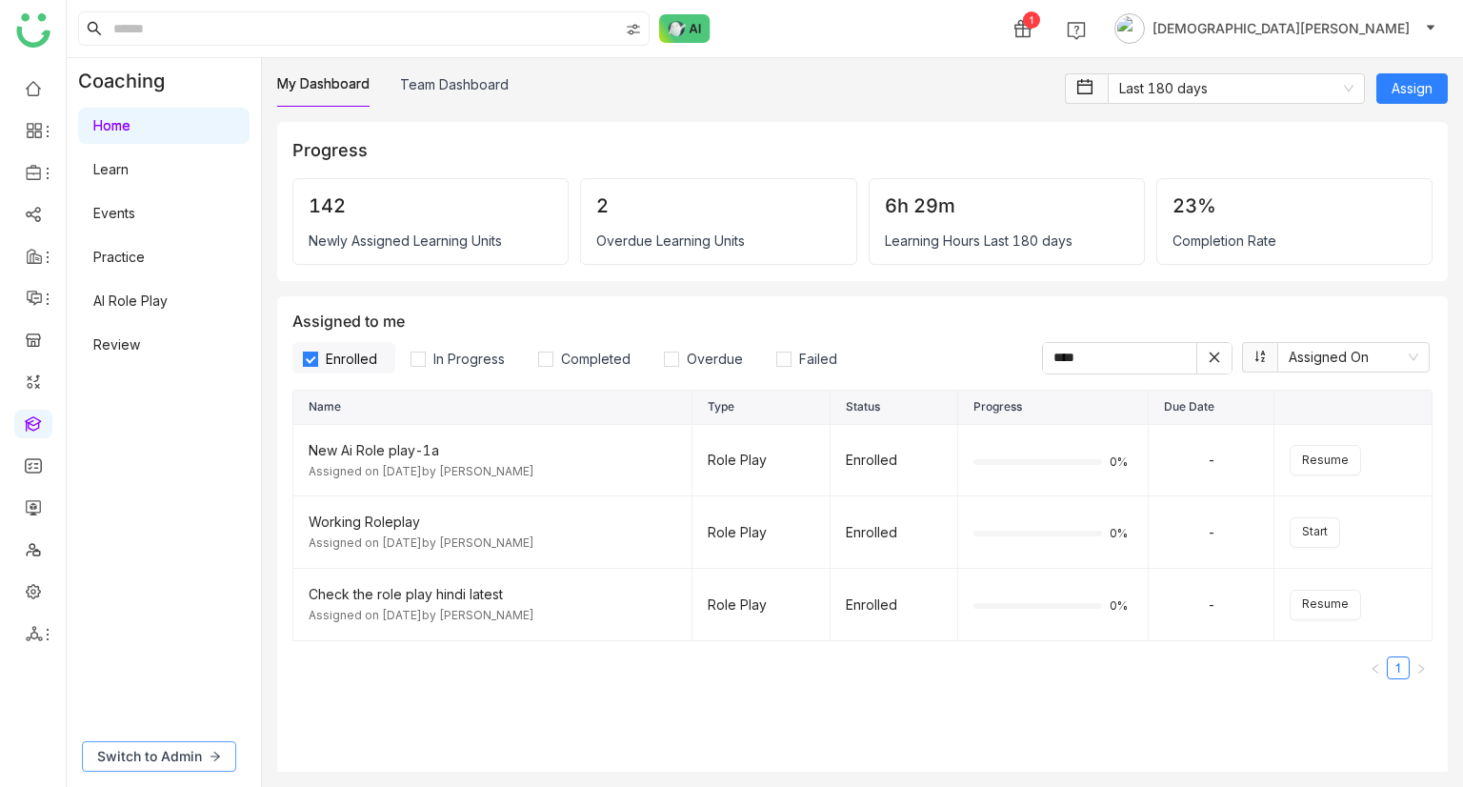
click at [158, 742] on button "Switch to Admin" at bounding box center [159, 756] width 154 height 30
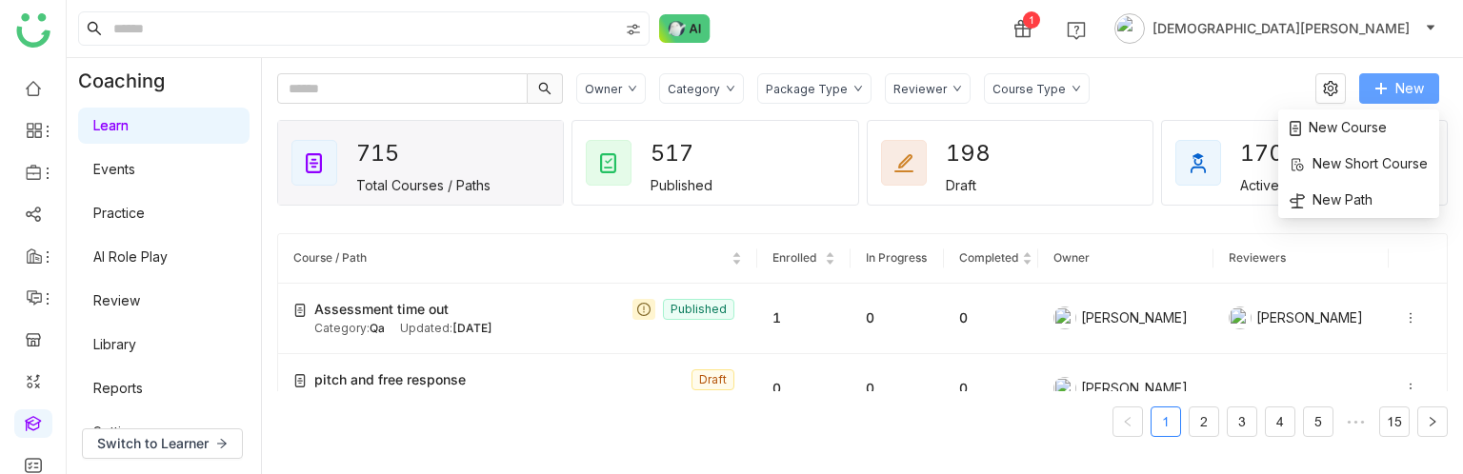
click at [1415, 81] on span "New" at bounding box center [1409, 88] width 29 height 21
click at [1366, 123] on span "New Course" at bounding box center [1338, 127] width 97 height 21
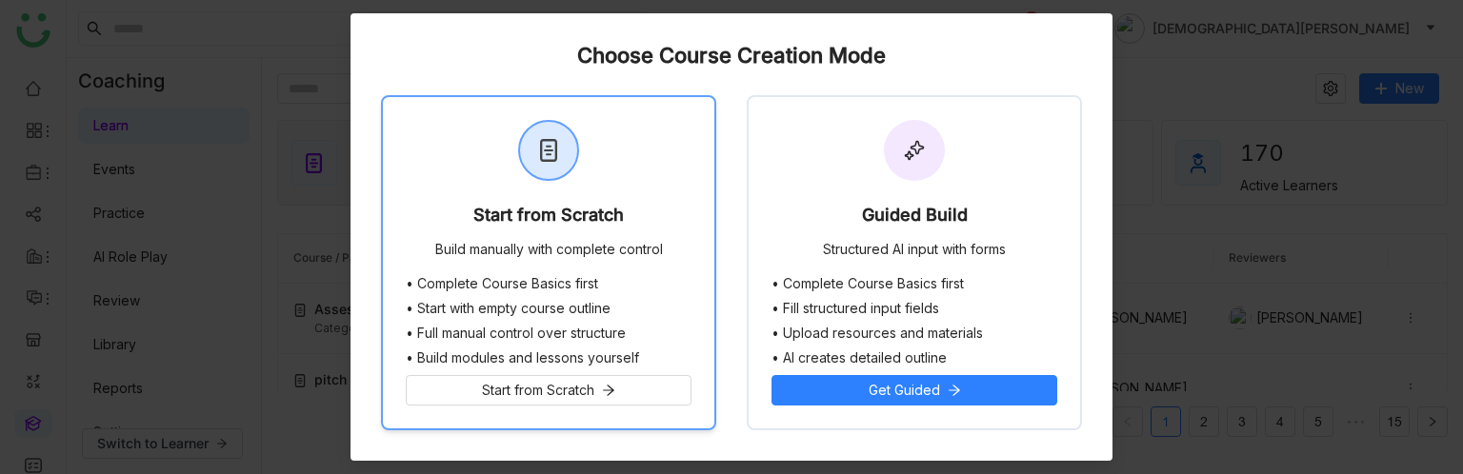
click at [552, 208] on div "Start from Scratch" at bounding box center [548, 219] width 150 height 27
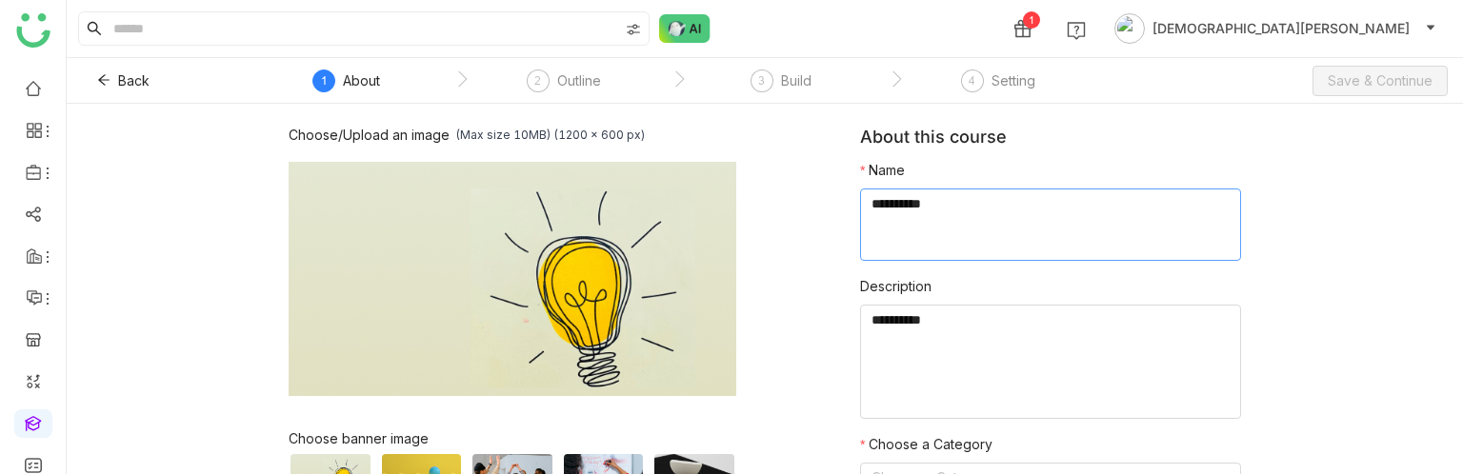
click at [936, 233] on textarea at bounding box center [1050, 225] width 381 height 72
type textarea "**********"
paste textarea "**********"
click at [913, 331] on textarea "To enrich screen reader interactions, please activate Accessibility in Grammarl…" at bounding box center [1050, 362] width 381 height 114
paste textarea "**********"
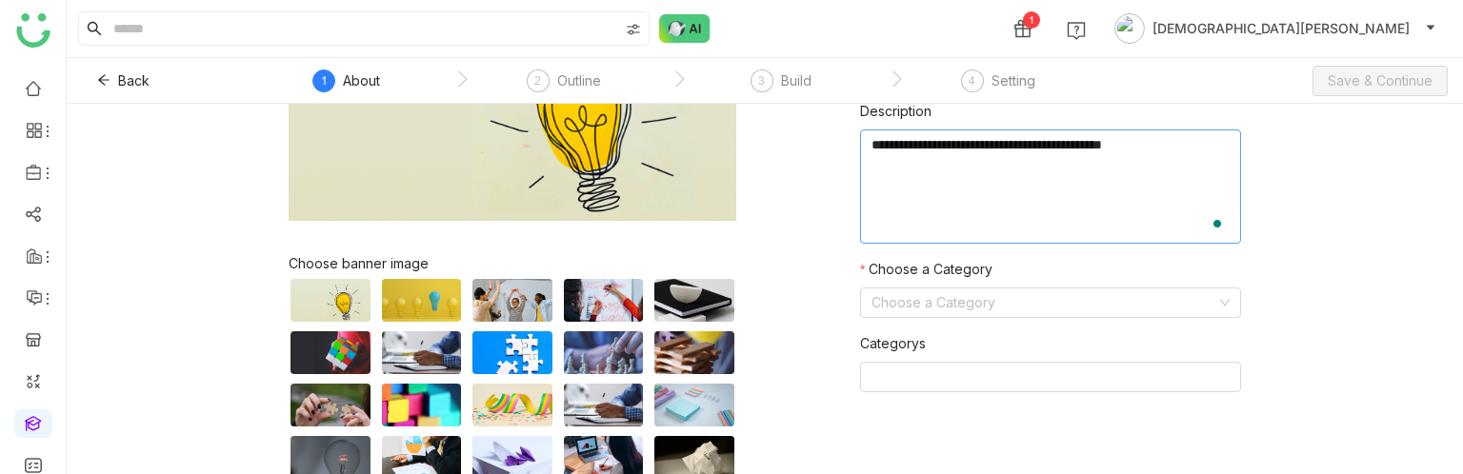
scroll to position [182, 0]
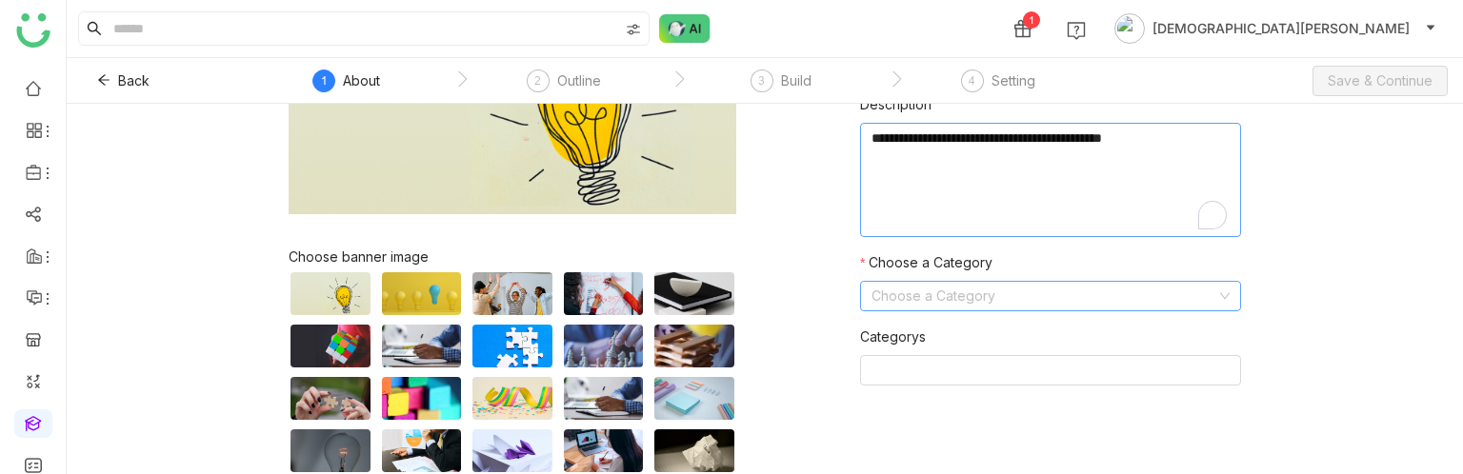
type textarea "**********"
click at [961, 299] on input at bounding box center [1044, 296] width 345 height 29
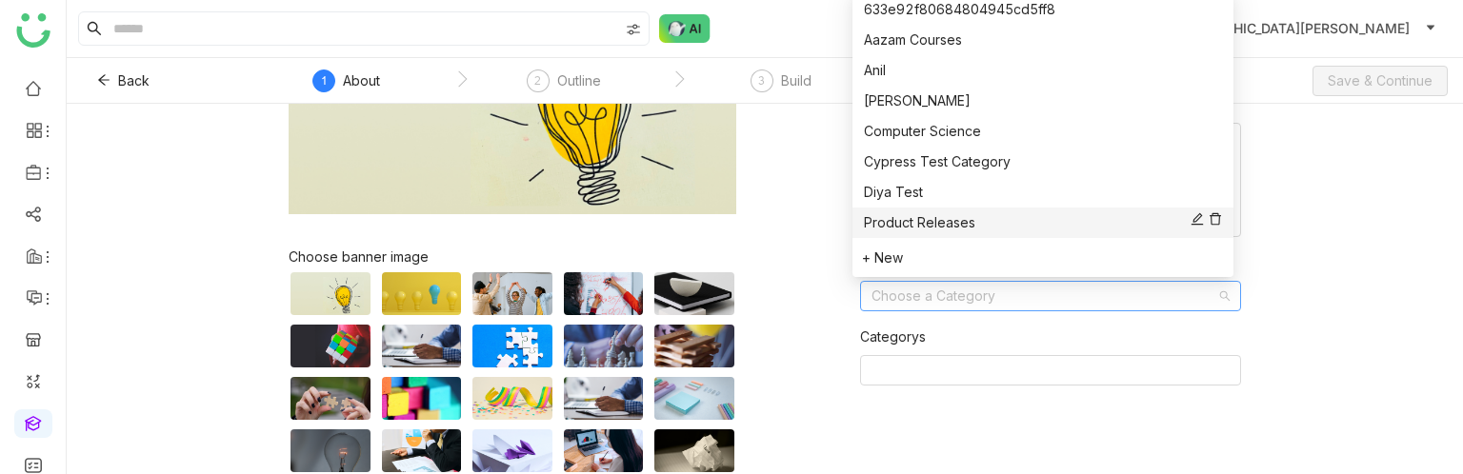
click at [933, 215] on div "Product Releases" at bounding box center [1043, 222] width 358 height 21
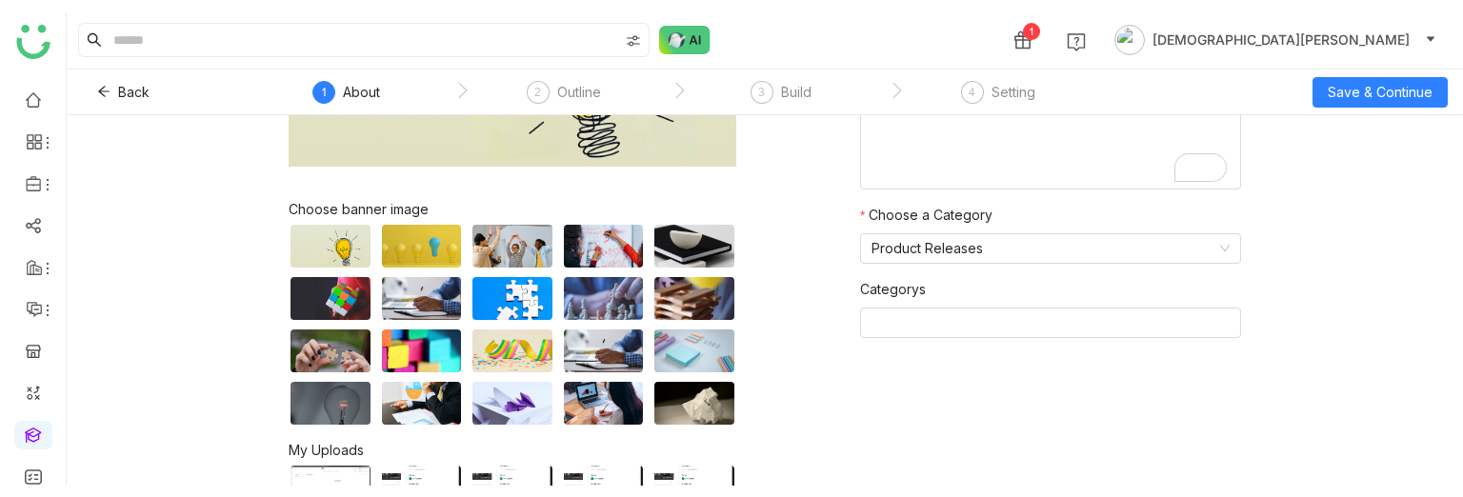
scroll to position [231, 0]
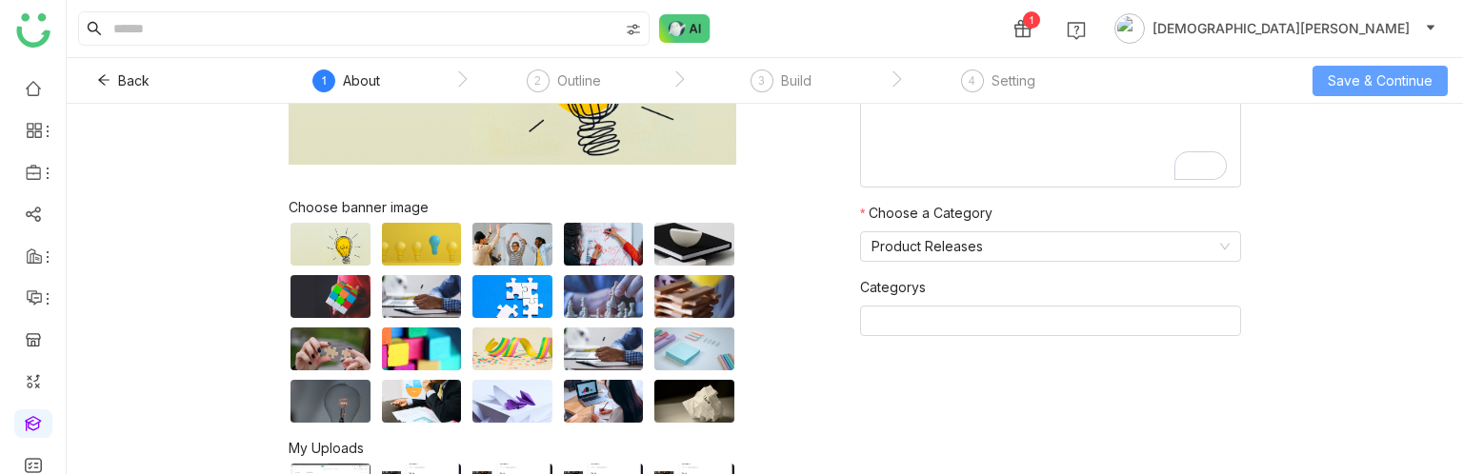
click at [1389, 72] on span "Save & Continue" at bounding box center [1380, 80] width 105 height 21
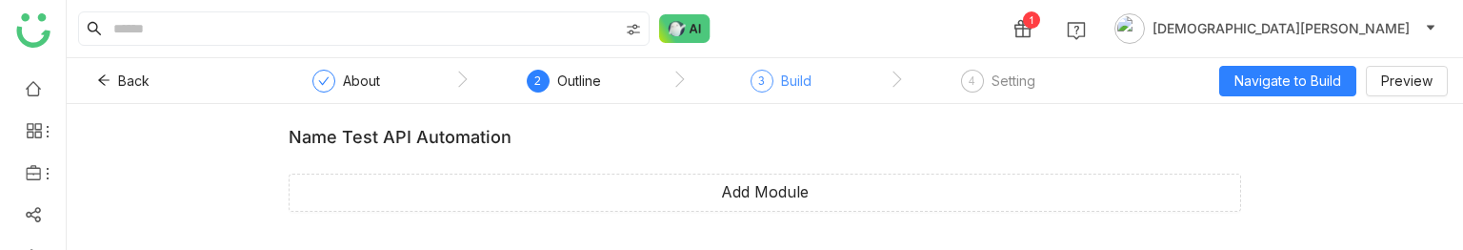
click at [773, 84] on div "3 Build" at bounding box center [781, 87] width 61 height 34
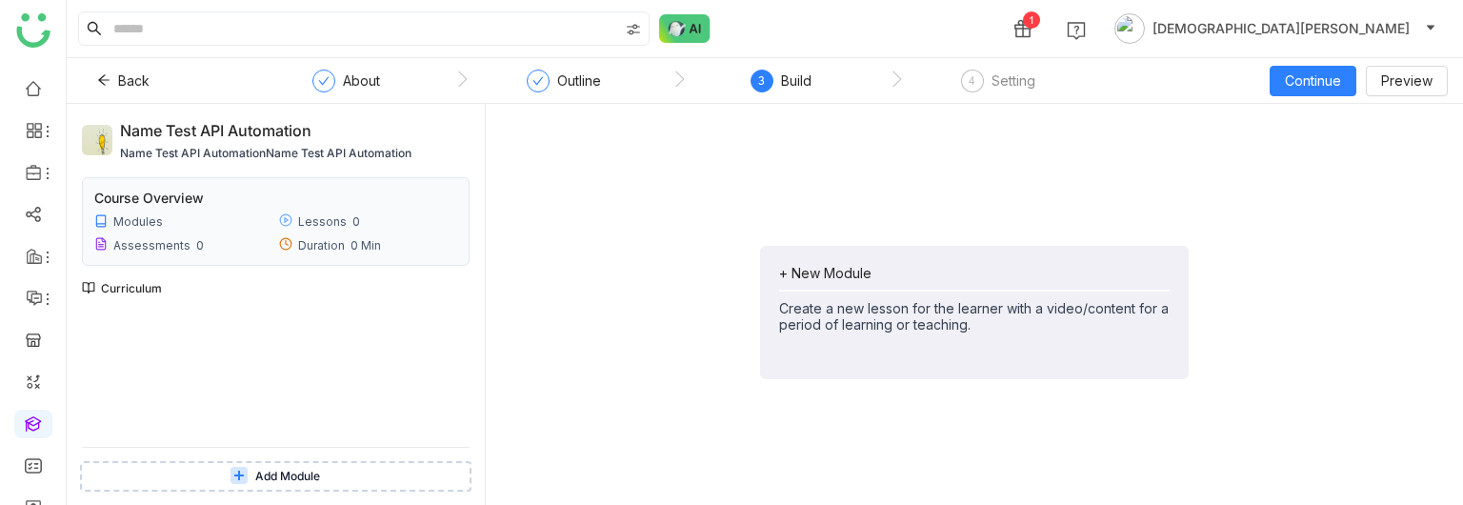
click at [308, 468] on span "Add Module" at bounding box center [287, 477] width 65 height 18
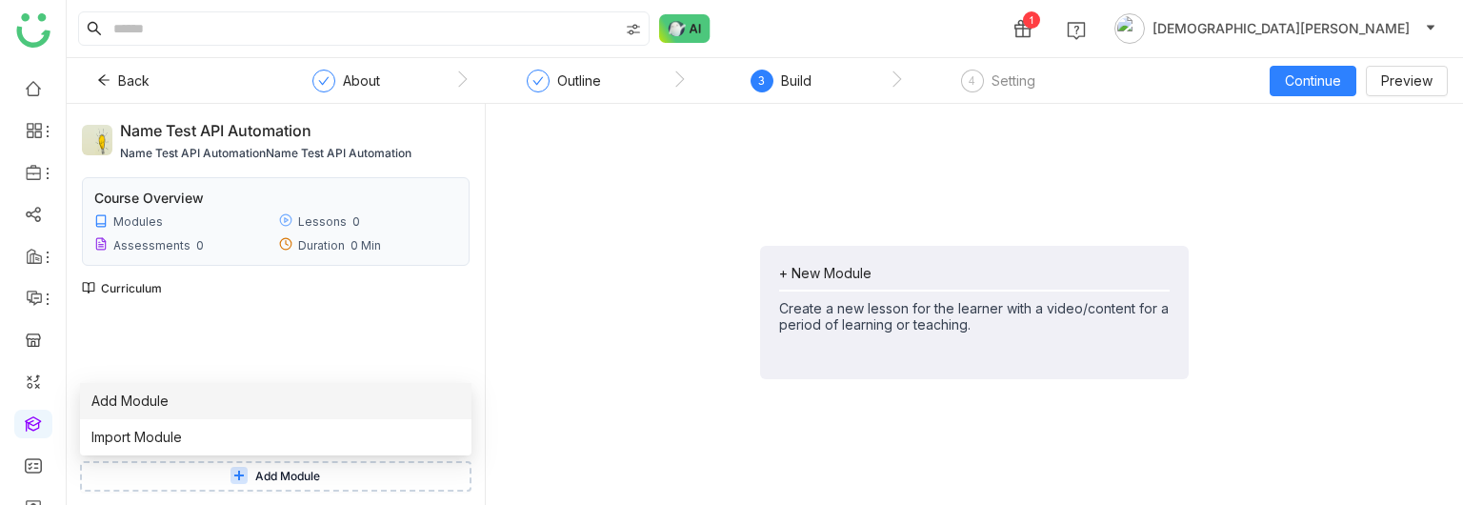
click at [271, 407] on li "Add Module" at bounding box center [275, 401] width 391 height 36
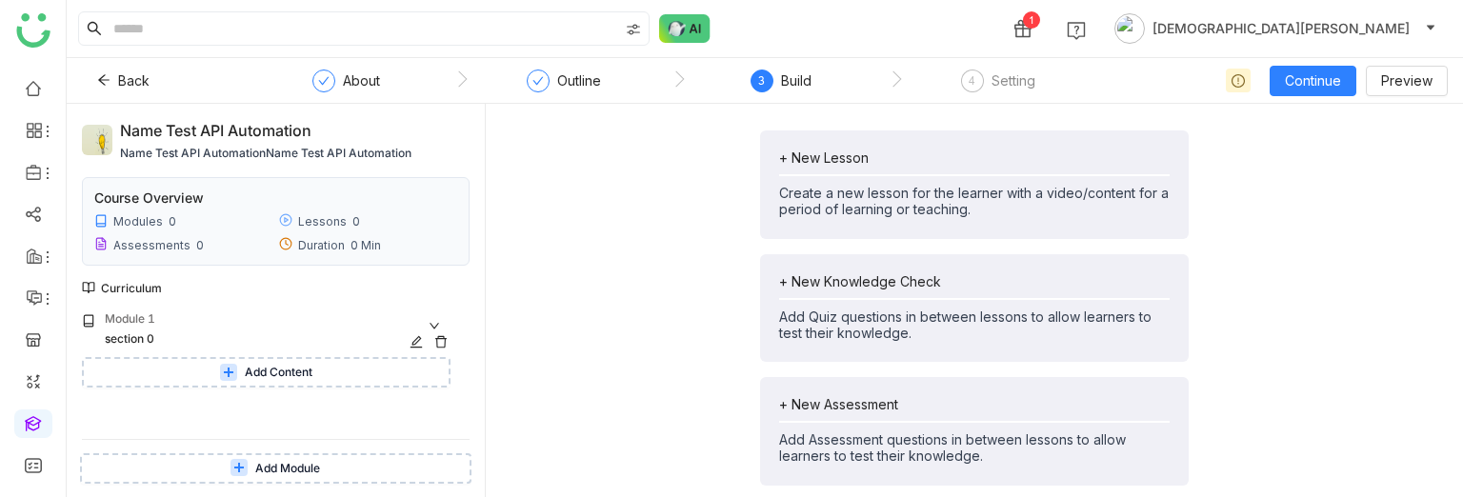
click at [438, 340] on icon at bounding box center [440, 341] width 13 height 13
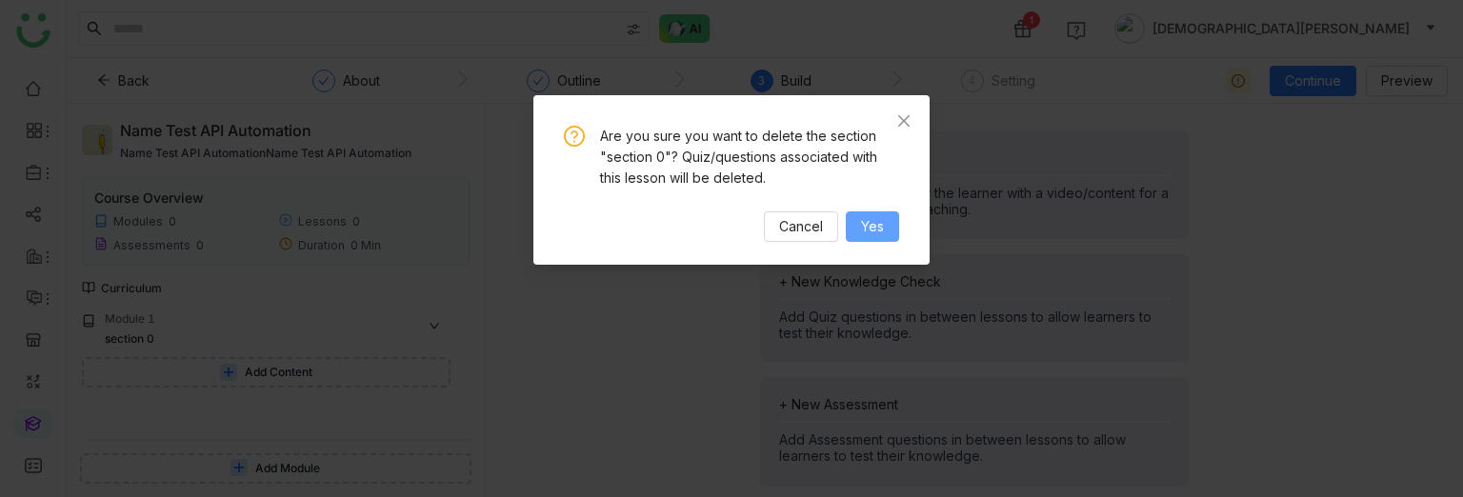
click at [875, 231] on span "Yes" at bounding box center [872, 226] width 23 height 21
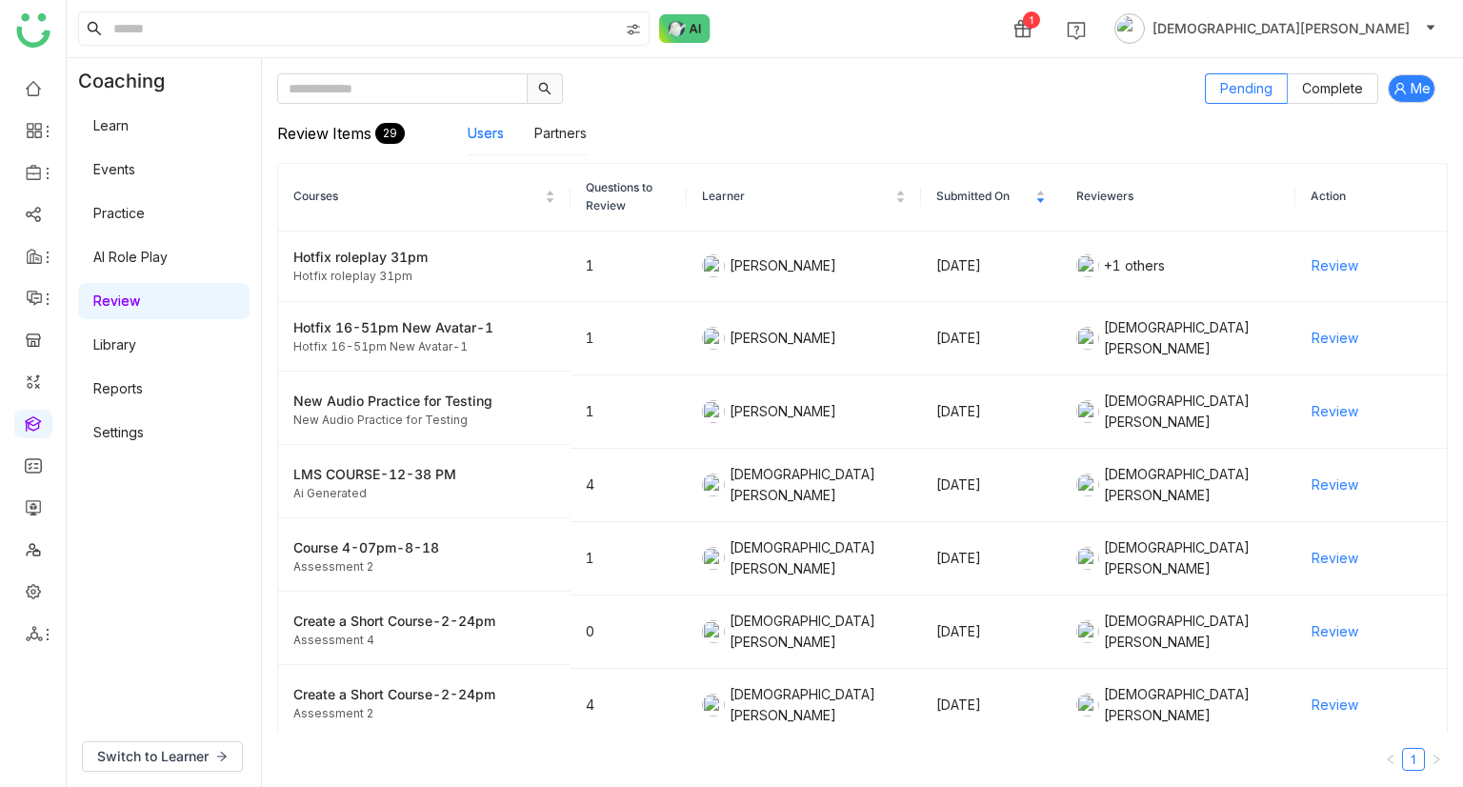
click at [129, 123] on link "Learn" at bounding box center [110, 125] width 35 height 16
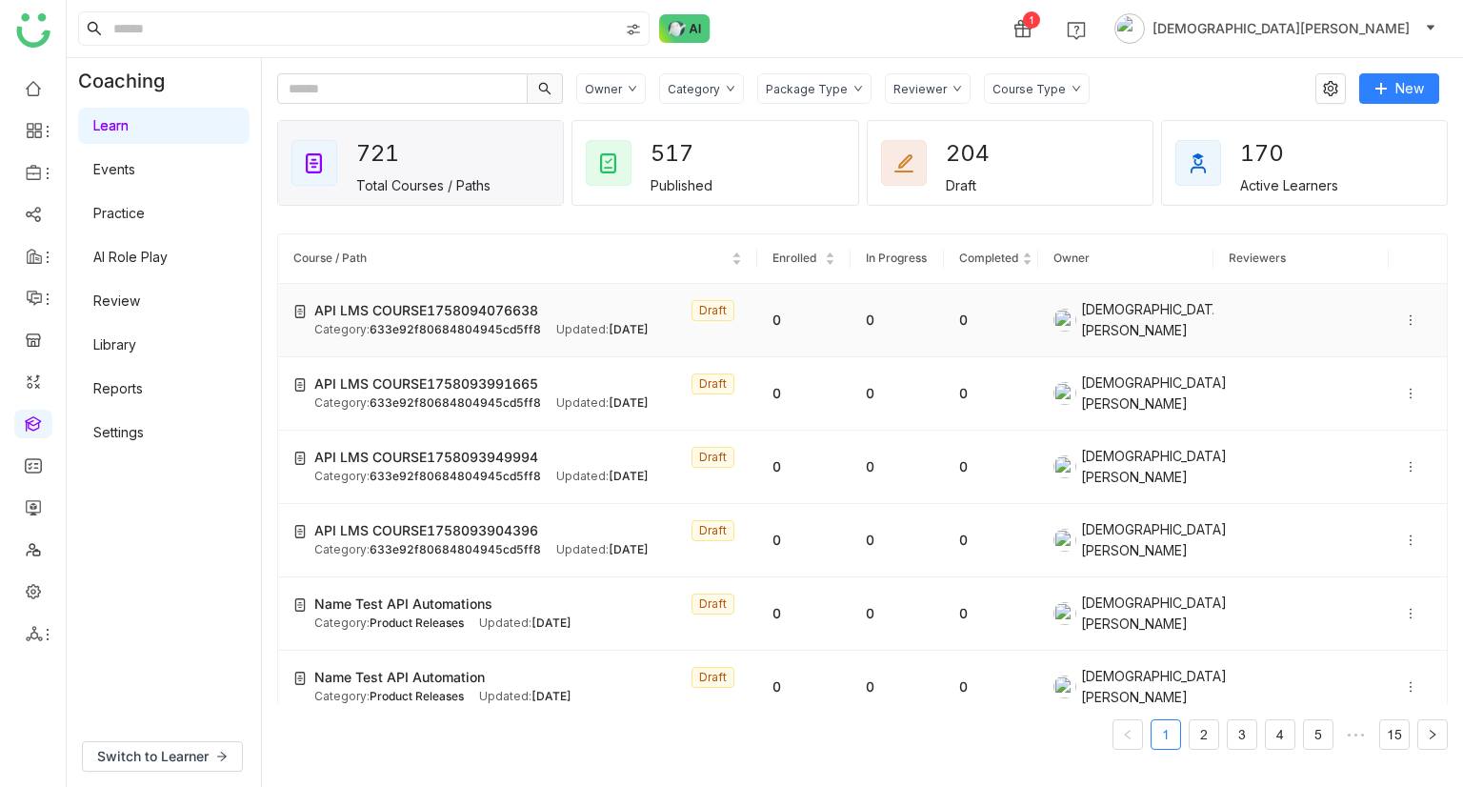
click at [1404, 317] on icon at bounding box center [1410, 319] width 13 height 13
click at [1404, 313] on icon at bounding box center [1410, 319] width 13 height 13
click at [1353, 371] on span "Delete" at bounding box center [1356, 372] width 42 height 16
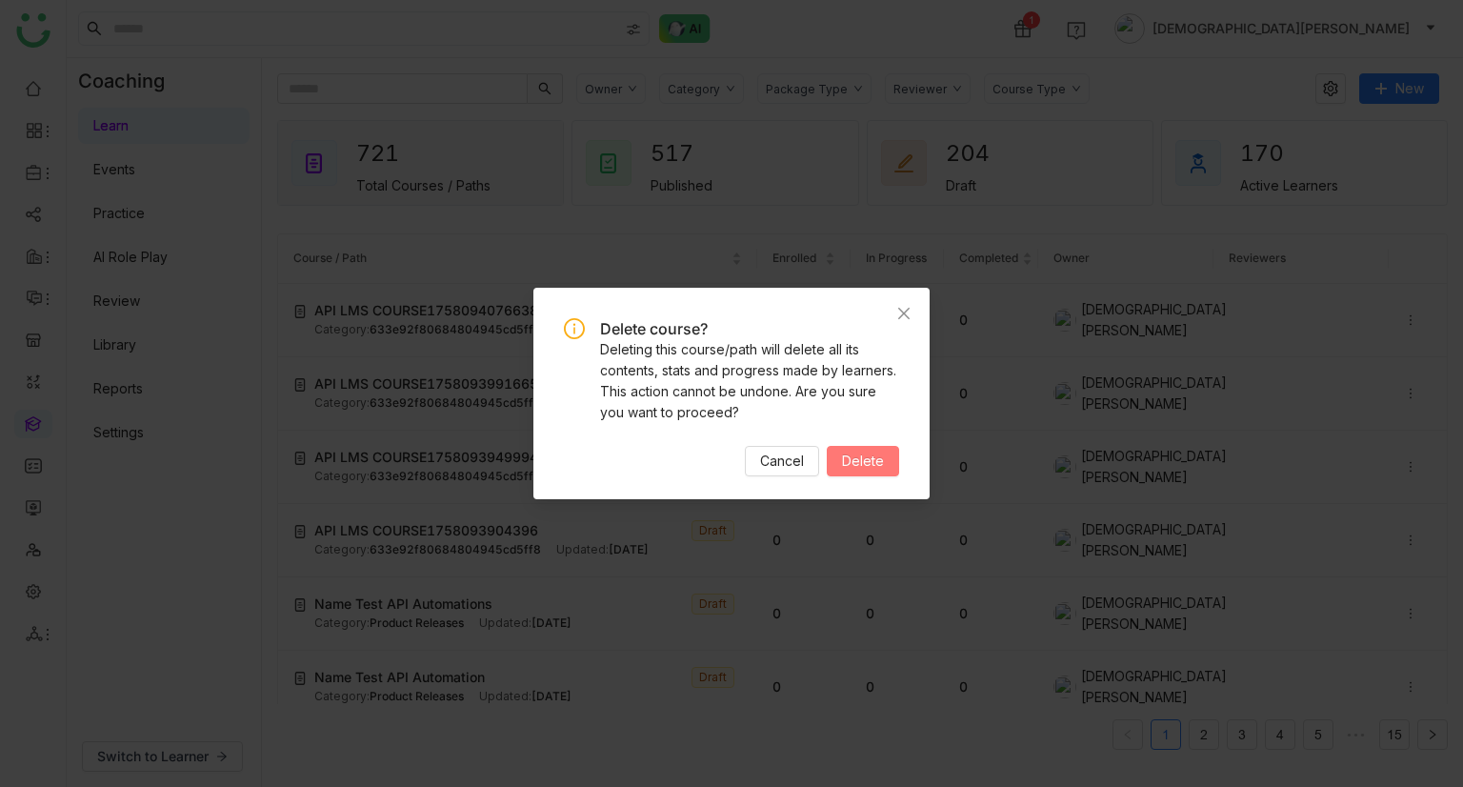
click at [876, 463] on span "Delete" at bounding box center [863, 461] width 42 height 21
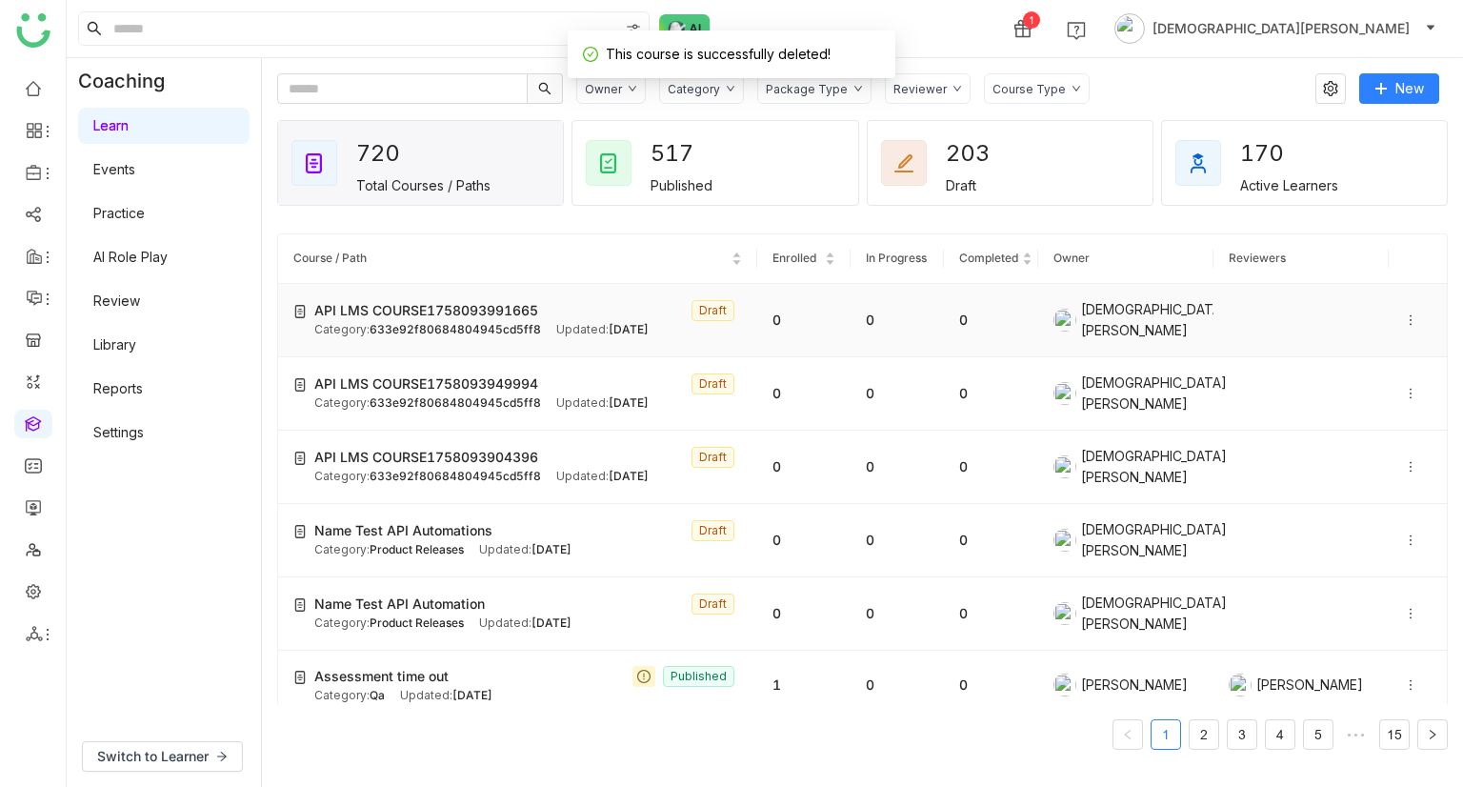
click at [1404, 318] on icon at bounding box center [1410, 319] width 13 height 13
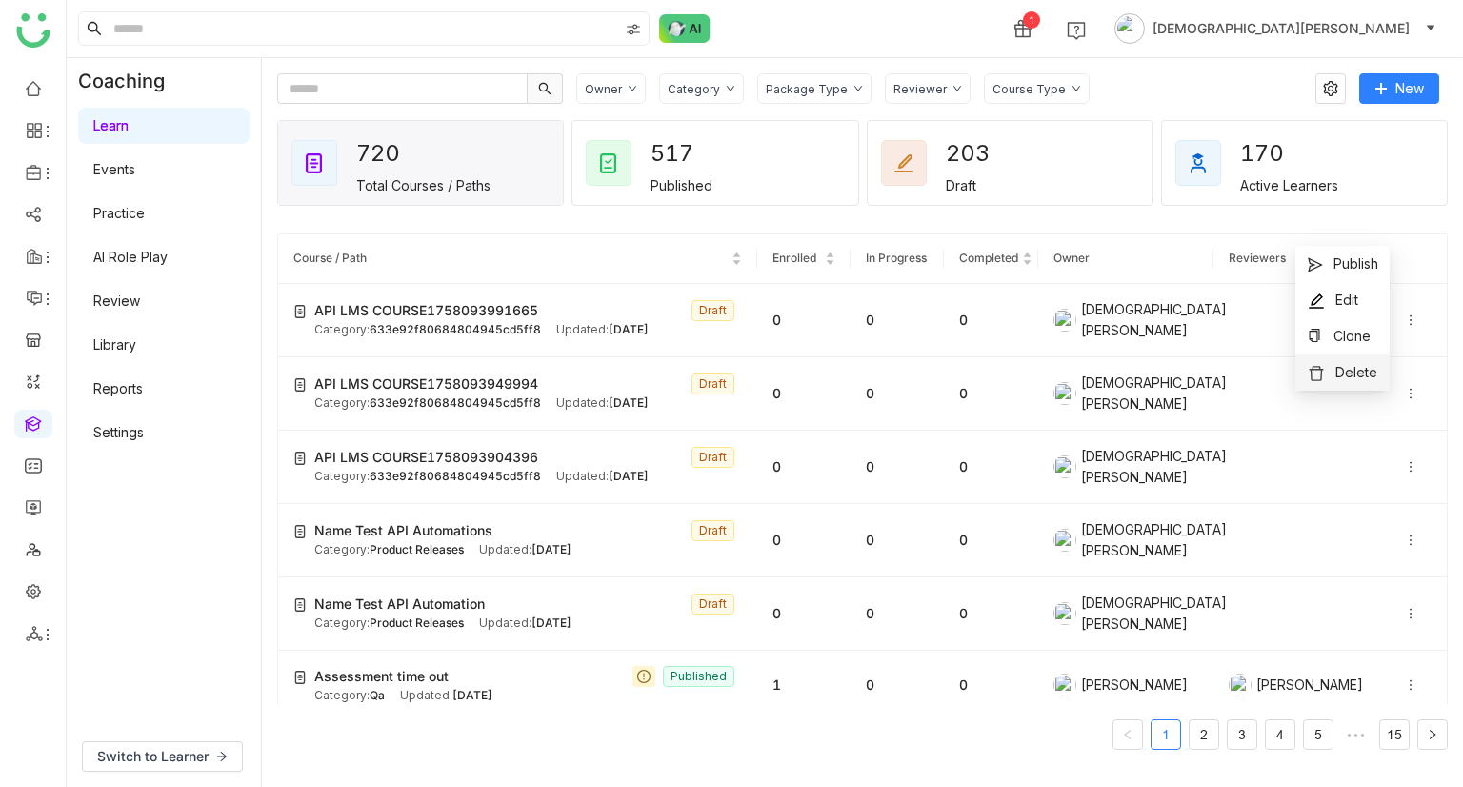
click at [1353, 378] on span "Delete" at bounding box center [1356, 372] width 42 height 16
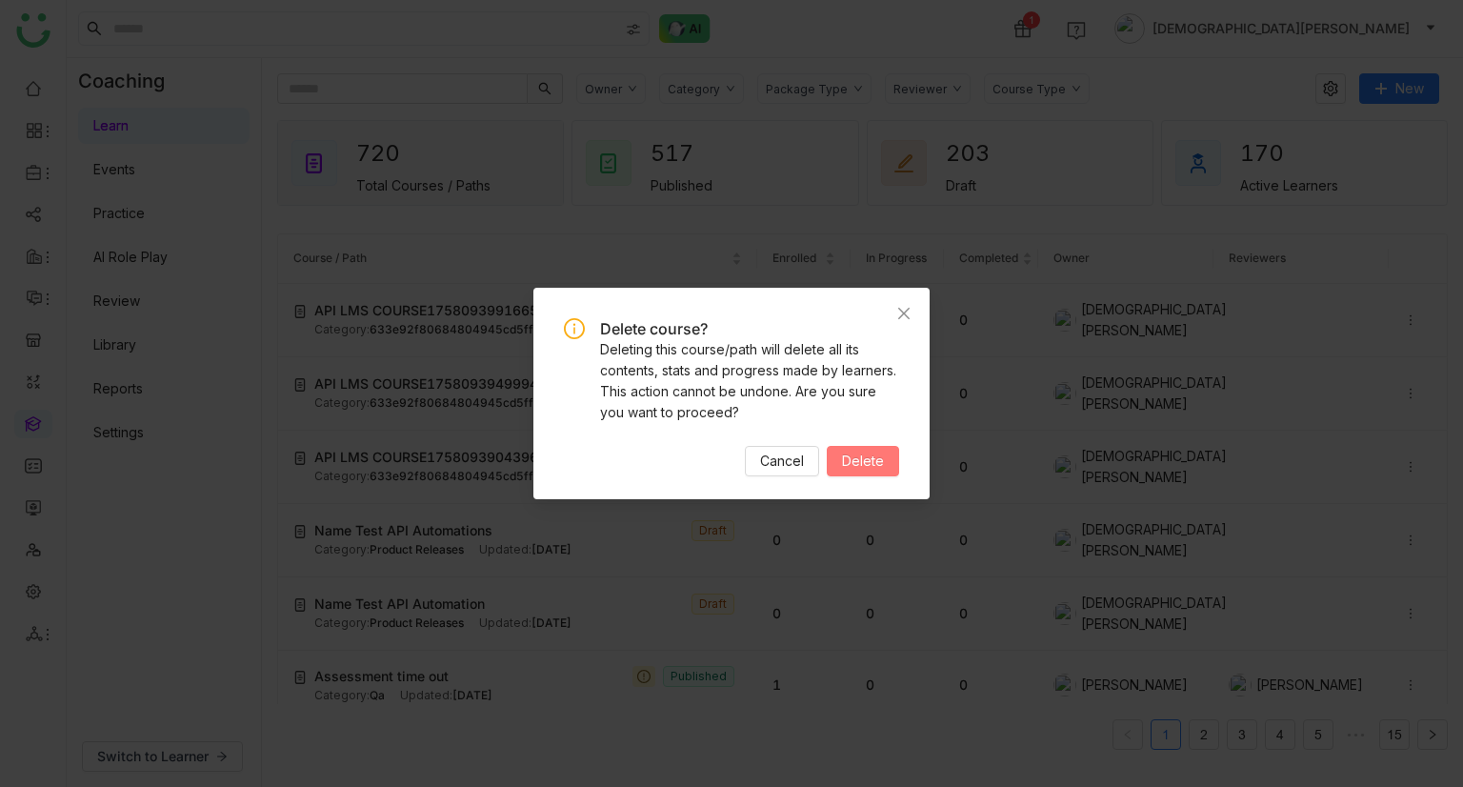
click at [878, 463] on span "Delete" at bounding box center [863, 461] width 42 height 21
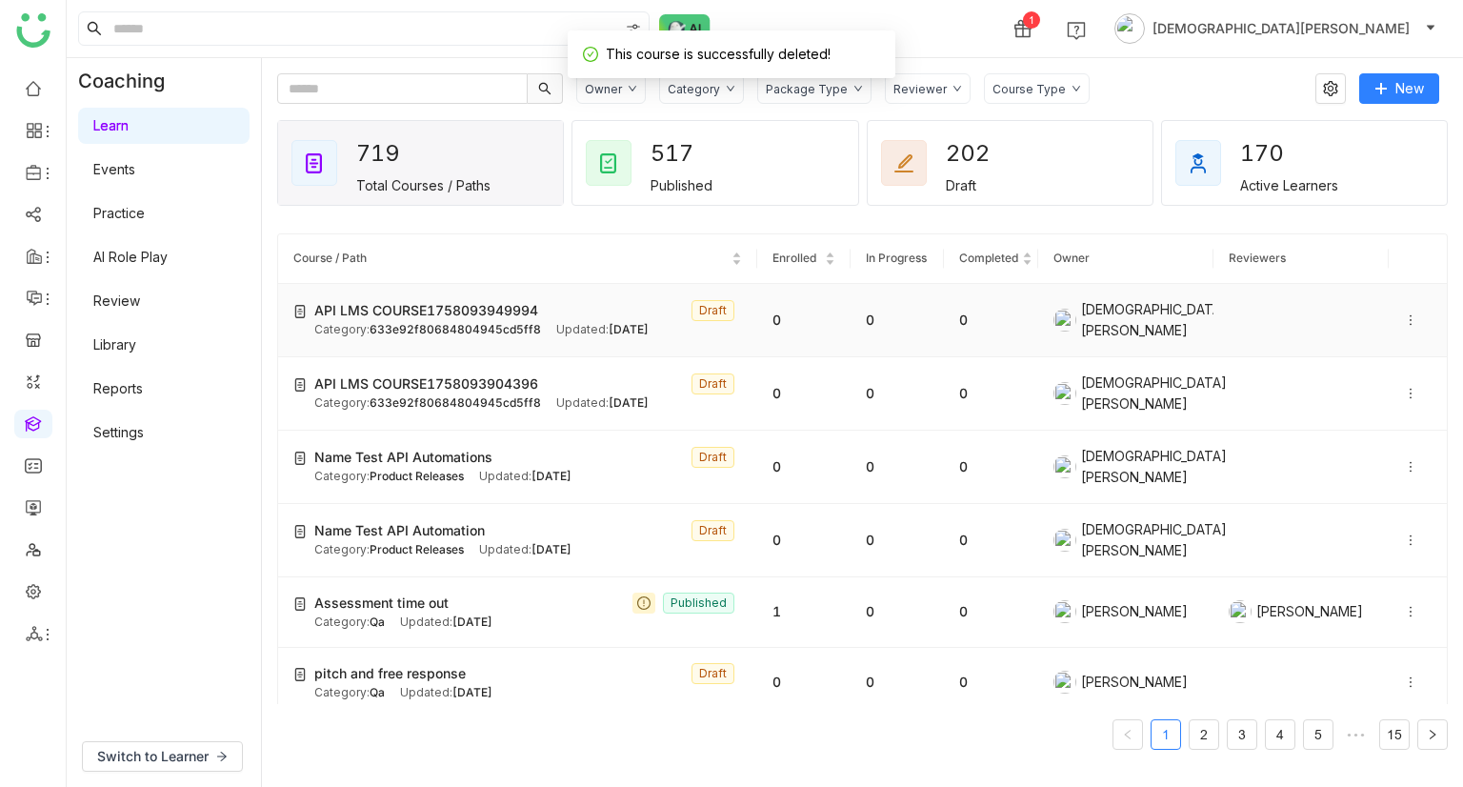
click at [1404, 315] on icon at bounding box center [1410, 319] width 13 height 13
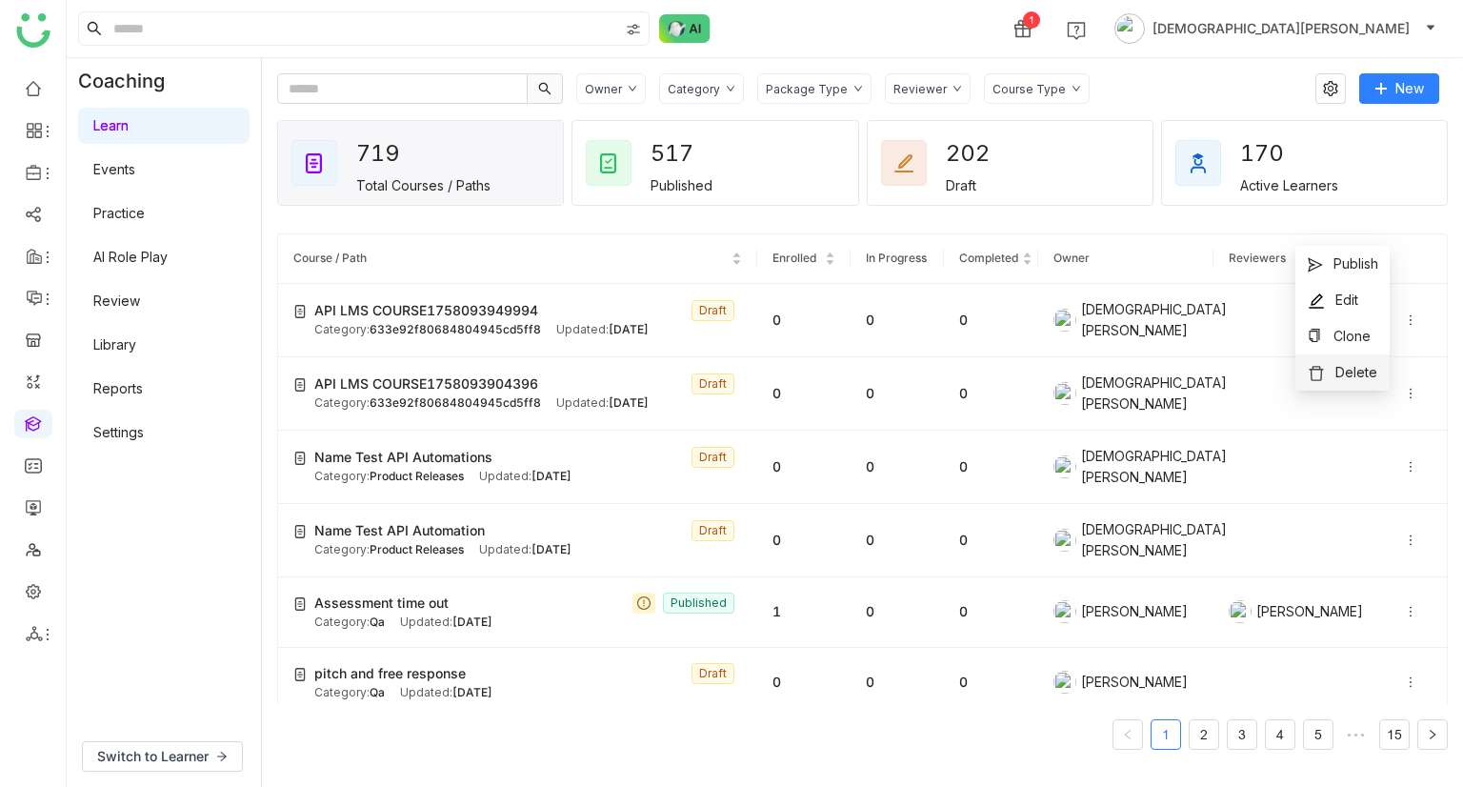
click at [1350, 378] on span "Delete" at bounding box center [1356, 372] width 42 height 16
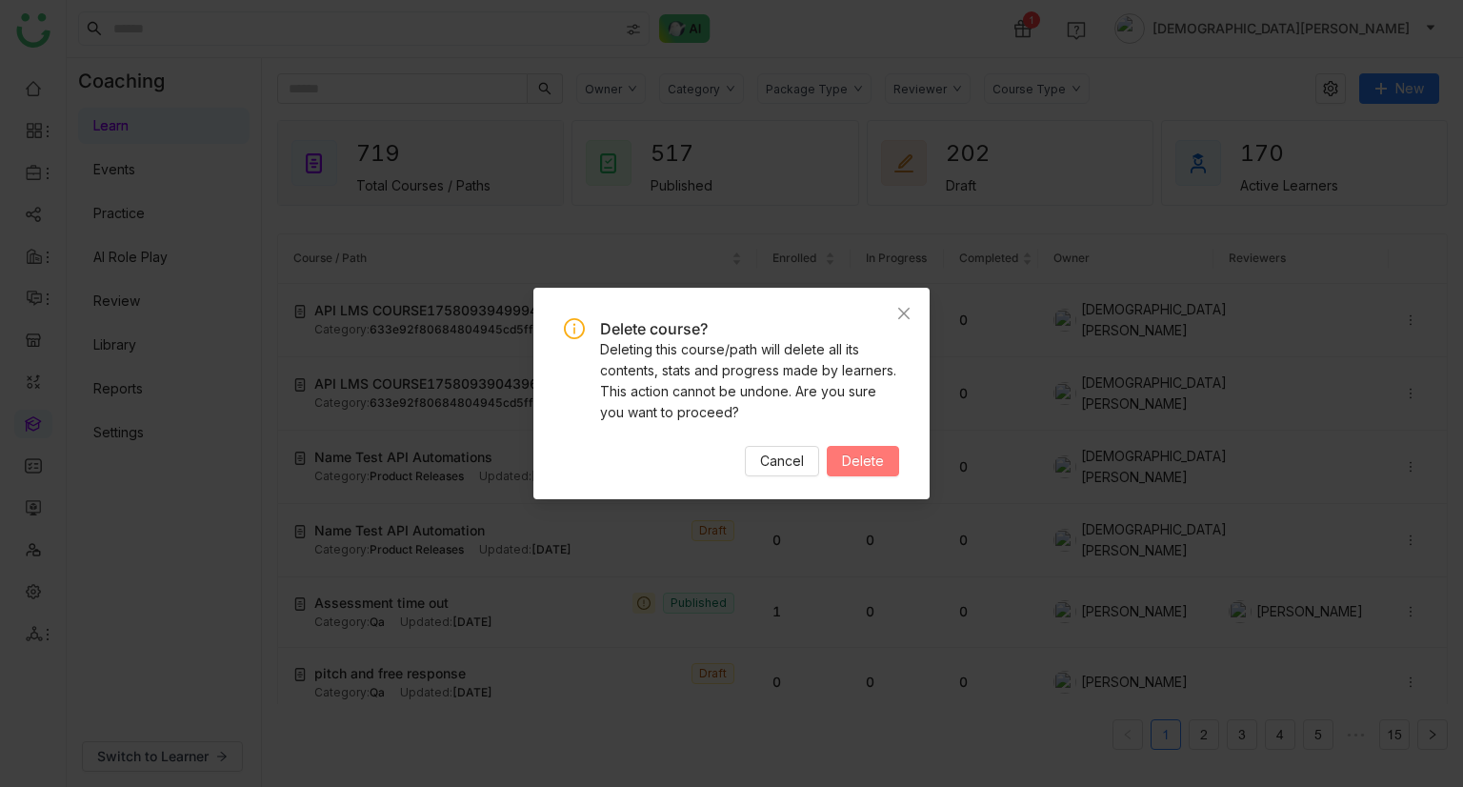
click at [854, 456] on span "Delete" at bounding box center [863, 461] width 42 height 21
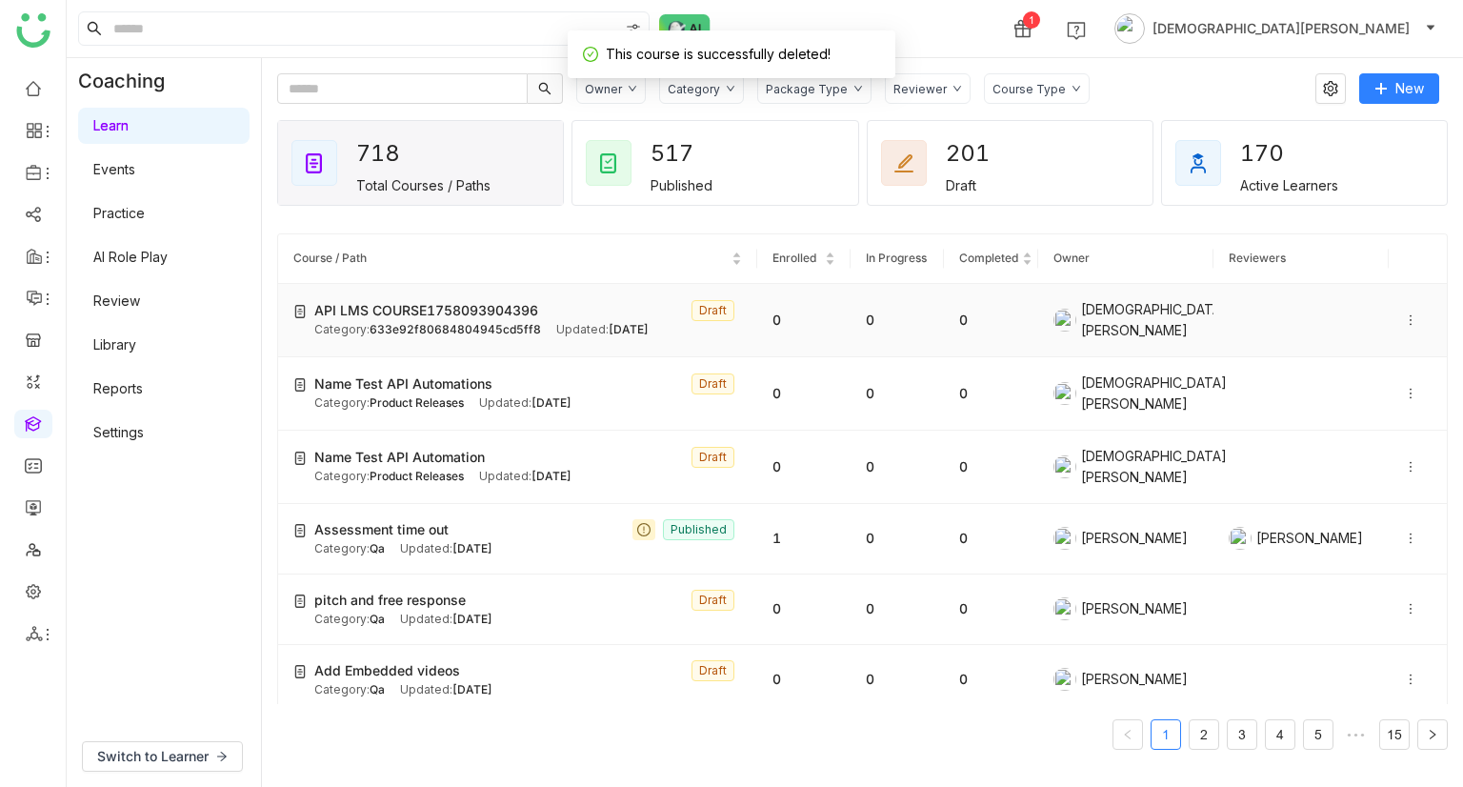
click at [1404, 313] on icon at bounding box center [1410, 319] width 13 height 13
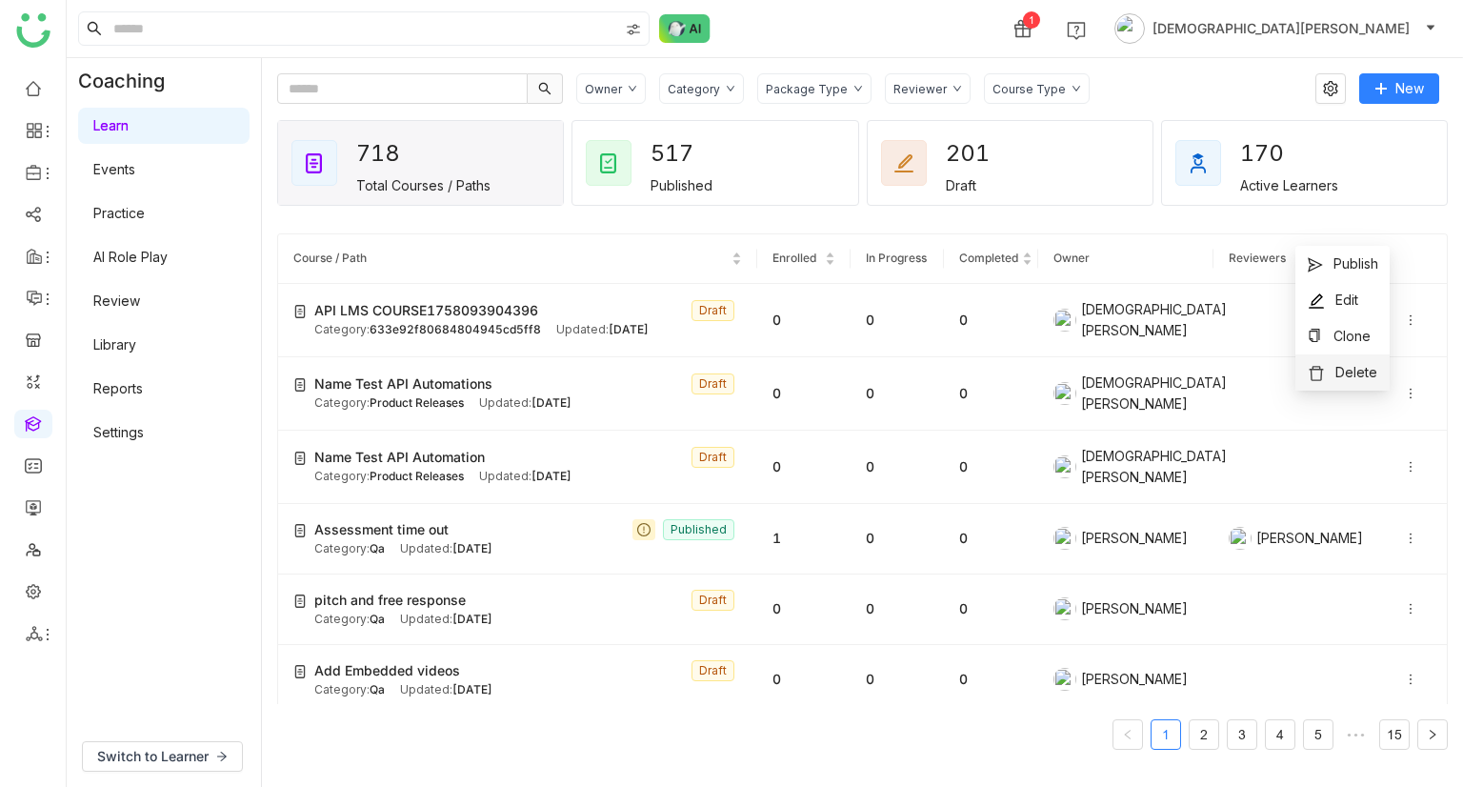
click at [1356, 358] on li "Delete" at bounding box center [1342, 372] width 94 height 36
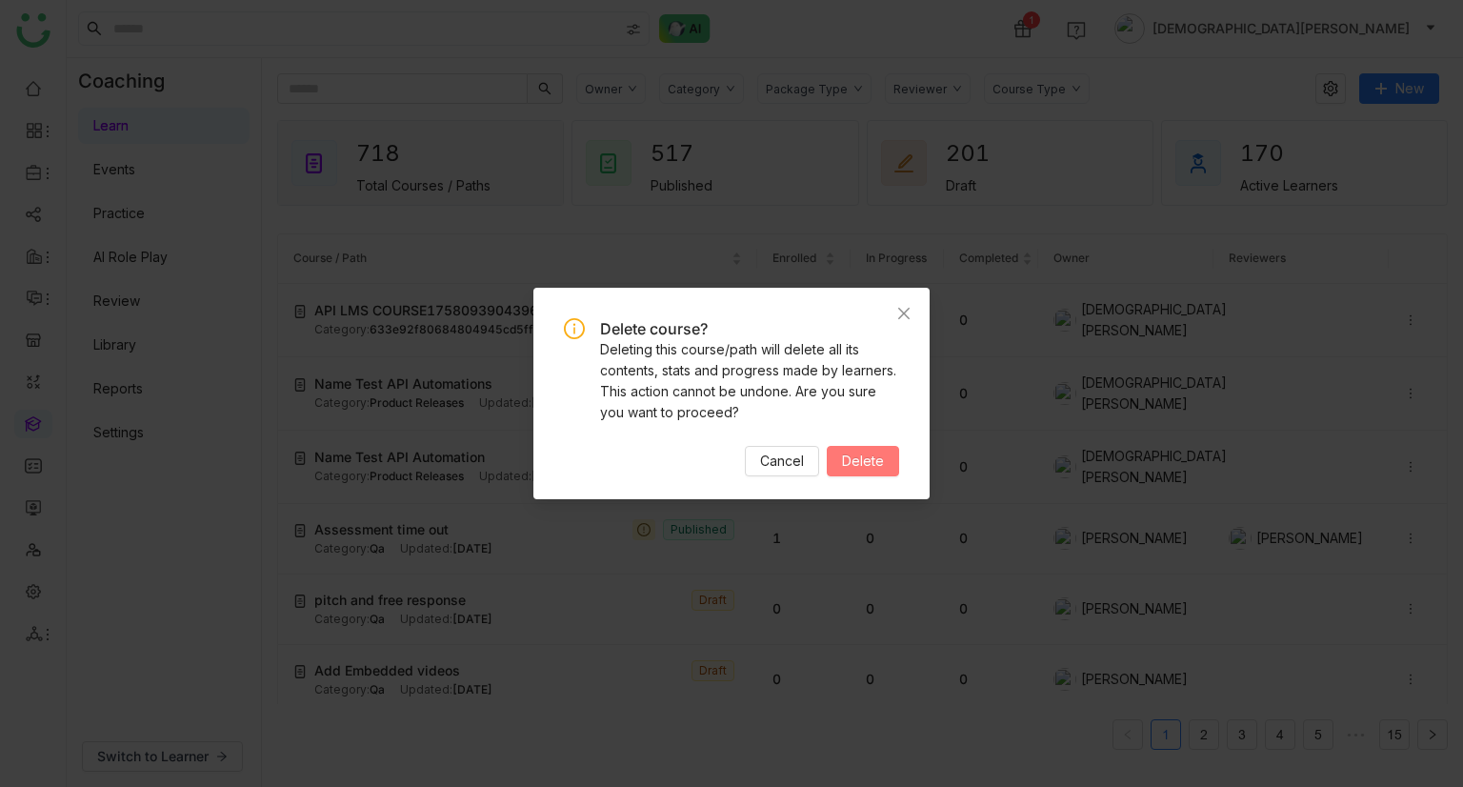
click at [868, 459] on span "Delete" at bounding box center [863, 461] width 42 height 21
